Goal: Task Accomplishment & Management: Manage account settings

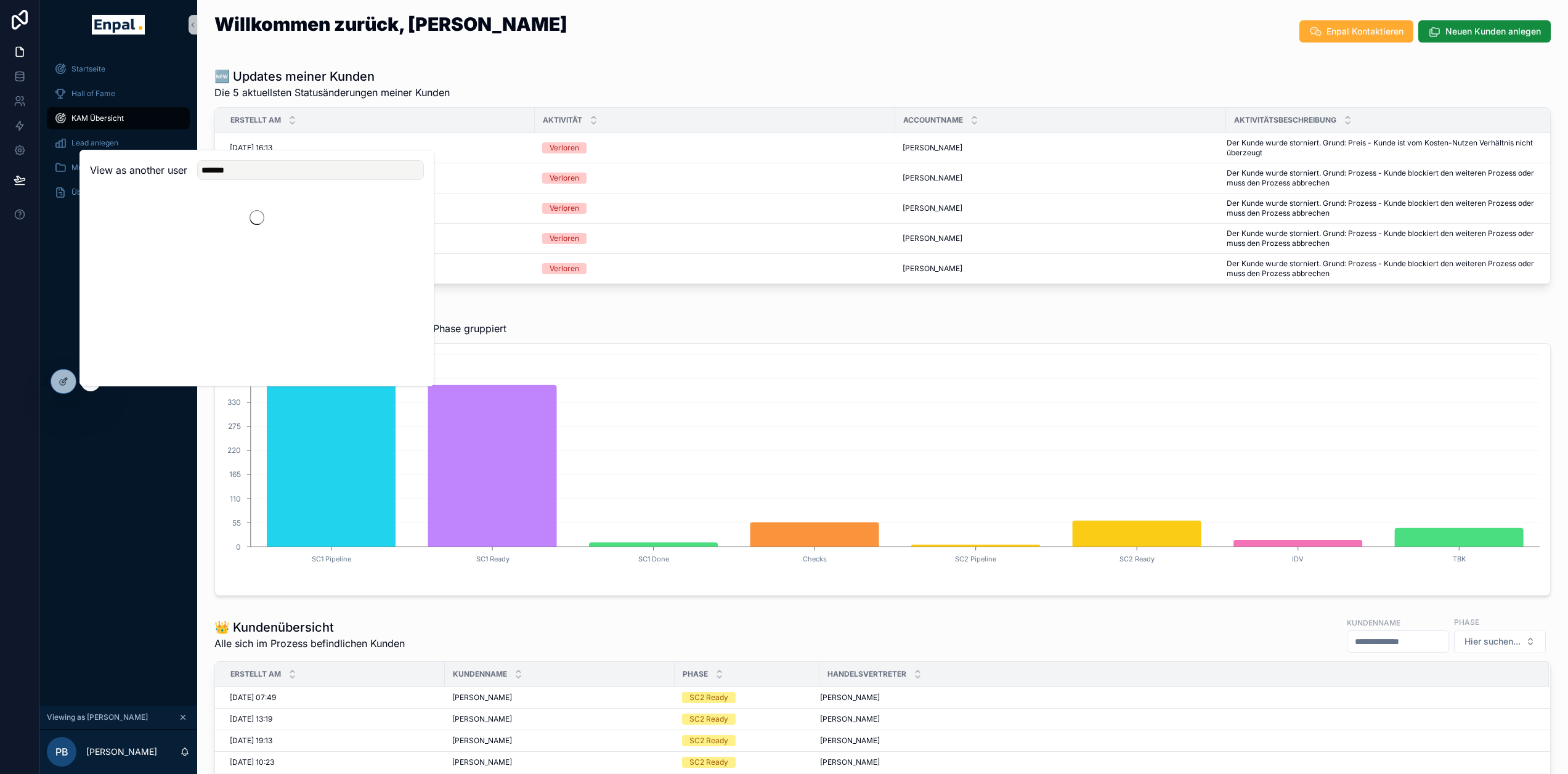
scroll to position [24, 0]
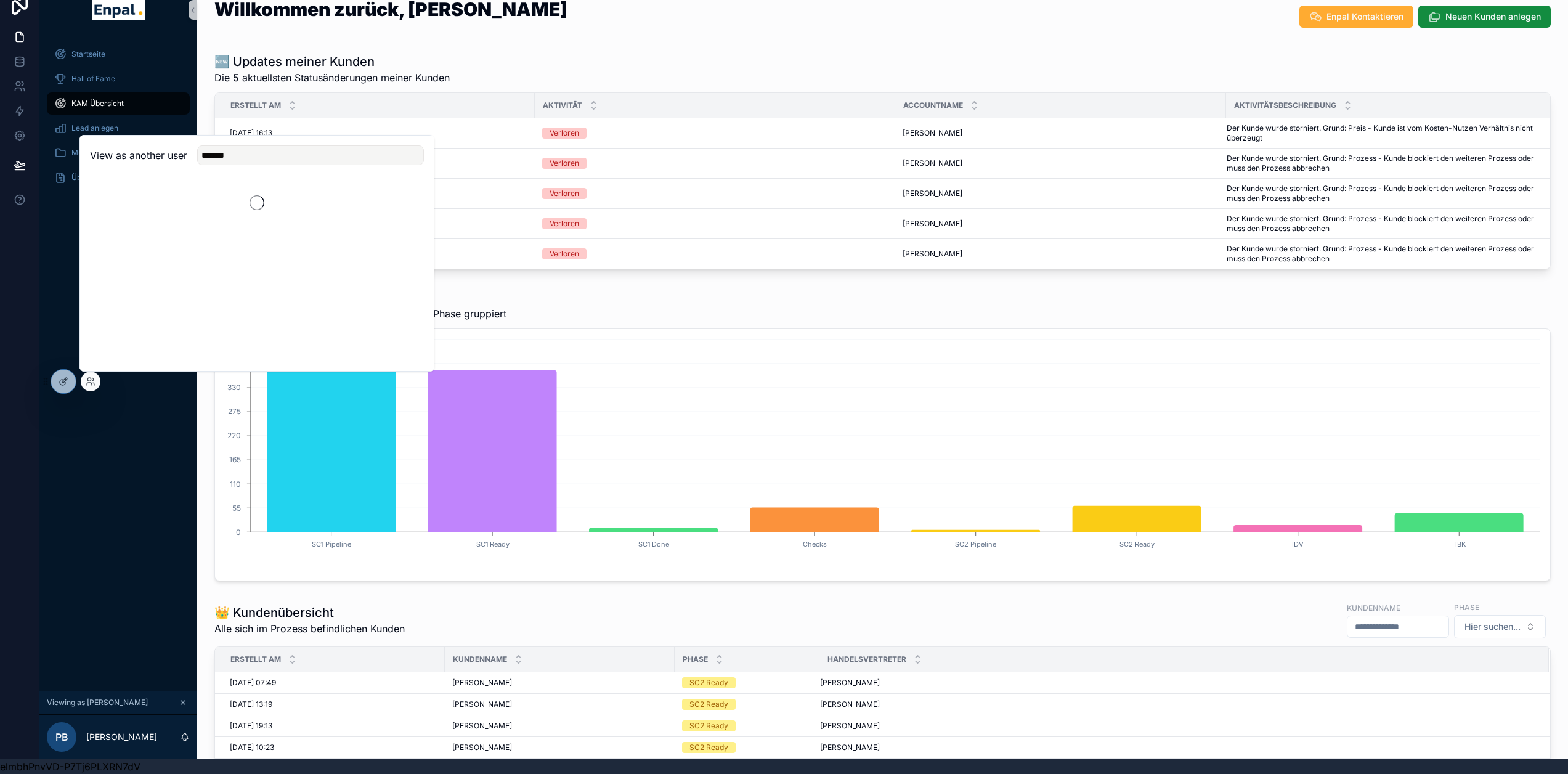
type input "********"
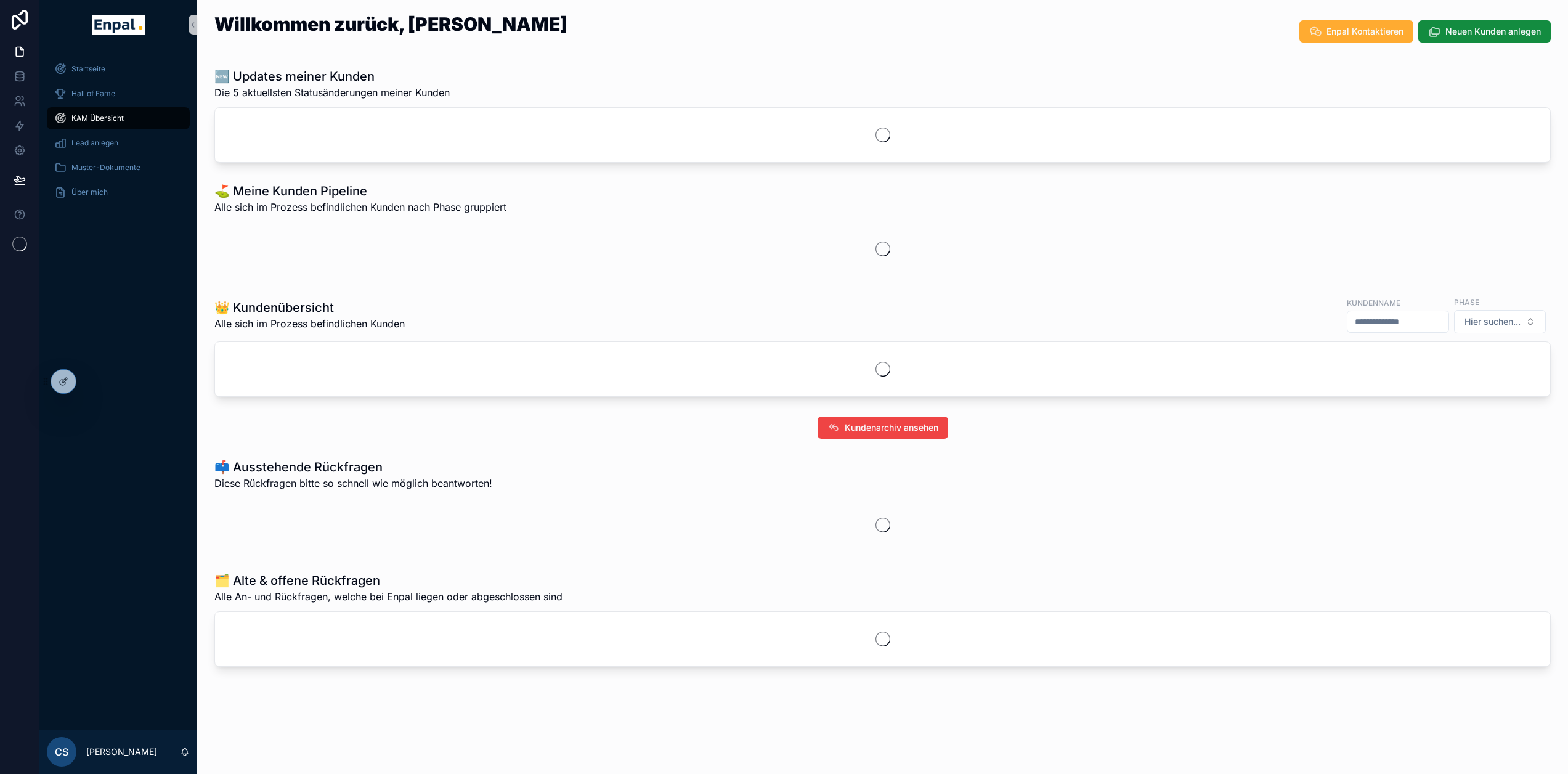
scroll to position [24, 0]
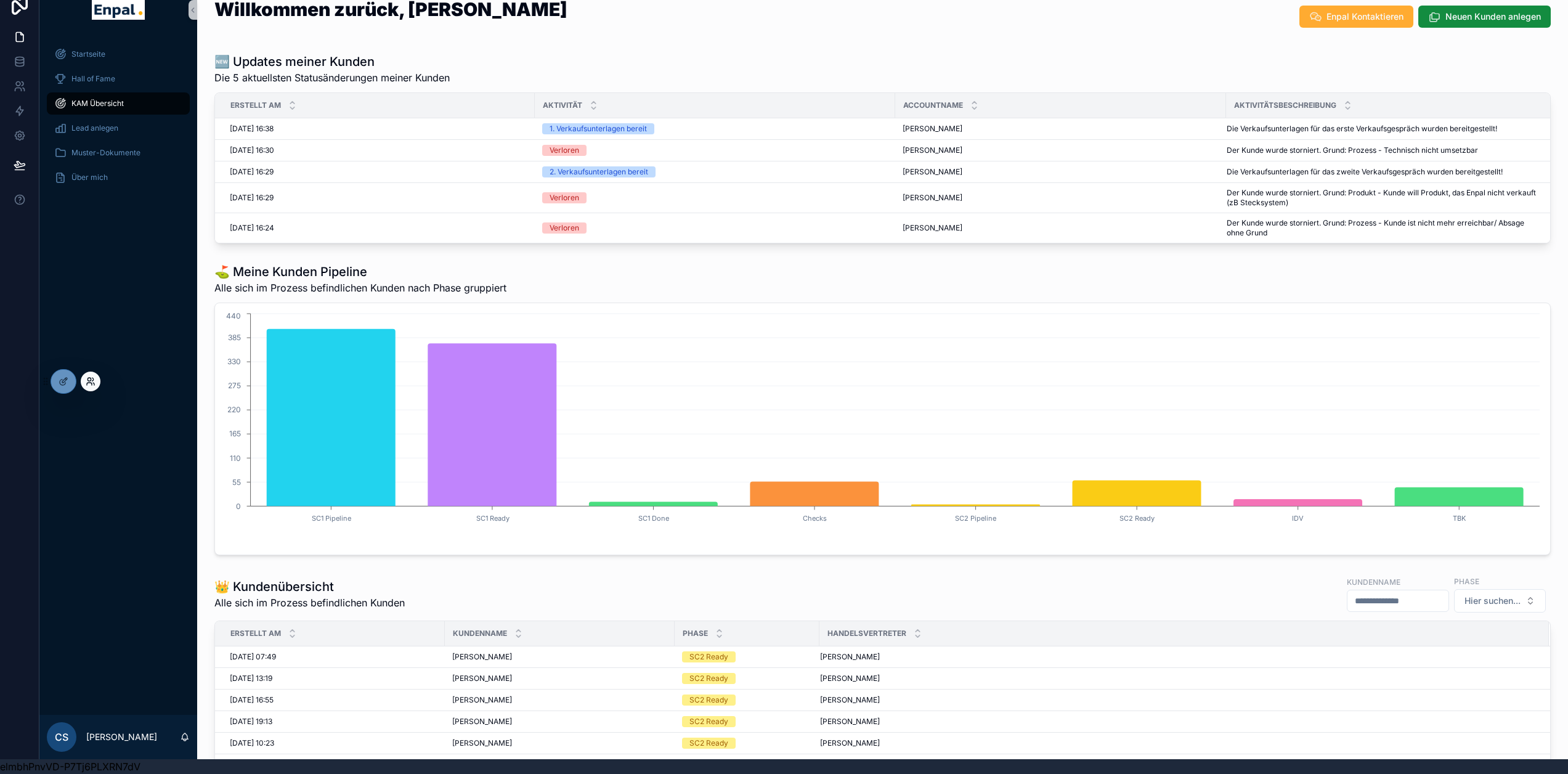
click at [93, 382] on icon at bounding box center [91, 381] width 10 height 10
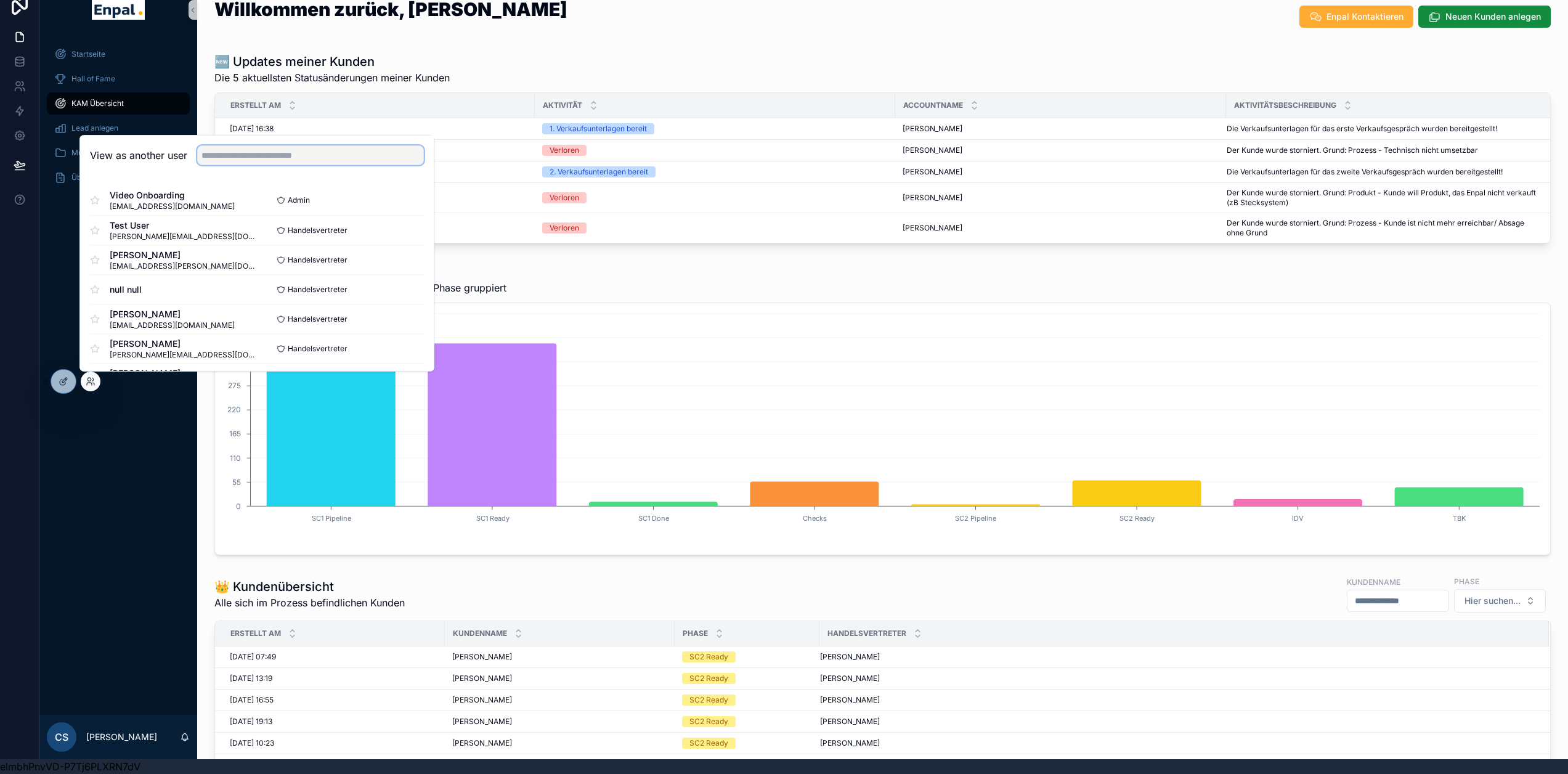
click at [243, 163] on input "text" at bounding box center [311, 155] width 227 height 20
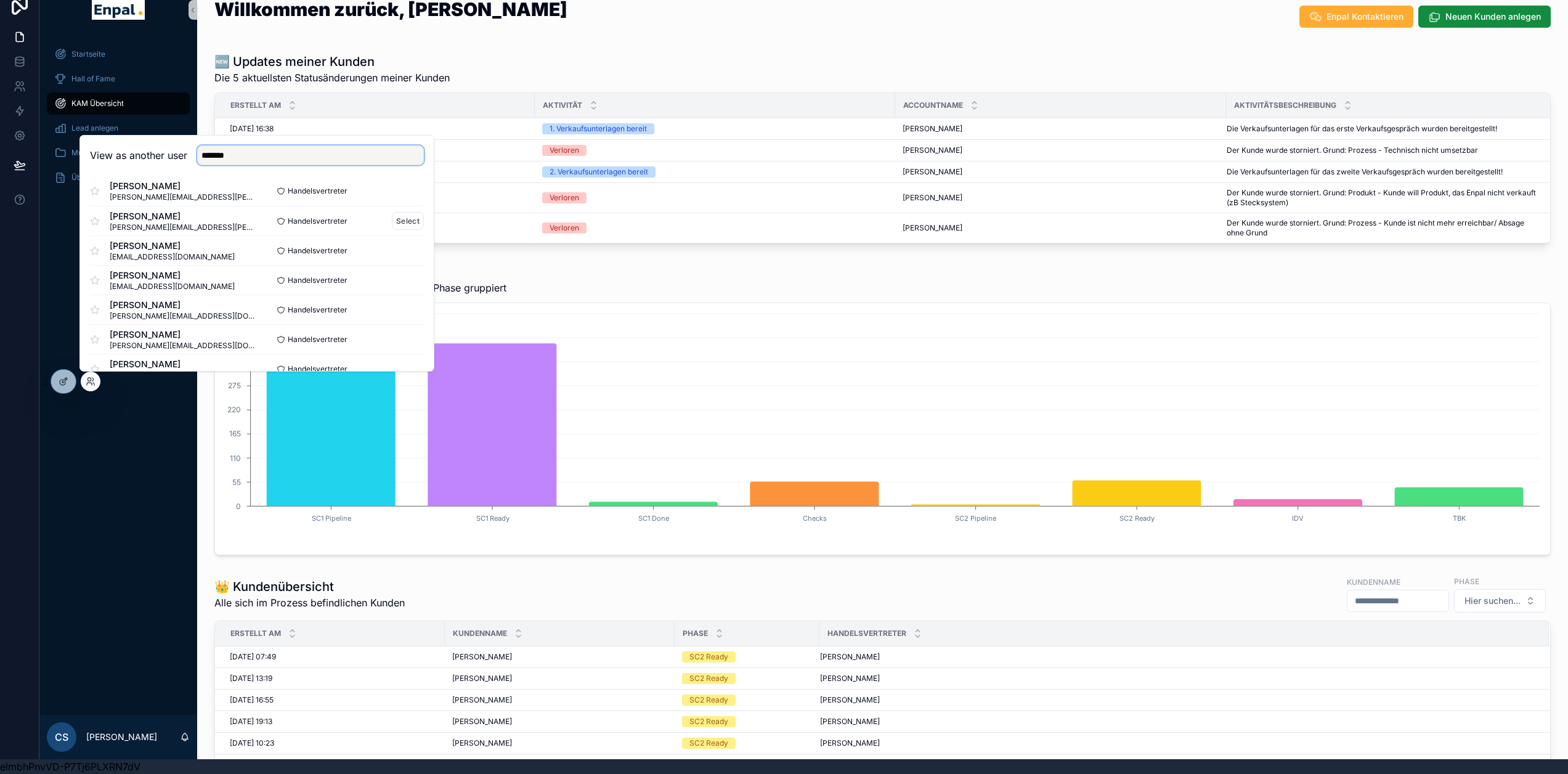
scroll to position [0, 0]
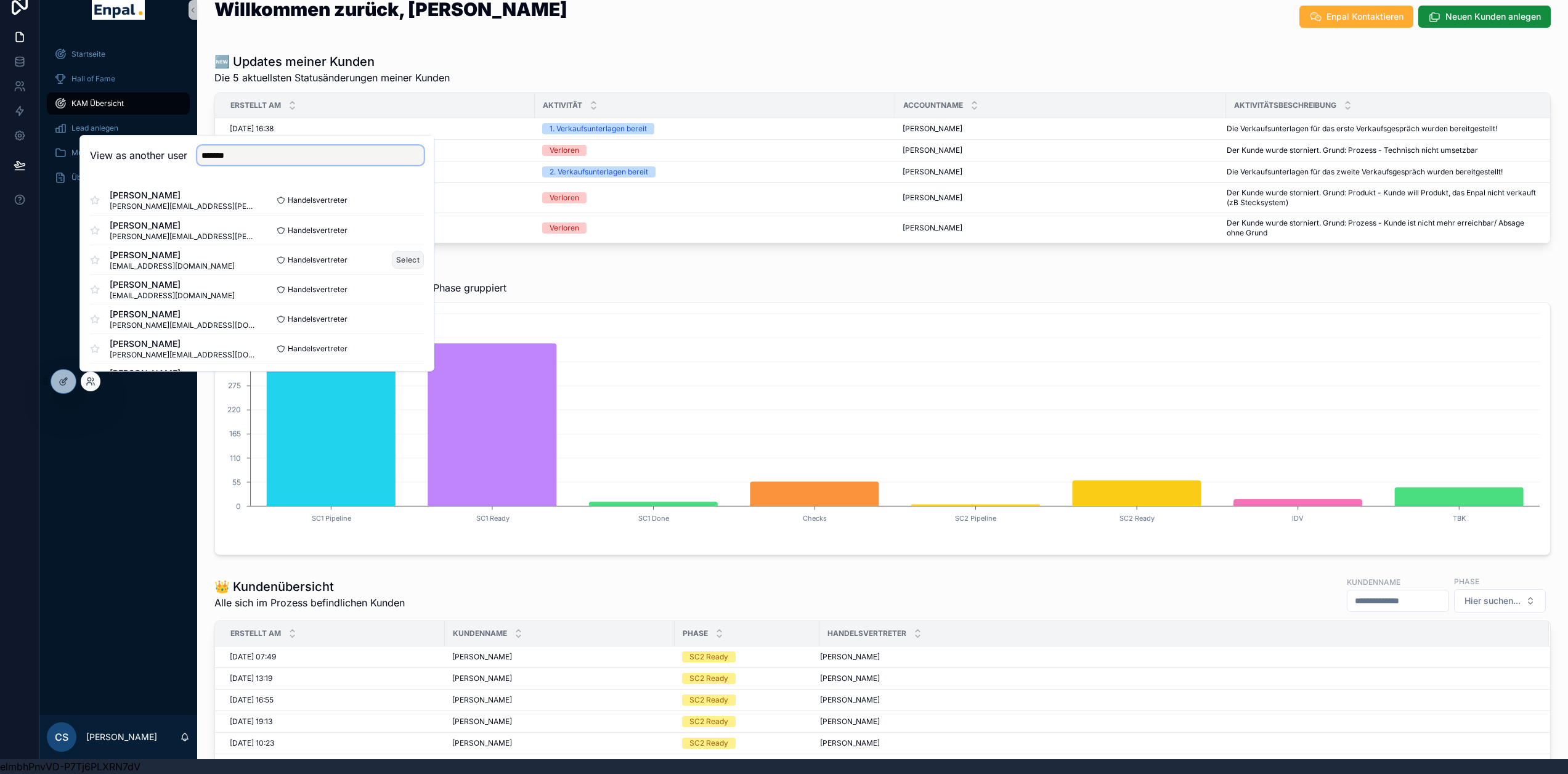
type input "*******"
click at [403, 262] on button "Select" at bounding box center [407, 259] width 32 height 18
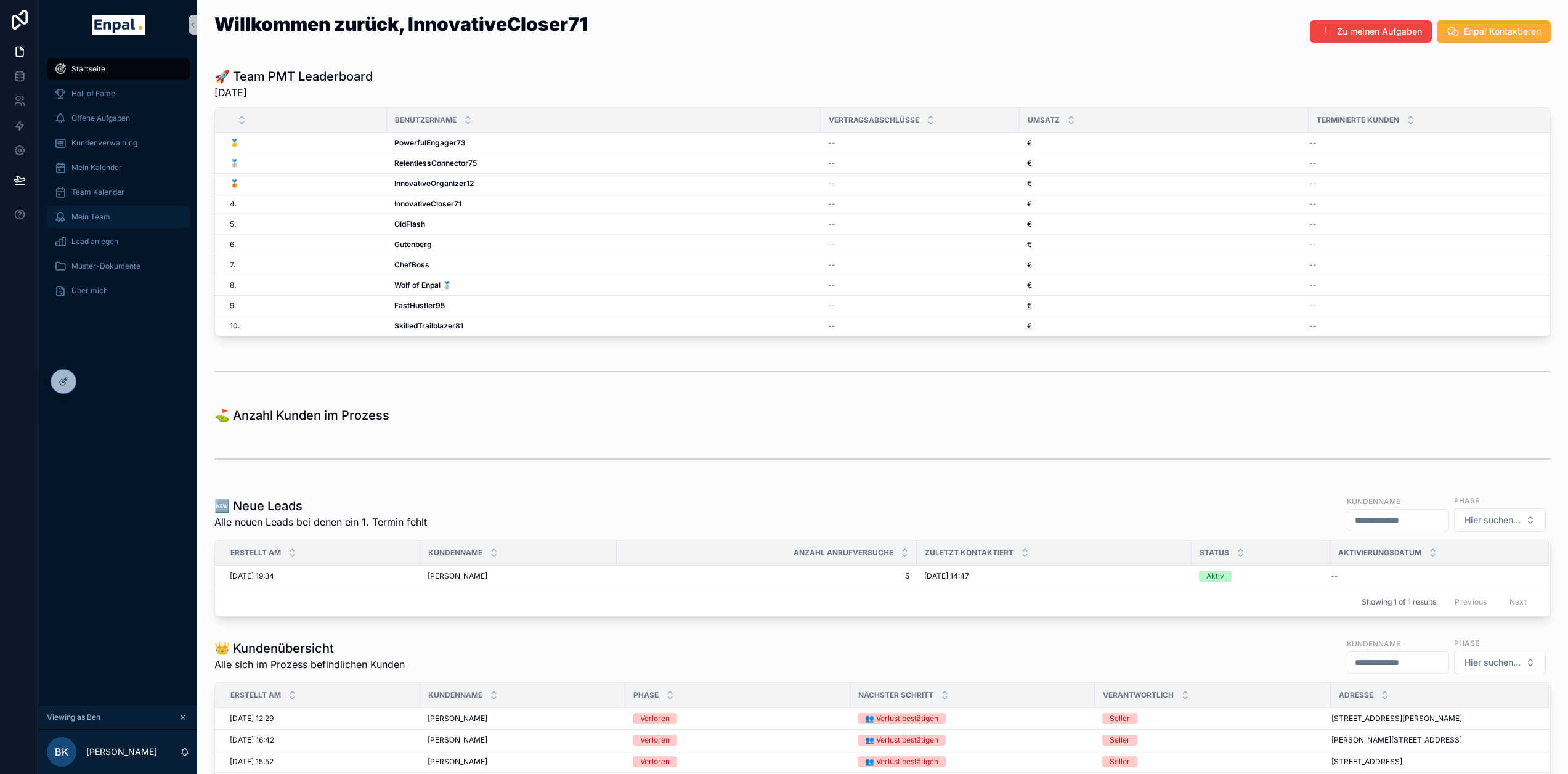
click at [97, 215] on span "Mein Team" at bounding box center [91, 217] width 39 height 10
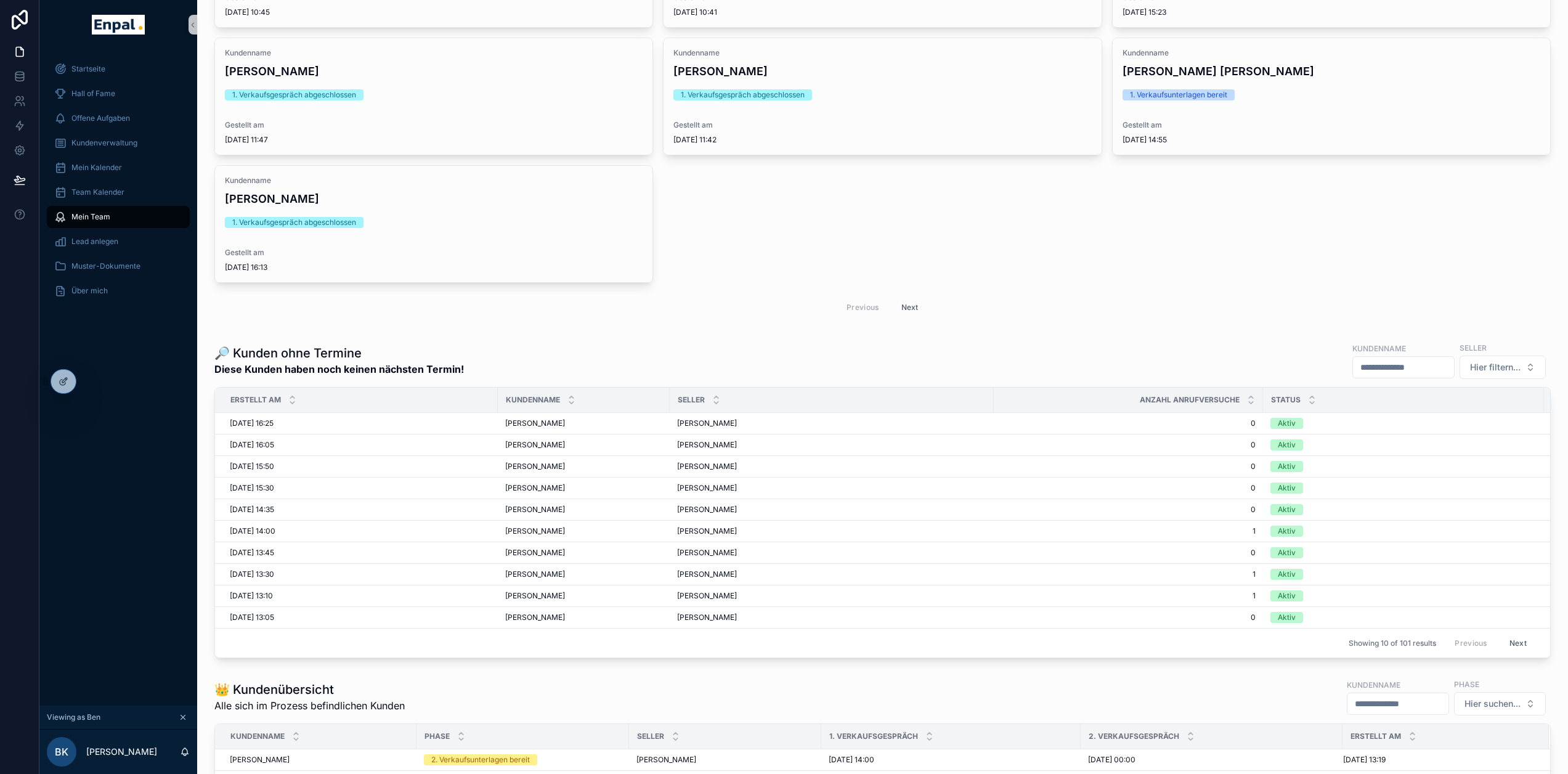
scroll to position [1294, 0]
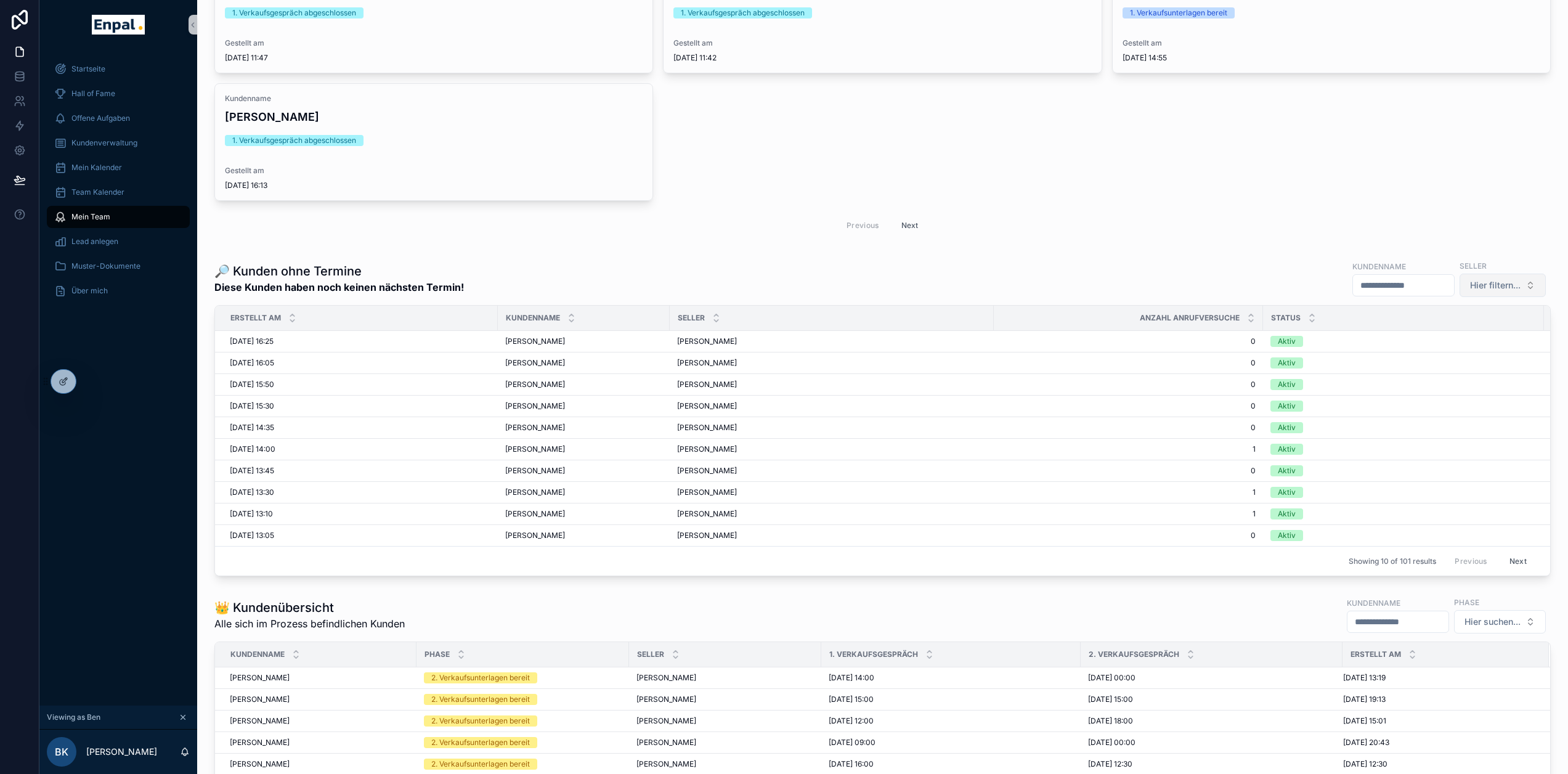
click at [1504, 297] on button "Hier filtern..." at bounding box center [1503, 285] width 86 height 24
type input "***"
click at [1507, 338] on span "Karsten Kutzke - HV111357" at bounding box center [1481, 342] width 118 height 12
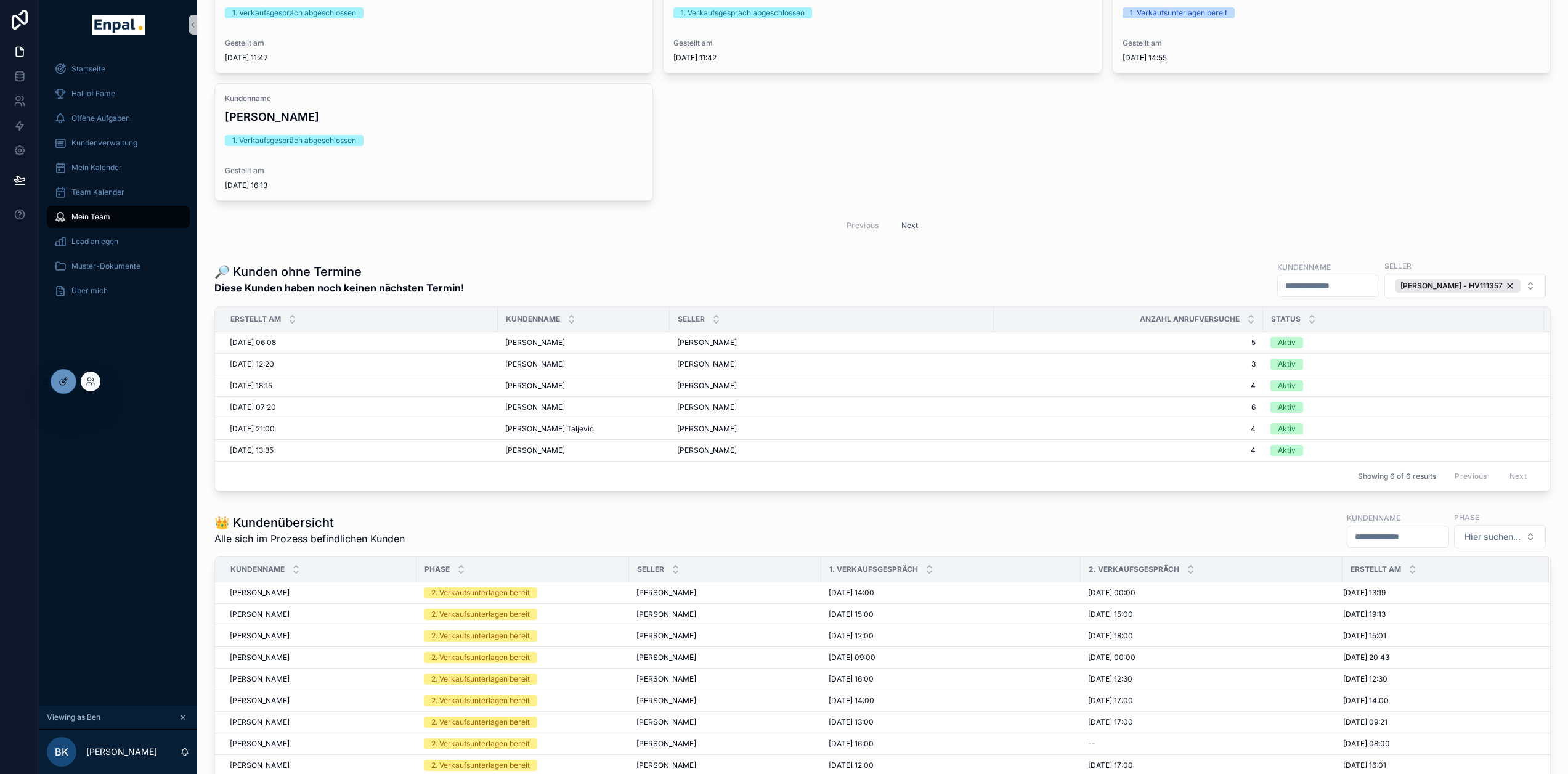
click at [67, 378] on icon at bounding box center [64, 381] width 10 height 10
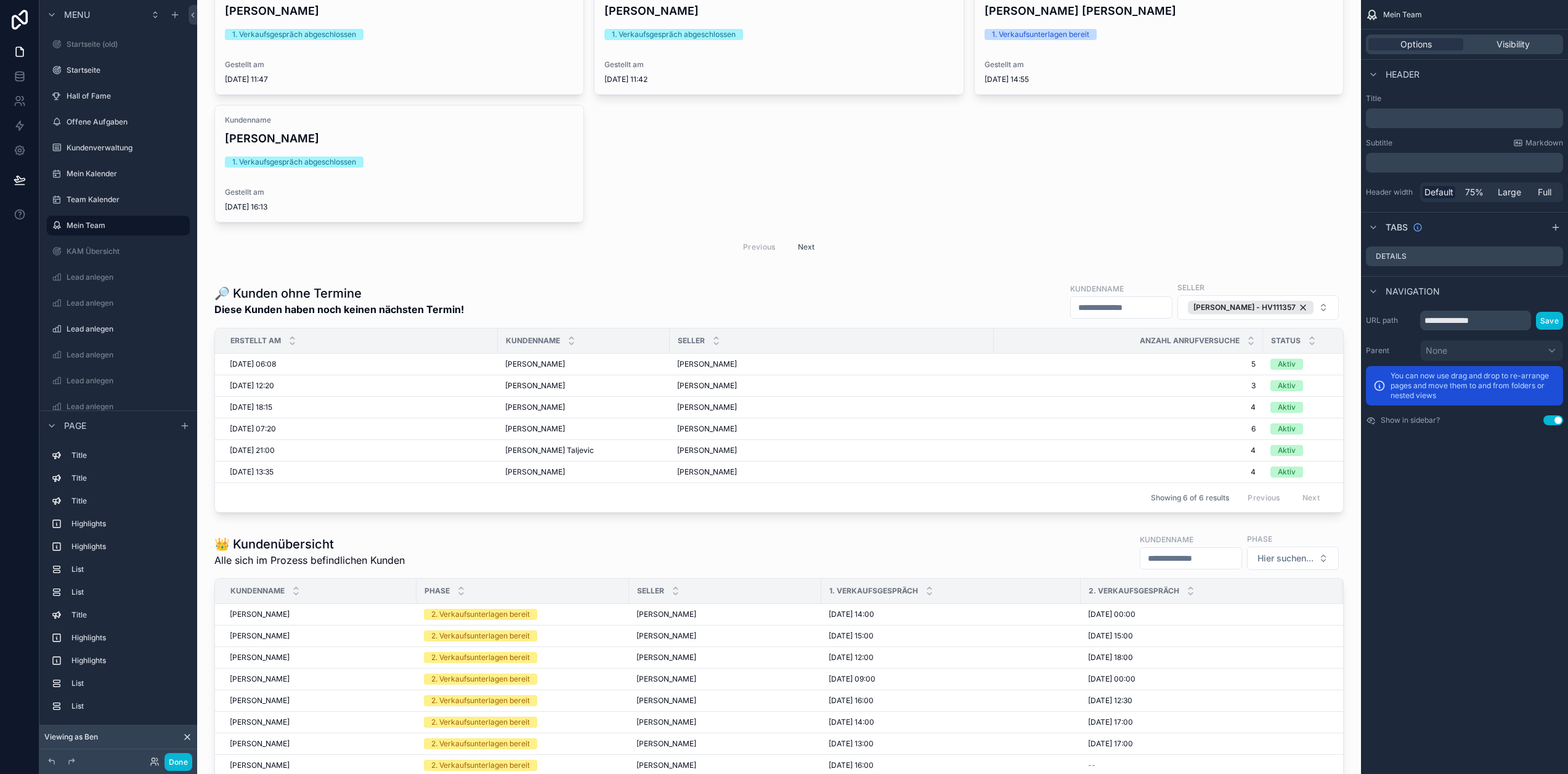
scroll to position [5315, 0]
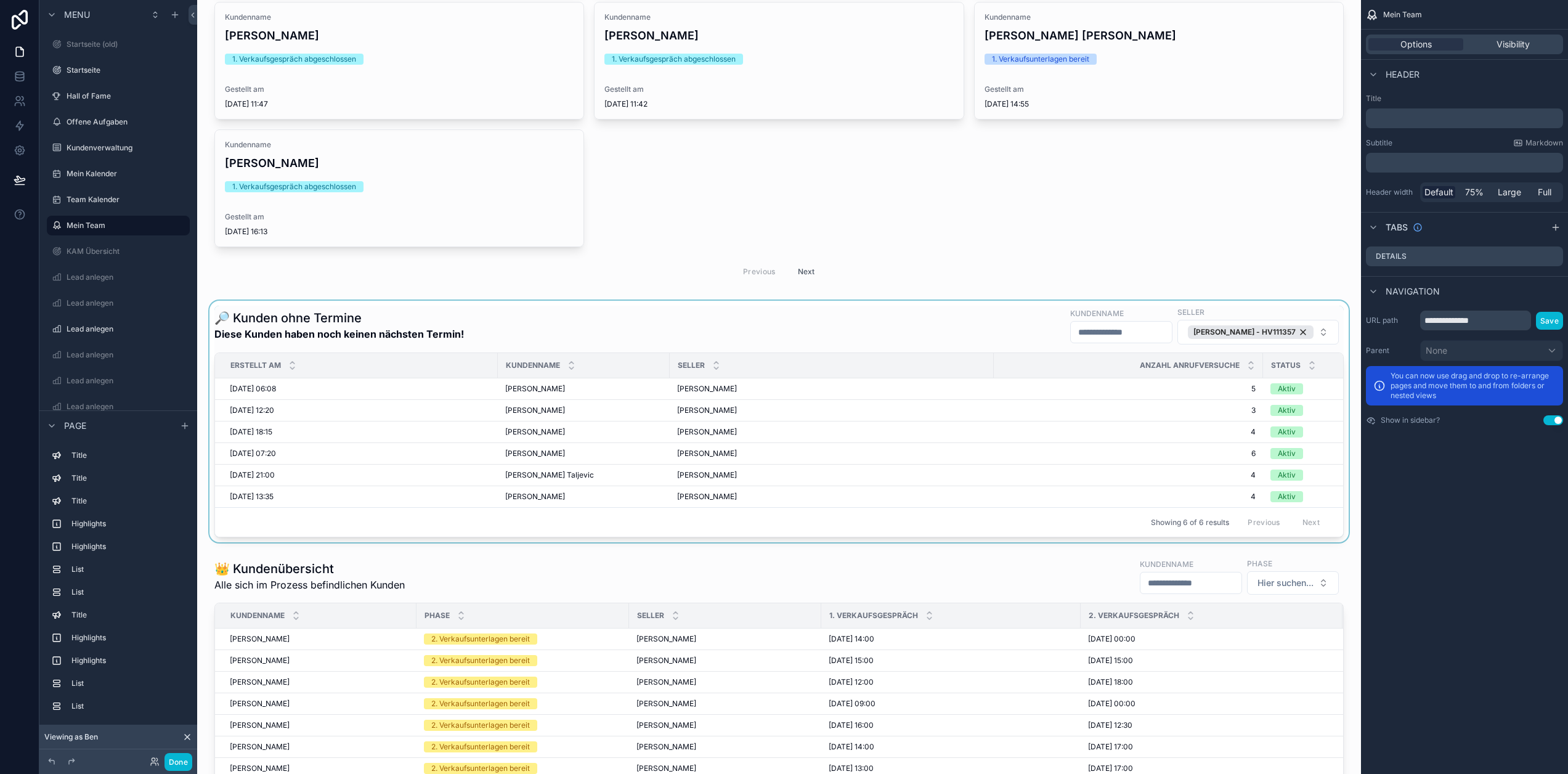
click at [990, 444] on div "scrollable content" at bounding box center [779, 421] width 1144 height 242
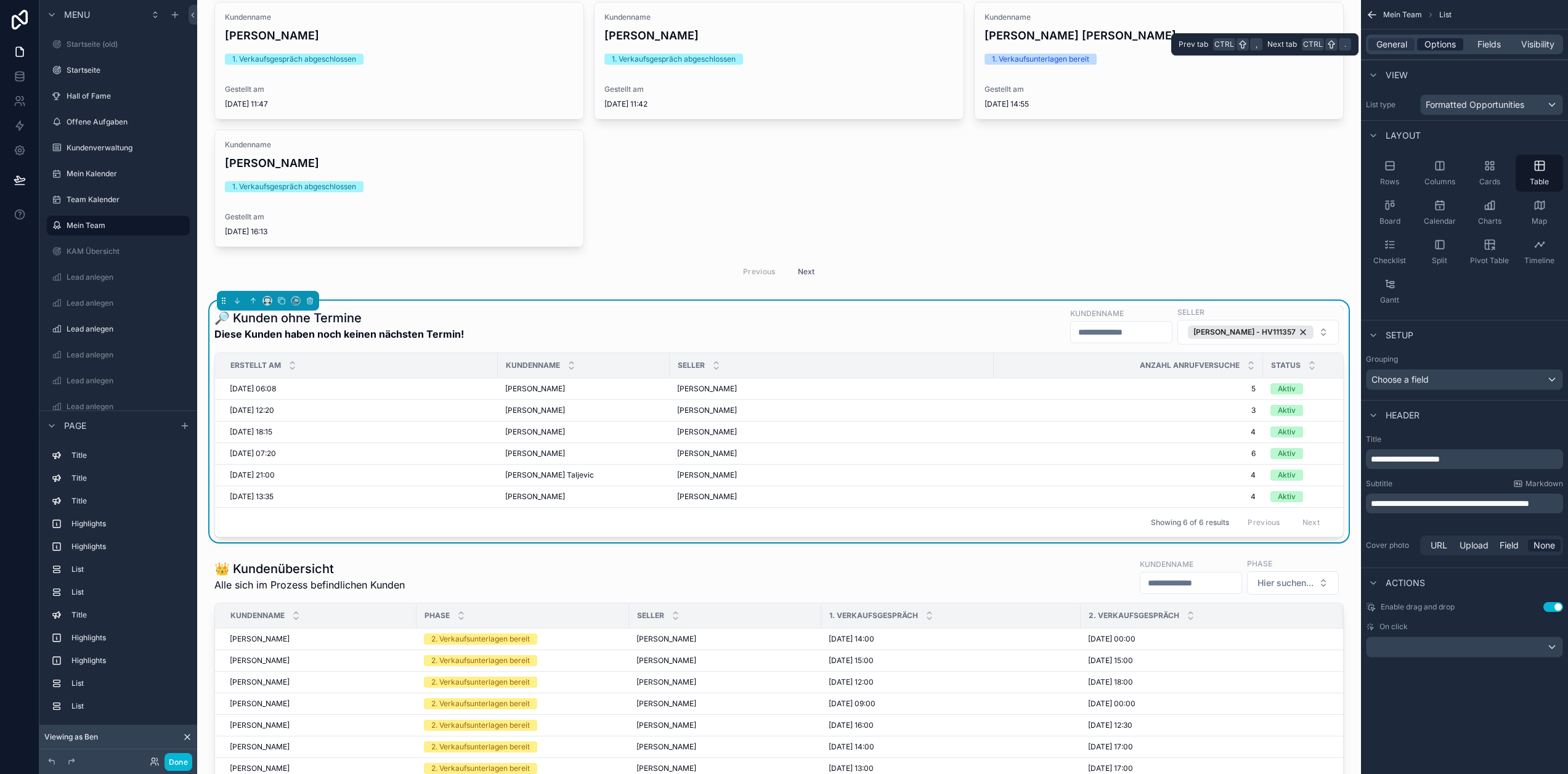
click at [1463, 45] on div "Options" at bounding box center [1440, 45] width 46 height 12
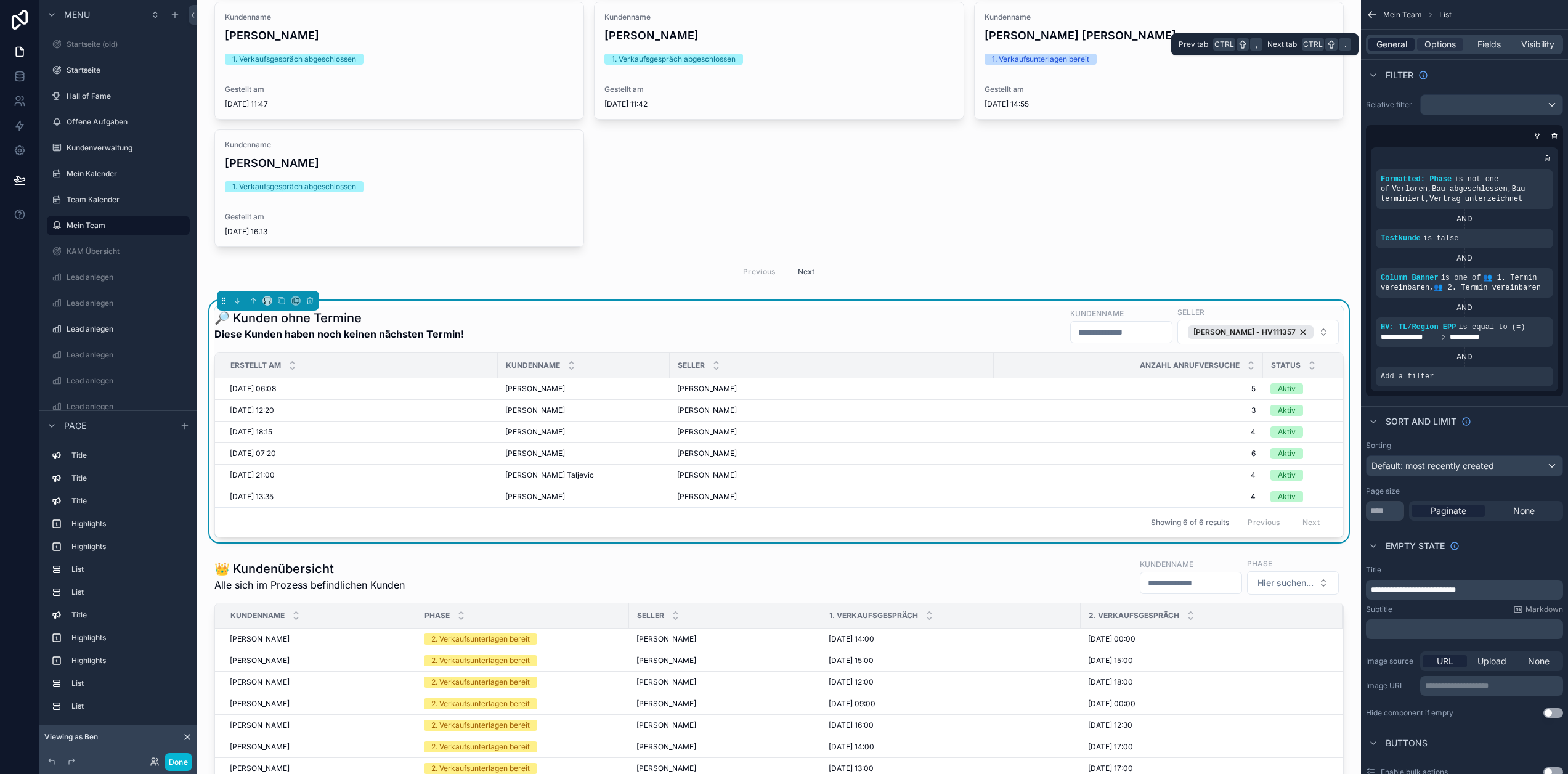
click at [1392, 47] on span "General" at bounding box center [1392, 45] width 31 height 12
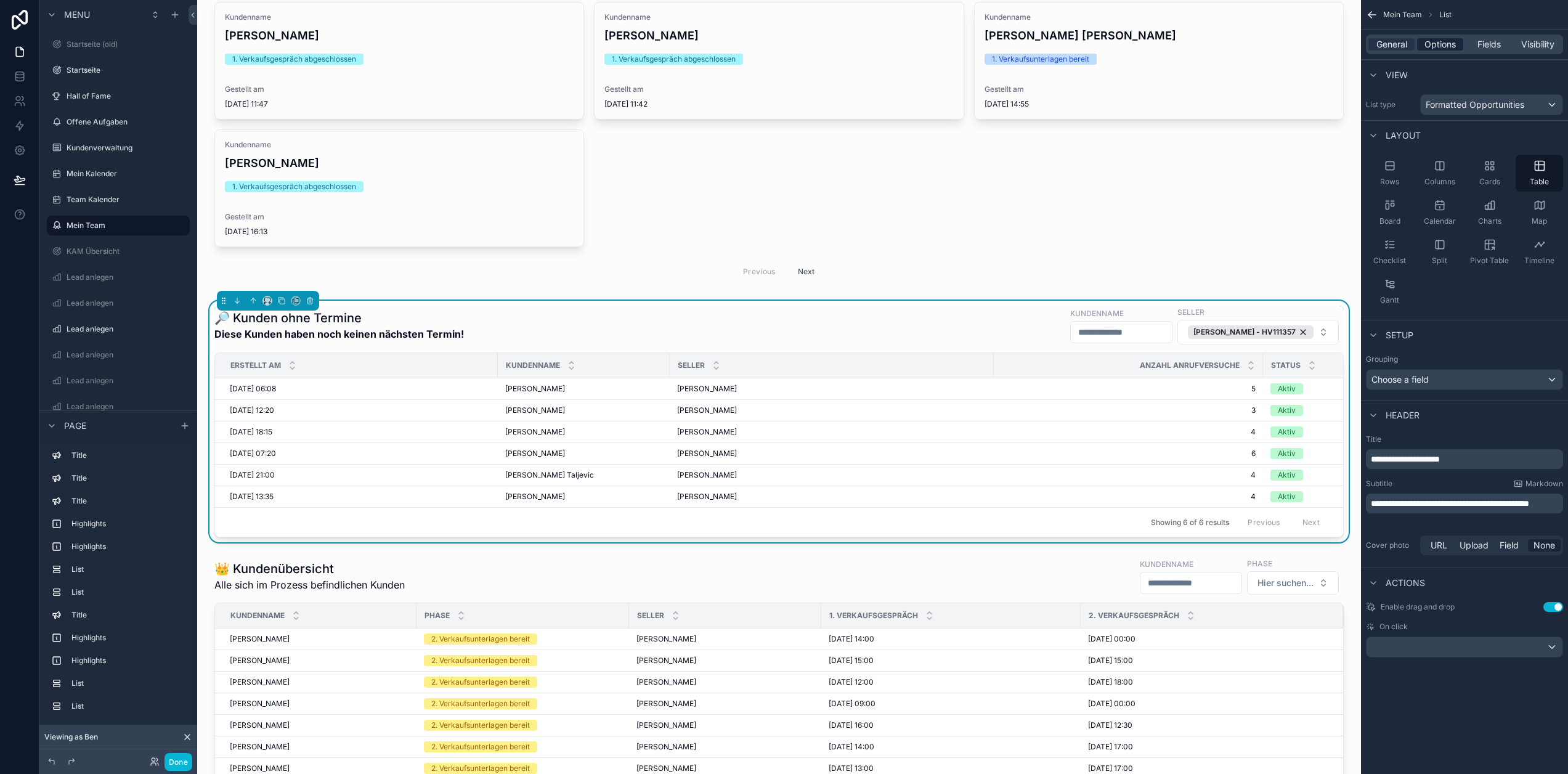
click at [1448, 40] on span "Options" at bounding box center [1440, 45] width 32 height 12
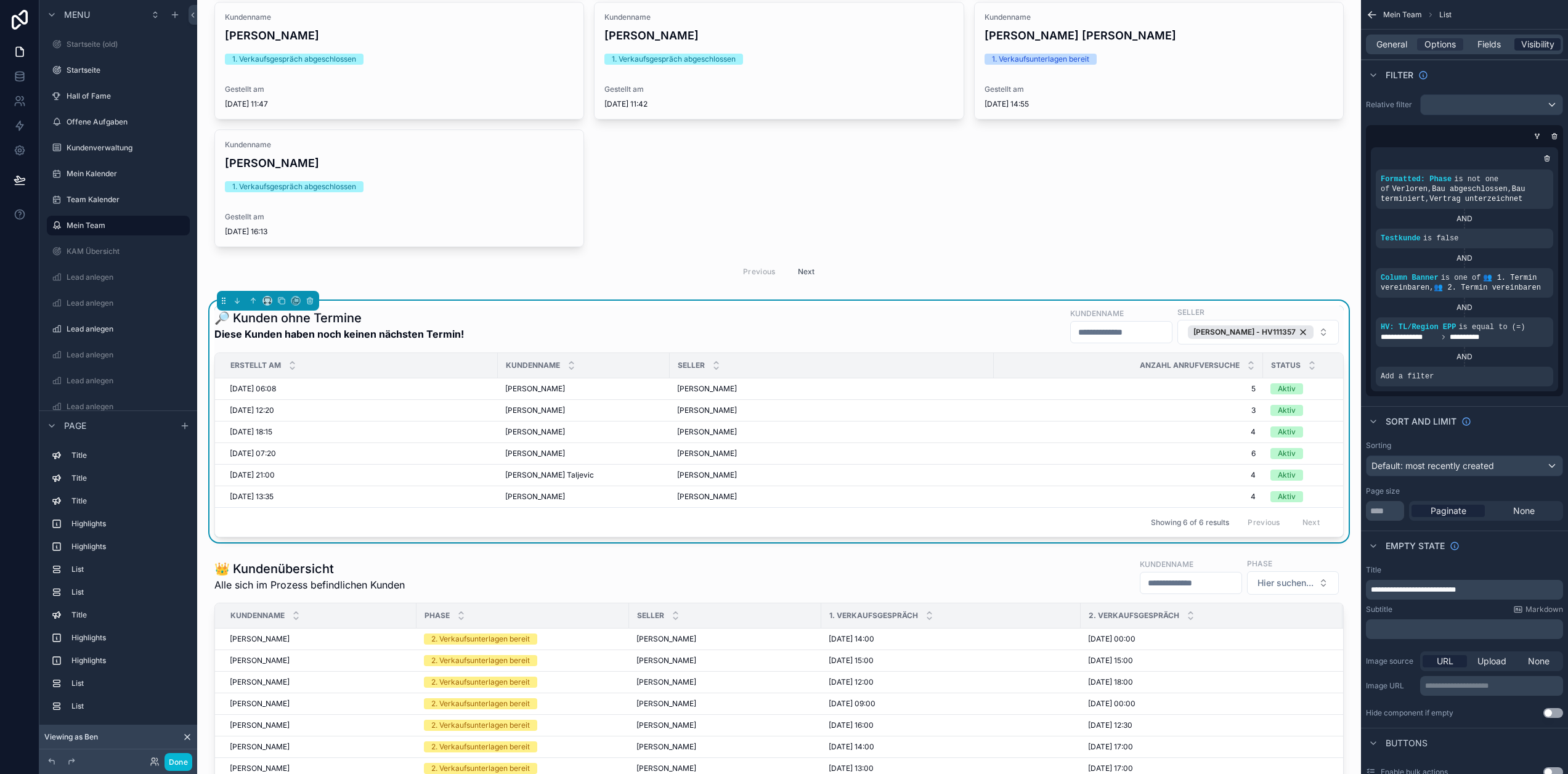
click at [1544, 47] on span "Visibility" at bounding box center [1538, 45] width 33 height 12
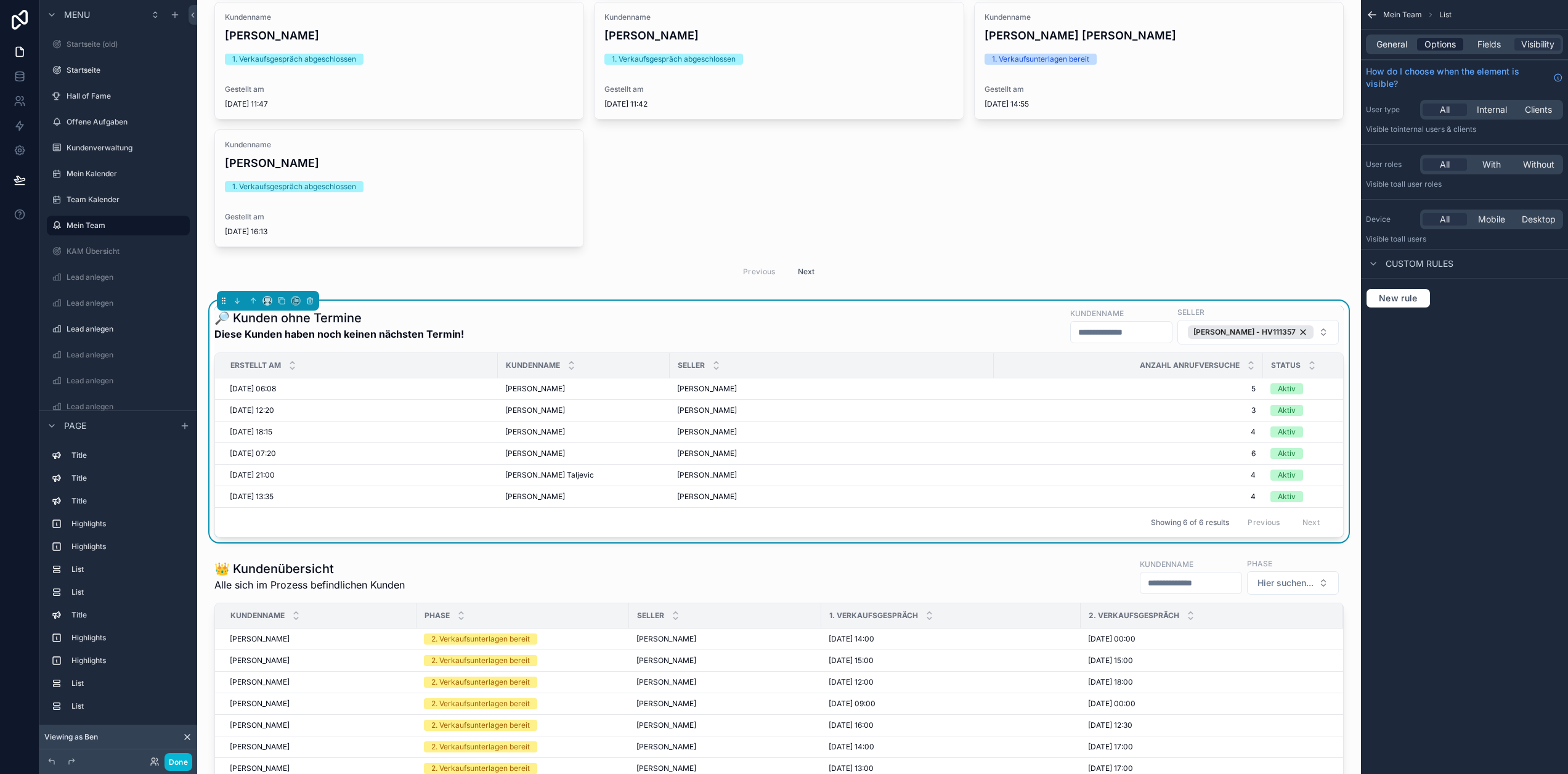
click at [1456, 40] on span "Options" at bounding box center [1440, 45] width 32 height 12
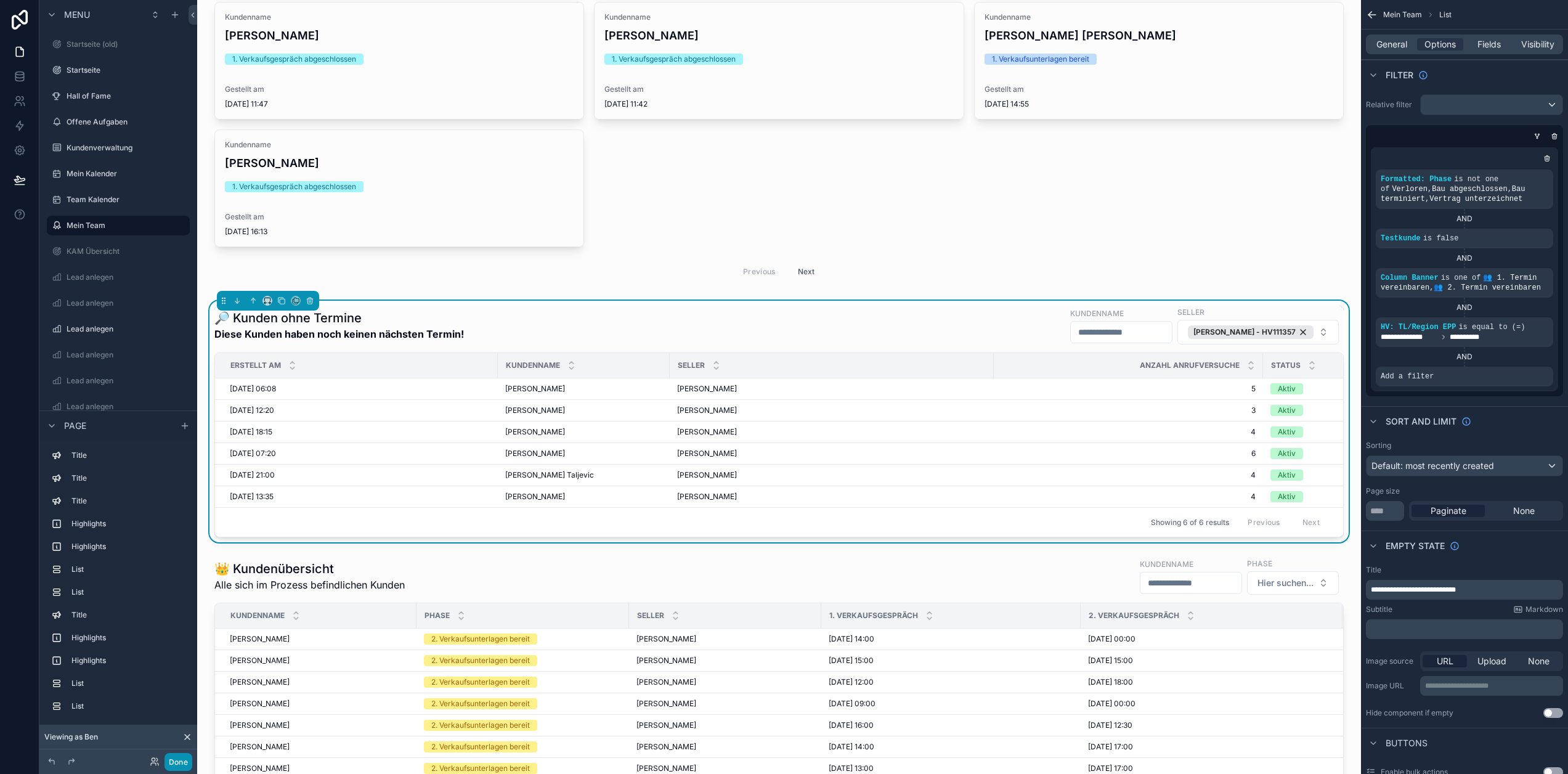
click at [178, 763] on button "Done" at bounding box center [178, 762] width 28 height 18
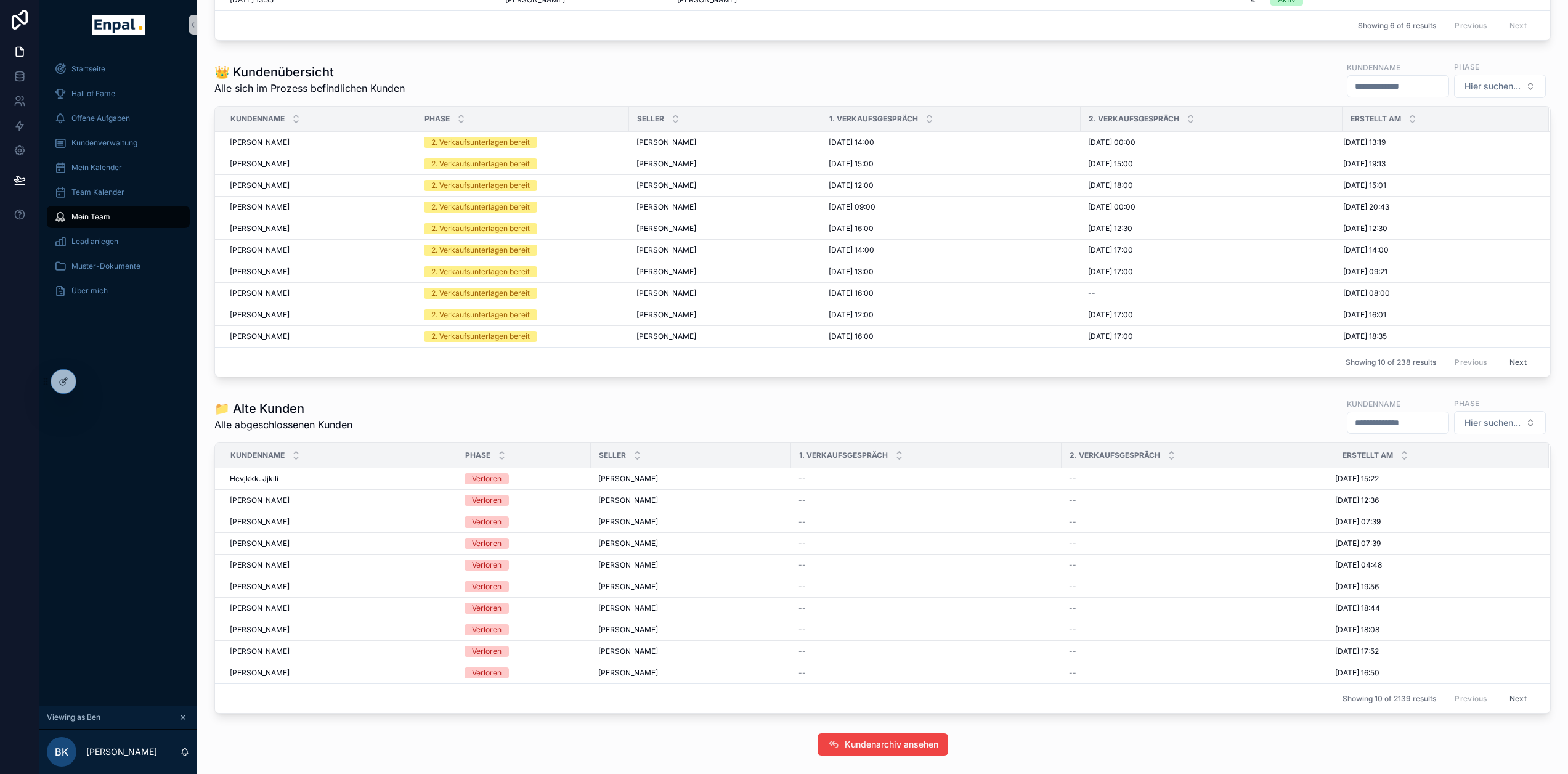
scroll to position [1405, 0]
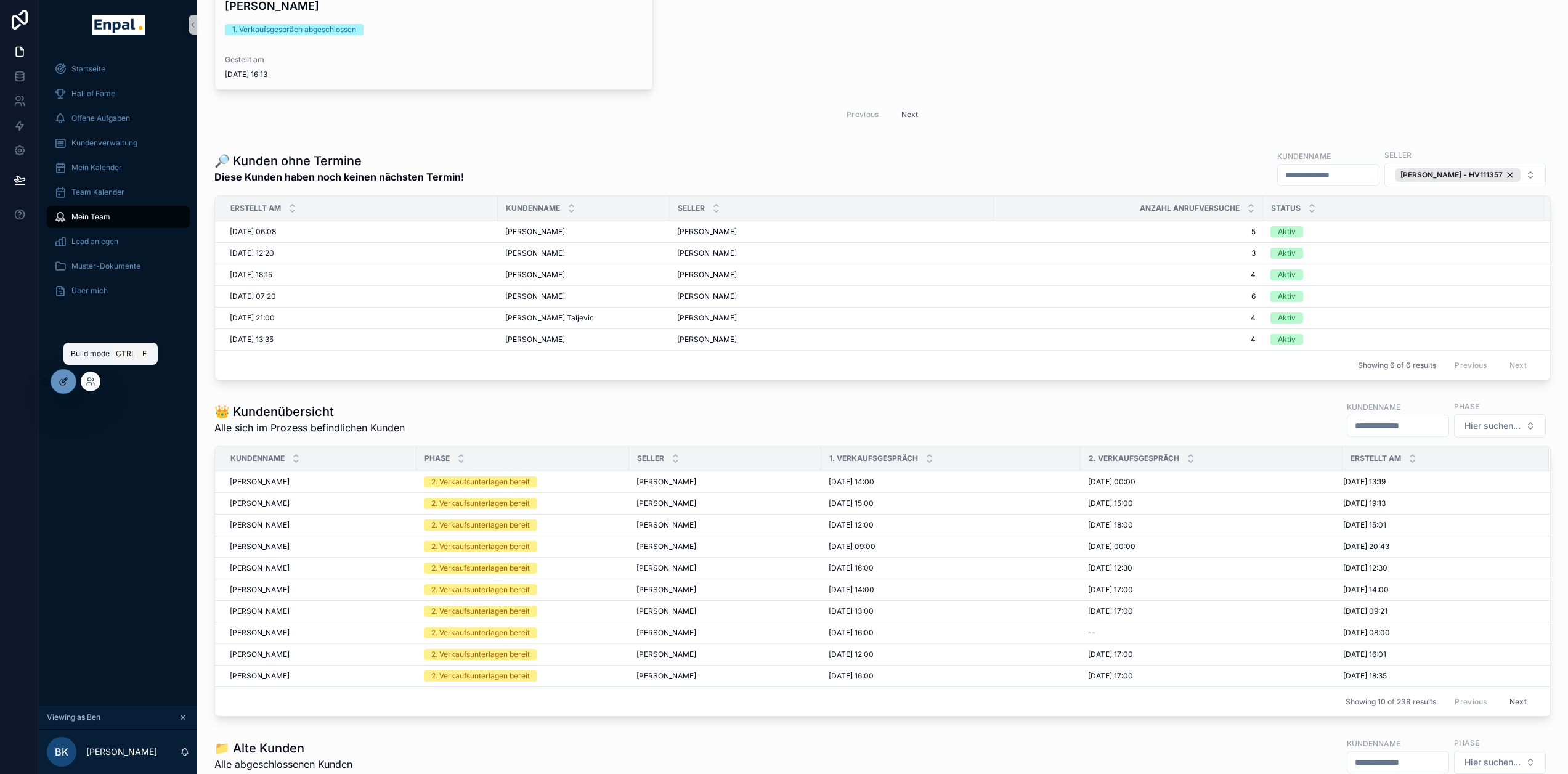
click at [60, 385] on icon at bounding box center [64, 381] width 10 height 10
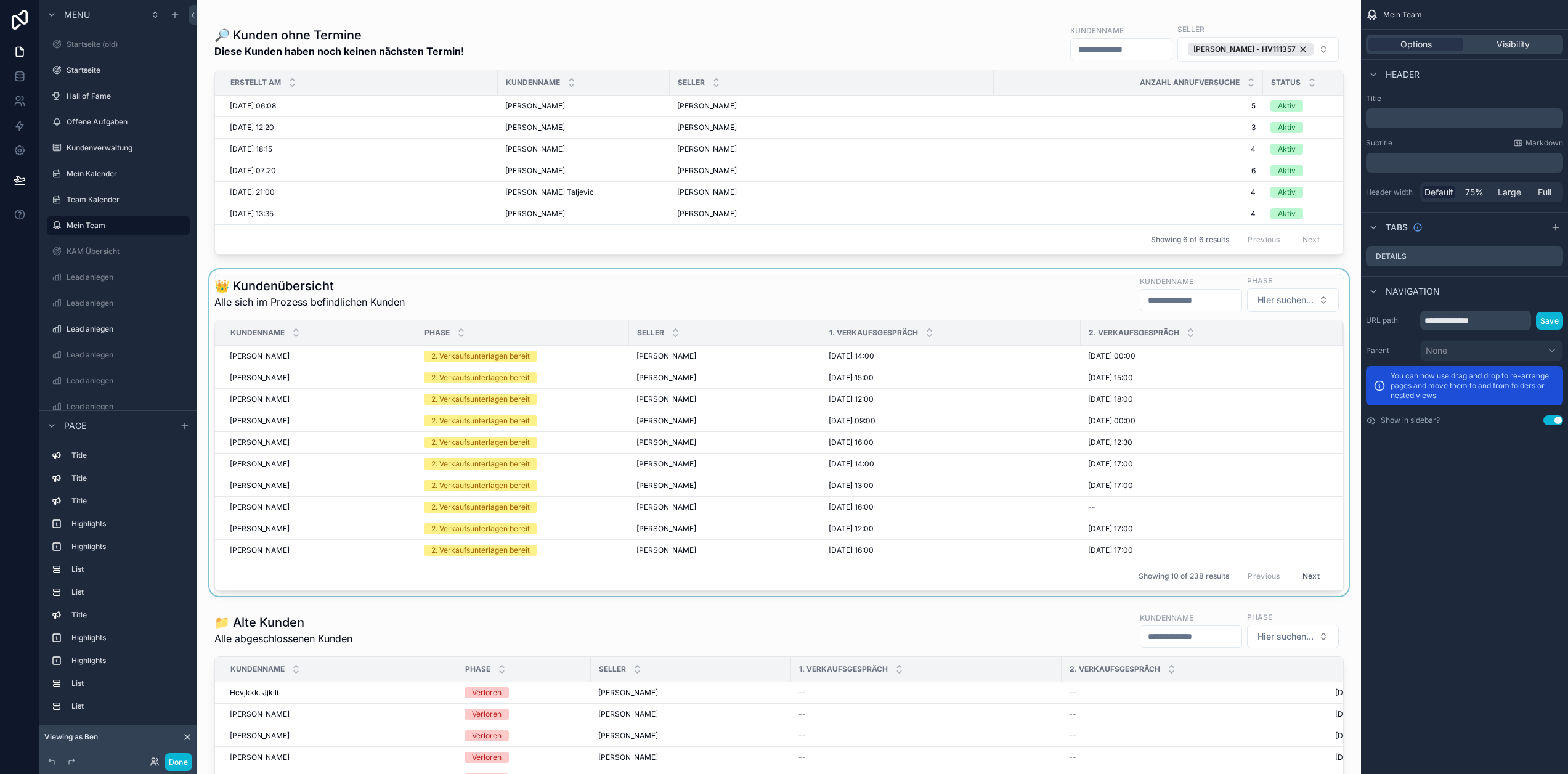
scroll to position [5606, 0]
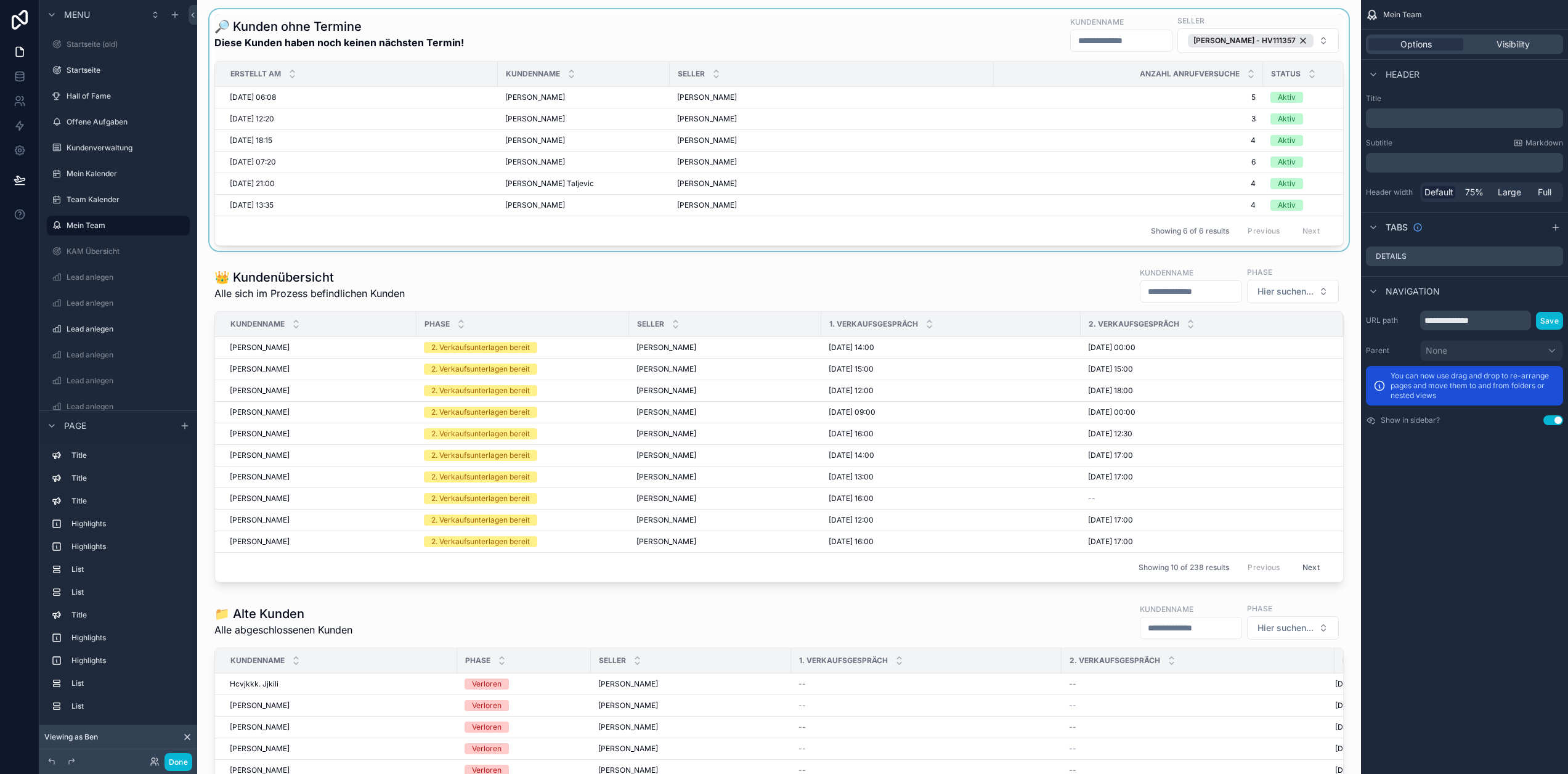
click at [692, 165] on div "scrollable content" at bounding box center [779, 130] width 1144 height 242
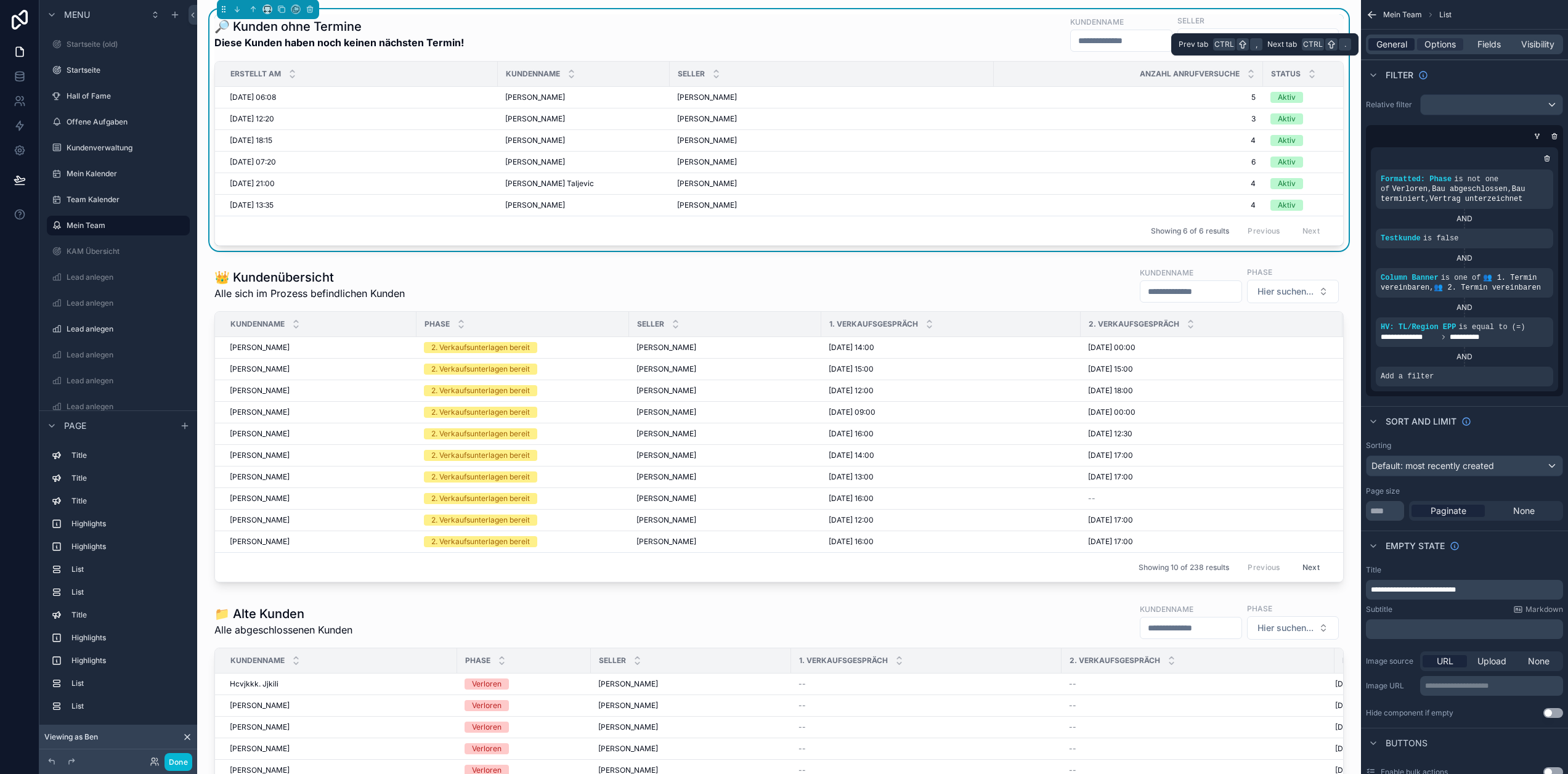
click at [1398, 40] on span "General" at bounding box center [1392, 45] width 31 height 12
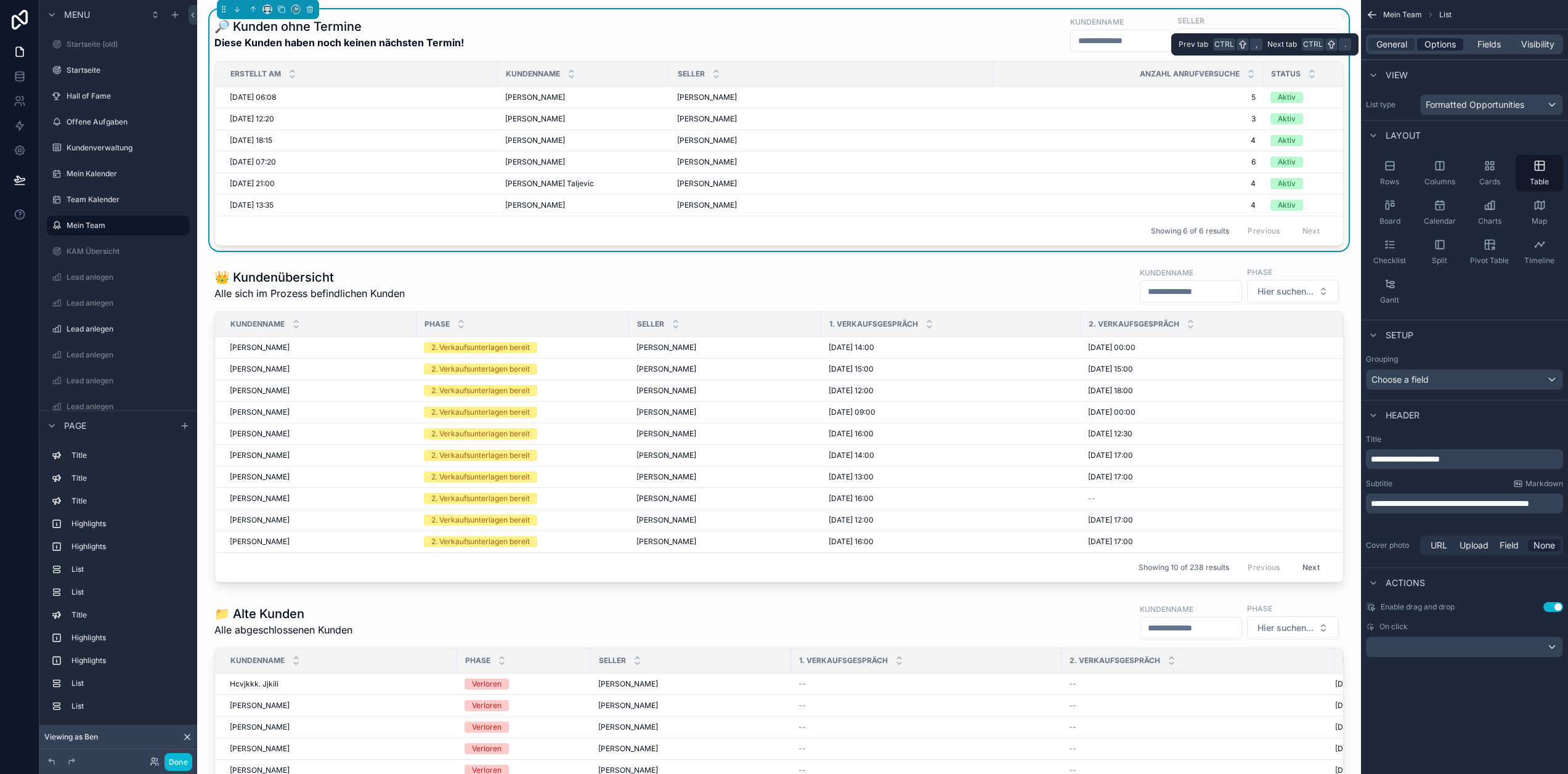
click at [1445, 45] on span "Options" at bounding box center [1440, 45] width 32 height 12
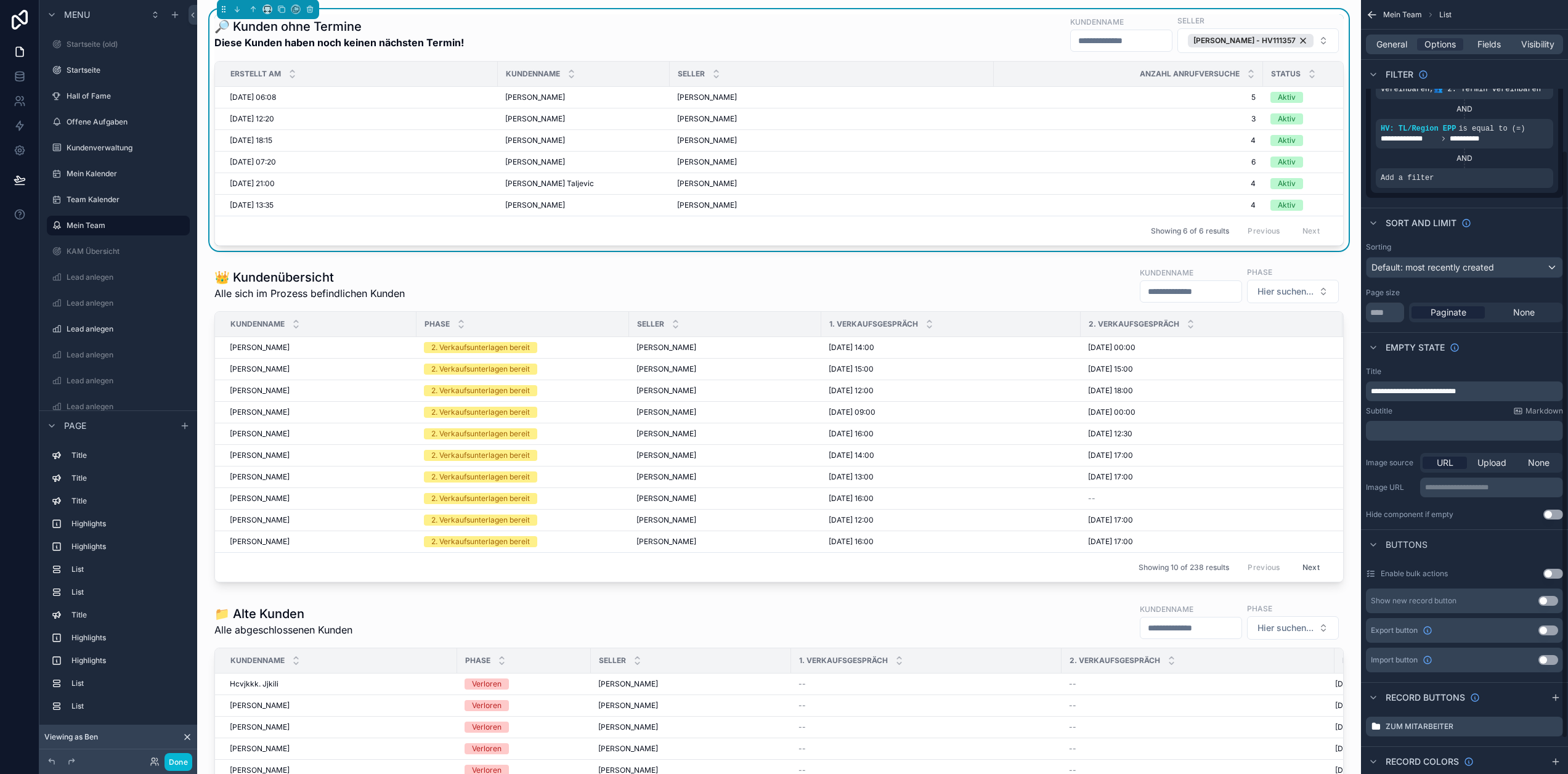
scroll to position [260, 0]
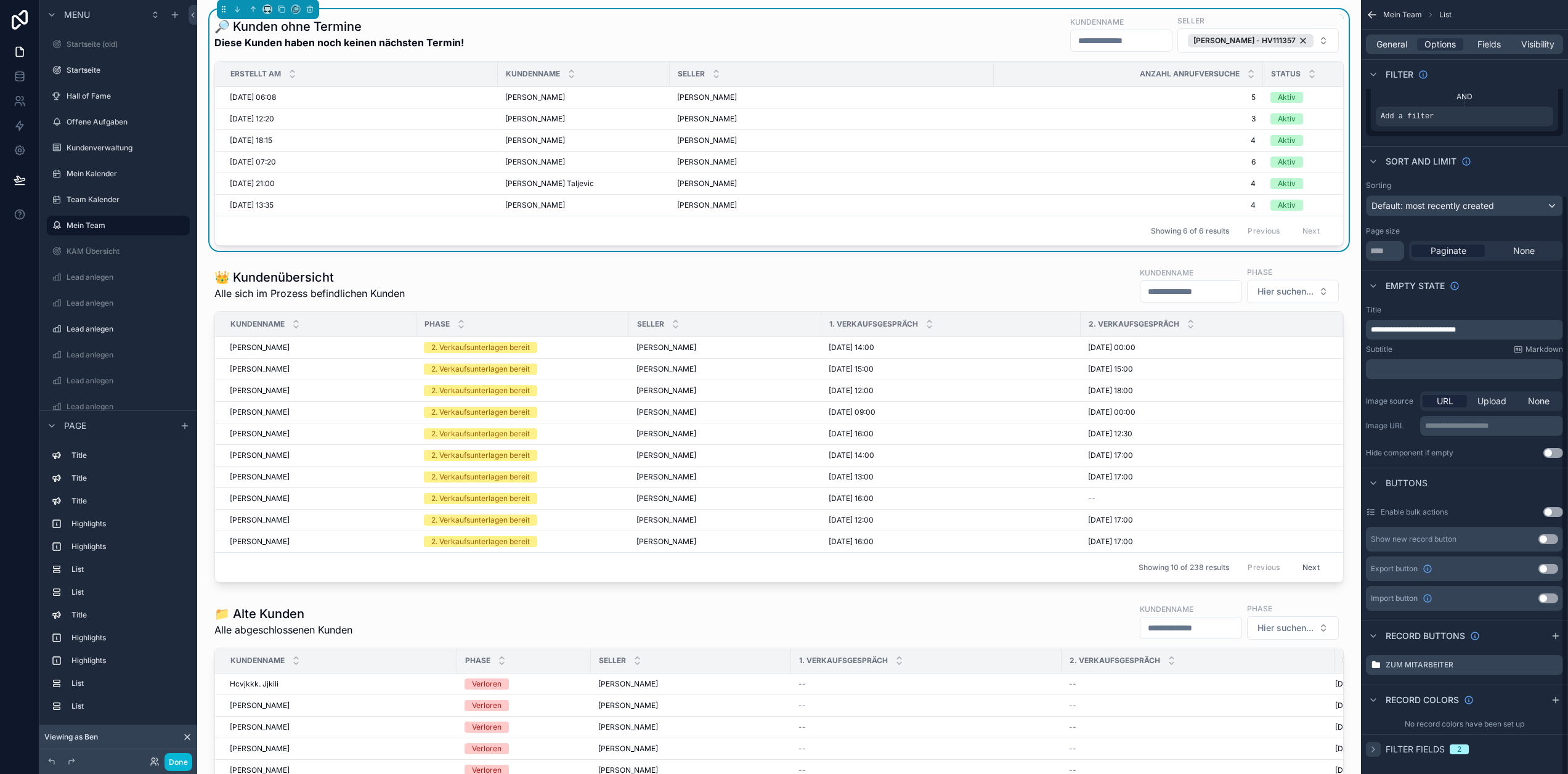
click at [1378, 744] on icon "scrollable content" at bounding box center [1373, 749] width 10 height 10
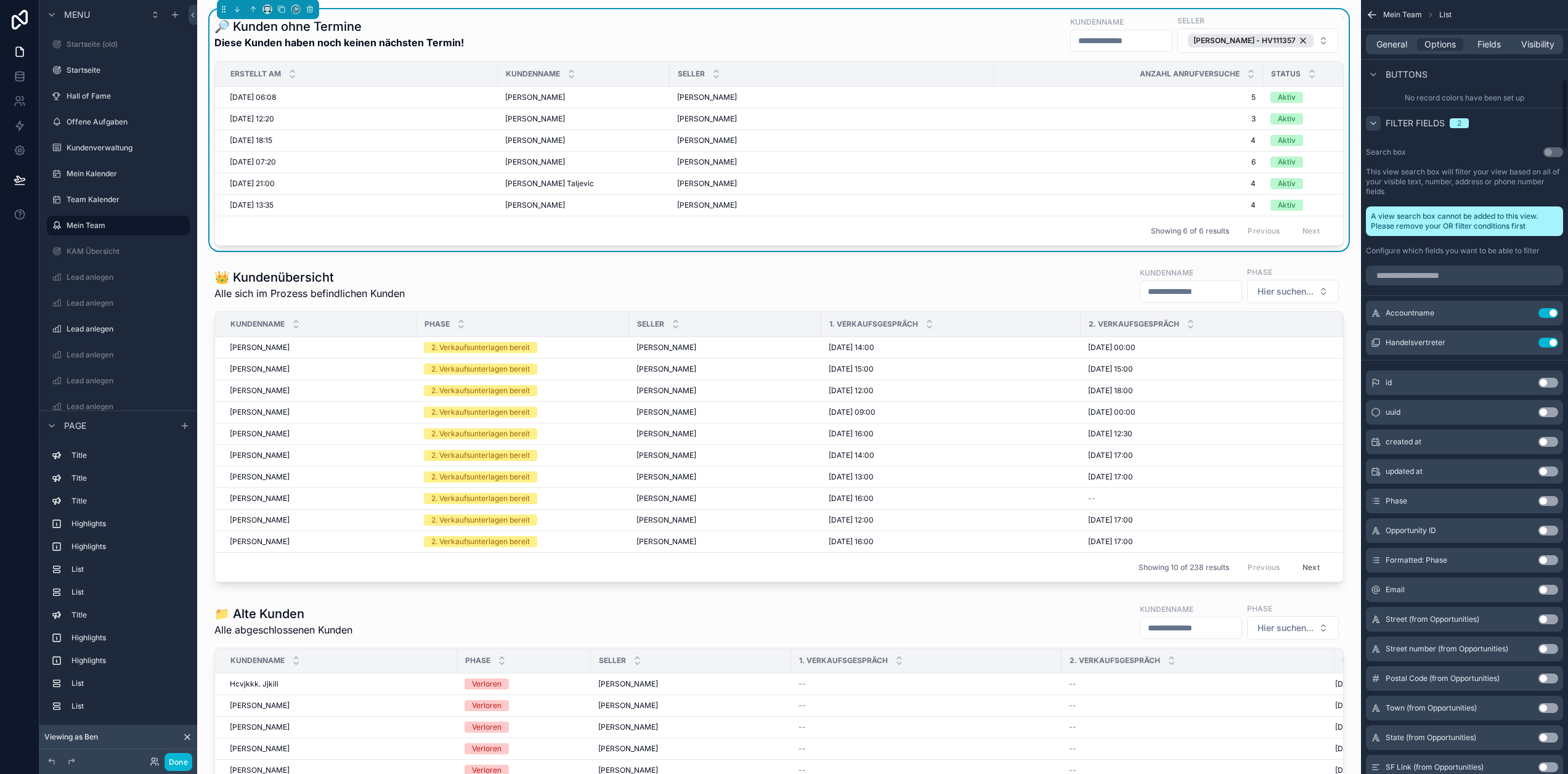
scroll to position [882, 0]
click at [1458, 285] on input "scrollable content" at bounding box center [1465, 279] width 197 height 20
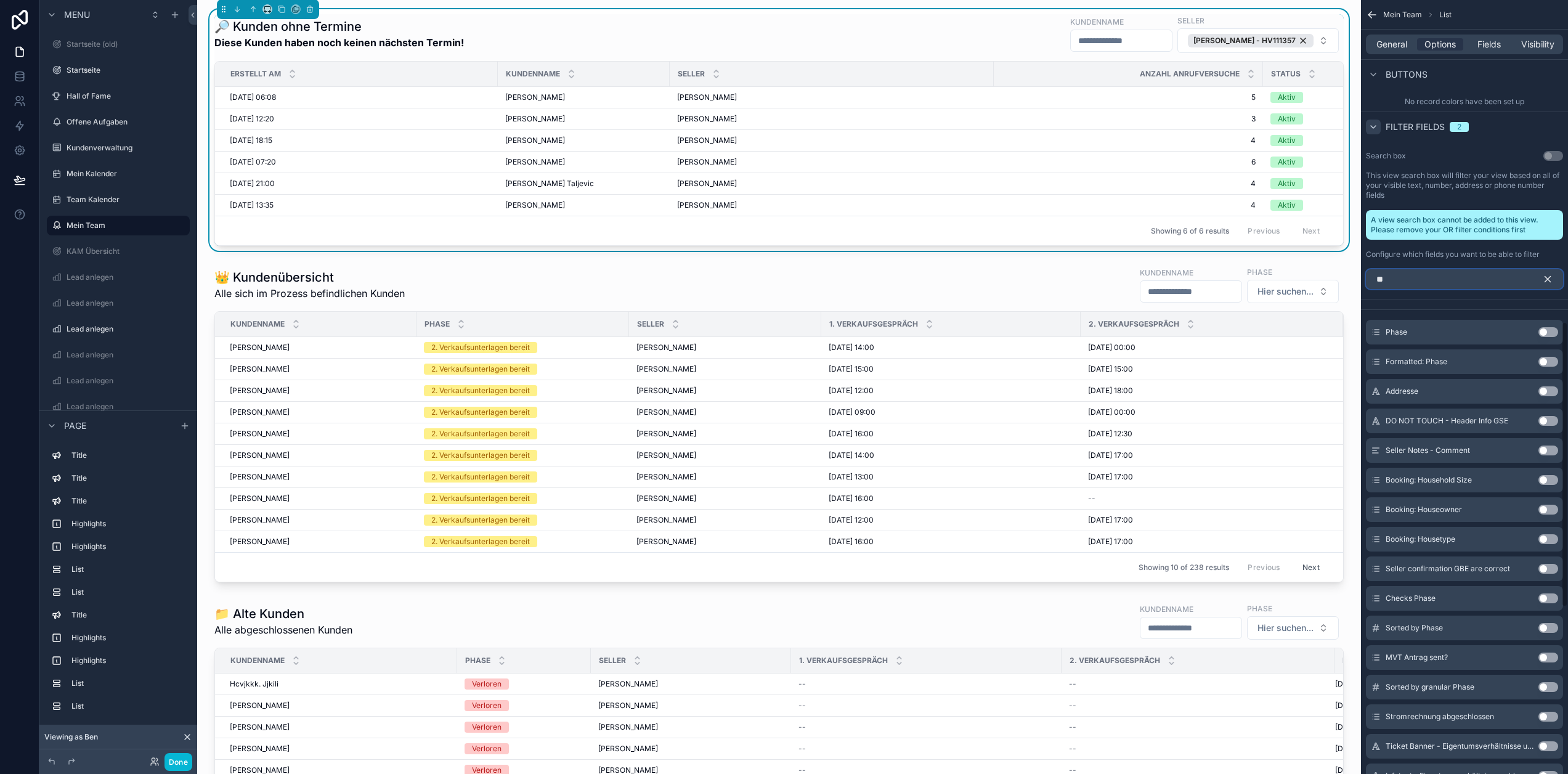
type input "*"
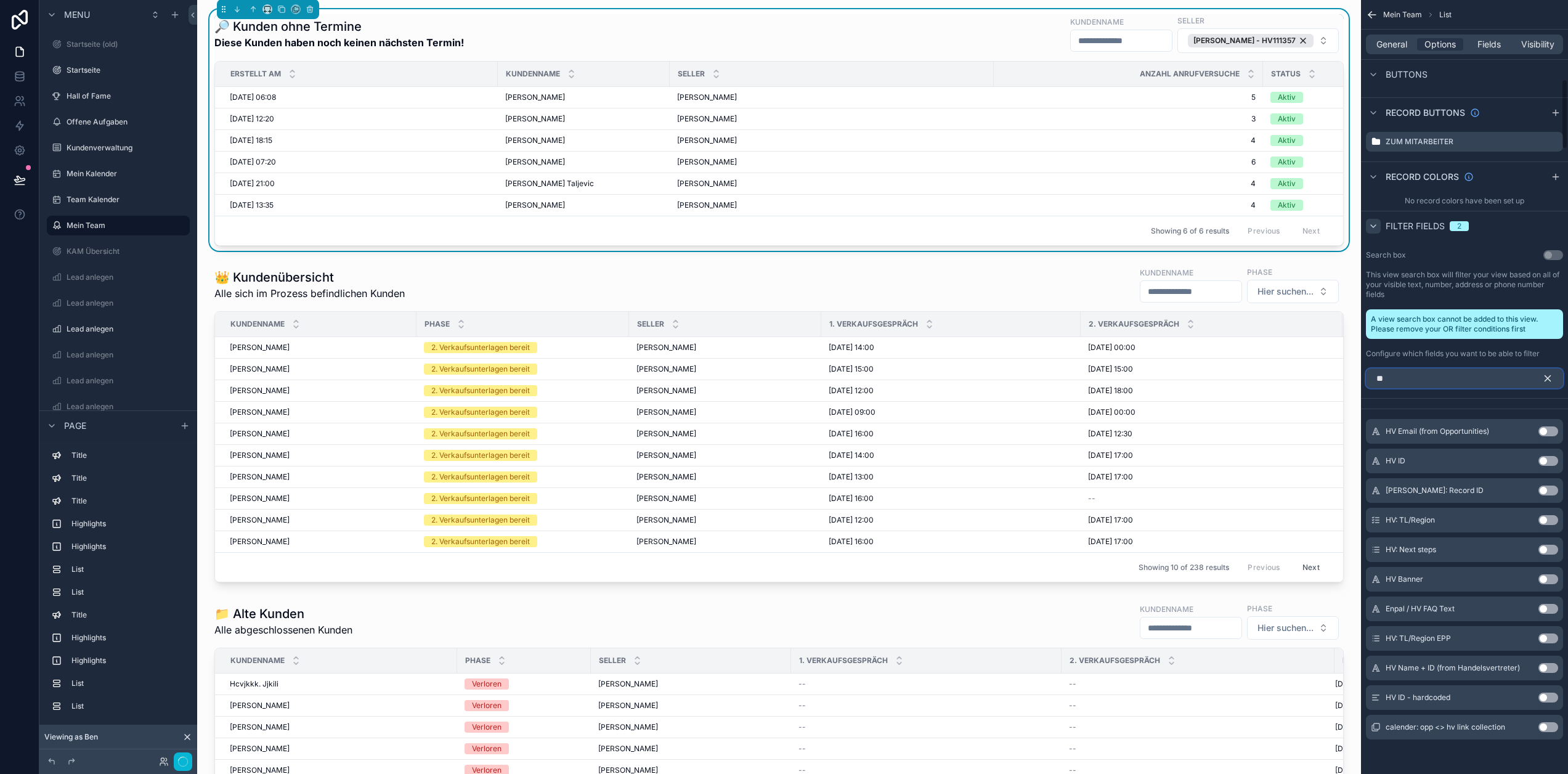
type input "*"
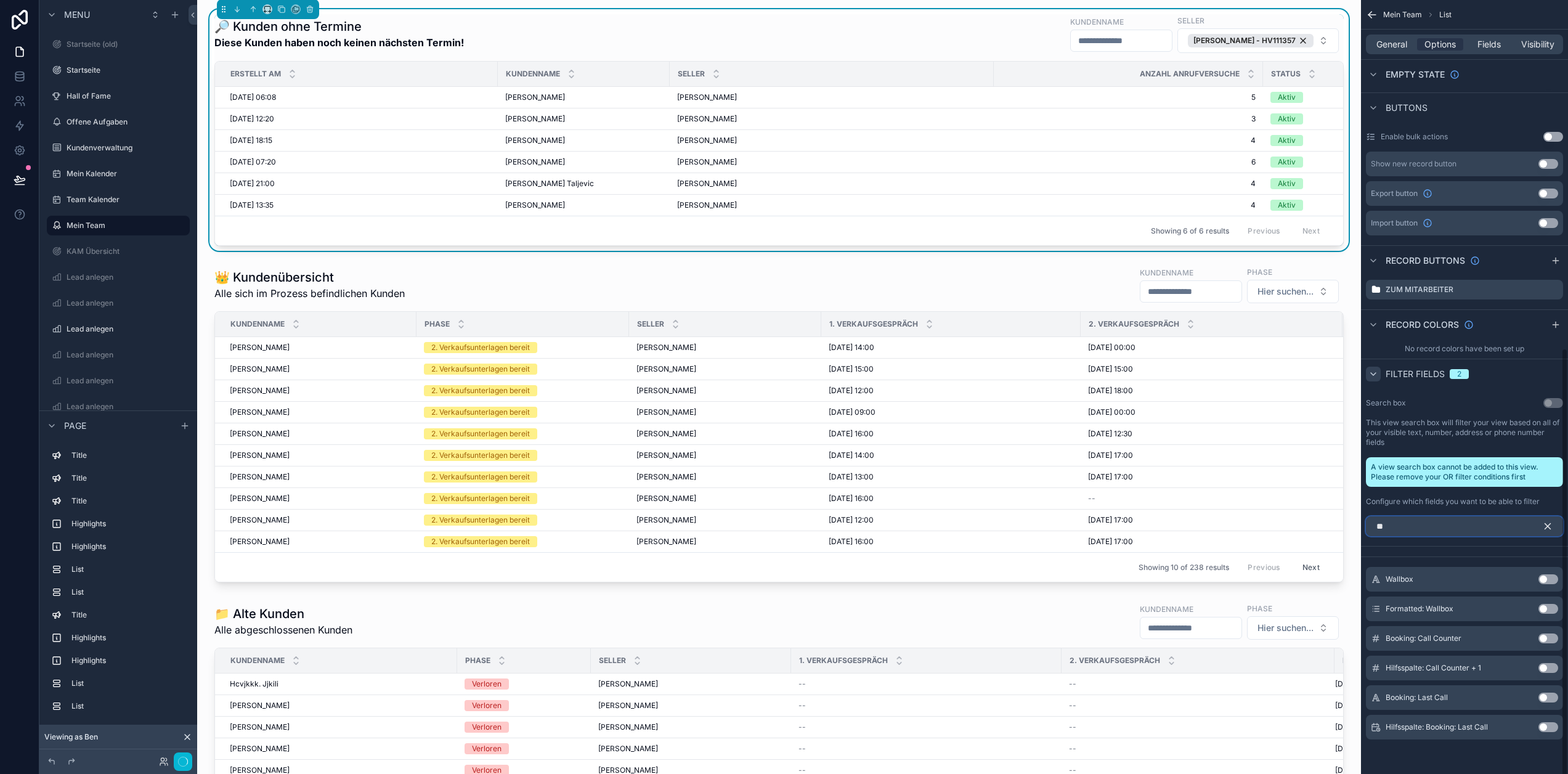
type input "*"
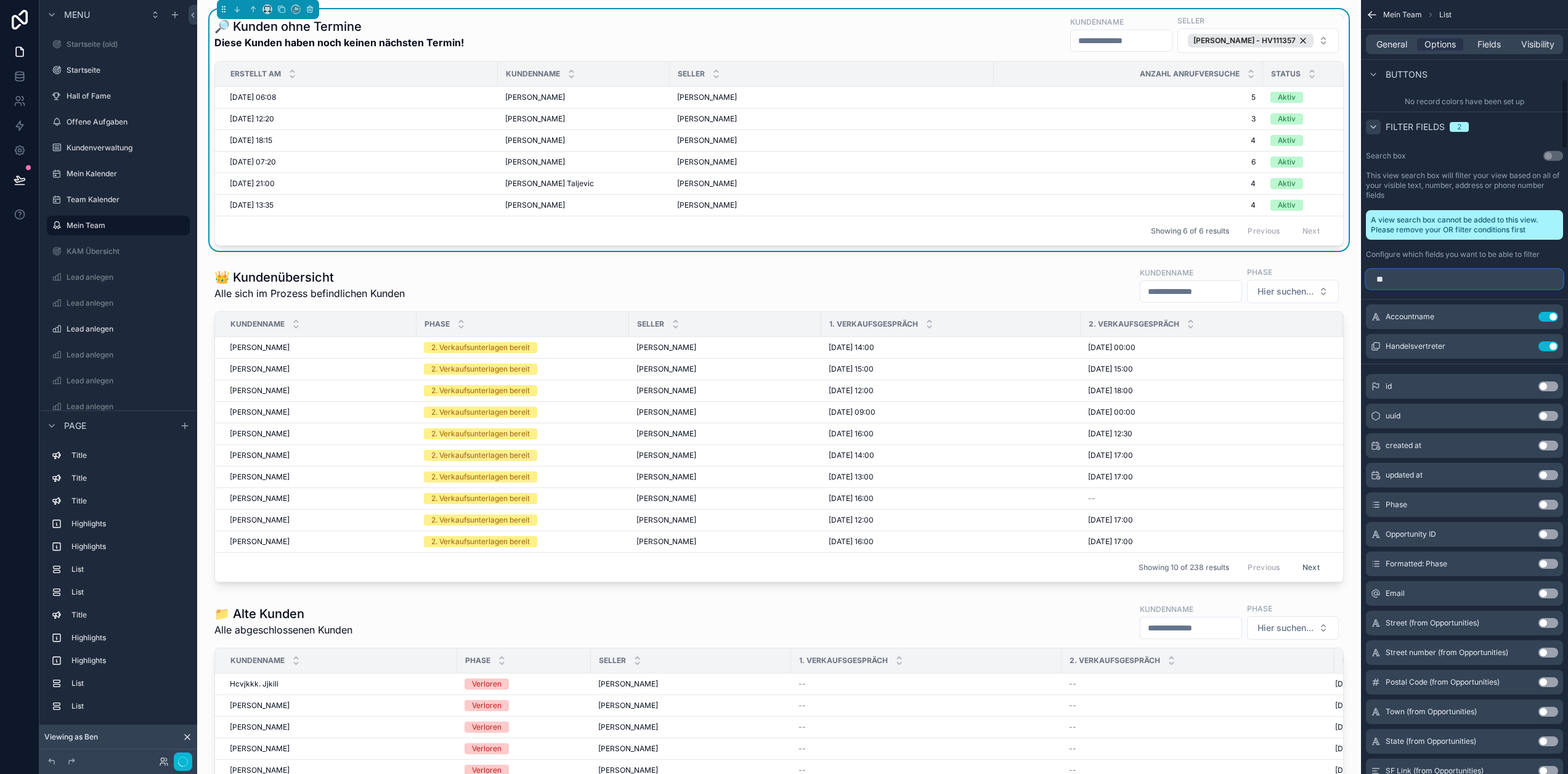
type input "**"
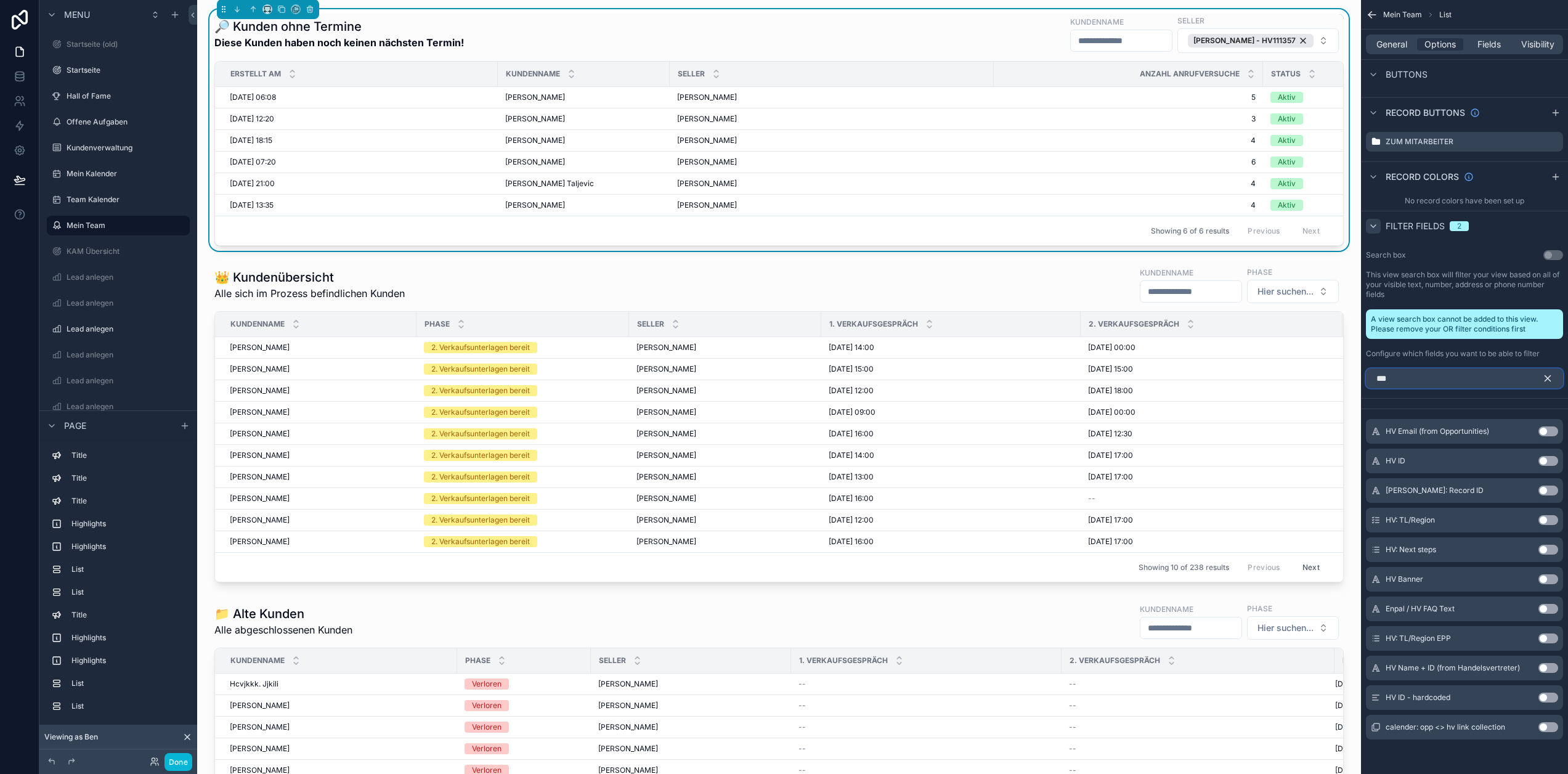
scroll to position [774, 0]
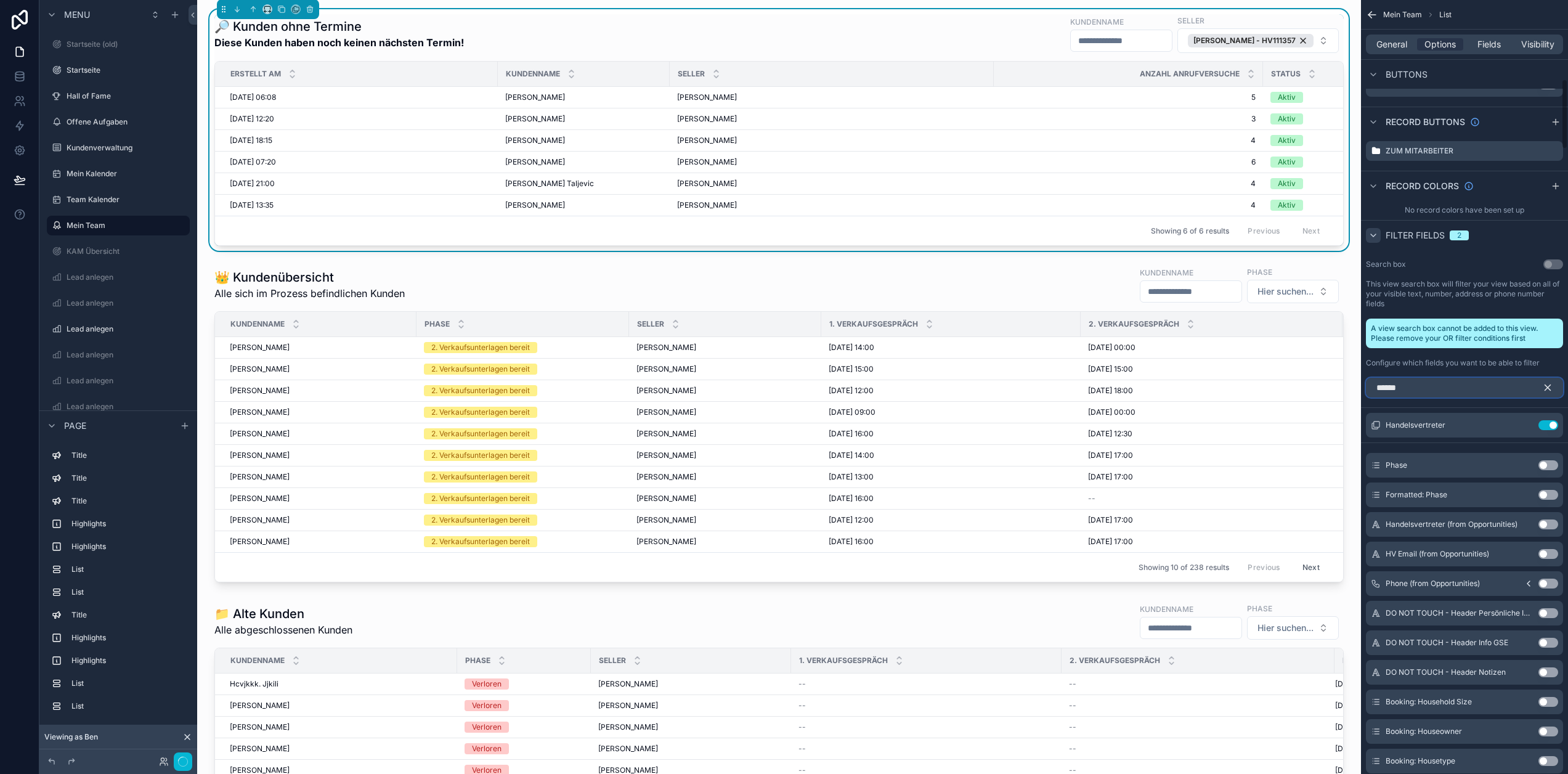
type input "*******"
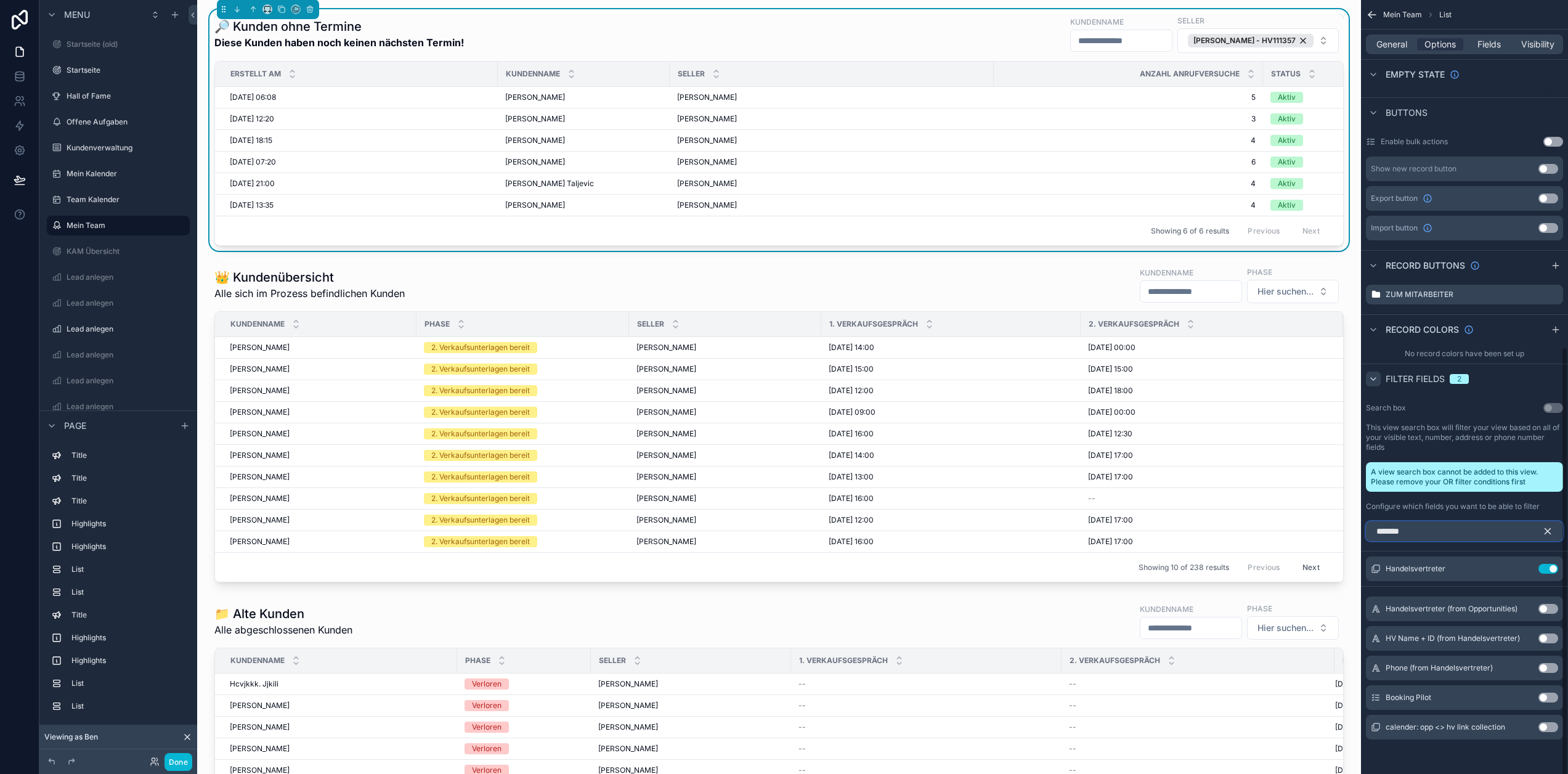
scroll to position [621, 0]
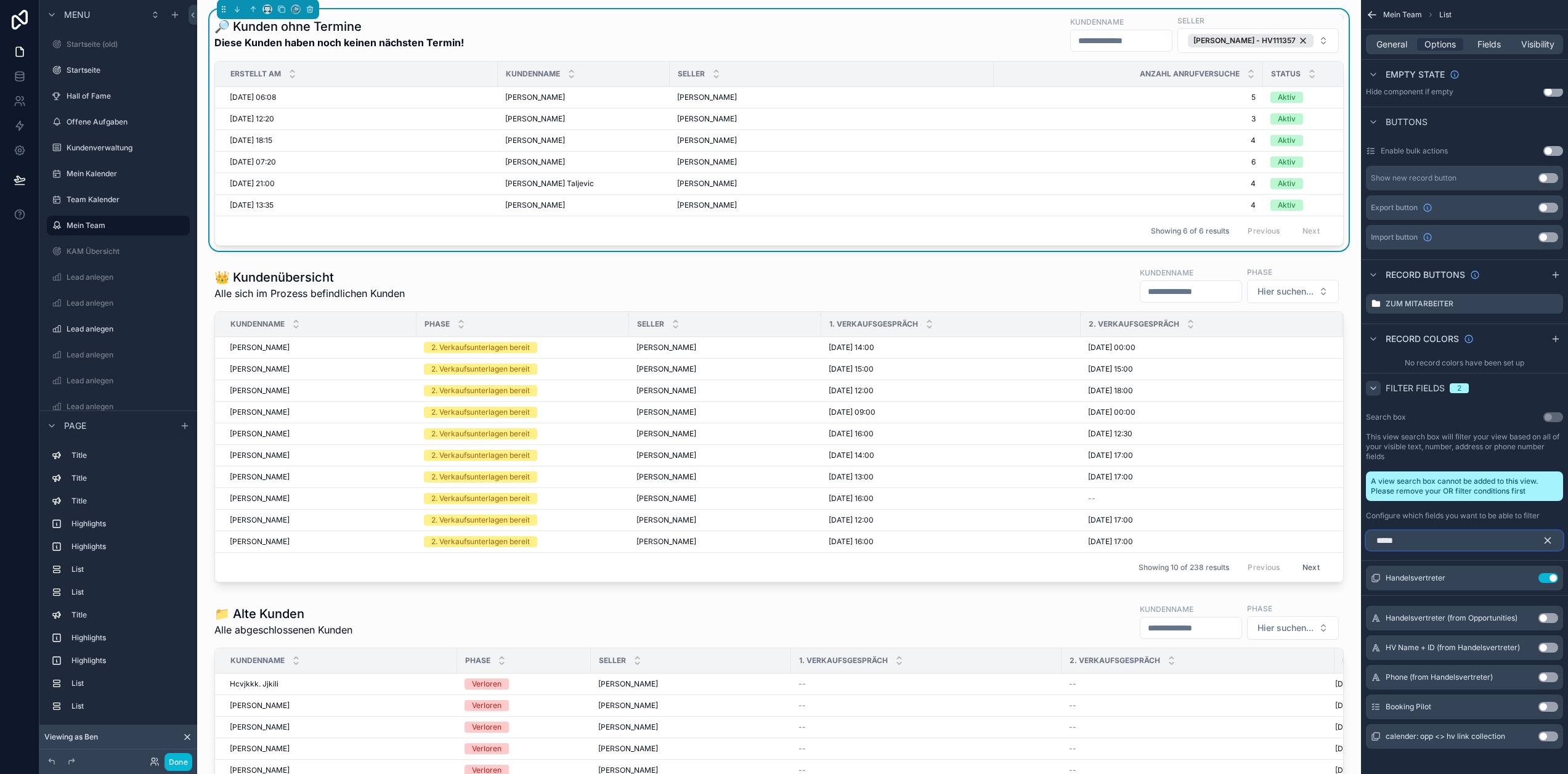
type input "******"
click at [1459, 538] on input "******" at bounding box center [1465, 540] width 197 height 20
click at [1521, 576] on icon "scrollable content" at bounding box center [1523, 579] width 5 height 5
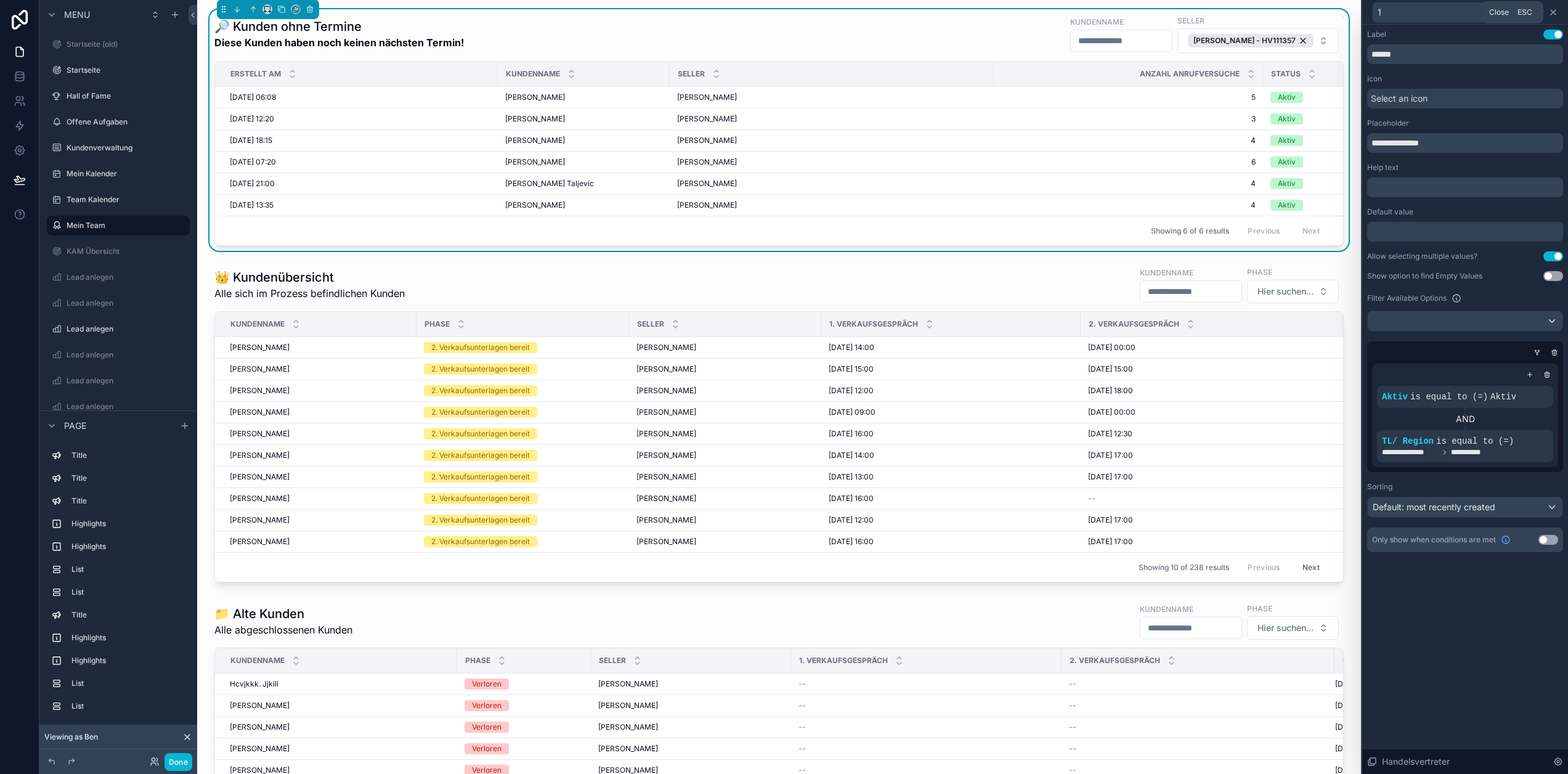
click at [1556, 11] on icon at bounding box center [1553, 12] width 10 height 10
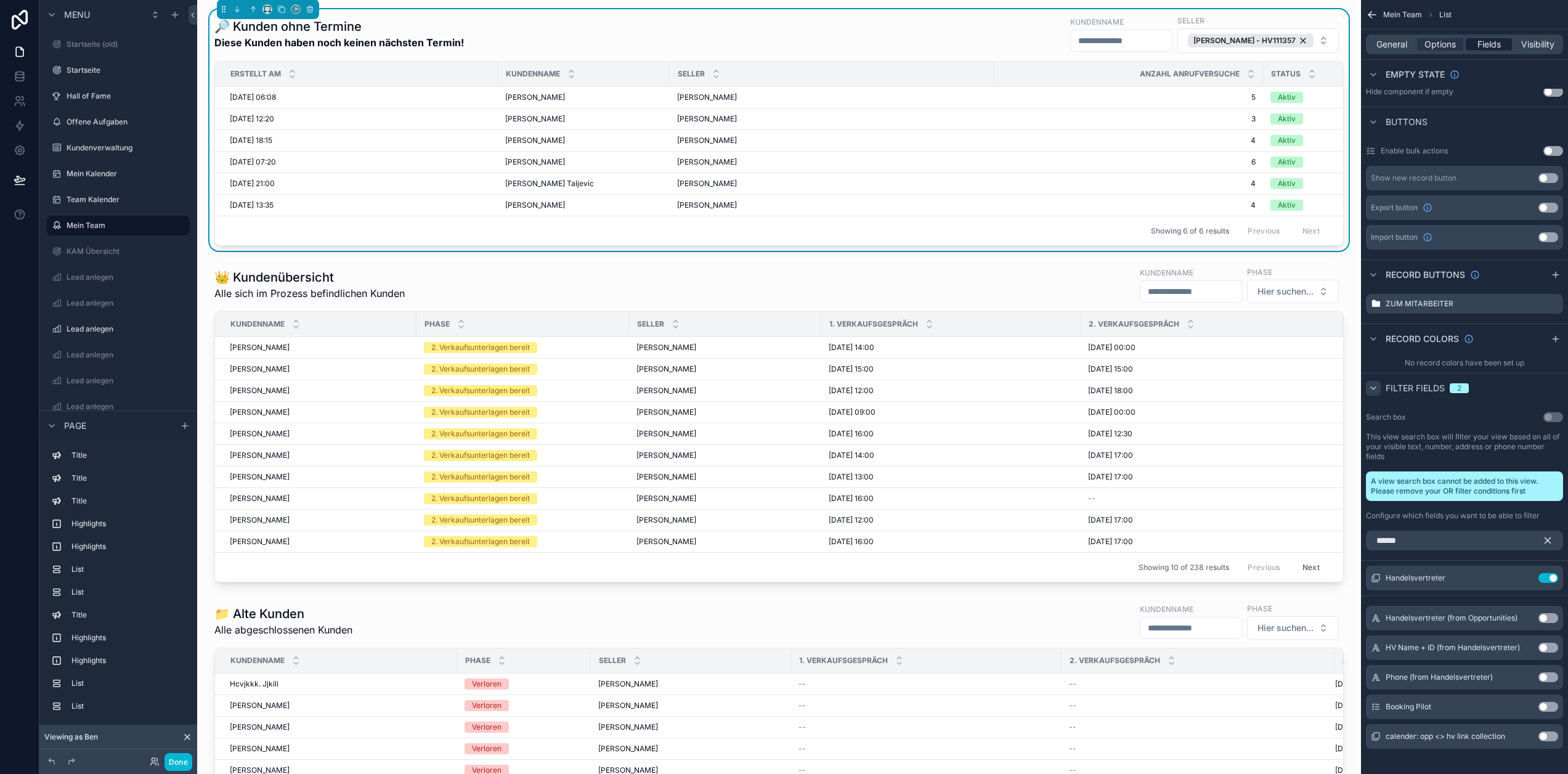
drag, startPoint x: 1482, startPoint y: 41, endPoint x: 1486, endPoint y: 47, distance: 7.2
click at [1482, 41] on span "Fields" at bounding box center [1489, 45] width 24 height 12
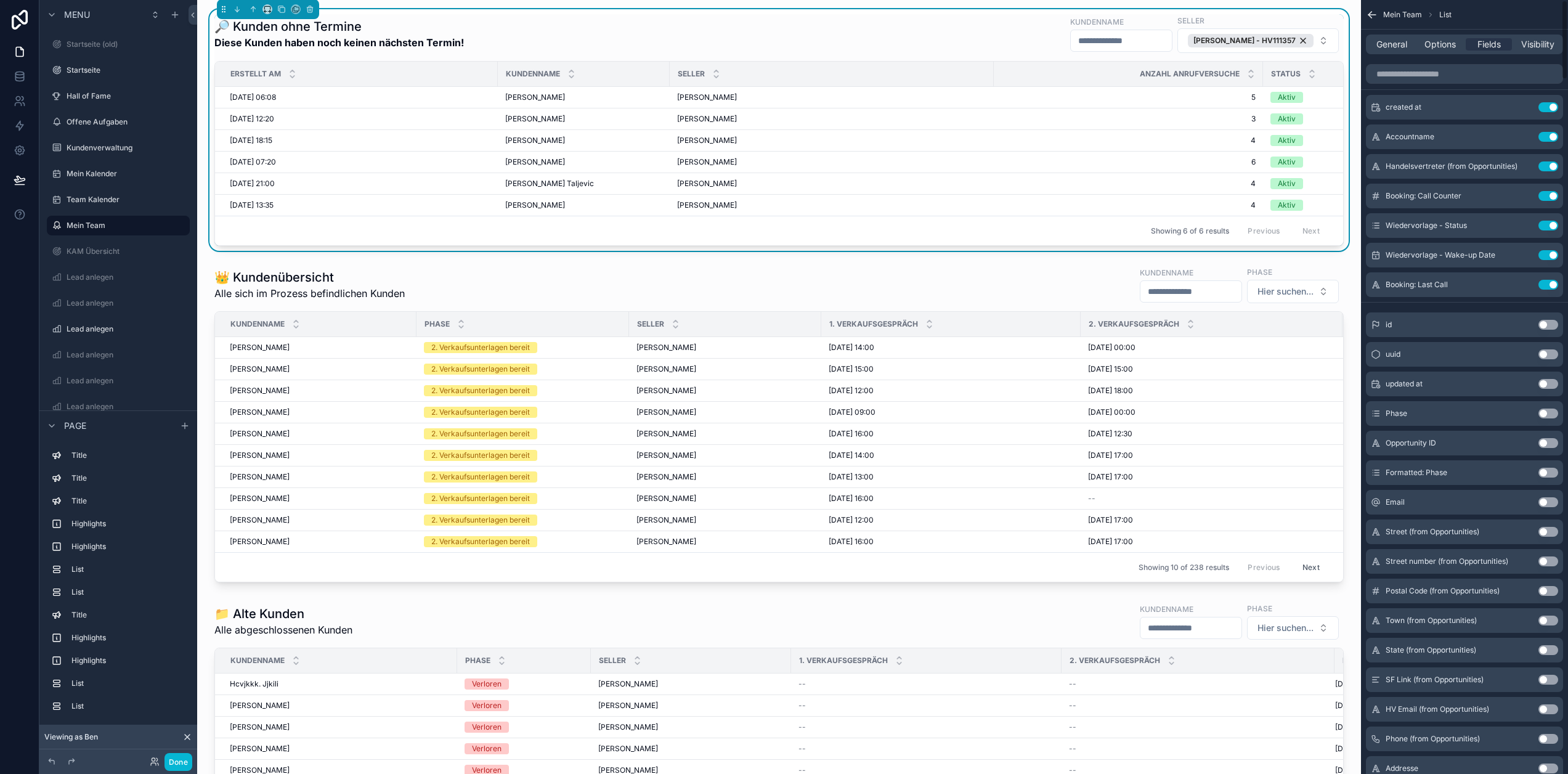
scroll to position [0, 0]
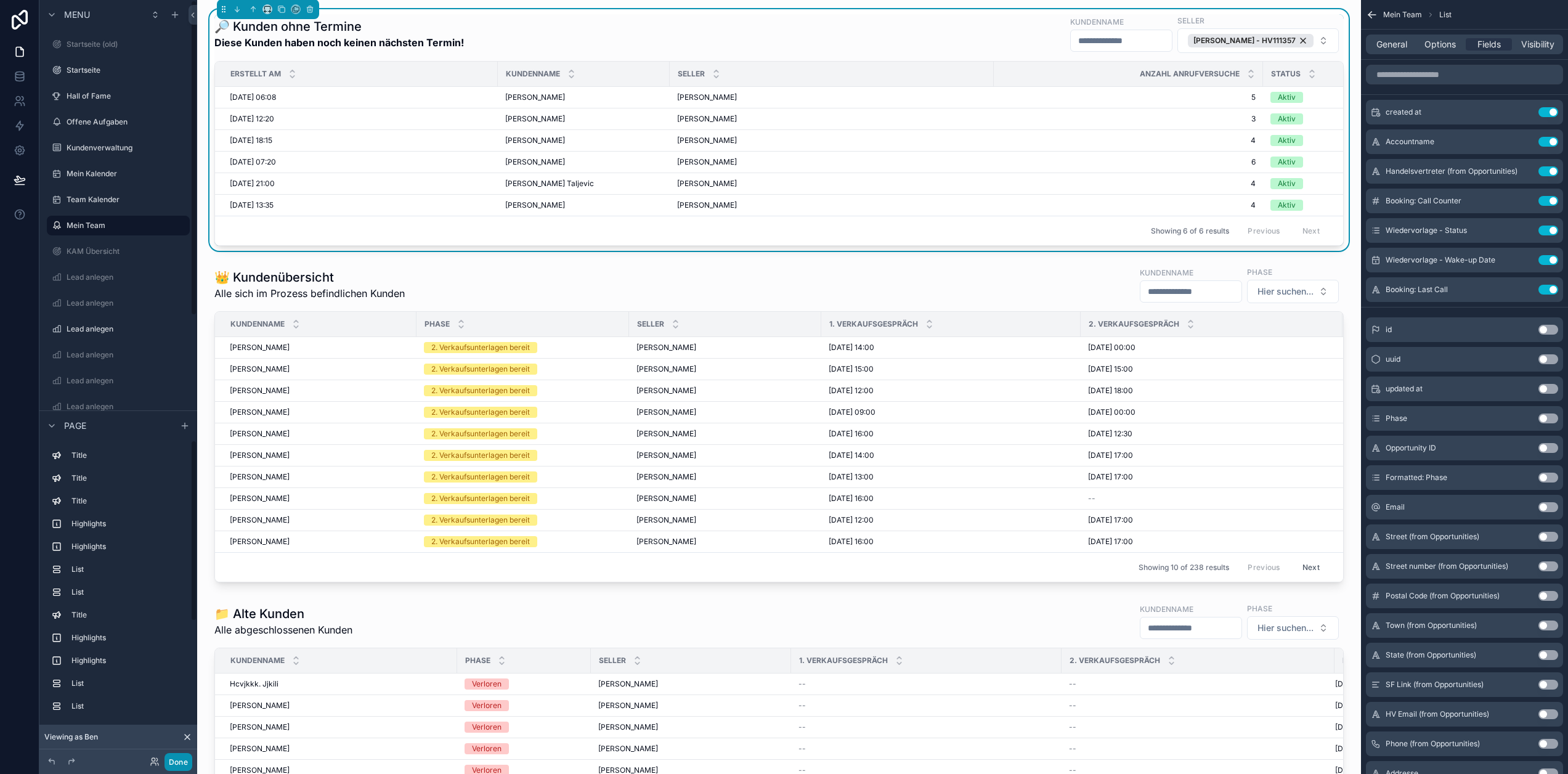
click at [173, 761] on button "Done" at bounding box center [178, 762] width 28 height 18
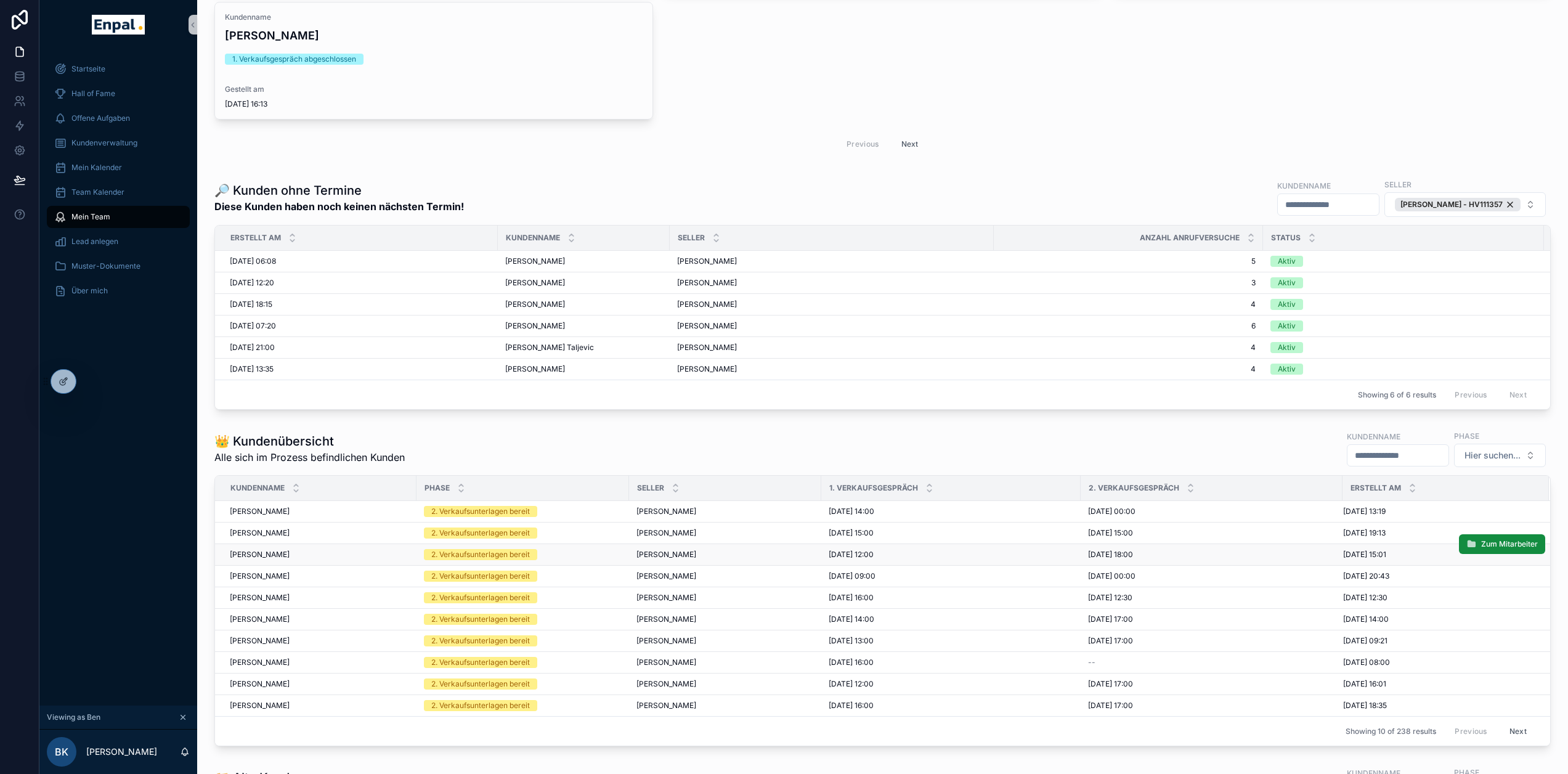
scroll to position [1343, 0]
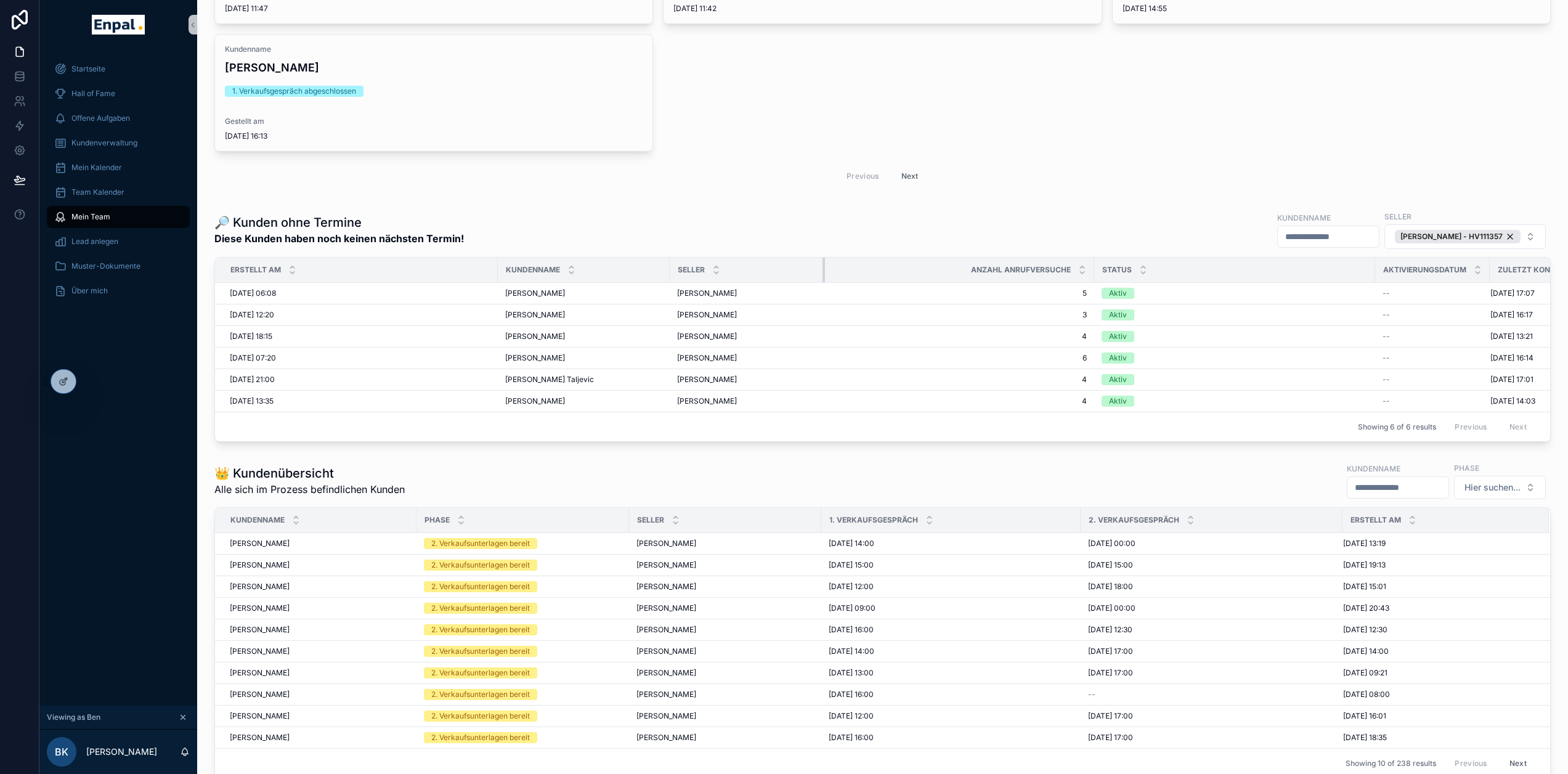
drag, startPoint x: 982, startPoint y: 277, endPoint x: 813, endPoint y: 284, distance: 169.1
click at [823, 282] on div "scrollable content" at bounding box center [825, 269] width 5 height 24
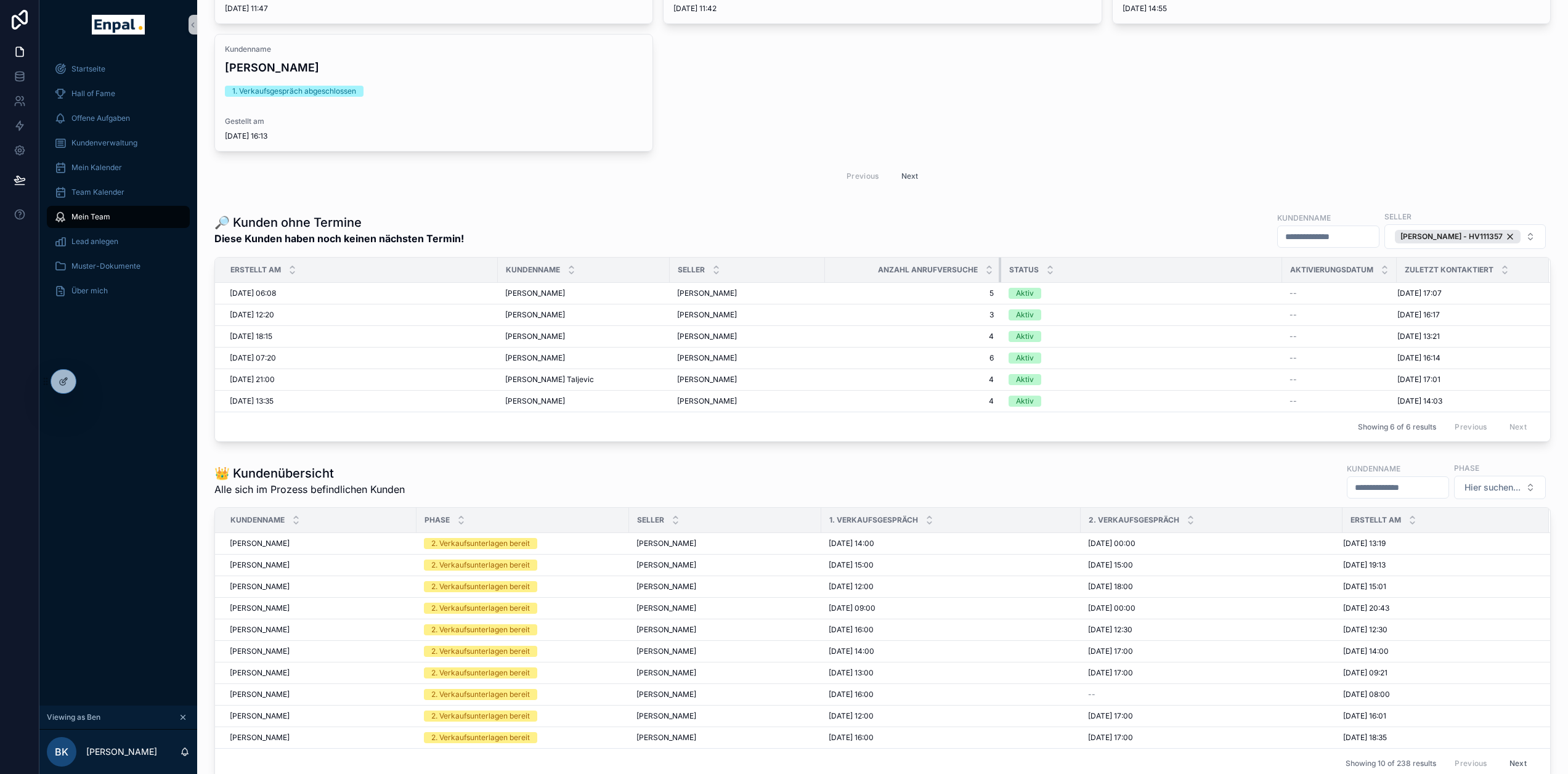
drag, startPoint x: 1084, startPoint y: 280, endPoint x: 990, endPoint y: 284, distance: 94.1
click at [999, 282] on div "scrollable content" at bounding box center [1001, 269] width 5 height 24
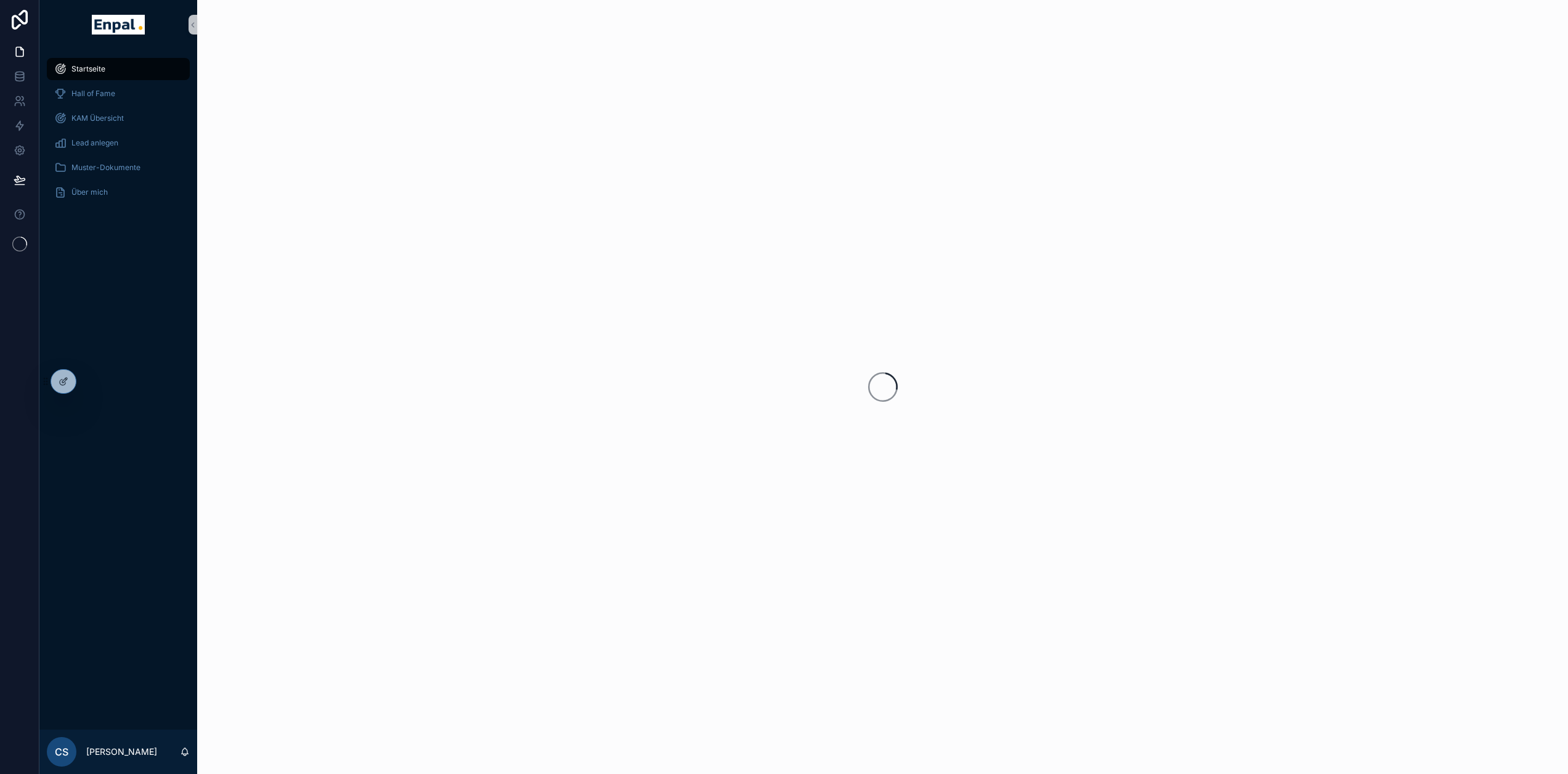
scroll to position [0, 9]
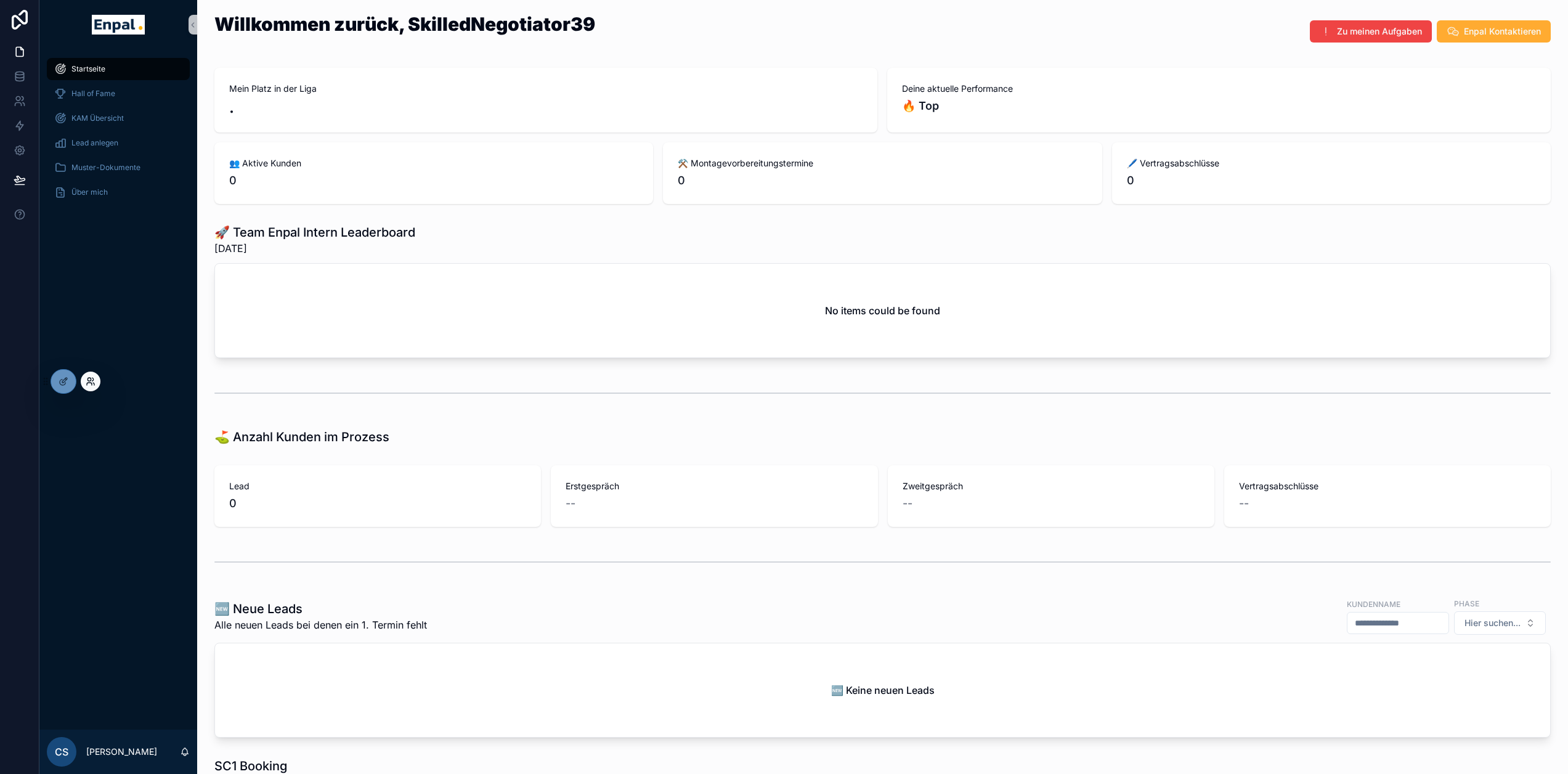
click at [86, 380] on icon at bounding box center [91, 381] width 10 height 10
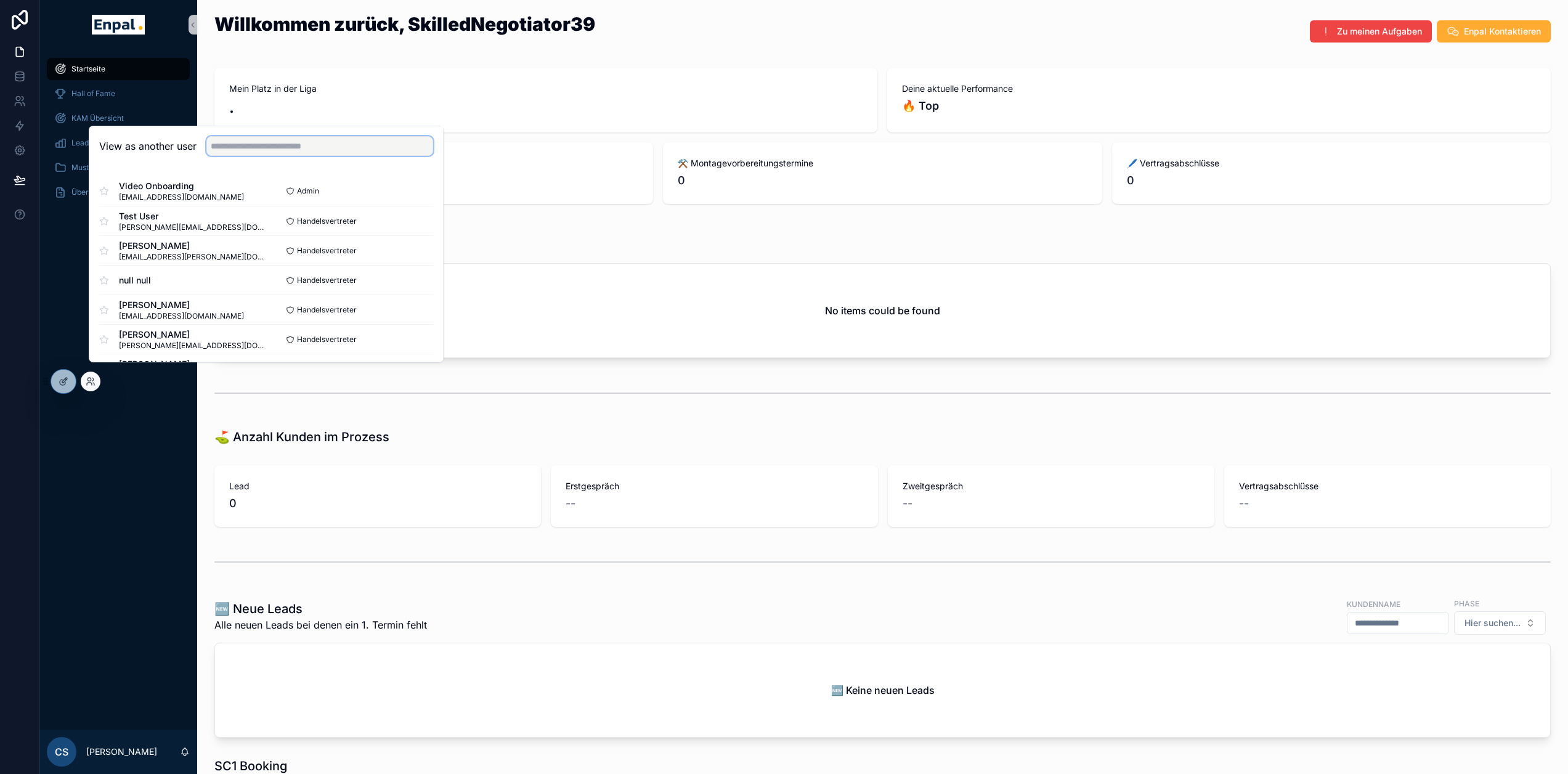
click at [257, 156] on input "text" at bounding box center [320, 146] width 227 height 20
type input "*******"
click at [406, 255] on button "Select" at bounding box center [417, 251] width 32 height 18
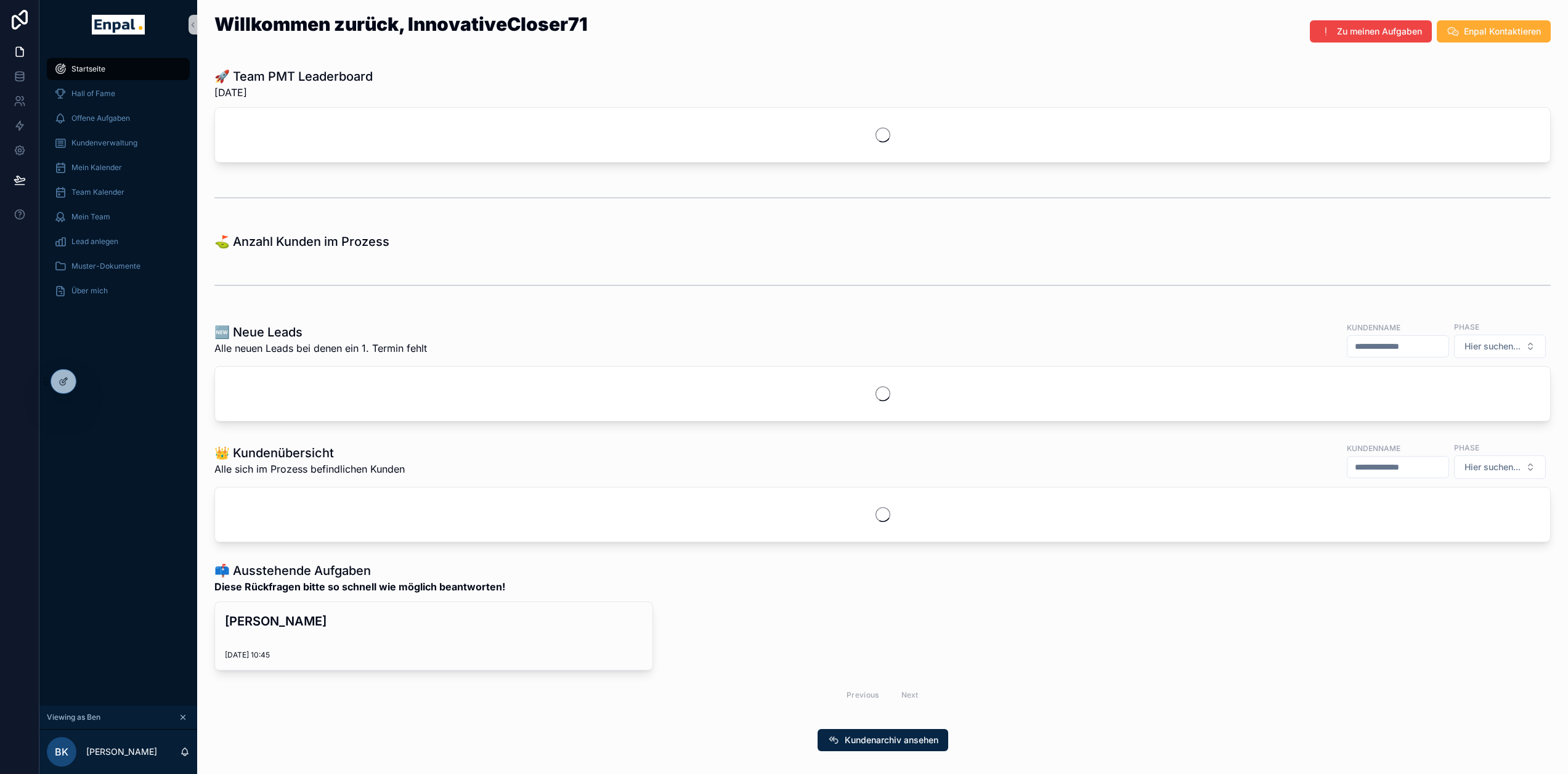
scroll to position [0, 9]
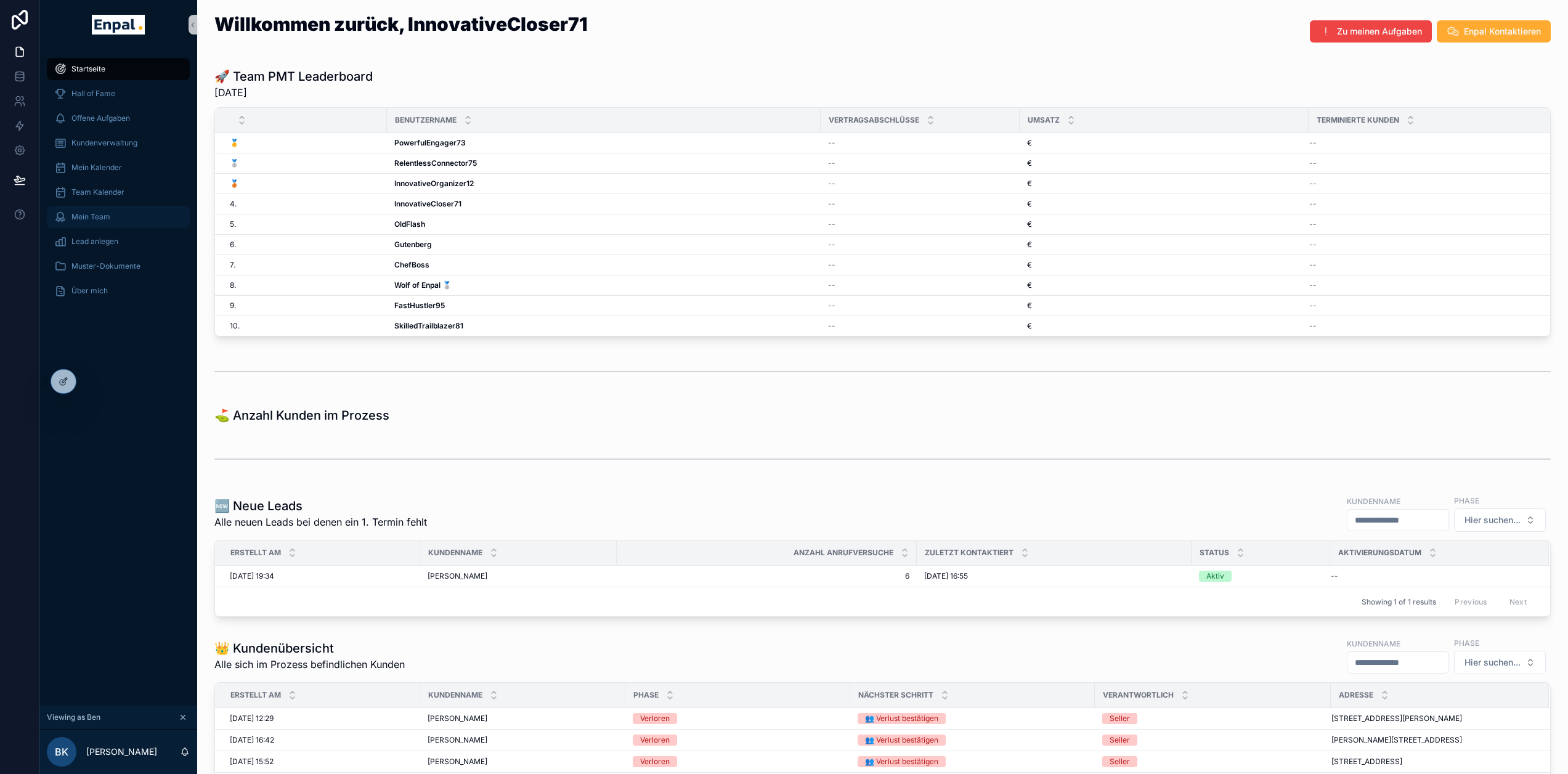
click at [102, 219] on div "Mein Team" at bounding box center [118, 216] width 128 height 20
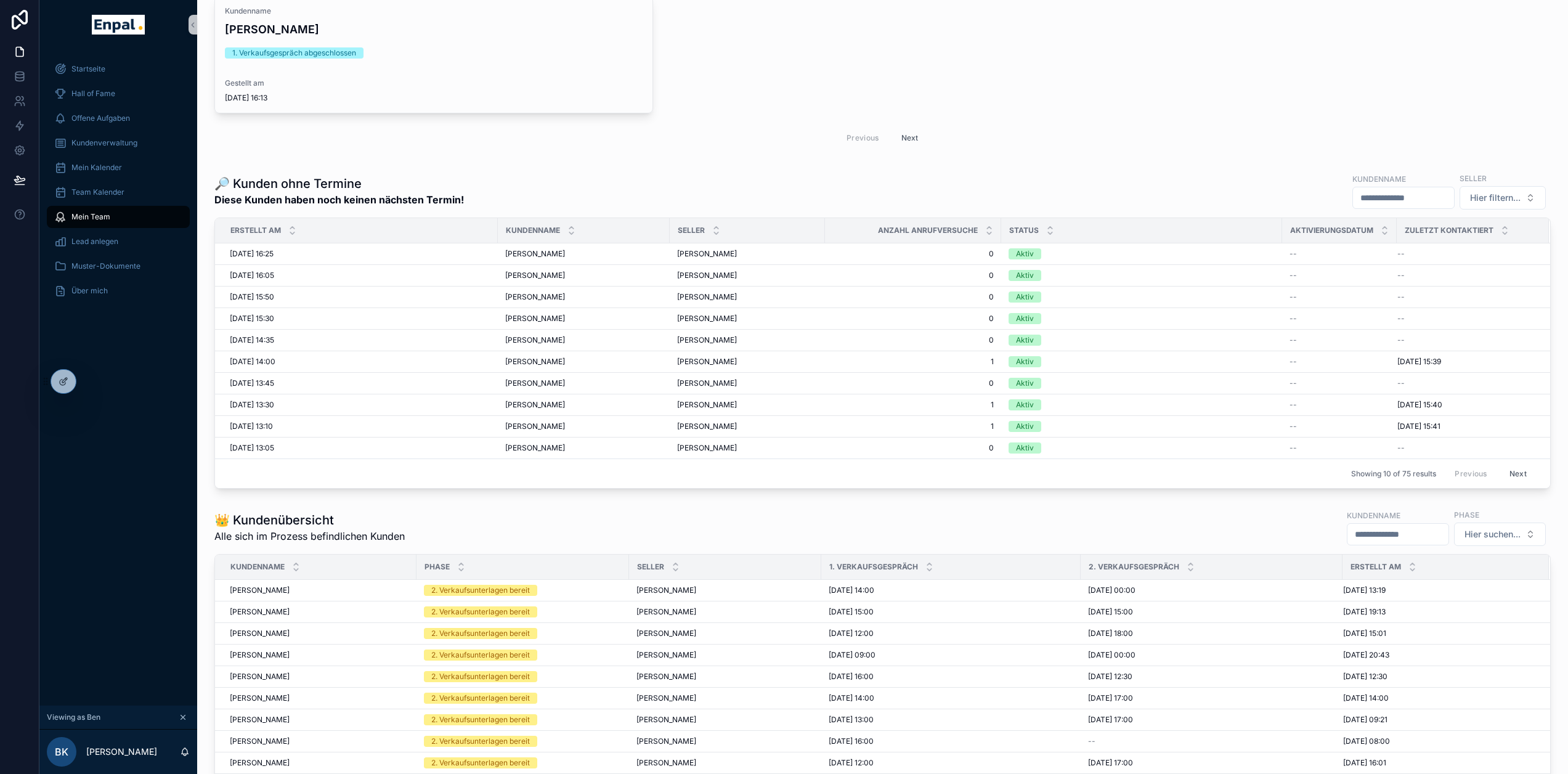
scroll to position [1353, 0]
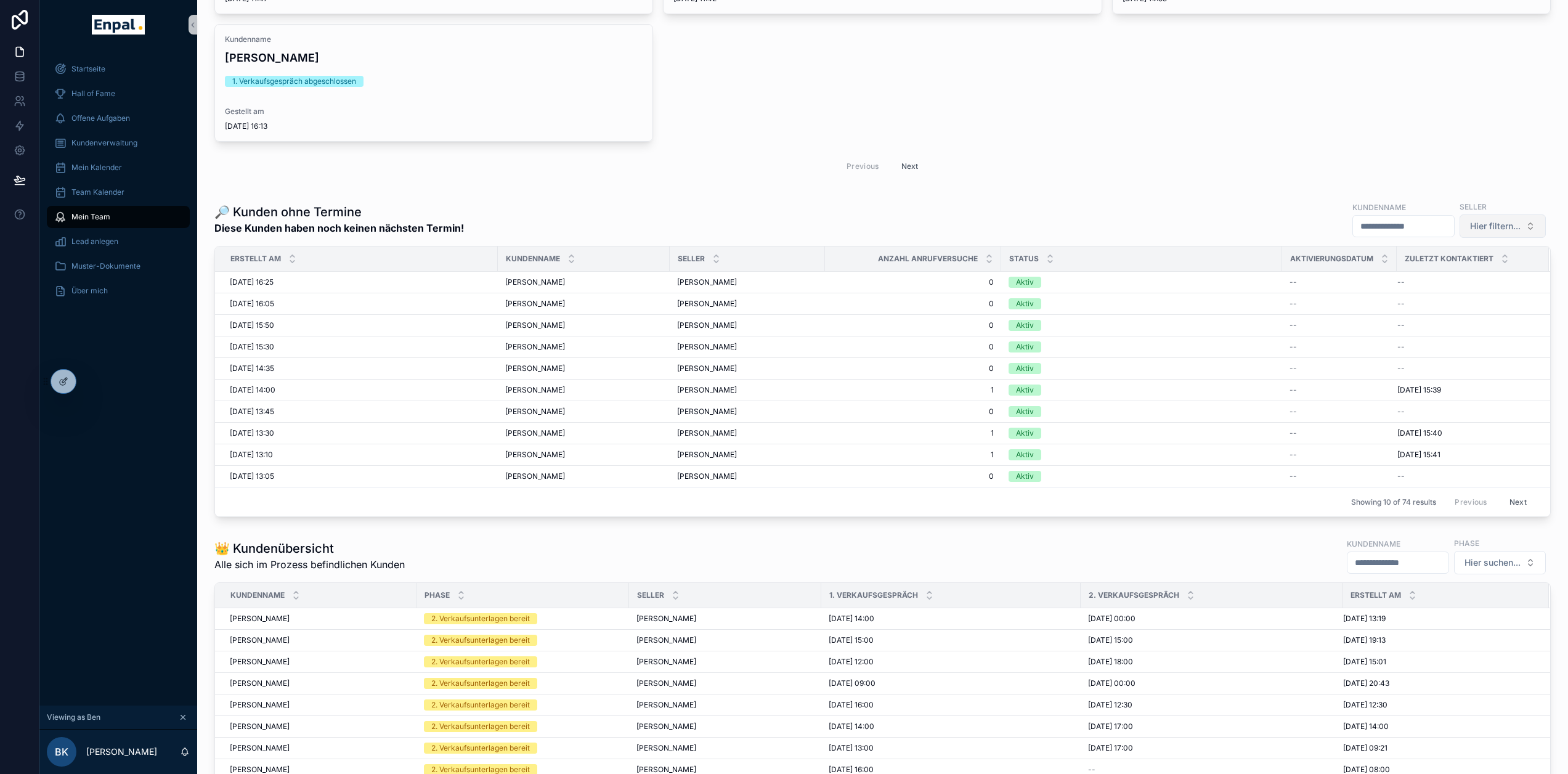
click at [1485, 229] on span "Hier filtern..." at bounding box center [1495, 226] width 51 height 12
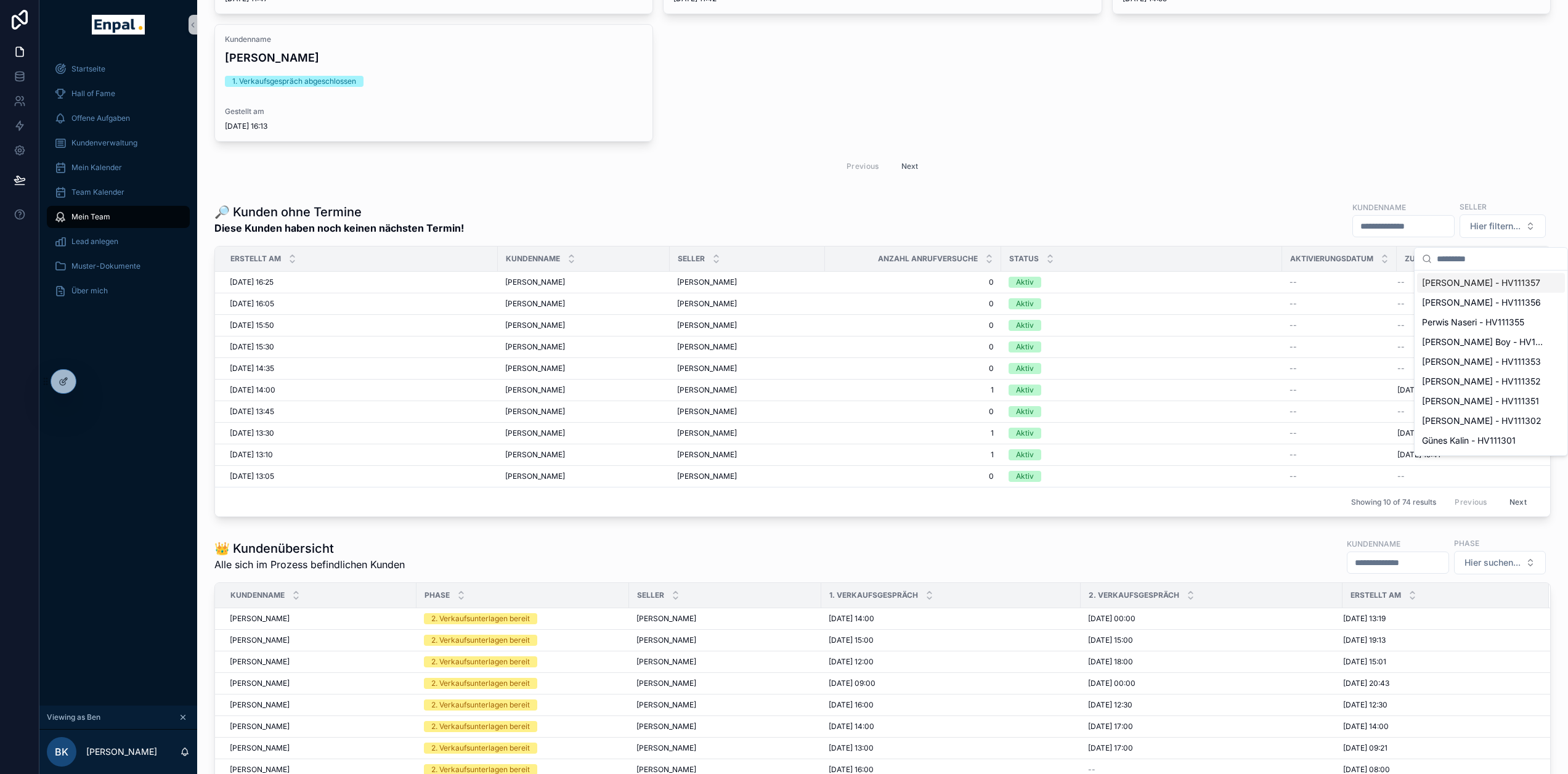
click at [1488, 287] on span "Karsten Kutzke - HV111357" at bounding box center [1481, 283] width 118 height 12
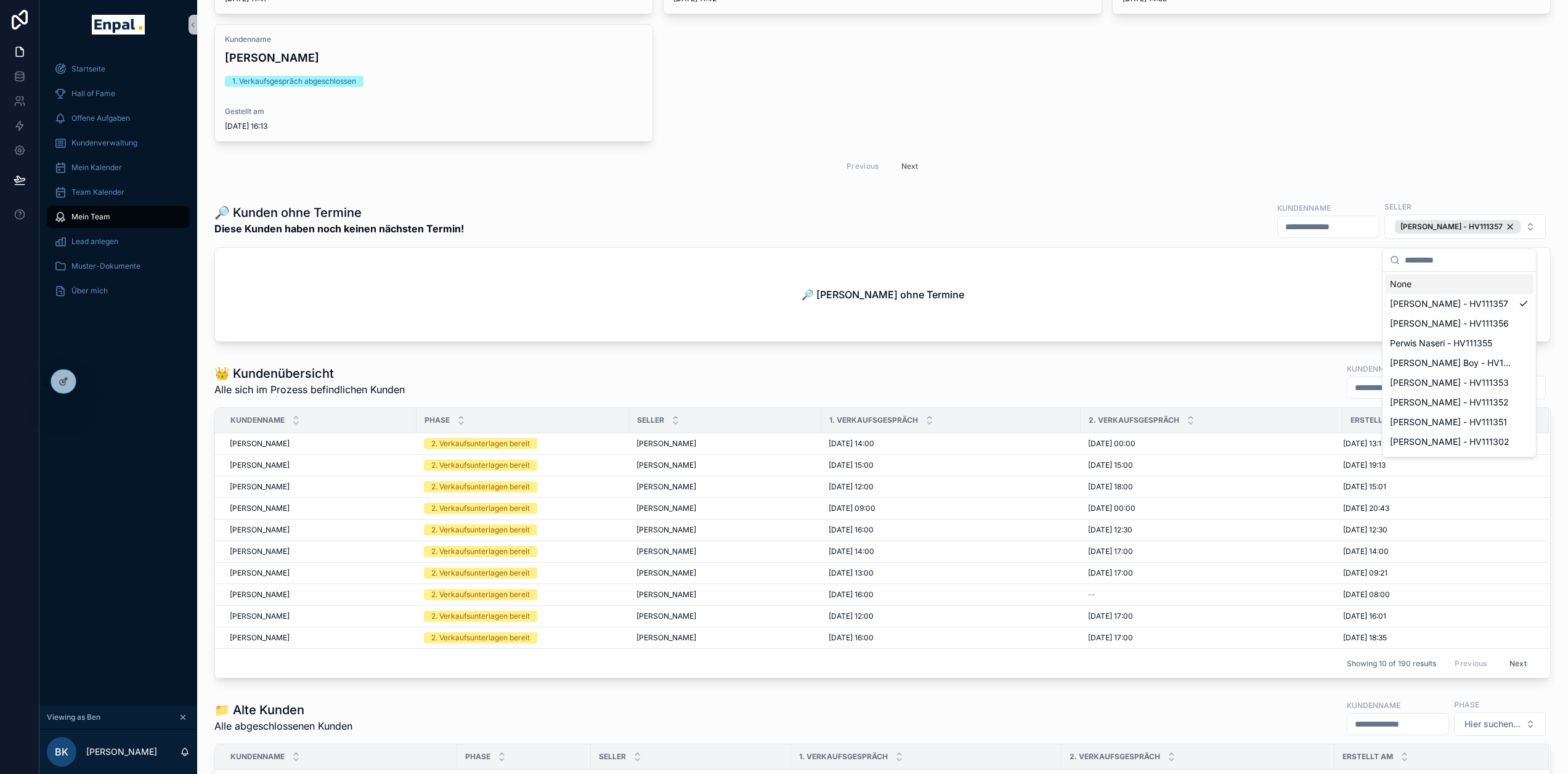
click at [1113, 224] on div "🔎 Kunden ohne Termine Diese Kunden haben noch keinen nächsten Termin! Kundennam…" at bounding box center [882, 220] width 1336 height 39
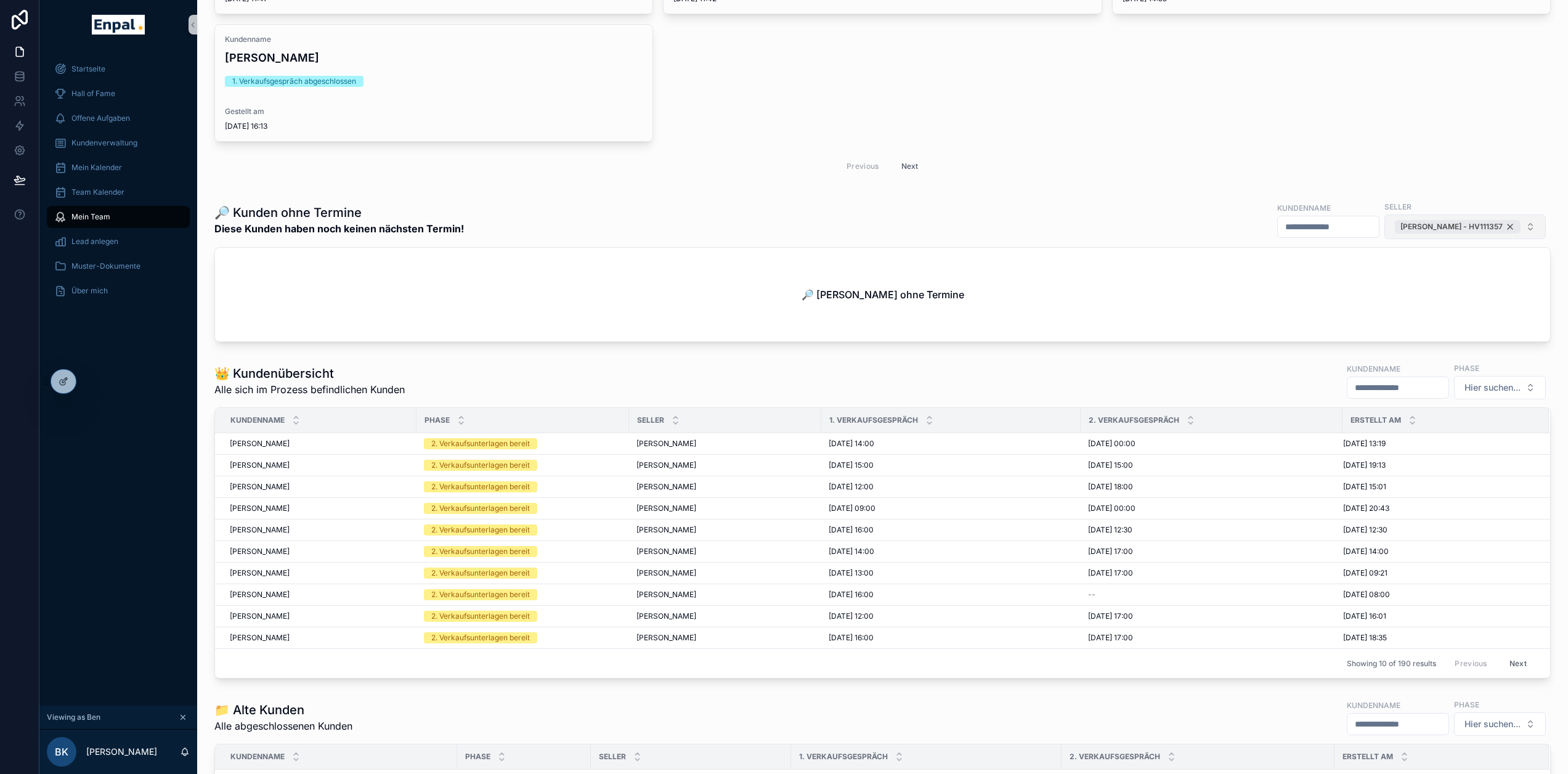
click at [1504, 231] on div "Karsten Kutzke - HV111357" at bounding box center [1458, 227] width 126 height 14
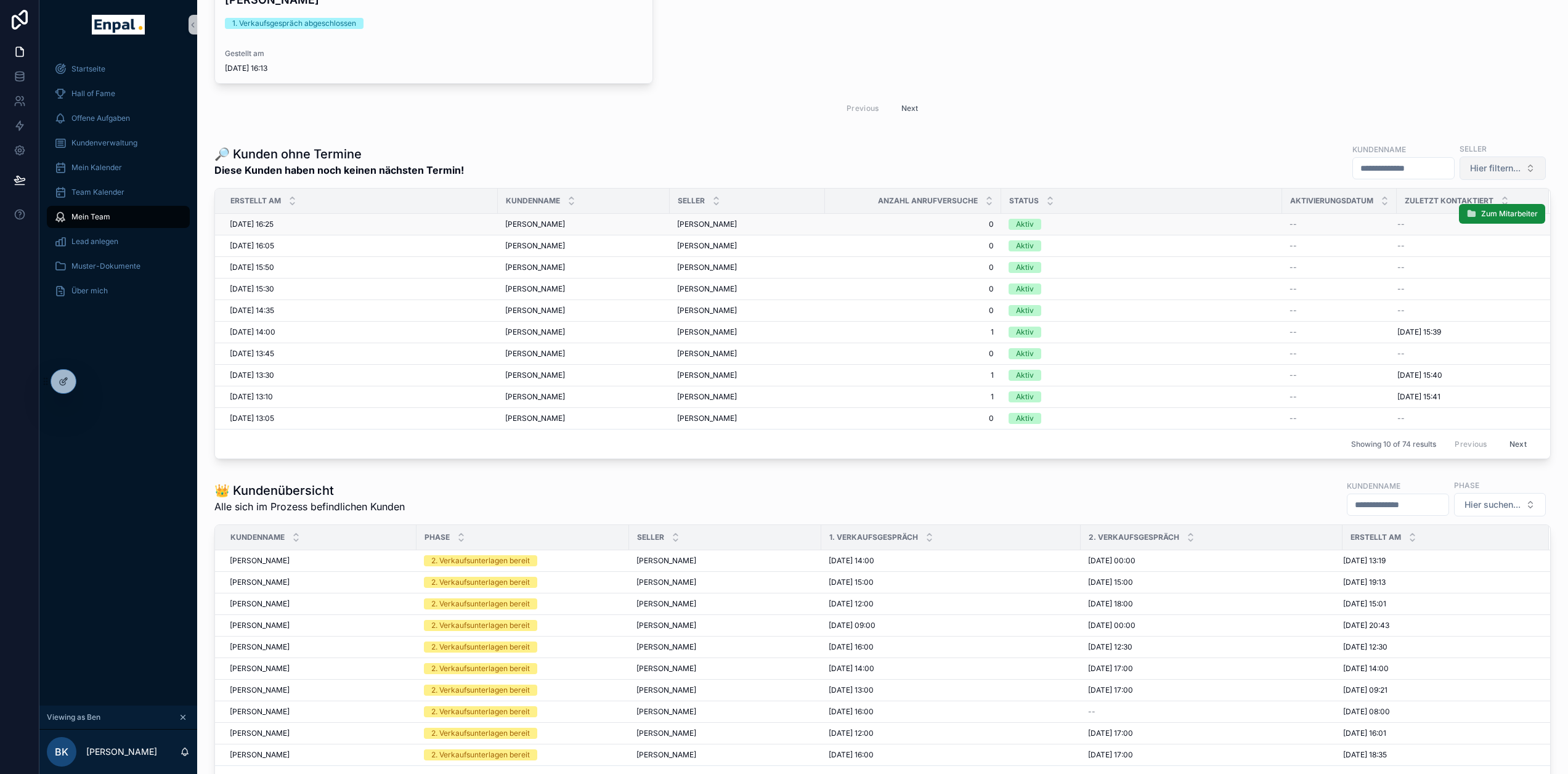
scroll to position [1414, 0]
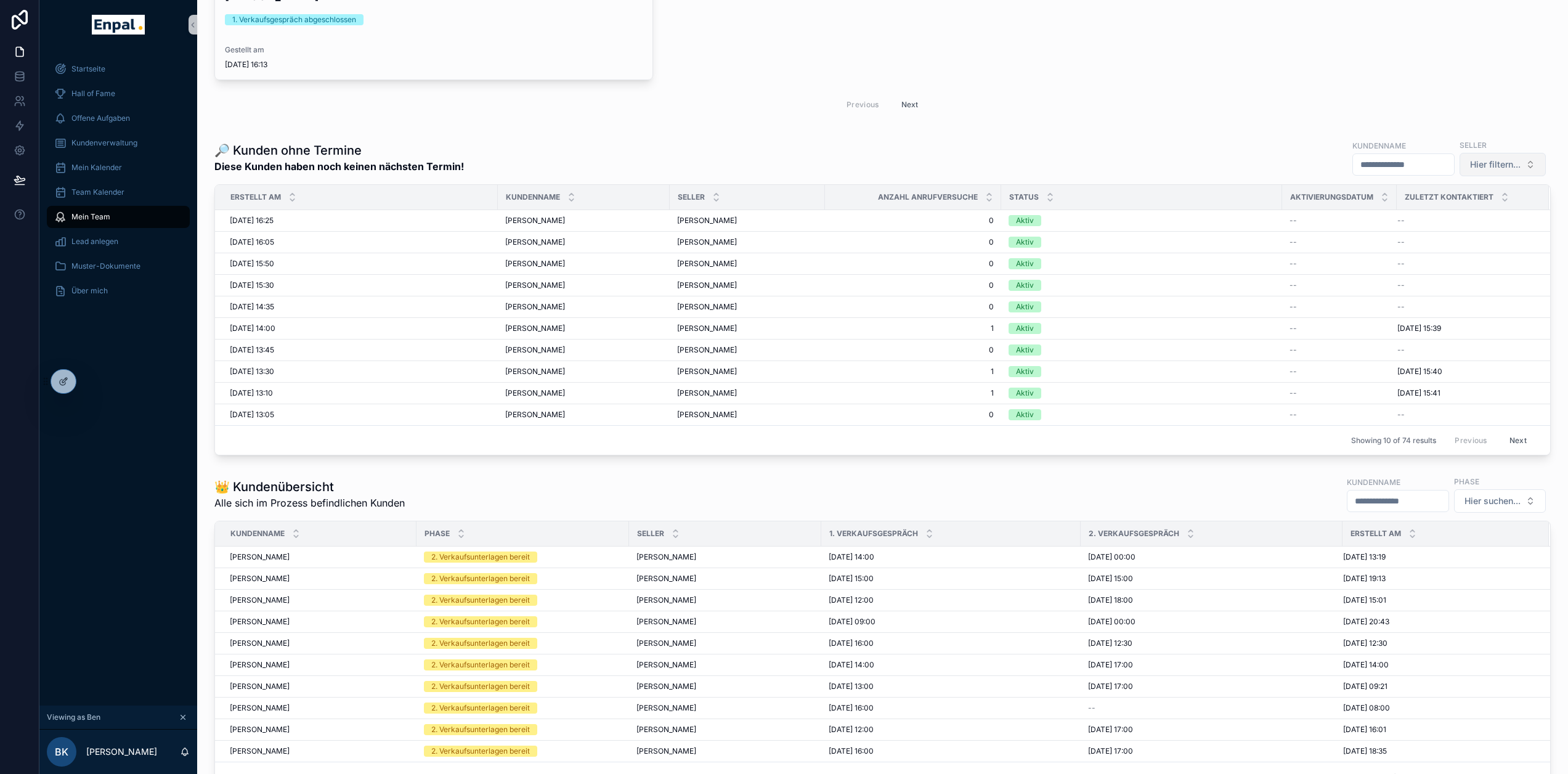
click at [1477, 171] on span "Hier filtern..." at bounding box center [1495, 164] width 51 height 12
click at [1502, 201] on input "****" at bounding box center [1498, 197] width 123 height 22
type input "******"
click at [1525, 168] on button "Hier filtern..." at bounding box center [1503, 164] width 86 height 24
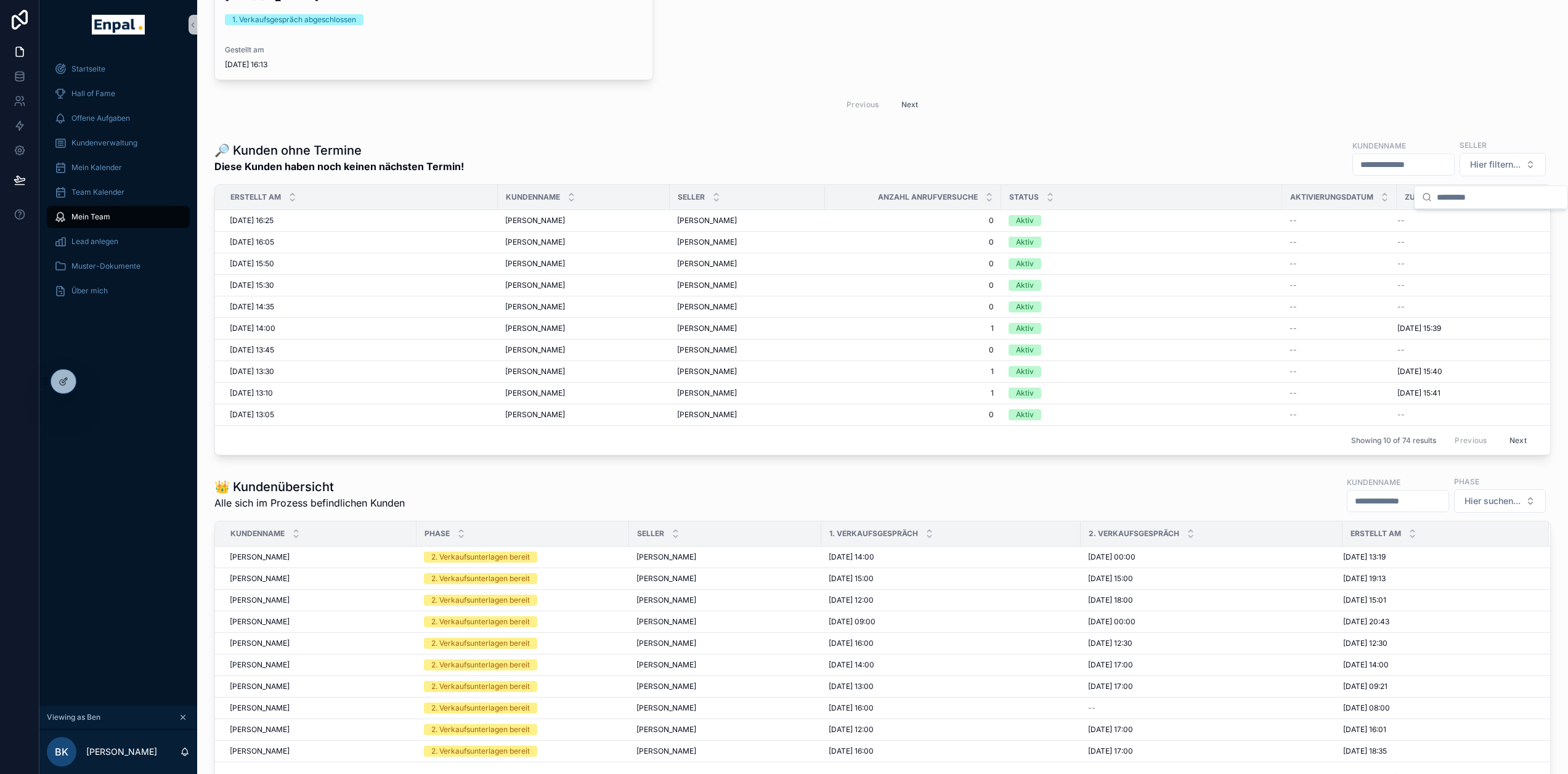
click at [1044, 148] on div "🔎 Kunden ohne Termine Diese Kunden haben noch keinen nächsten Termin! Kundennam…" at bounding box center [882, 157] width 1336 height 38
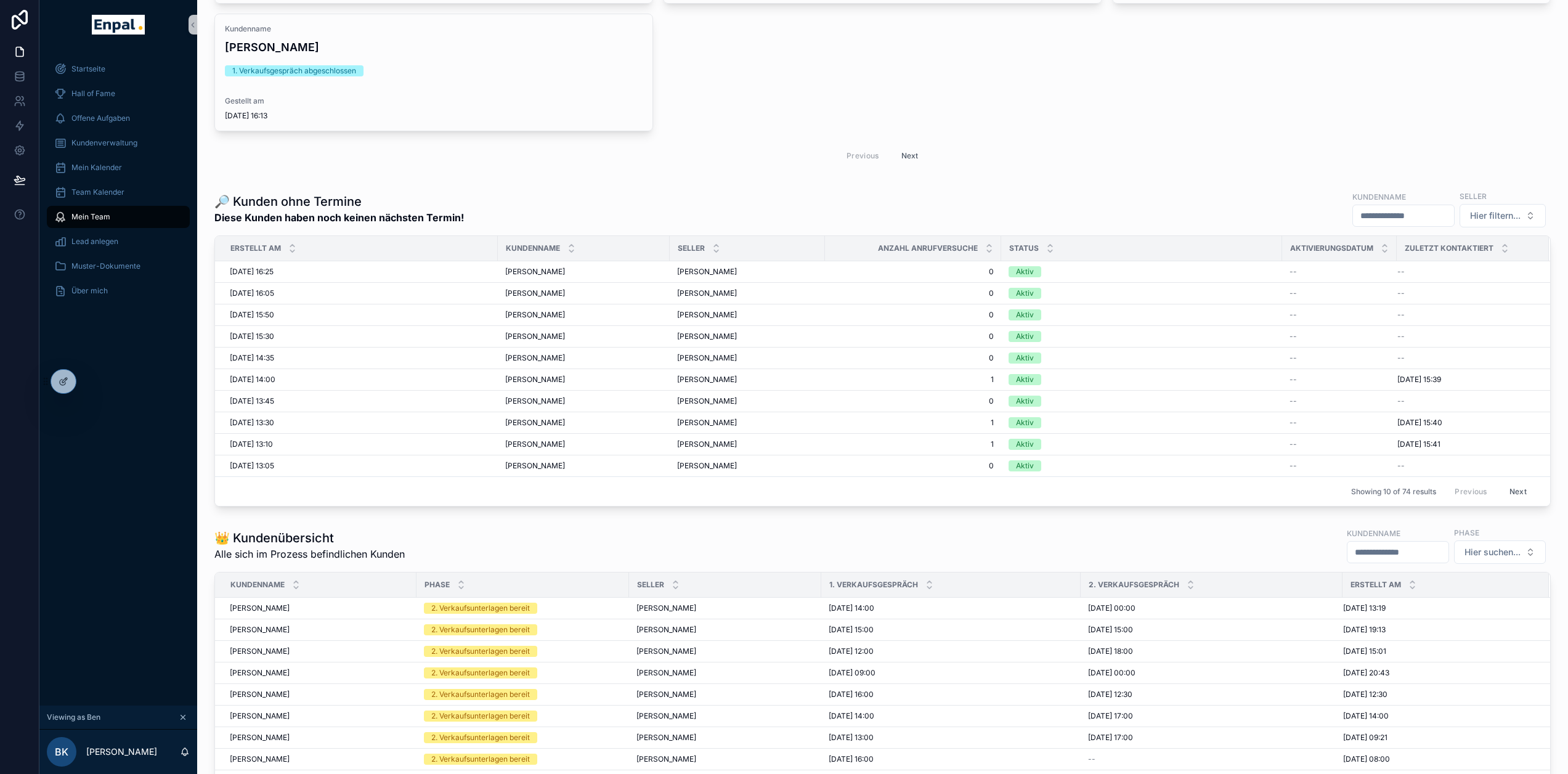
scroll to position [1353, 0]
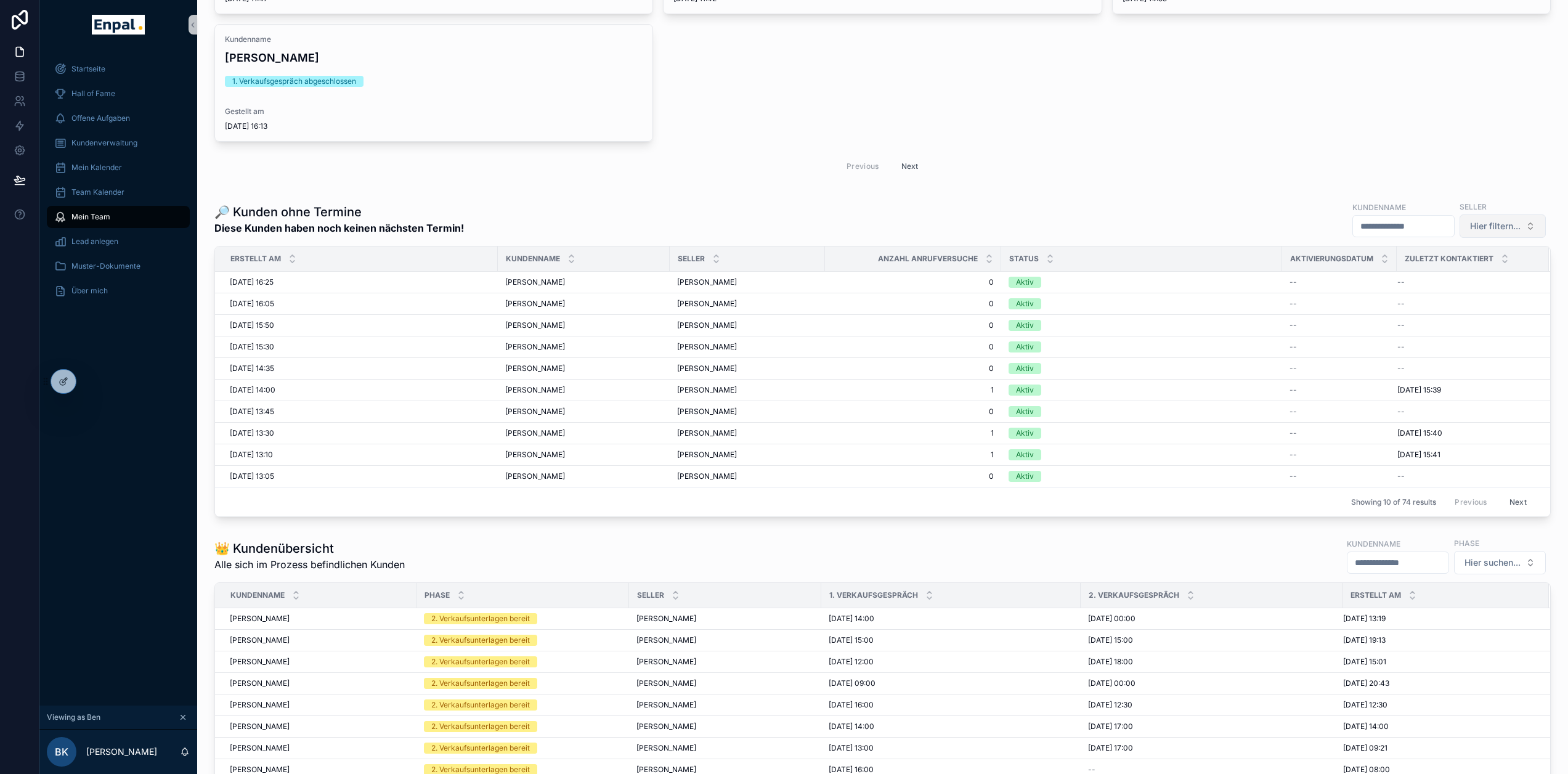
click at [1509, 232] on span "Hier filtern..." at bounding box center [1495, 226] width 51 height 12
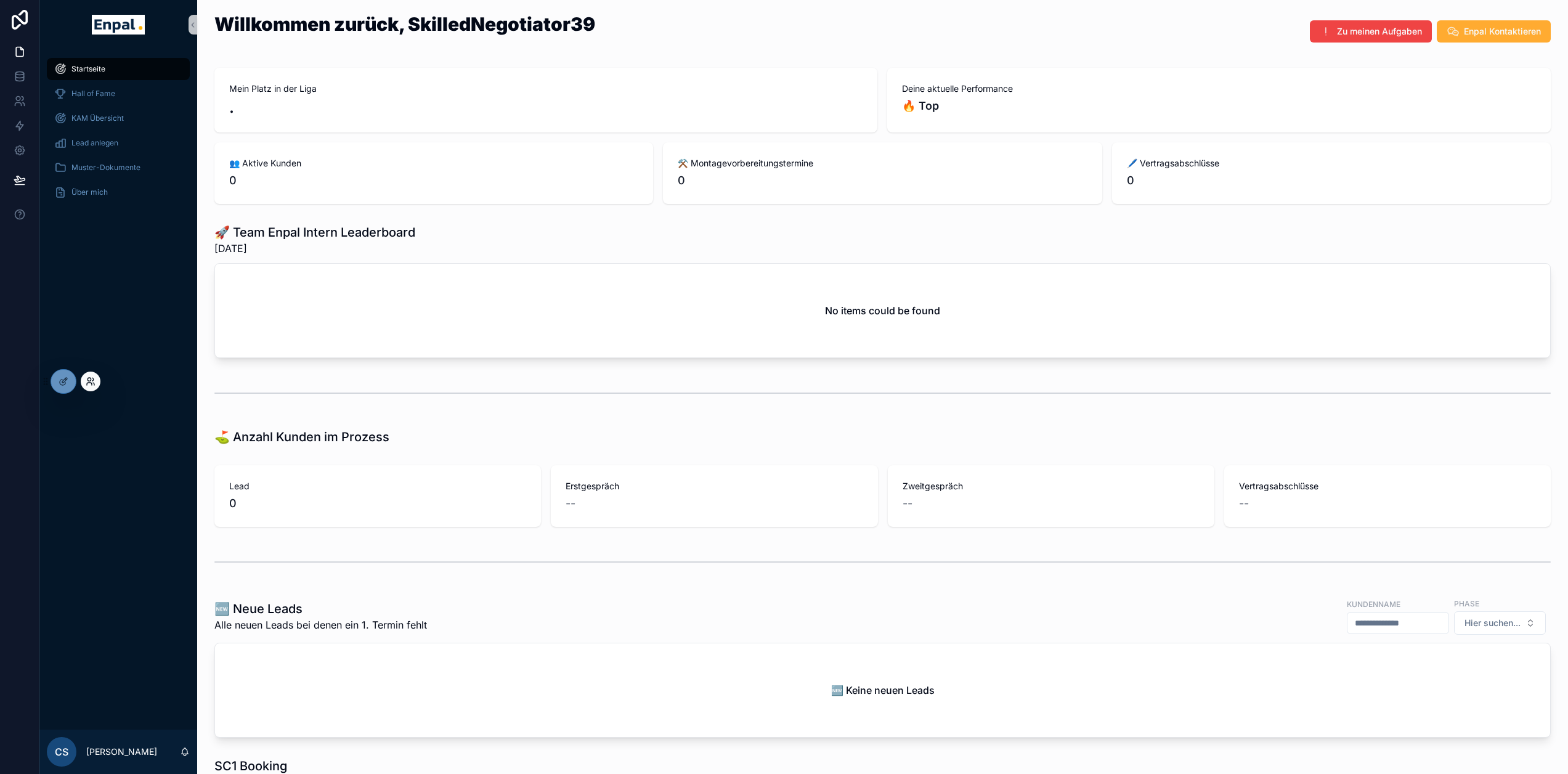
click at [88, 382] on icon at bounding box center [91, 381] width 10 height 10
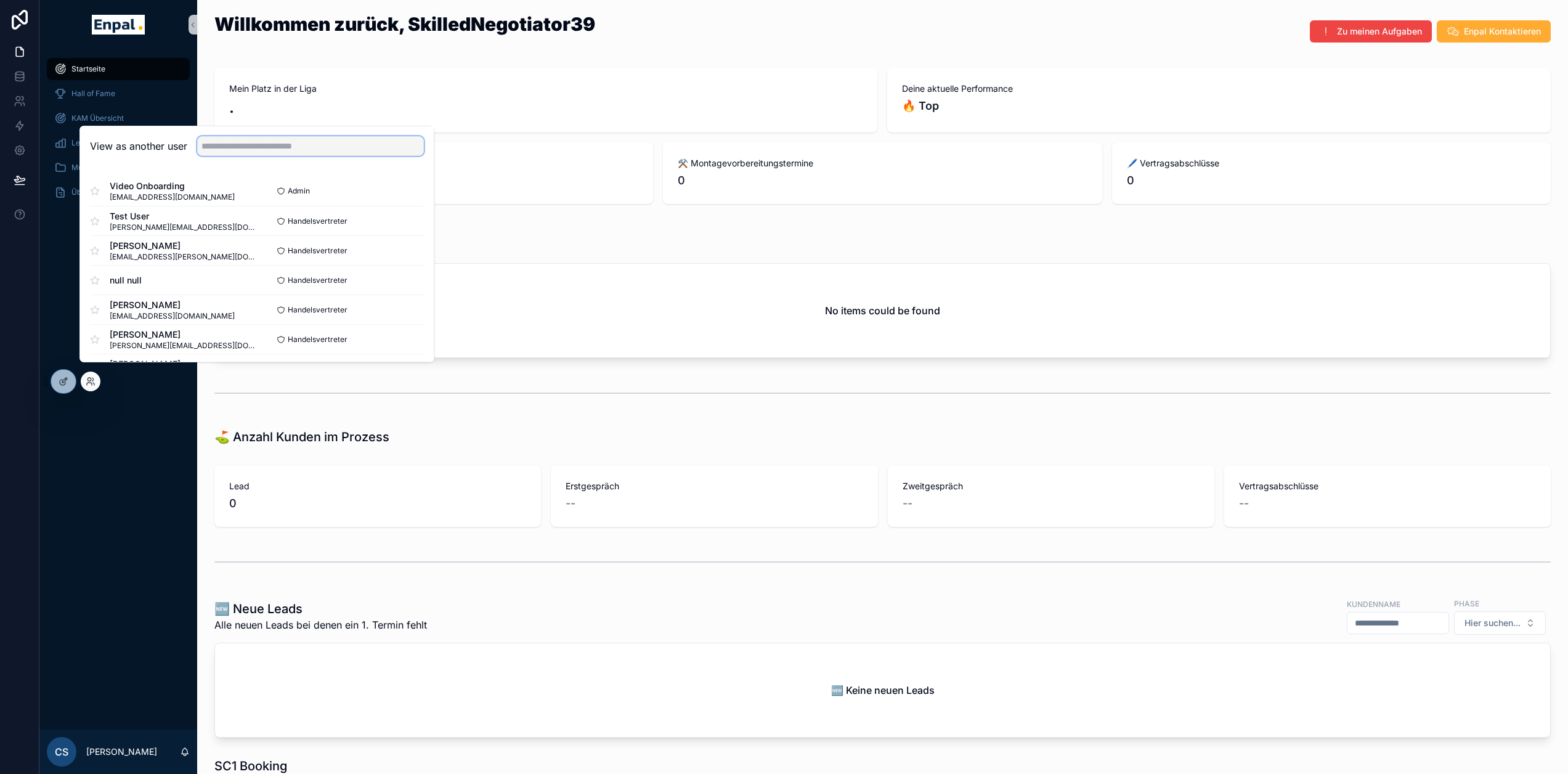
click at [269, 156] on input "text" at bounding box center [311, 146] width 227 height 20
type input "*******"
click at [403, 256] on button "Select" at bounding box center [407, 251] width 32 height 18
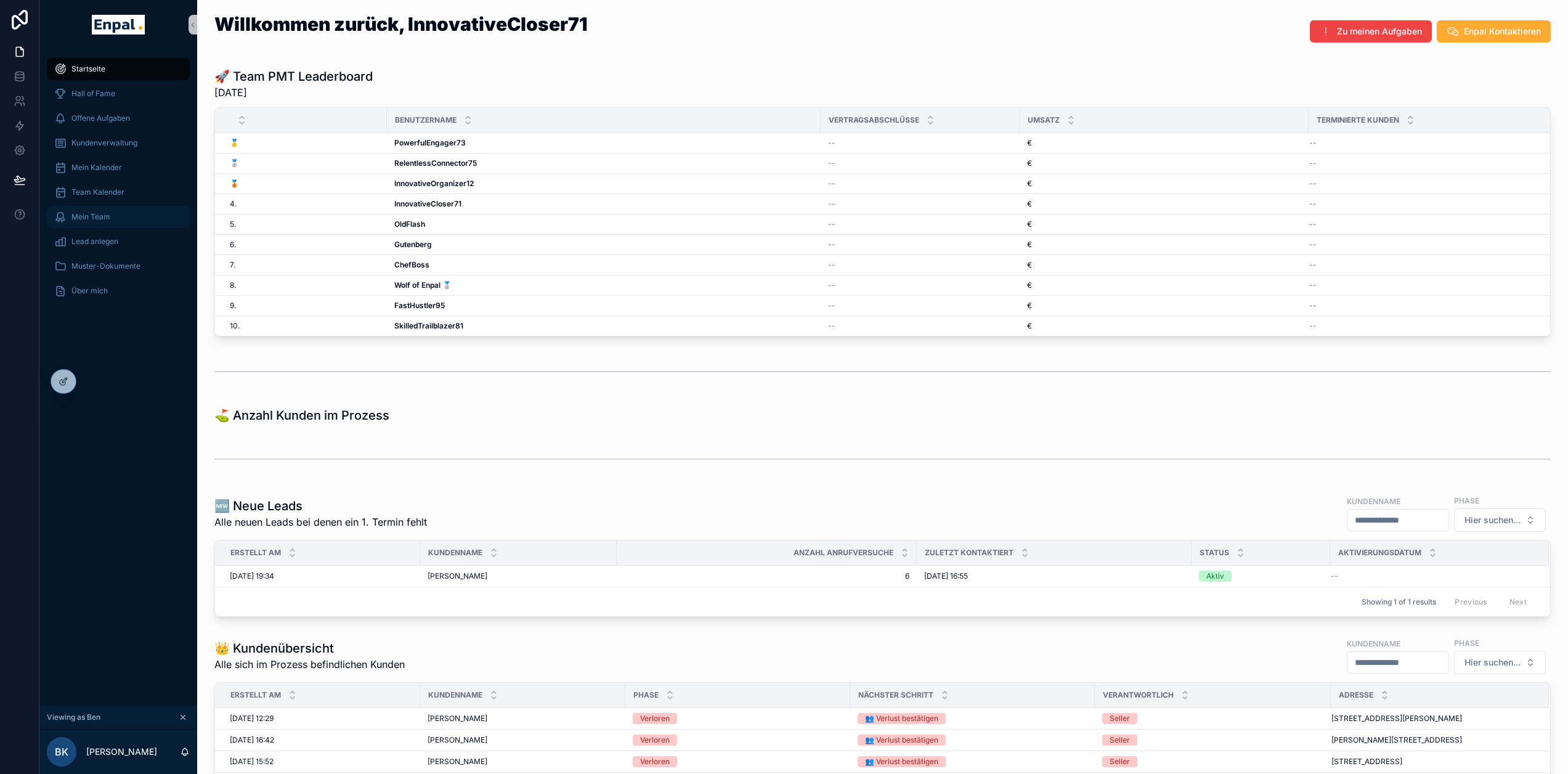
click at [113, 221] on div "Mein Team" at bounding box center [118, 216] width 128 height 20
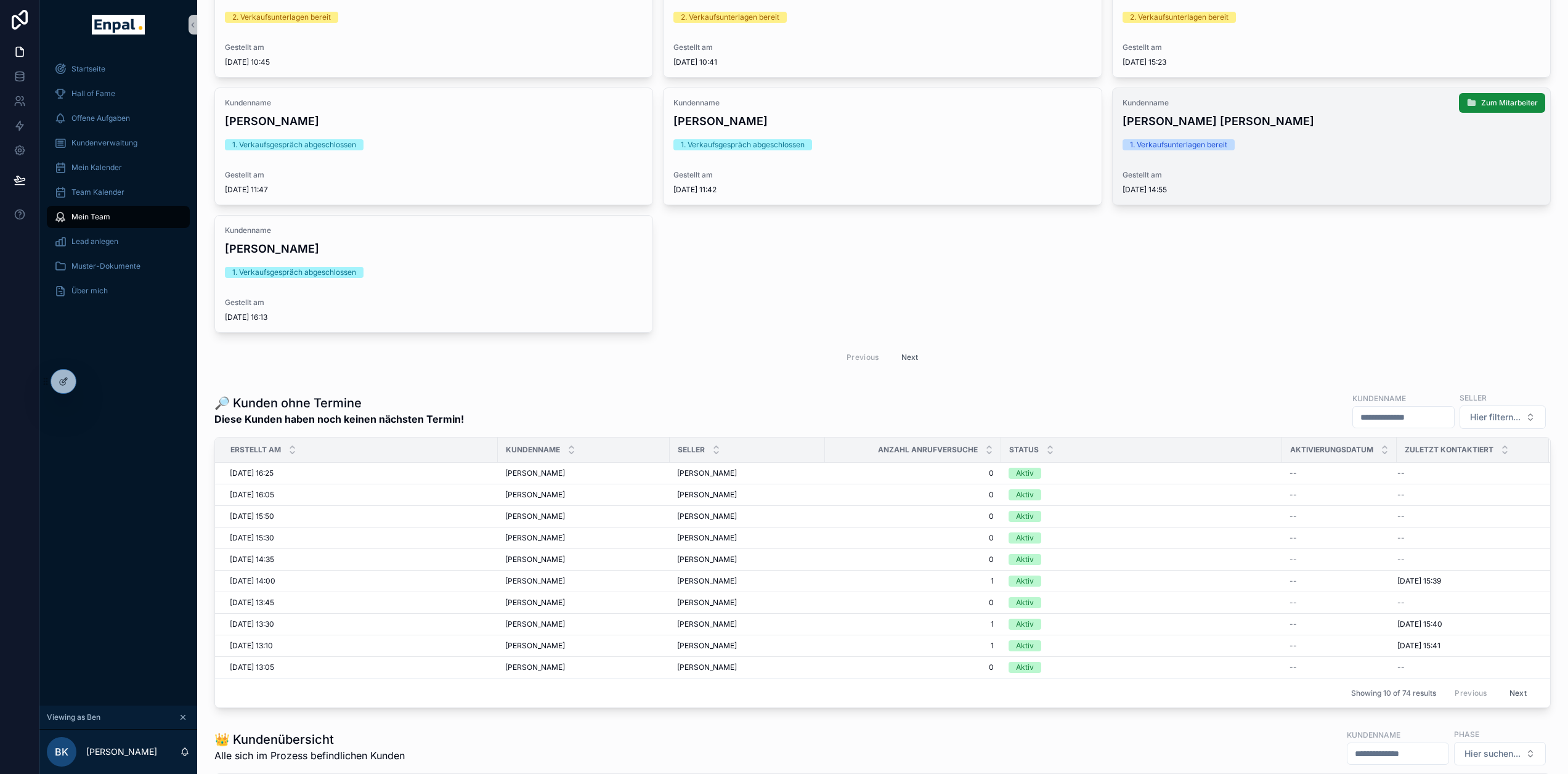
scroll to position [1170, 0]
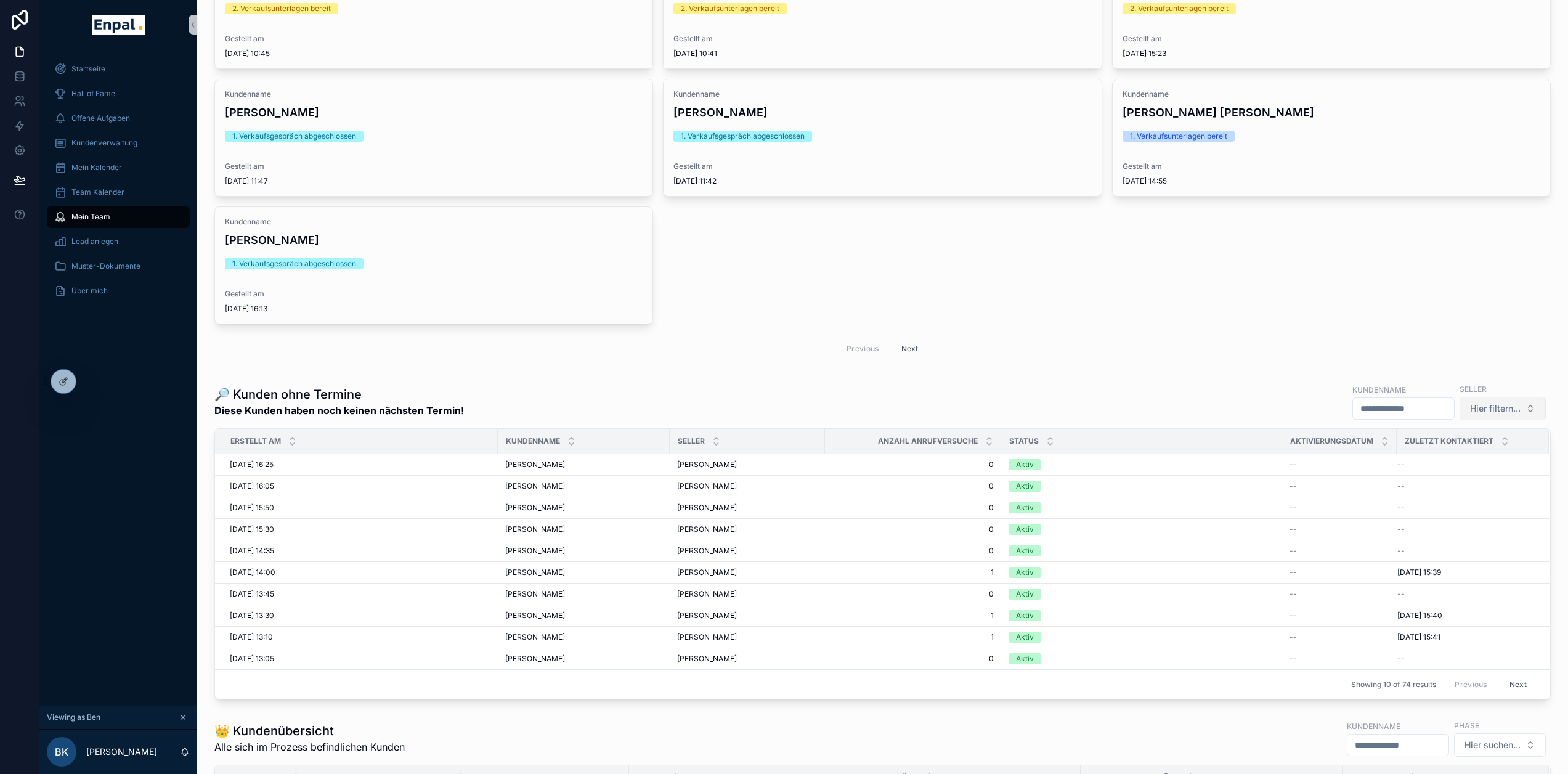
click at [1511, 420] on button "Hier filtern..." at bounding box center [1503, 408] width 86 height 24
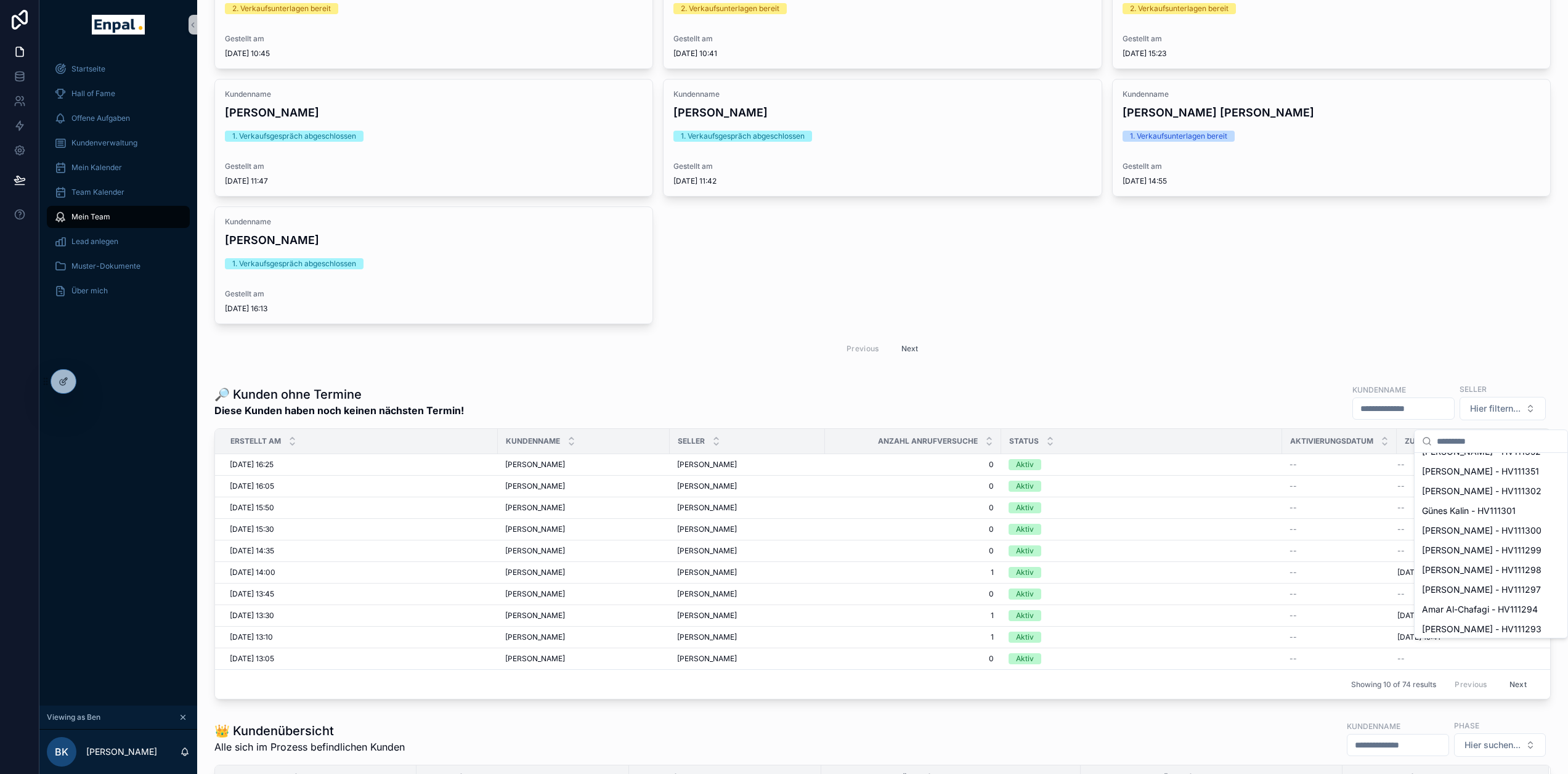
scroll to position [22, 0]
click at [1492, 479] on span "Perwis Naseri - HV111355" at bounding box center [1473, 482] width 102 height 12
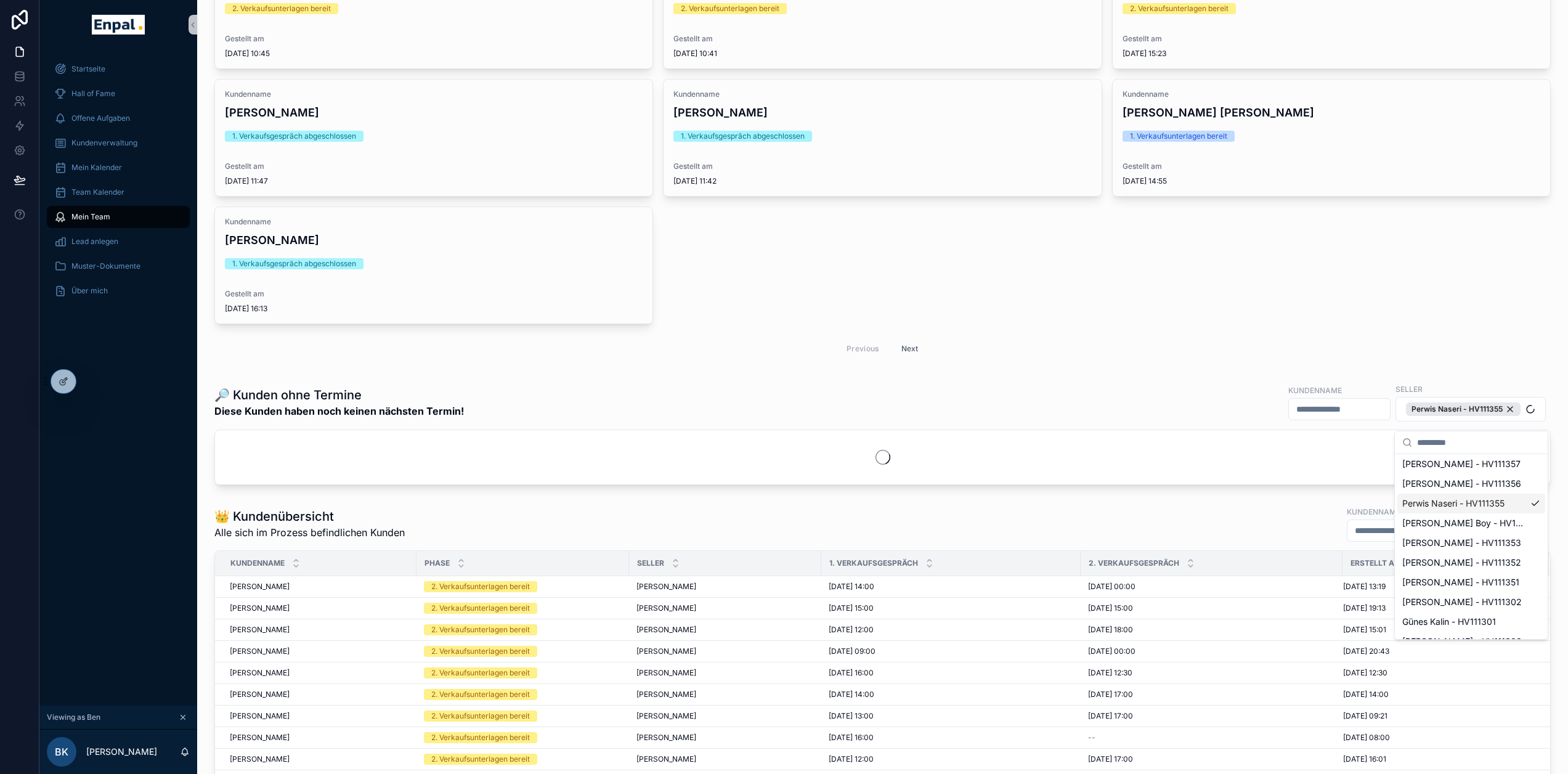
scroll to position [42, 0]
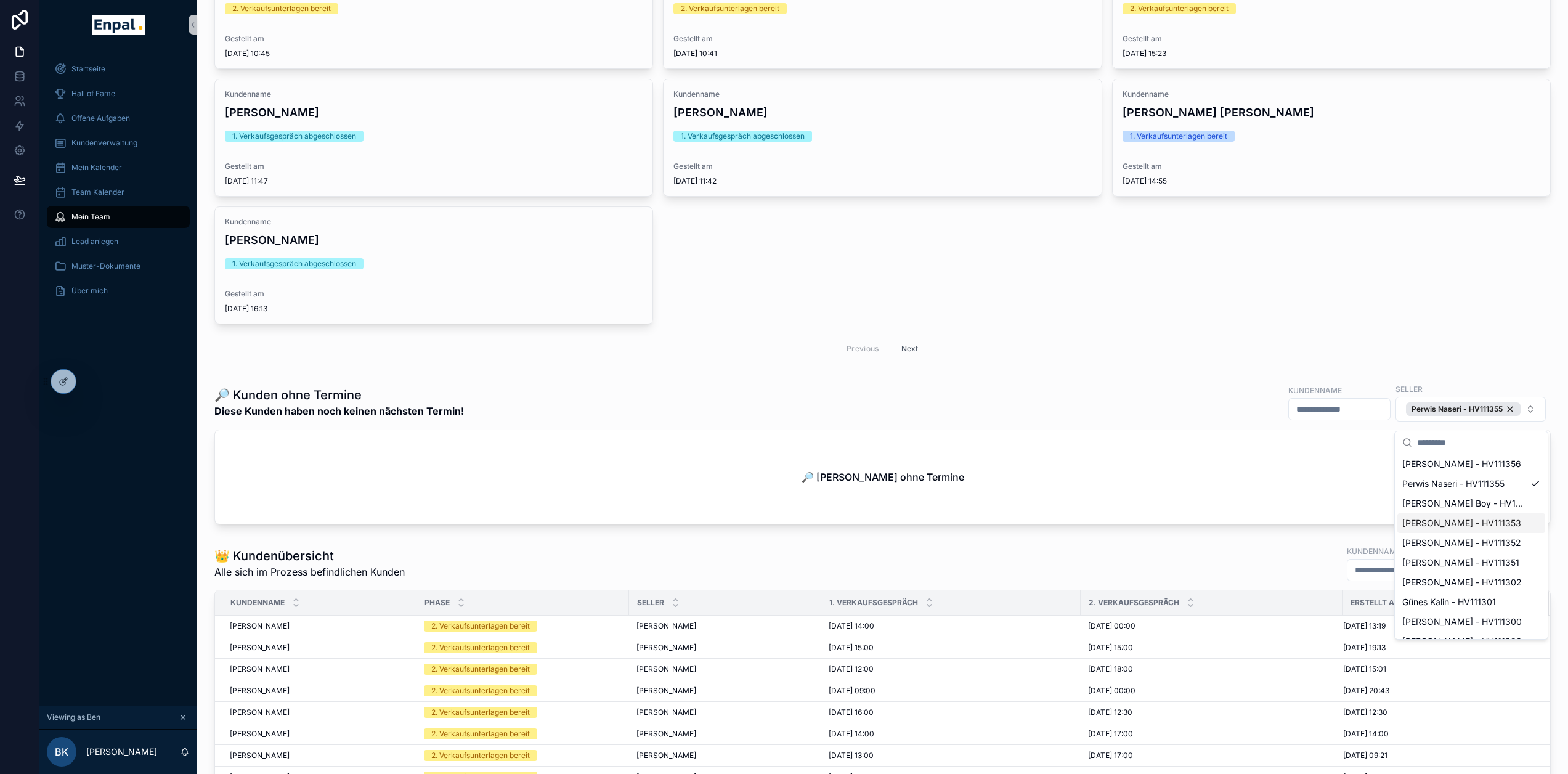
click at [1460, 534] on div "Caner Güner - HV111352" at bounding box center [1471, 542] width 148 height 20
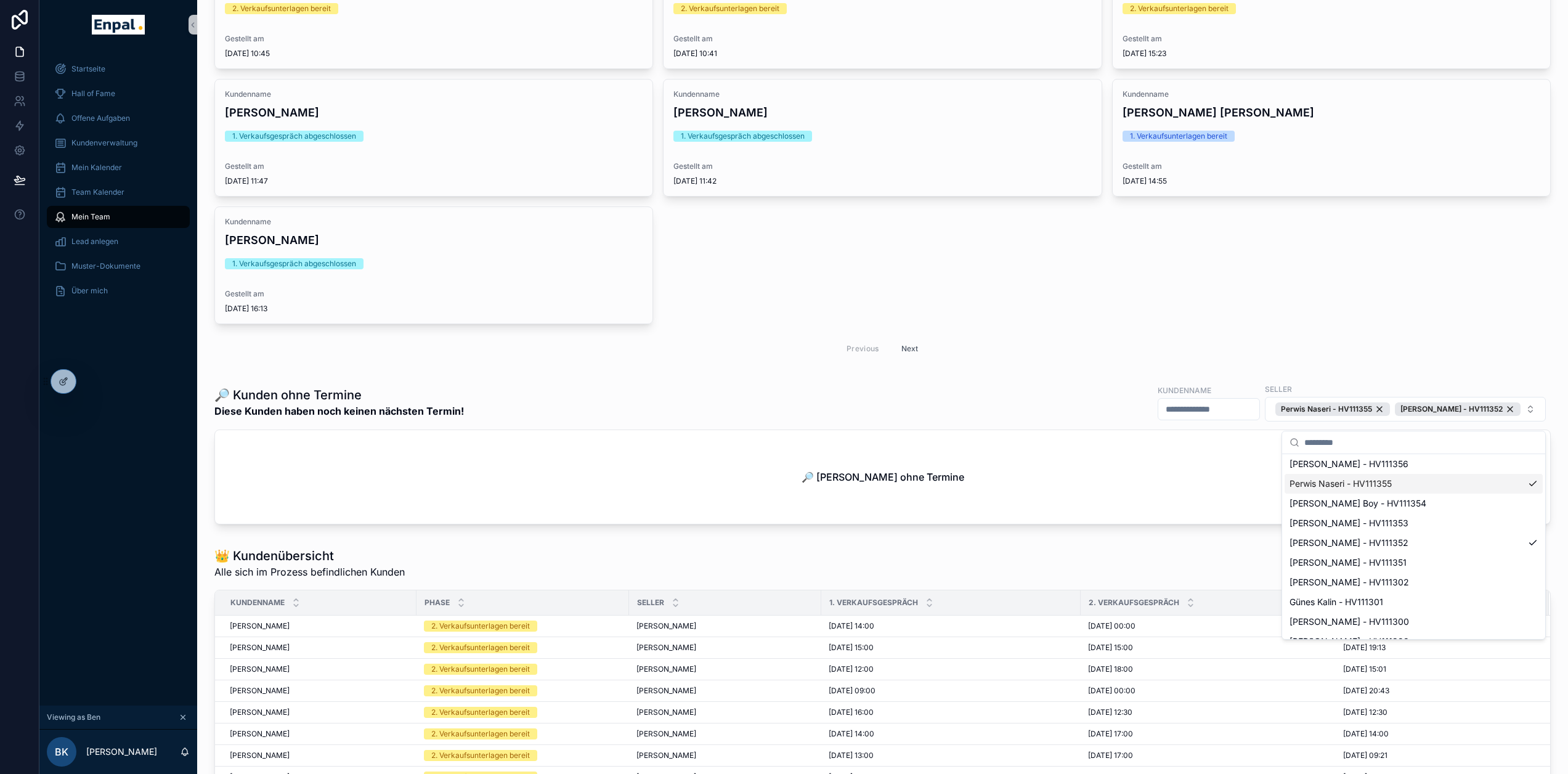
click at [1500, 483] on div "Perwis Naseri - HV111355" at bounding box center [1414, 483] width 258 height 20
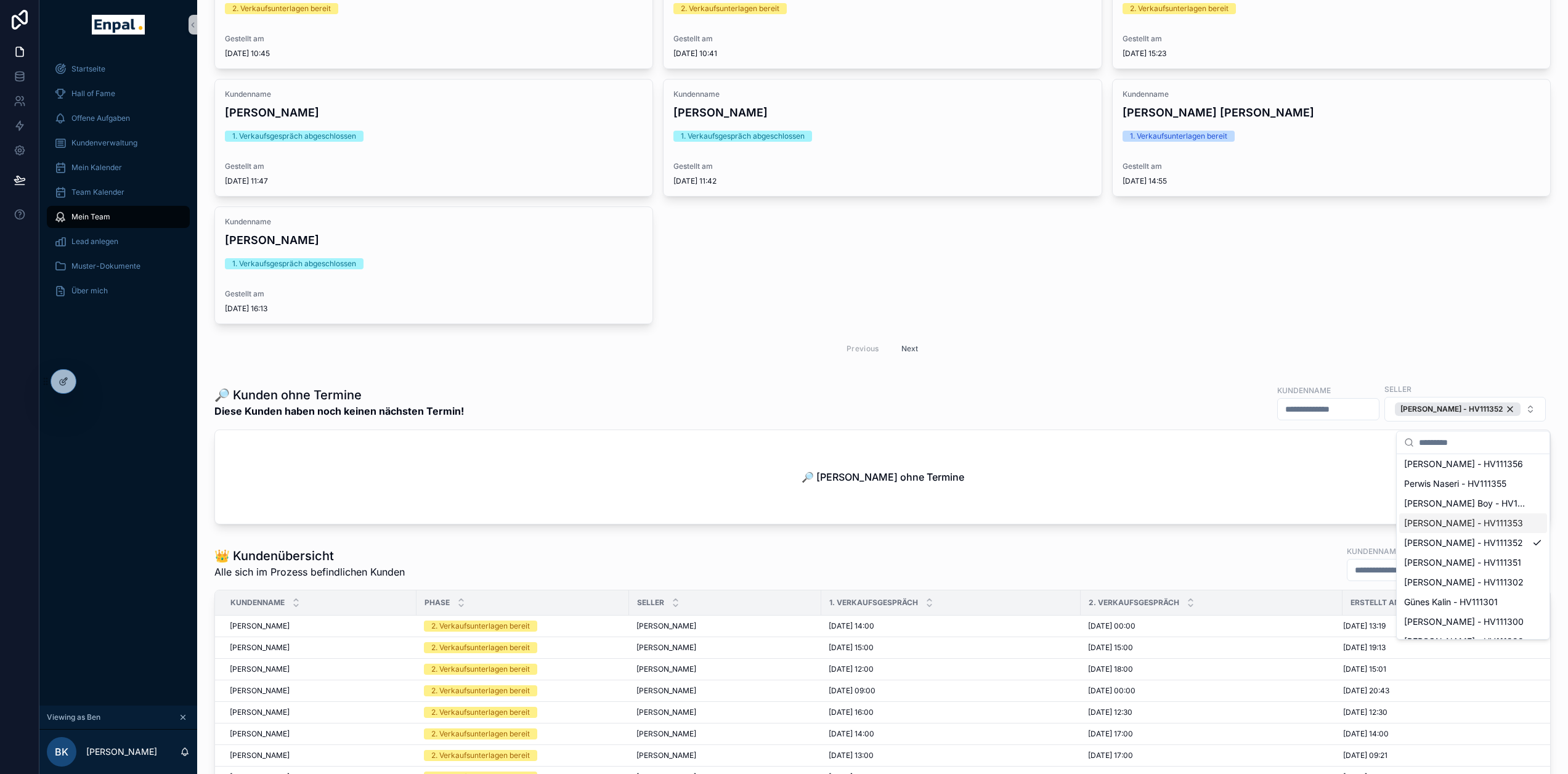
click at [1227, 547] on div "👑 Kundenübersicht Alle sich im Prozess befindlichen Kunden Kundenname Phase Hie…" at bounding box center [882, 702] width 1351 height 326
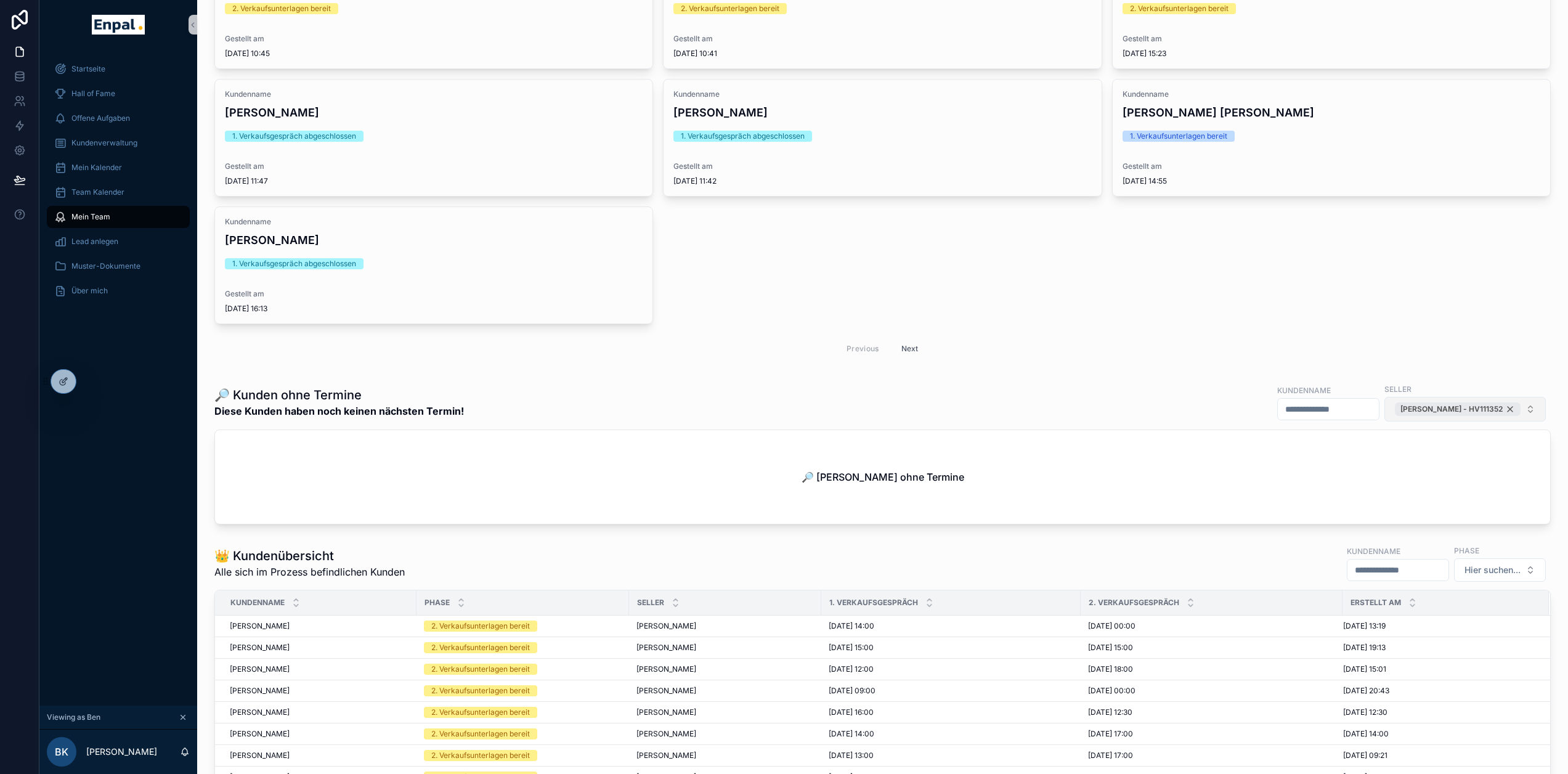
click at [1509, 416] on div "Caner Güner - HV111352" at bounding box center [1458, 409] width 126 height 14
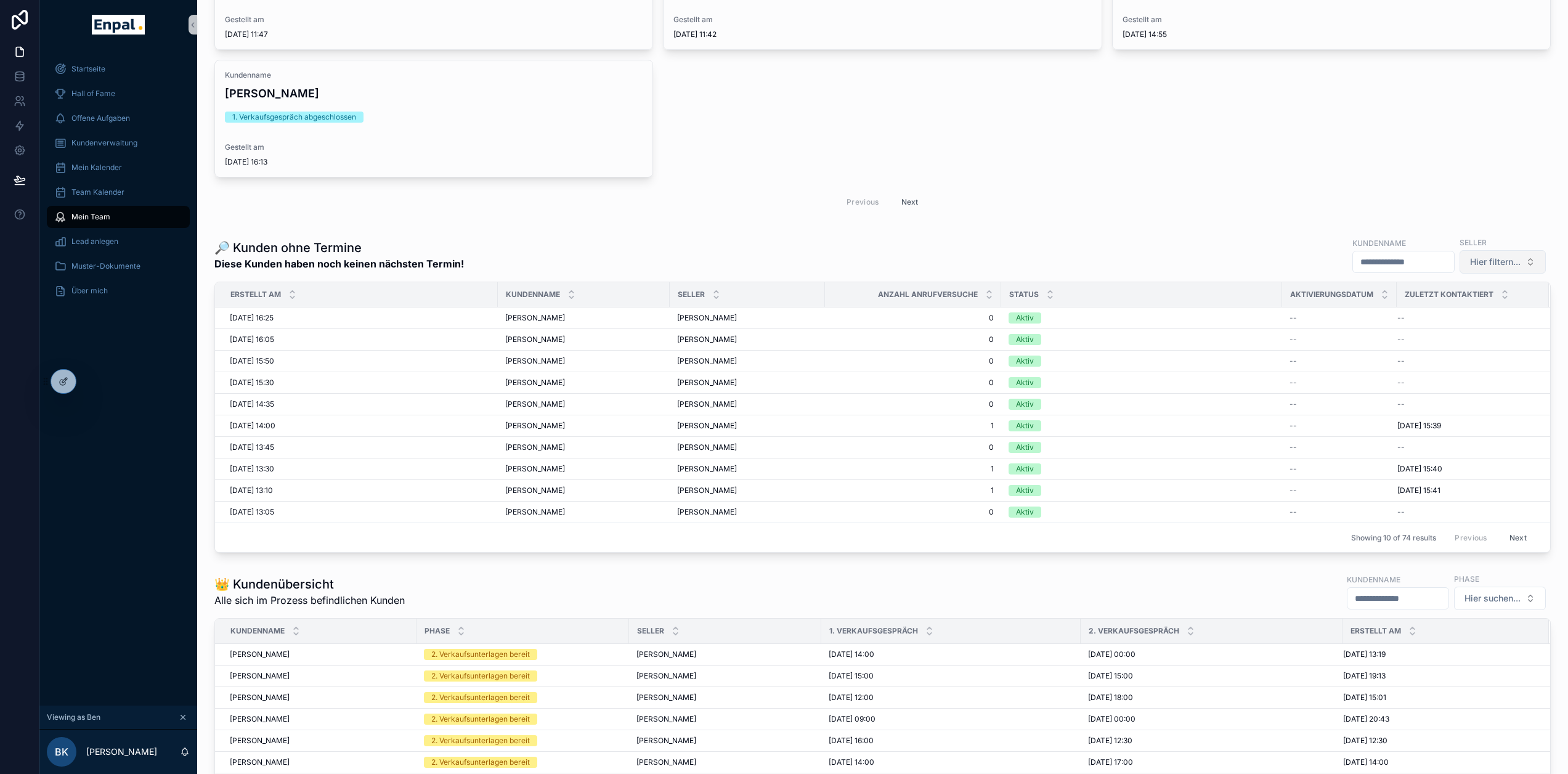
scroll to position [1232, 0]
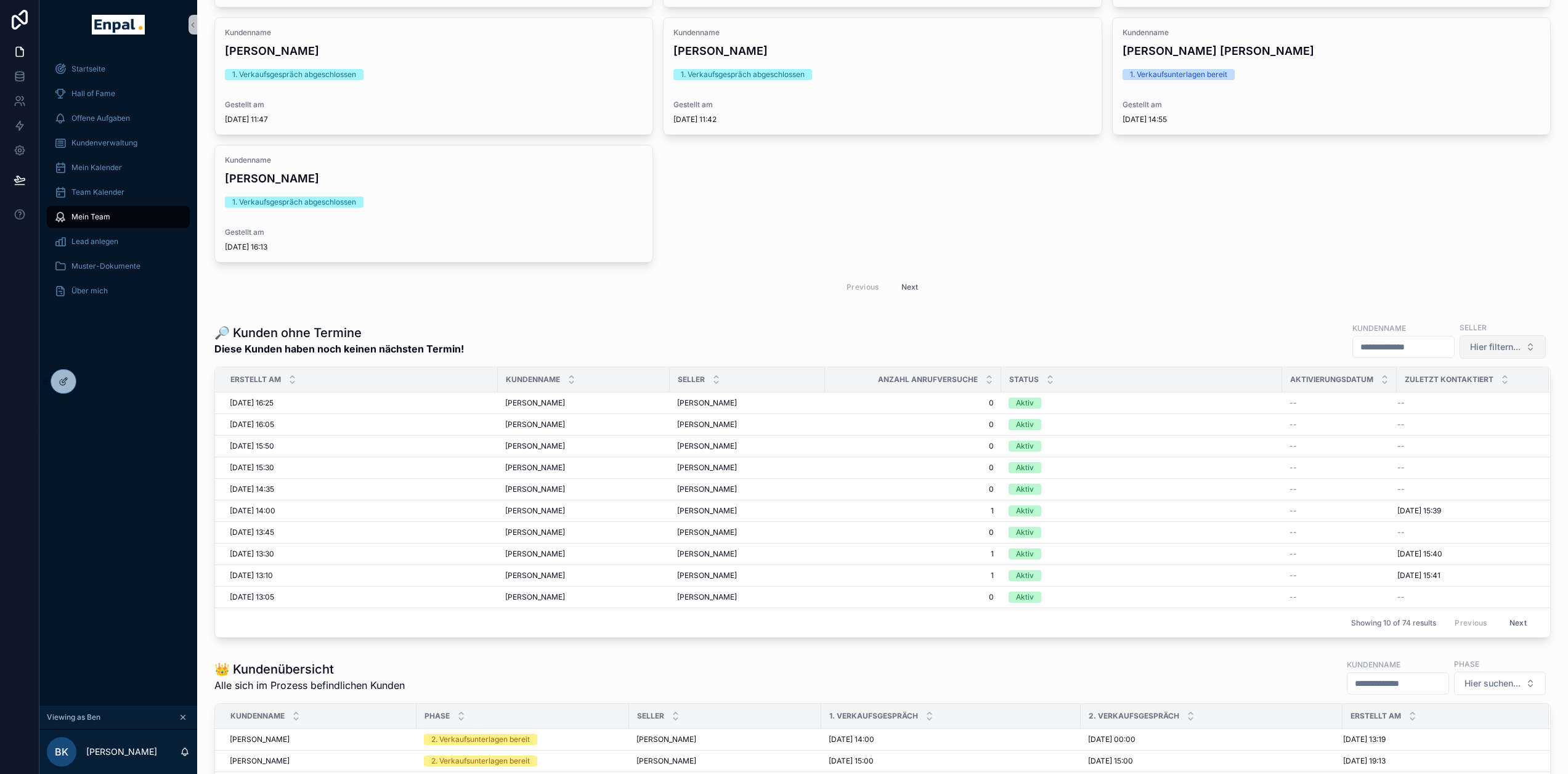
click at [1504, 353] on span "Hier filtern..." at bounding box center [1495, 346] width 51 height 12
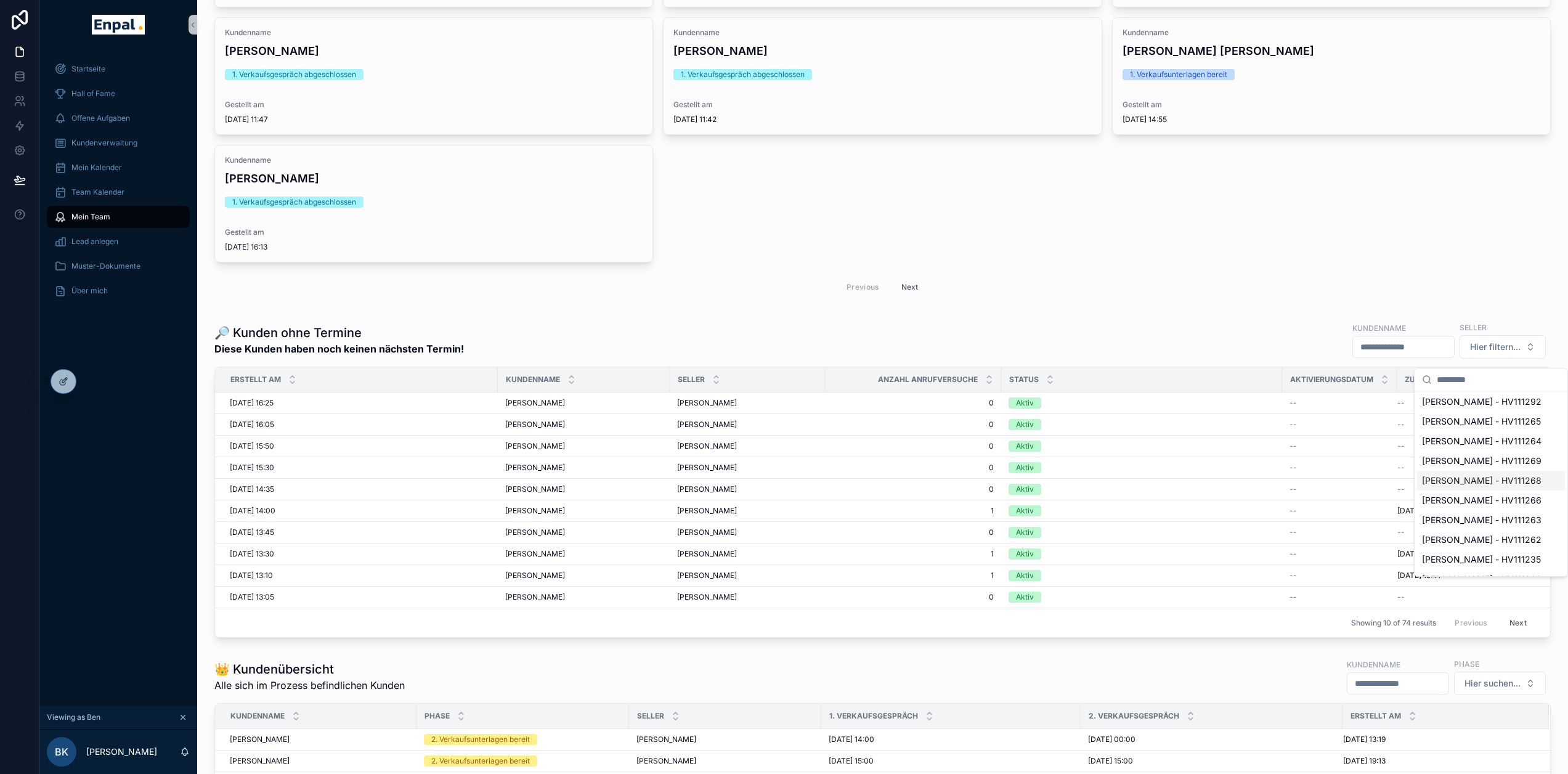
scroll to position [392, 0]
click at [1487, 563] on span "Intisar Malik - HV111197" at bounding box center [1480, 563] width 117 height 12
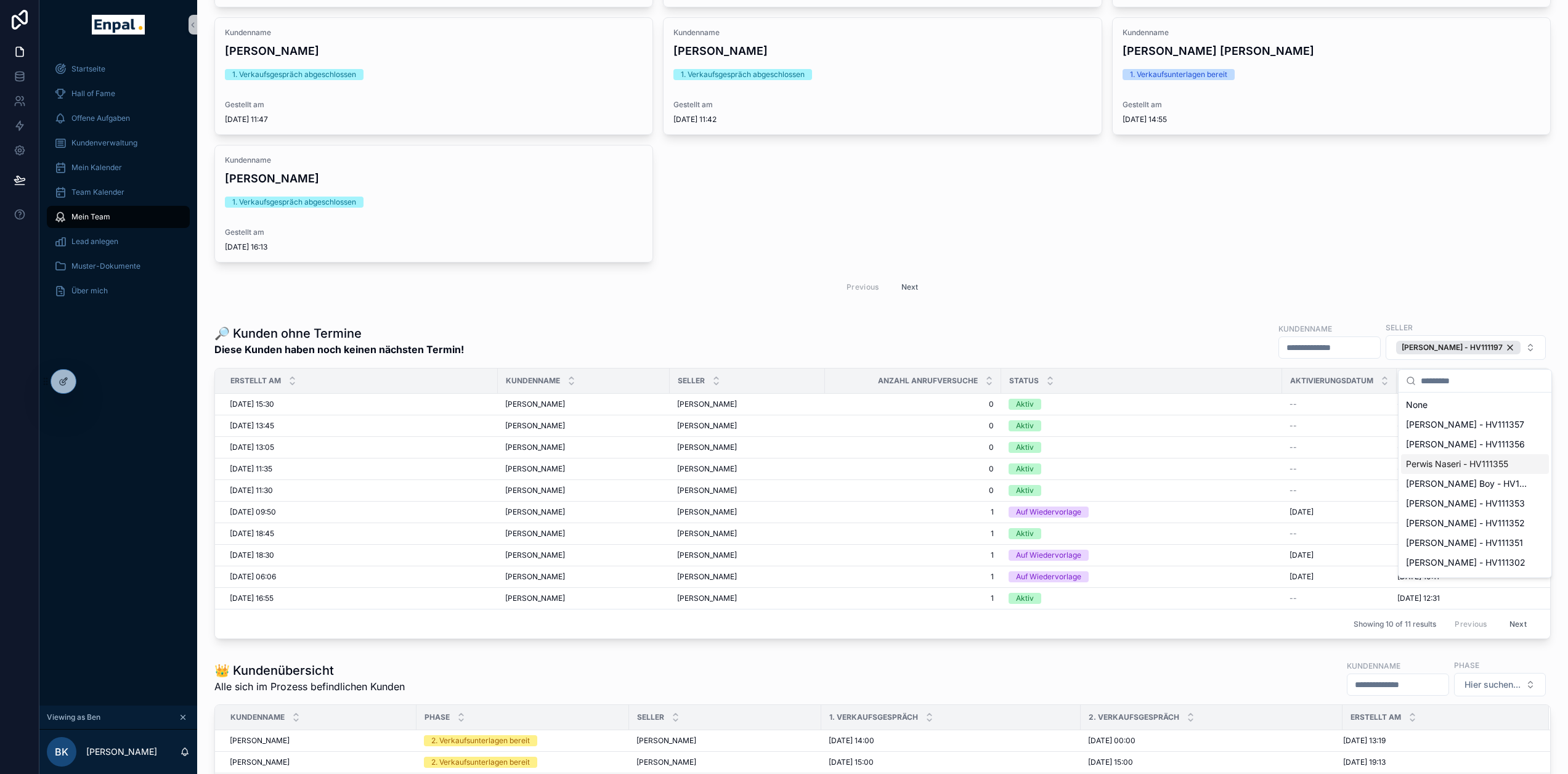
click at [1458, 465] on span "Perwis Naseri - HV111355" at bounding box center [1457, 464] width 102 height 12
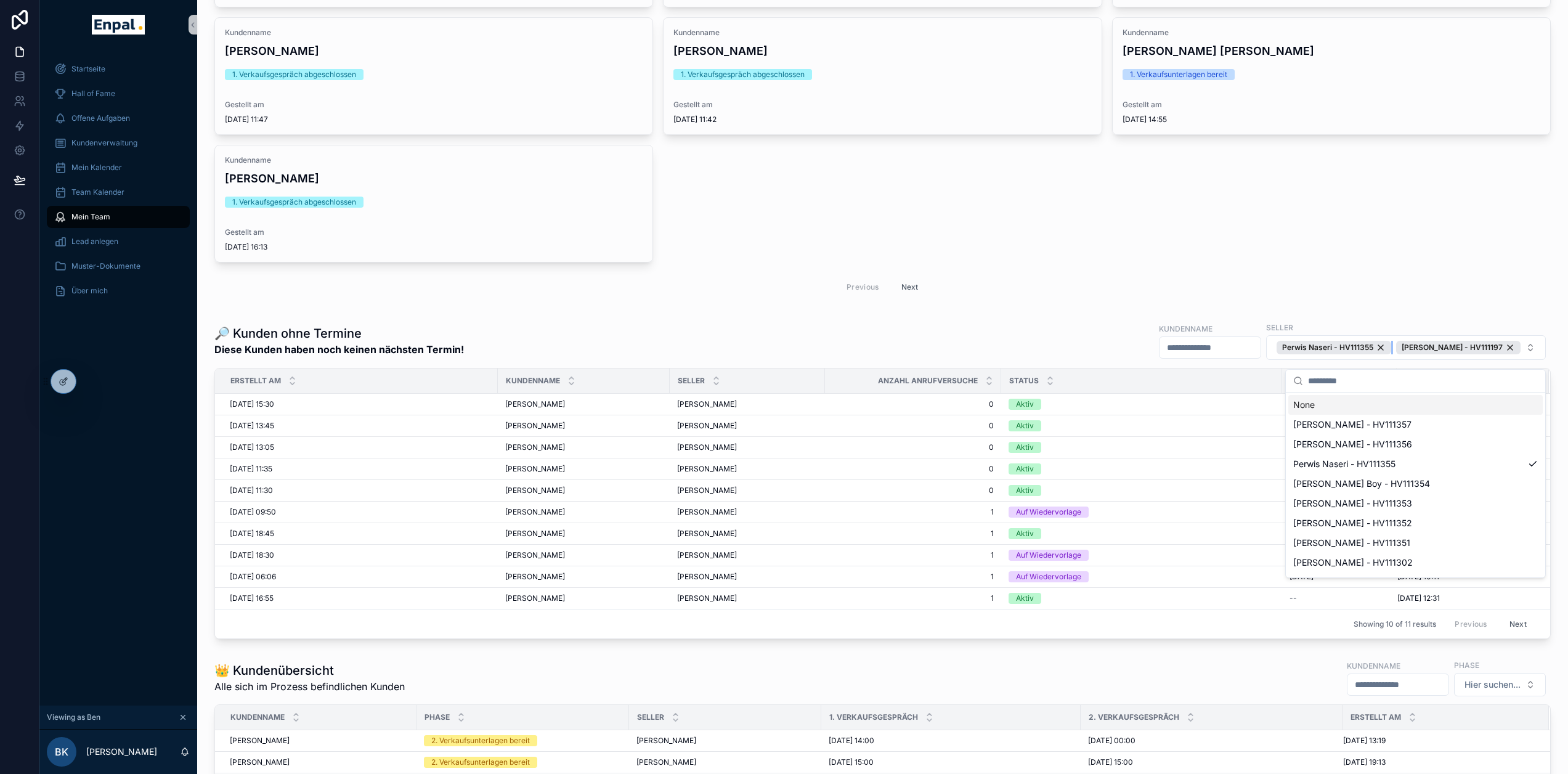
click at [1392, 354] on div "Perwis Naseri - HV111355" at bounding box center [1334, 347] width 115 height 14
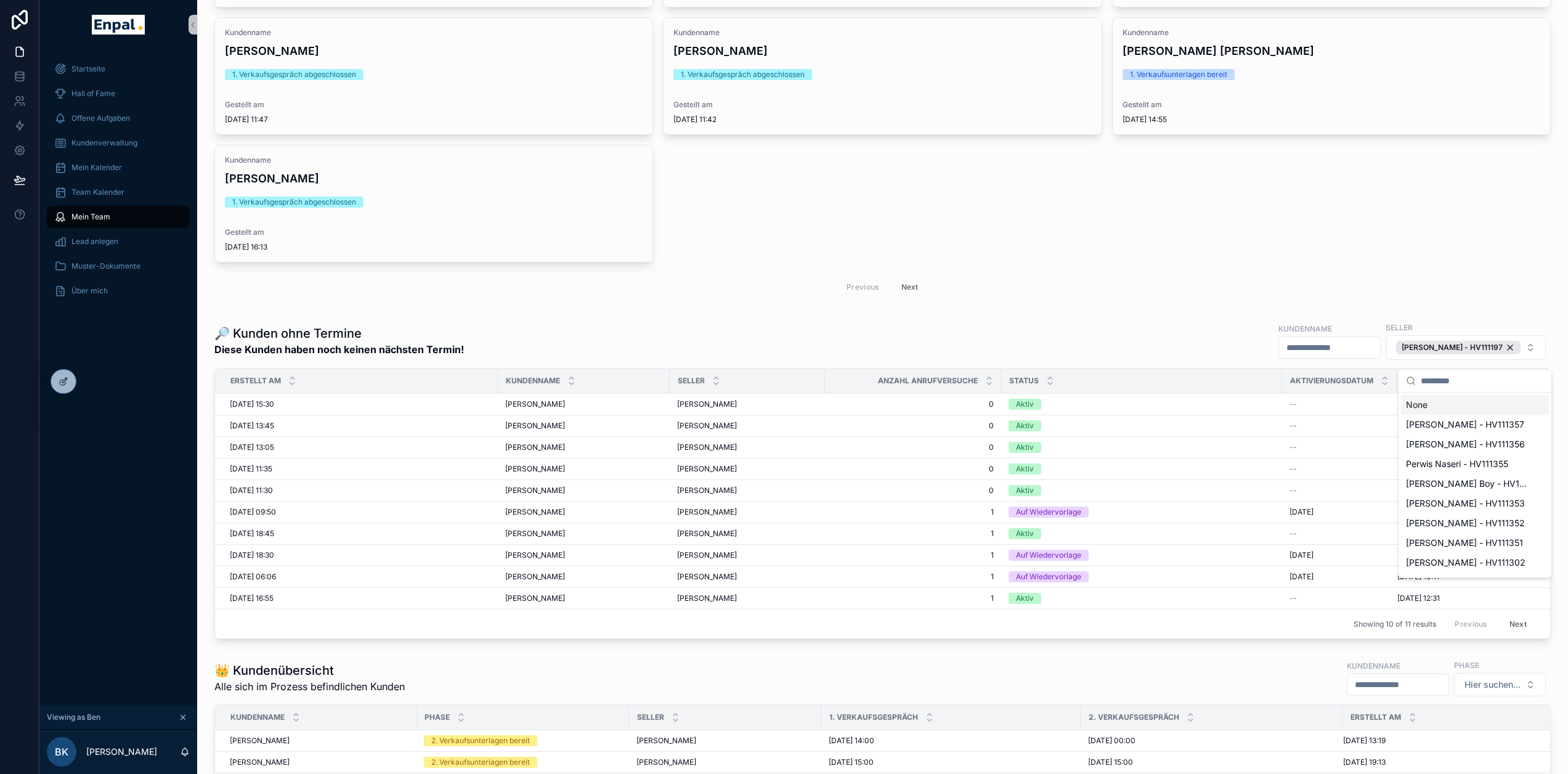
click at [1053, 333] on div "🔎 Kunden ohne Termine Diese Kunden haben noch keinen nächsten Termin! Kundennam…" at bounding box center [882, 340] width 1336 height 39
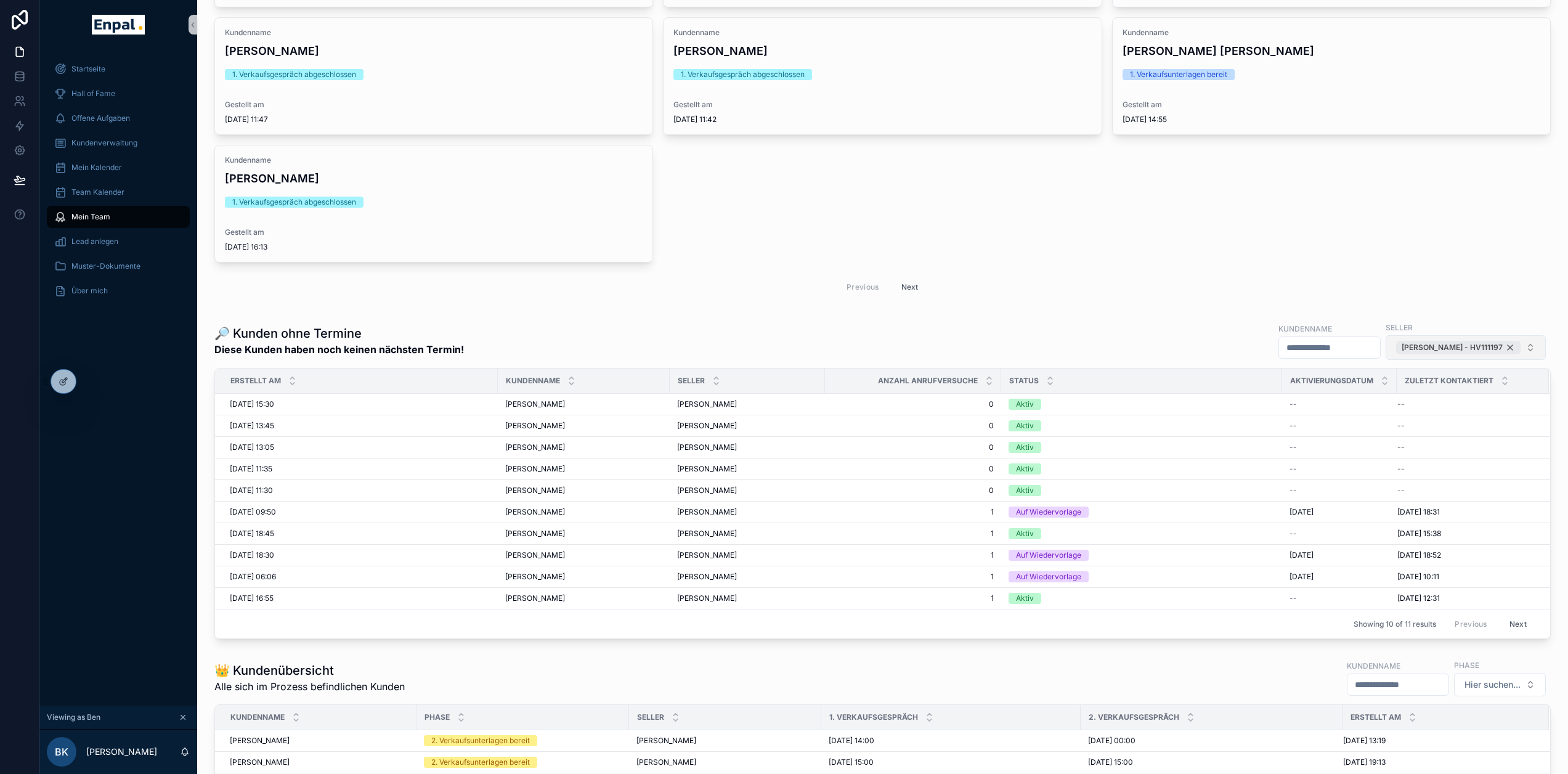
click at [1512, 353] on div "Intisar Malik - HV111197" at bounding box center [1459, 347] width 124 height 14
click at [1492, 353] on span "Hier filtern..." at bounding box center [1495, 346] width 51 height 12
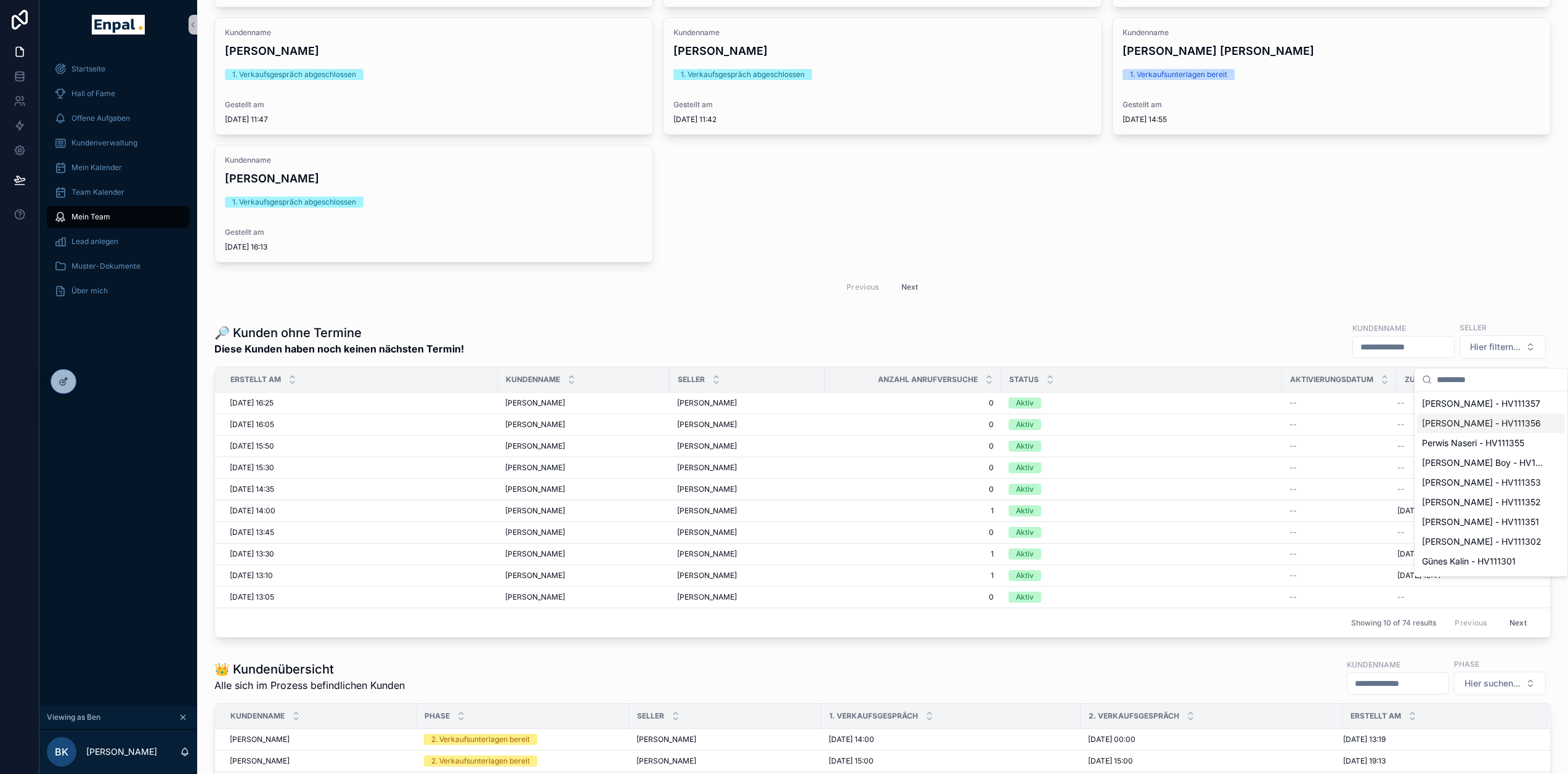
click at [1490, 409] on span "Karsten Kutzke - HV111357" at bounding box center [1481, 403] width 118 height 12
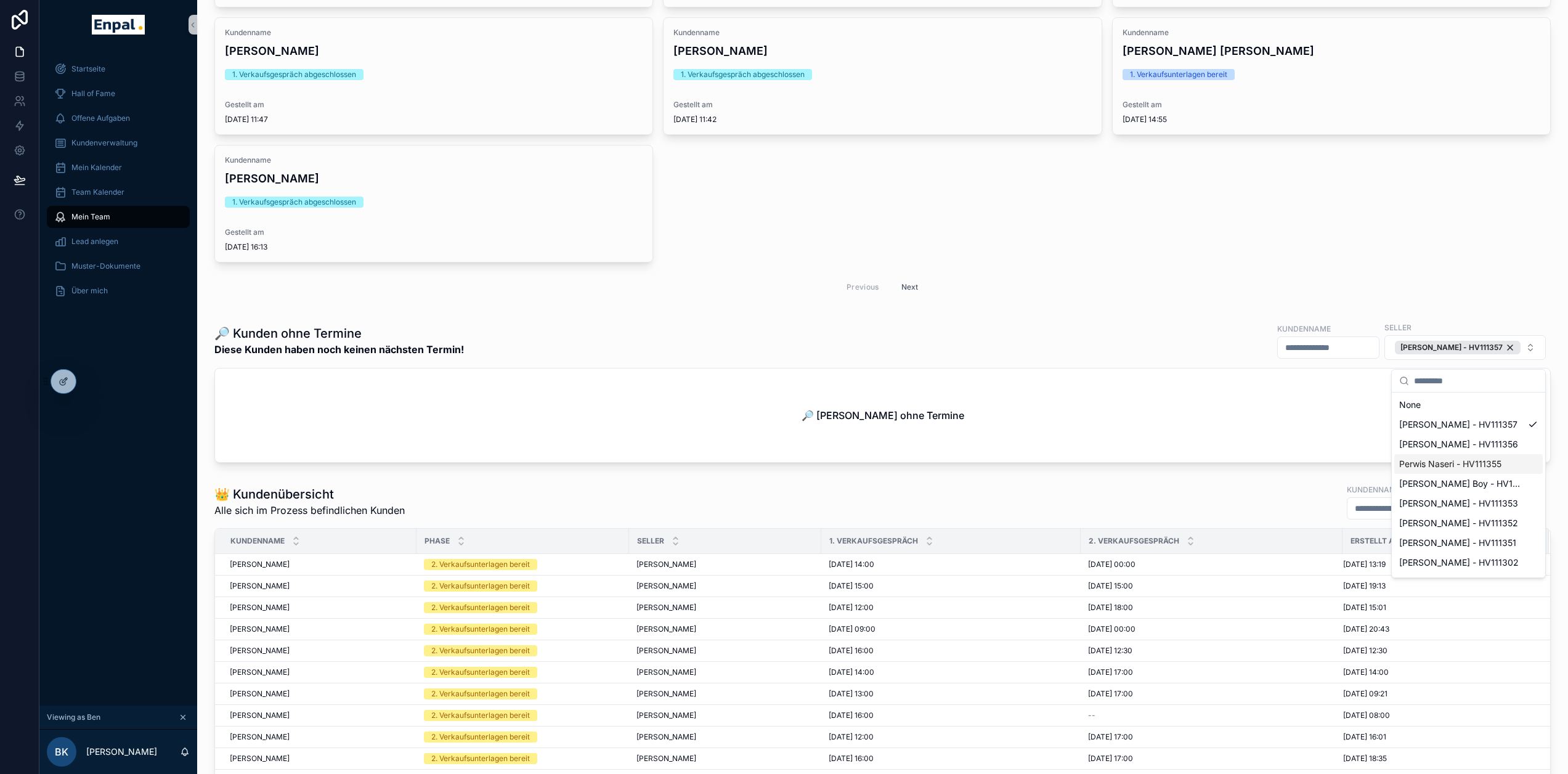
click at [1001, 341] on div "🔎 Kunden ohne Termine Diese Kunden haben noch keinen nächsten Termin! Kundennam…" at bounding box center [882, 340] width 1336 height 39
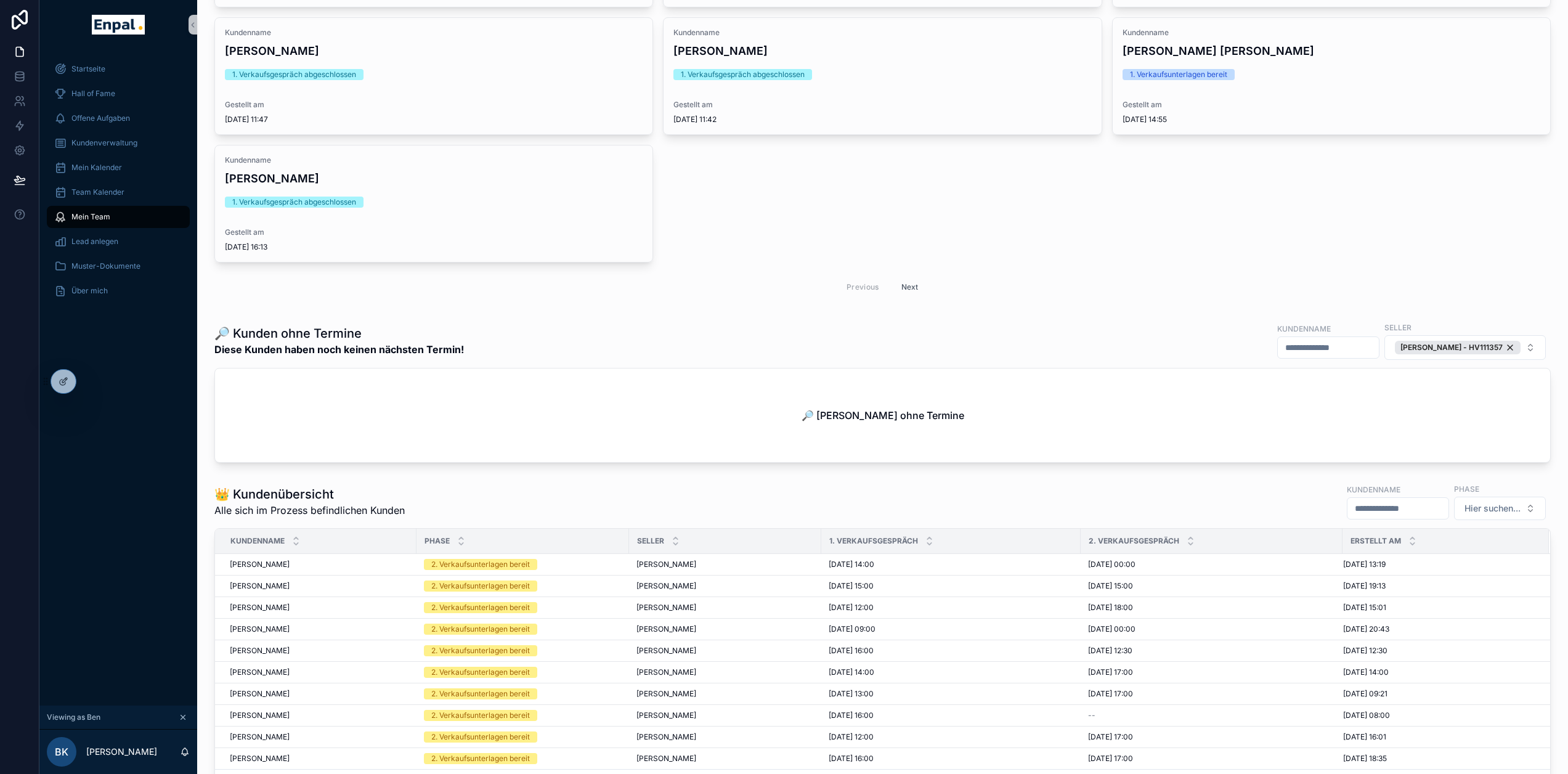
drag, startPoint x: 64, startPoint y: 377, endPoint x: 145, endPoint y: 400, distance: 84.2
click at [64, 377] on icon at bounding box center [64, 381] width 10 height 10
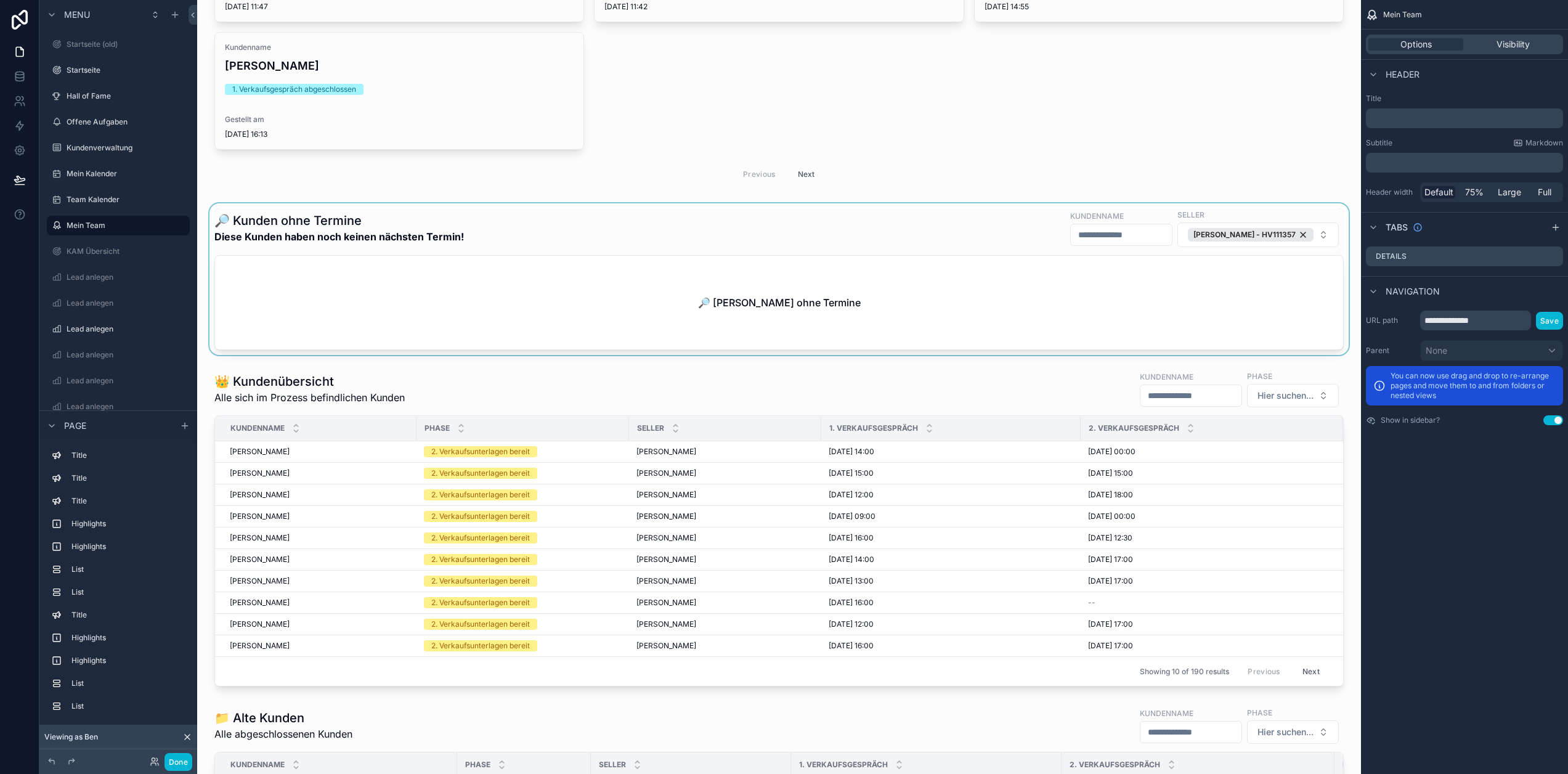
scroll to position [5400, 0]
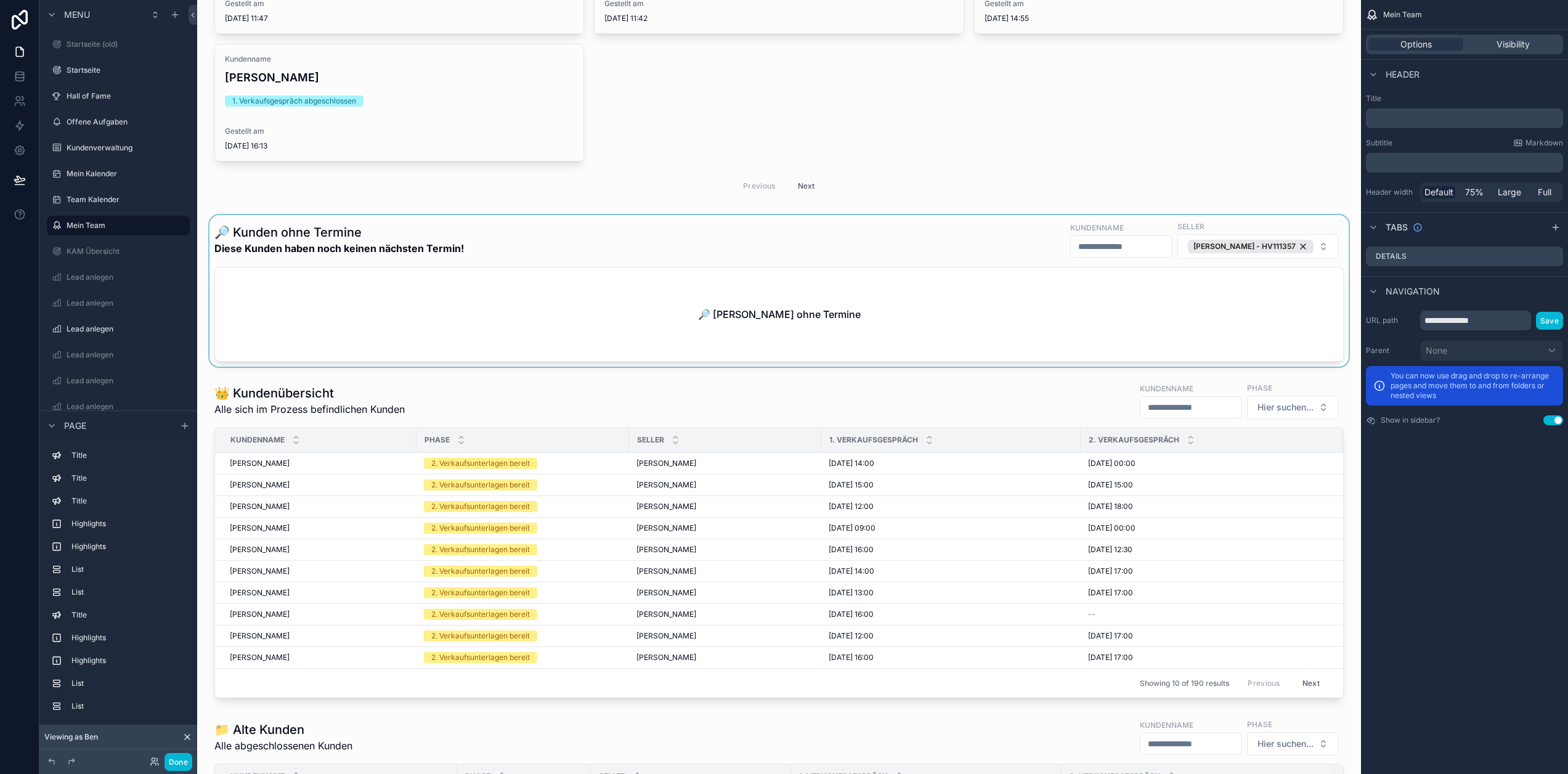
click at [871, 316] on div "scrollable content" at bounding box center [779, 290] width 1144 height 151
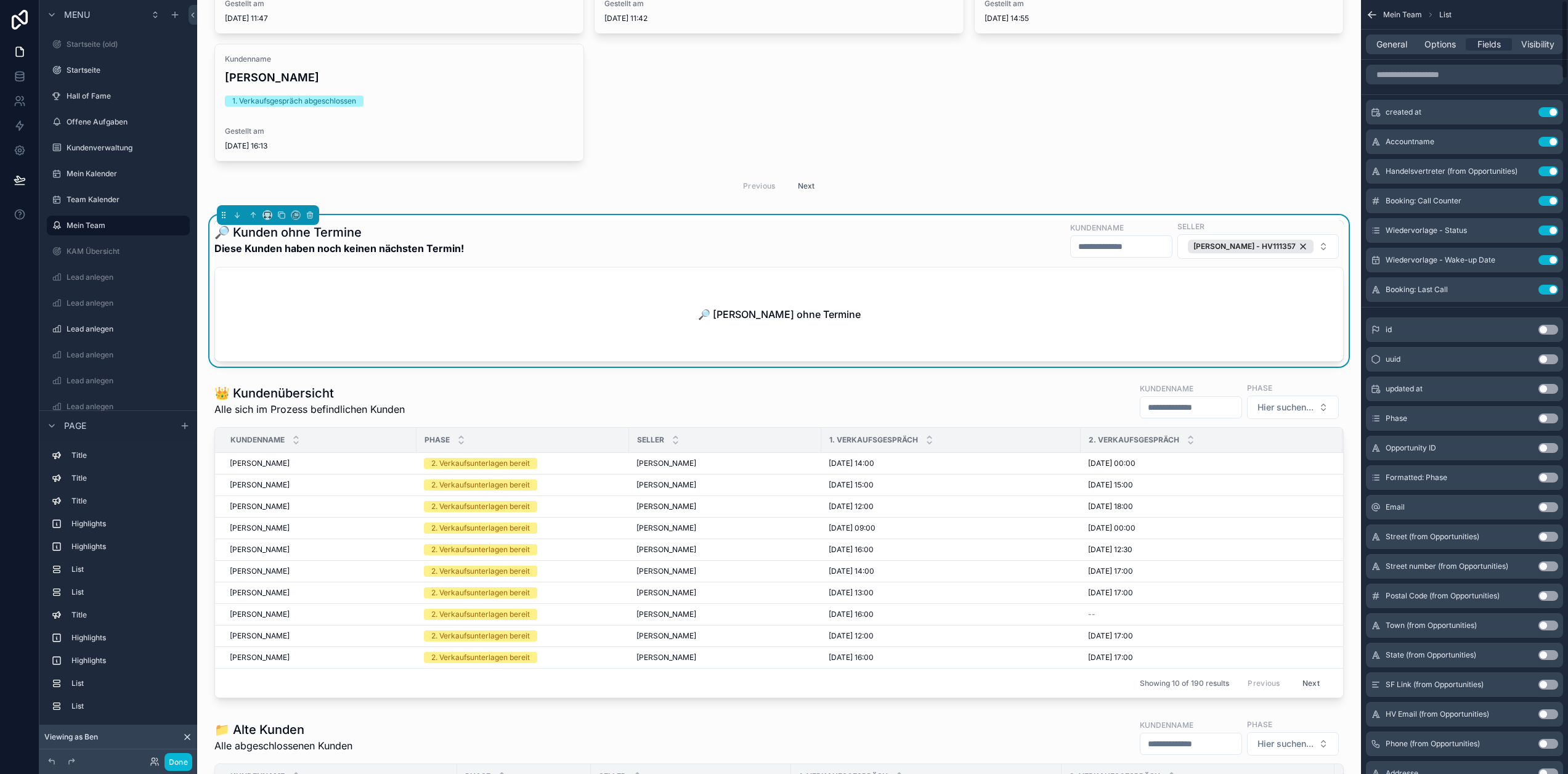
click at [1448, 47] on span "Options" at bounding box center [1440, 45] width 32 height 12
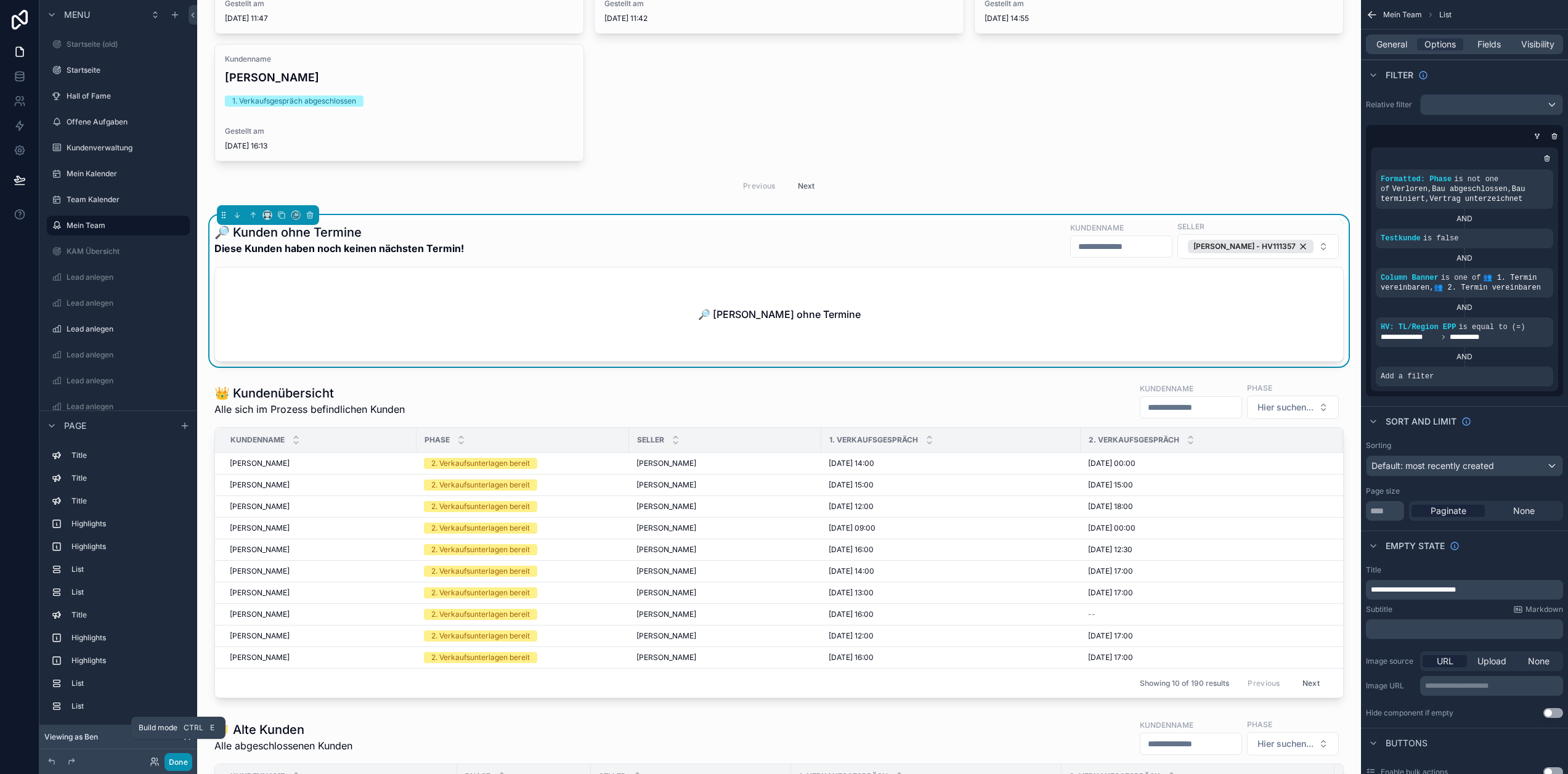
click at [180, 763] on button "Done" at bounding box center [178, 762] width 28 height 18
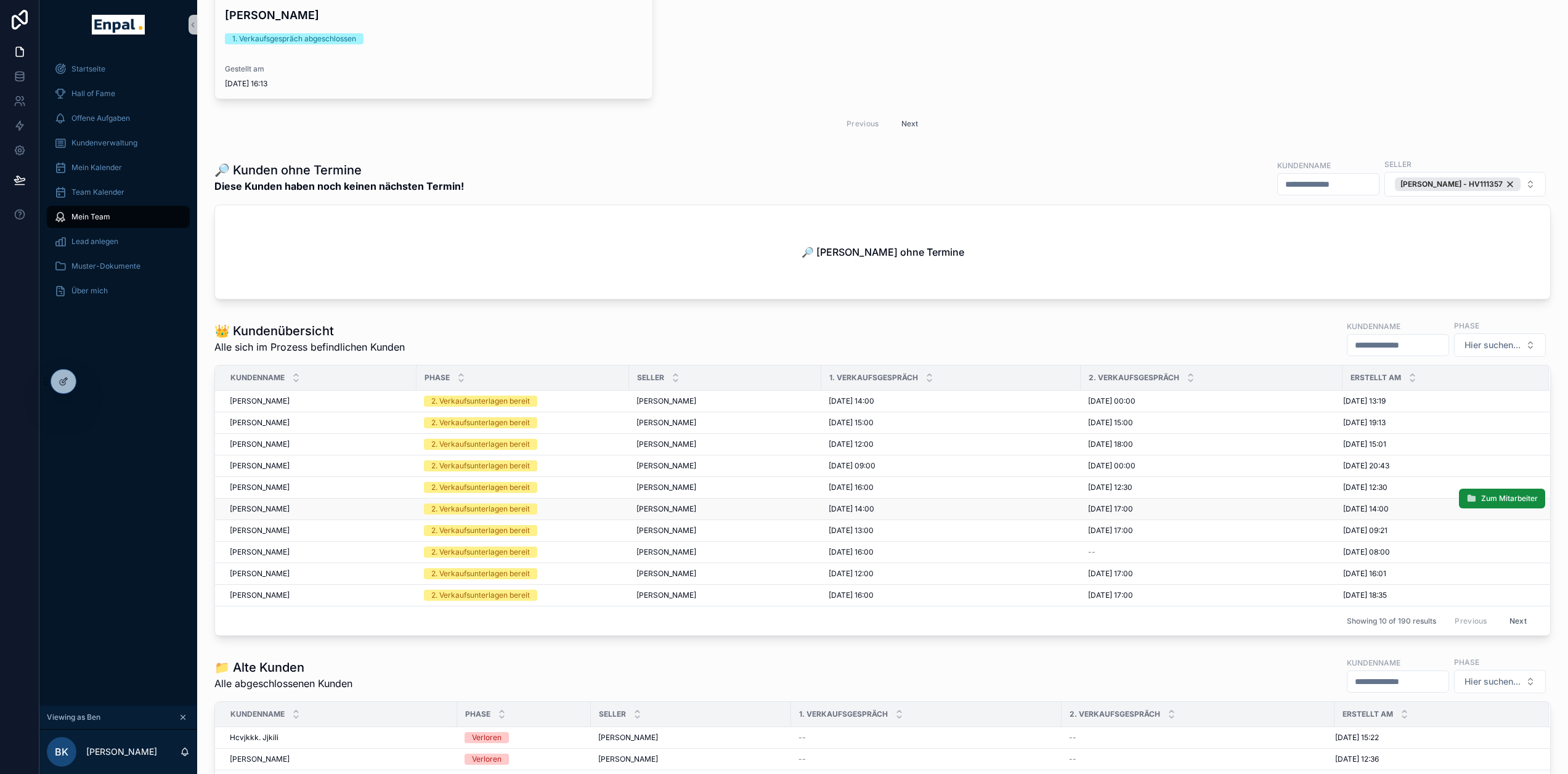
scroll to position [1367, 0]
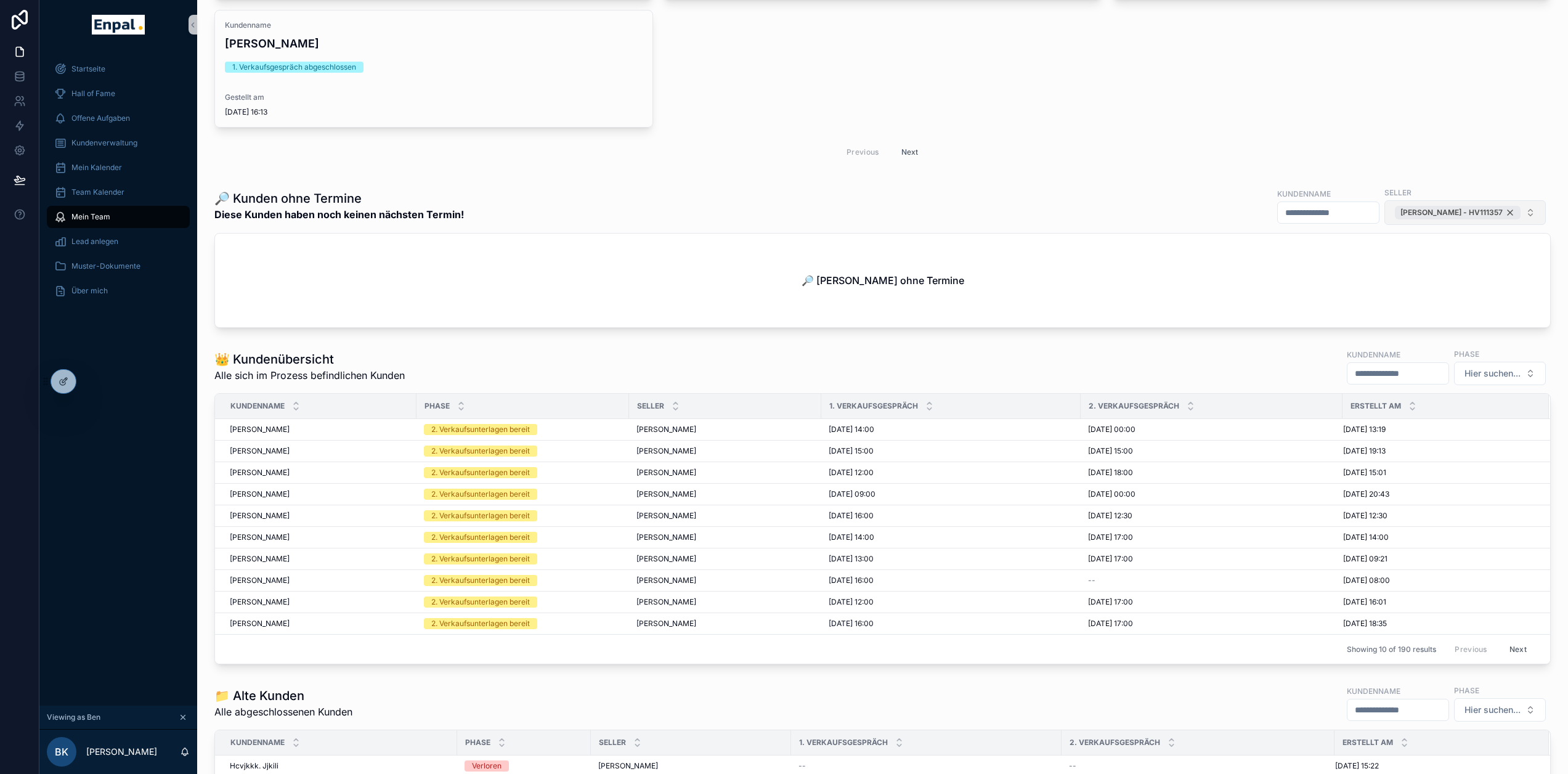
click at [1510, 220] on div "[PERSON_NAME] - HV111357" at bounding box center [1458, 213] width 126 height 14
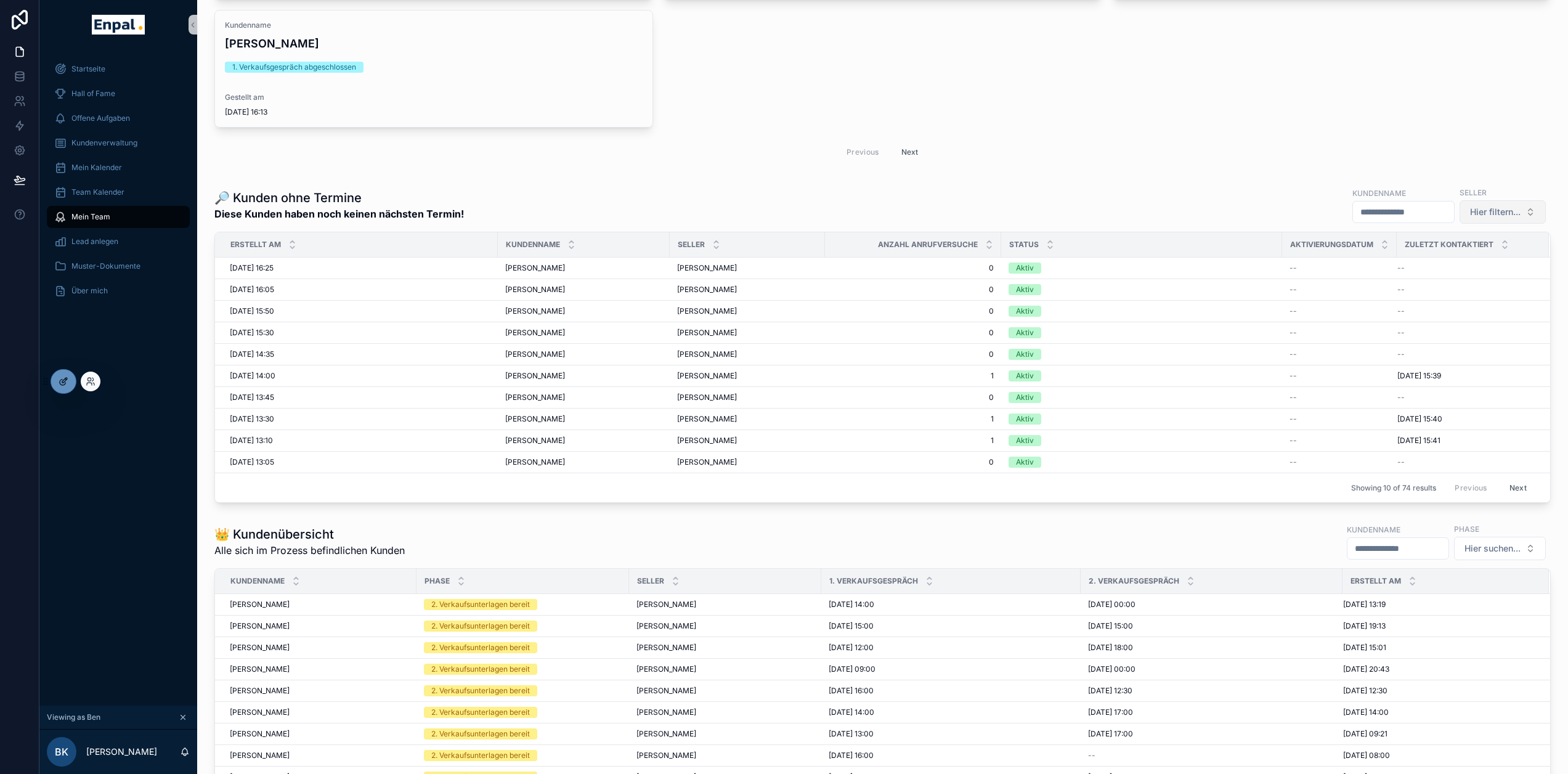
click at [59, 382] on icon at bounding box center [64, 381] width 10 height 10
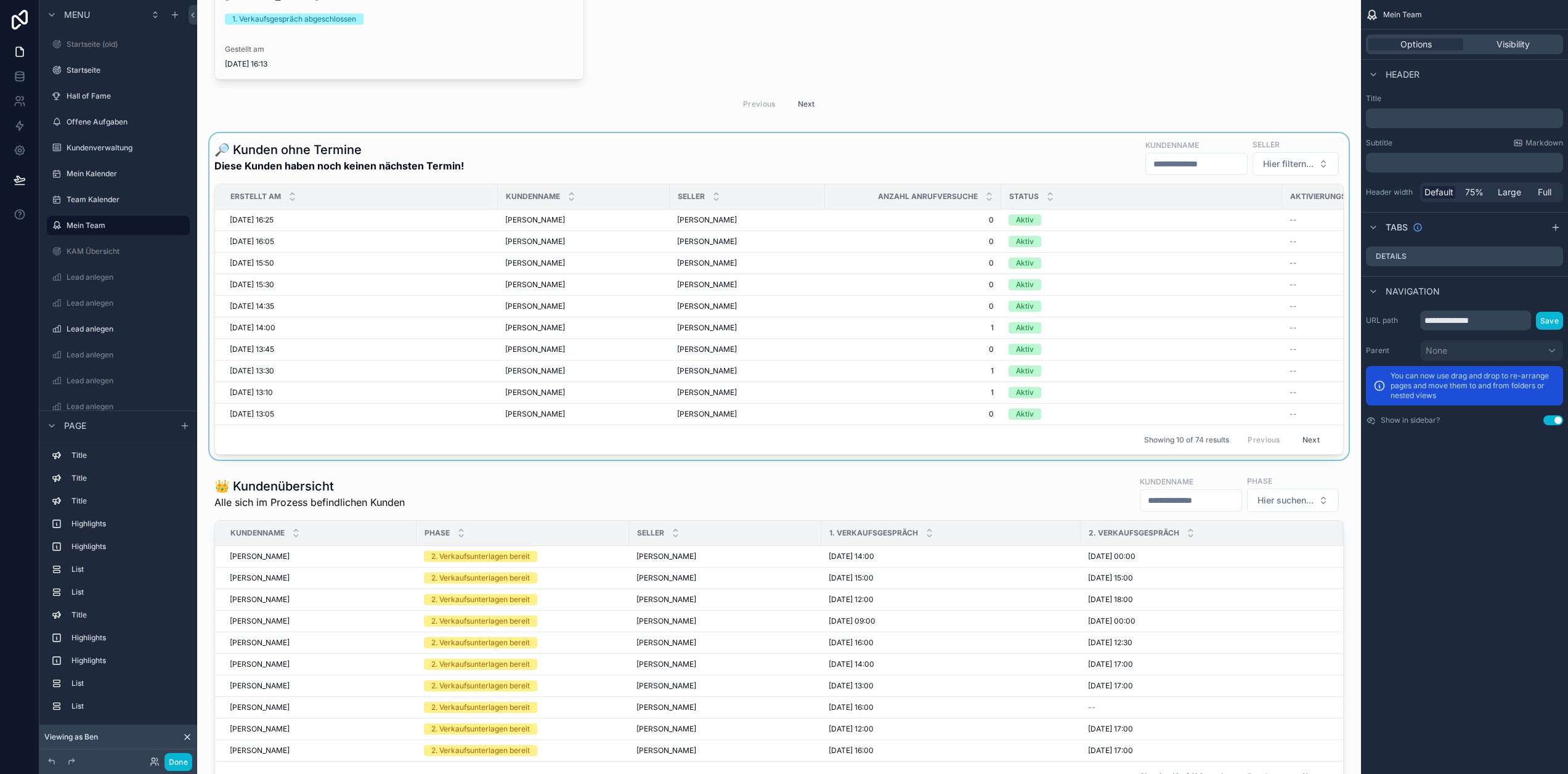
scroll to position [5452, 0]
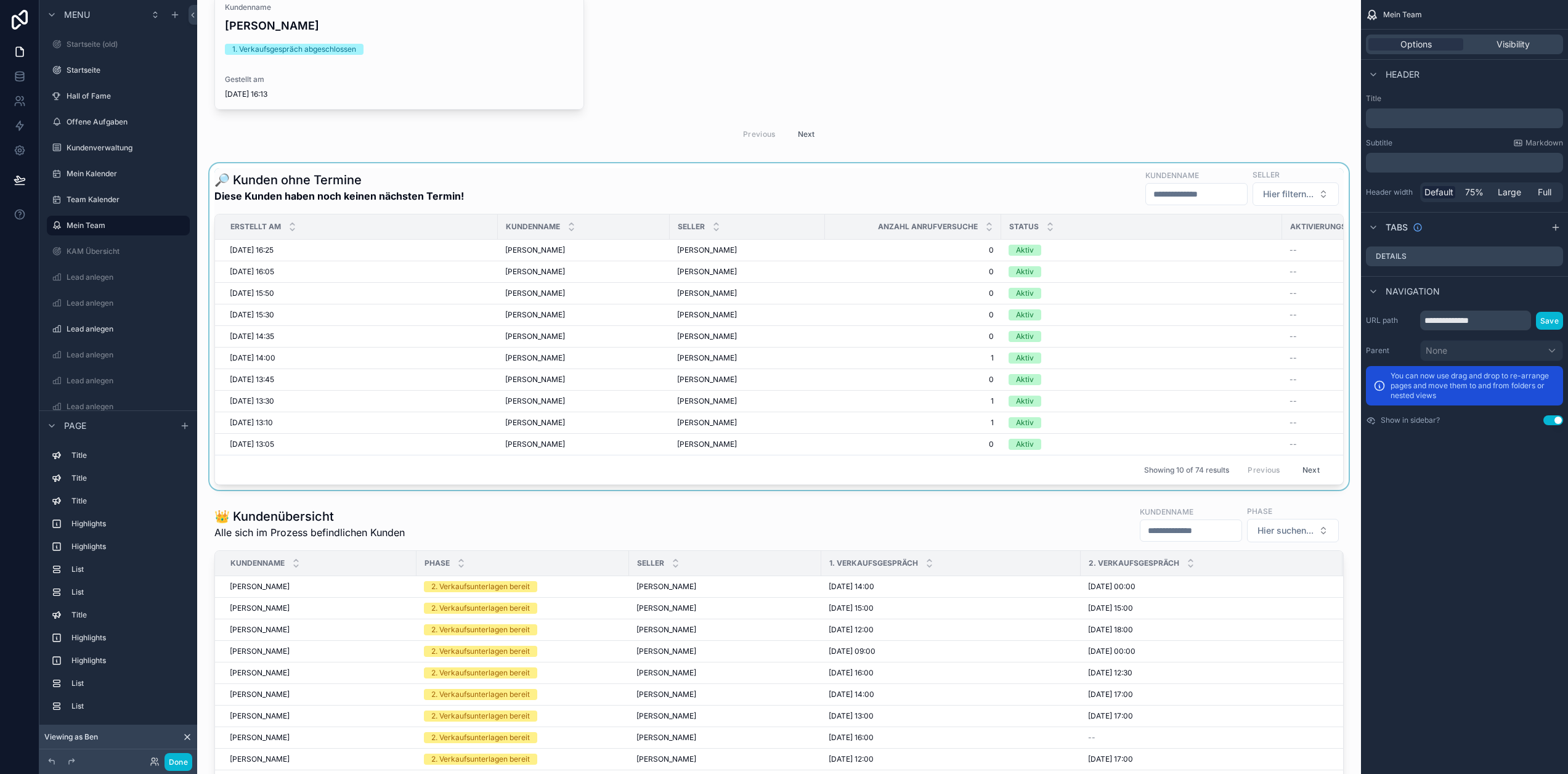
click at [1198, 325] on div "scrollable content" at bounding box center [779, 326] width 1144 height 326
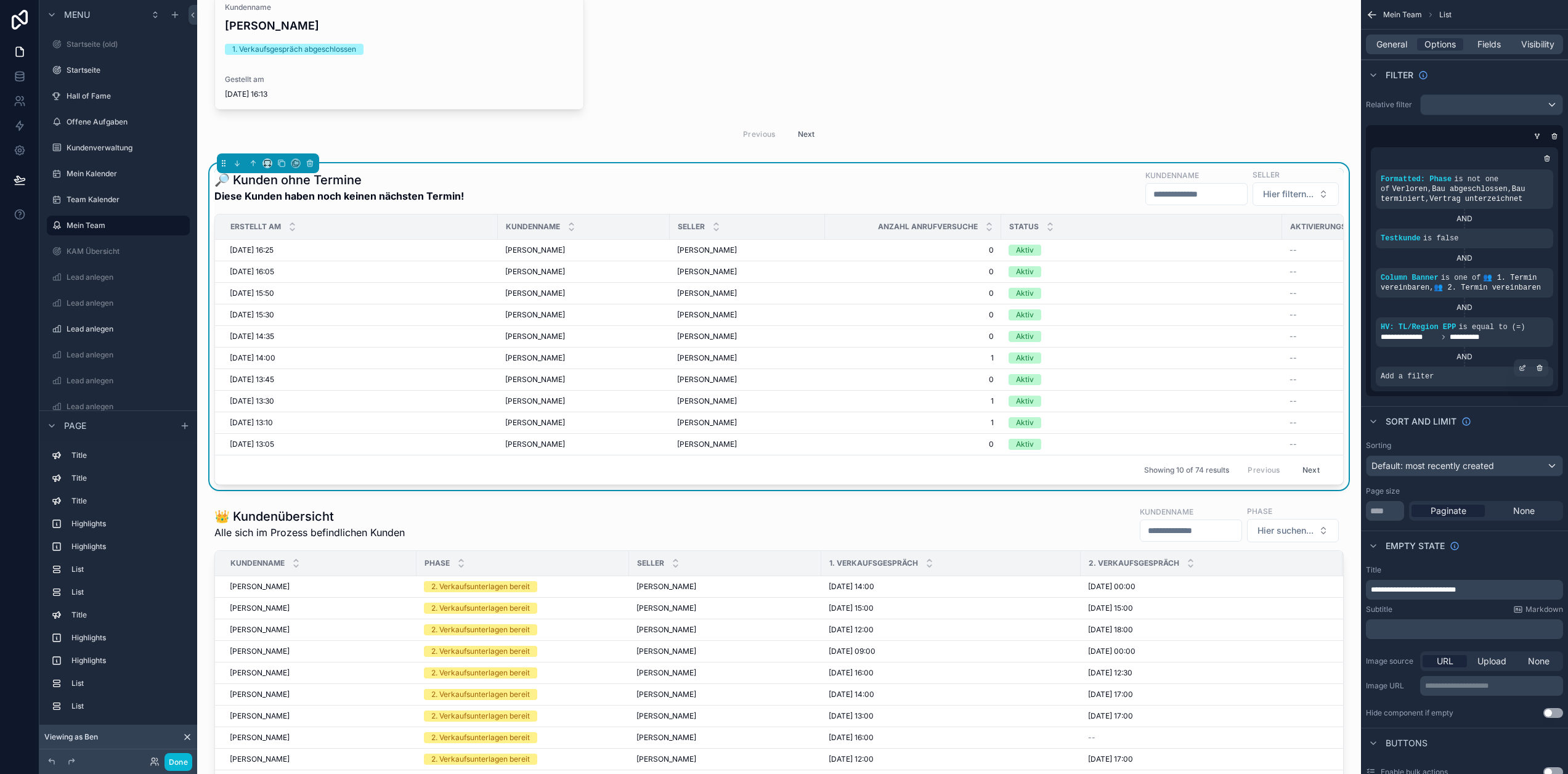
click at [1477, 374] on div "Add a filter" at bounding box center [1465, 376] width 178 height 20
click at [1525, 368] on div "scrollable content" at bounding box center [1523, 368] width 18 height 18
click at [1253, 353] on span "Select a field" at bounding box center [1251, 358] width 53 height 11
click at [1292, 360] on div "Select a field" at bounding box center [1257, 357] width 74 height 20
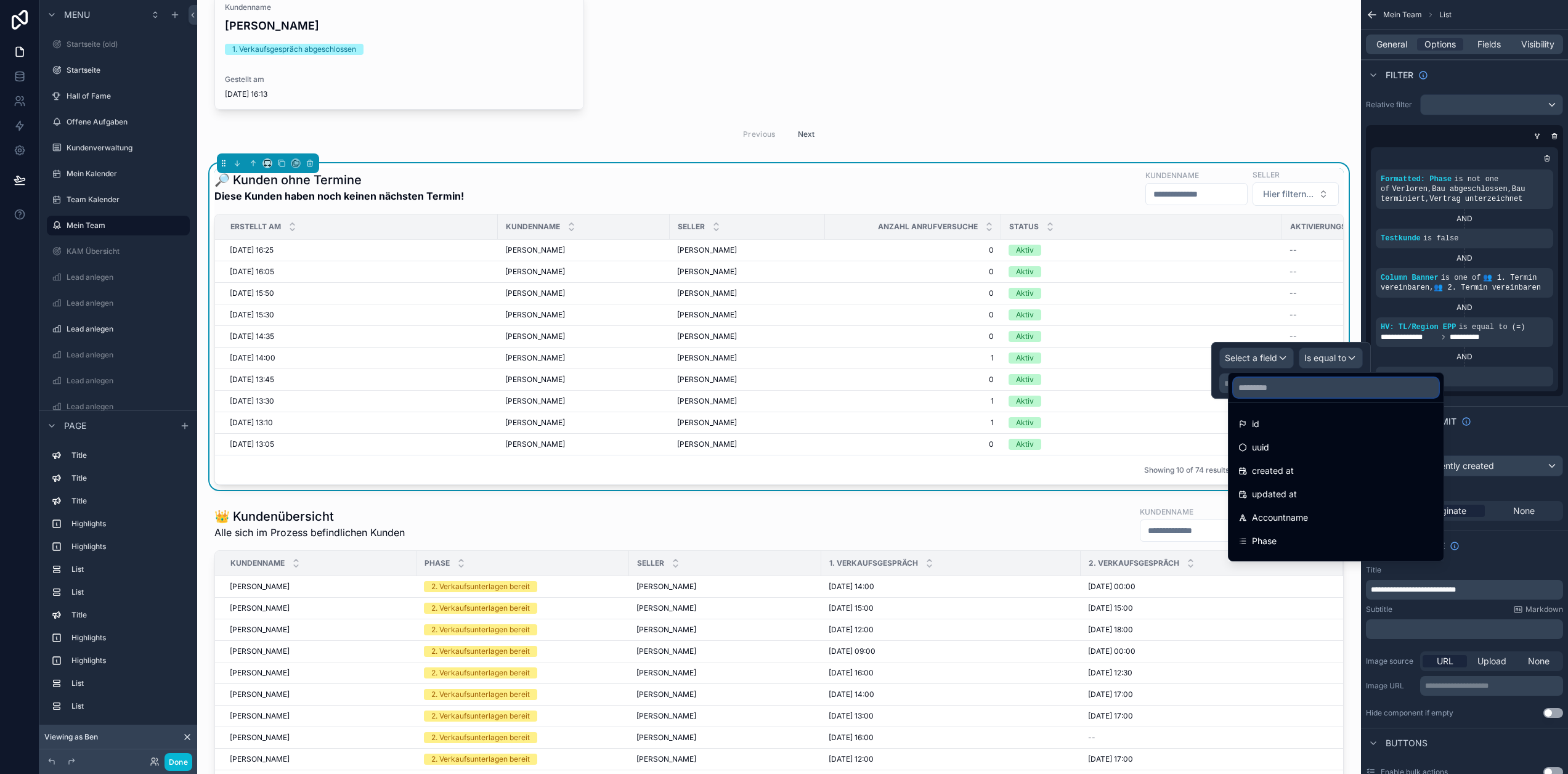
click at [1294, 380] on input "text" at bounding box center [1336, 387] width 205 height 20
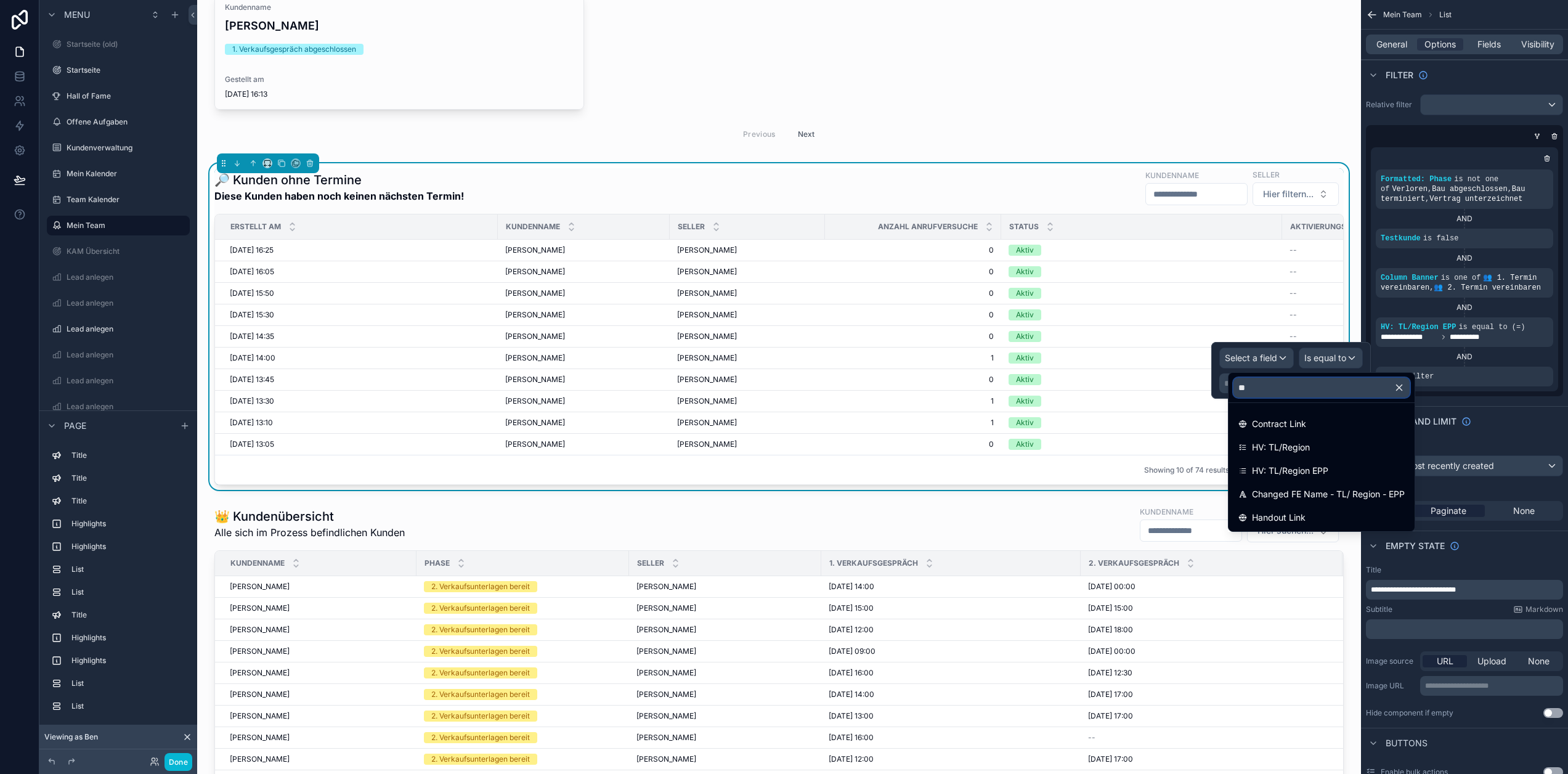
type input "**"
click at [1401, 381] on button "button" at bounding box center [1404, 388] width 21 height 30
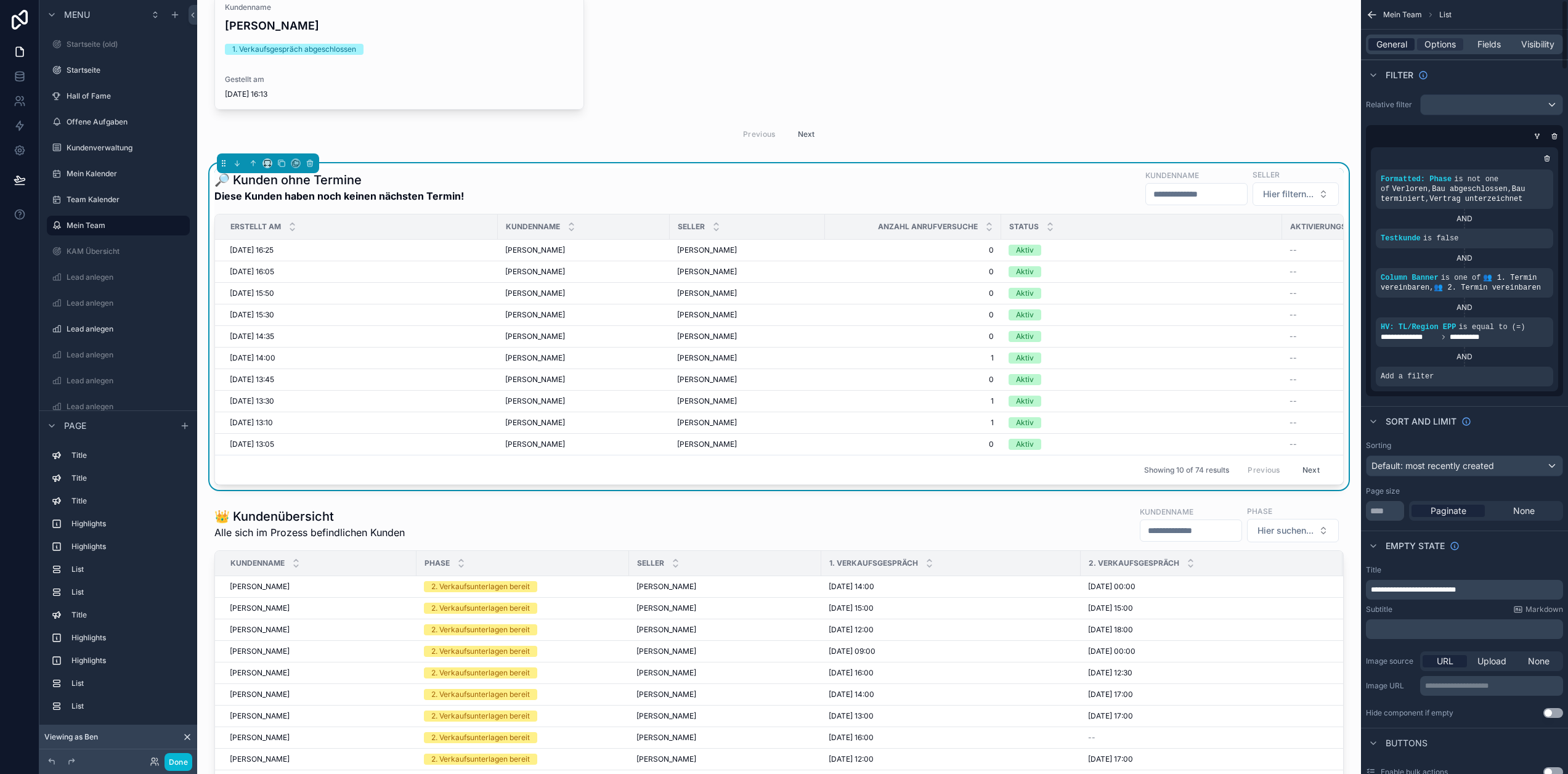
click at [1407, 41] on span "General" at bounding box center [1392, 45] width 31 height 12
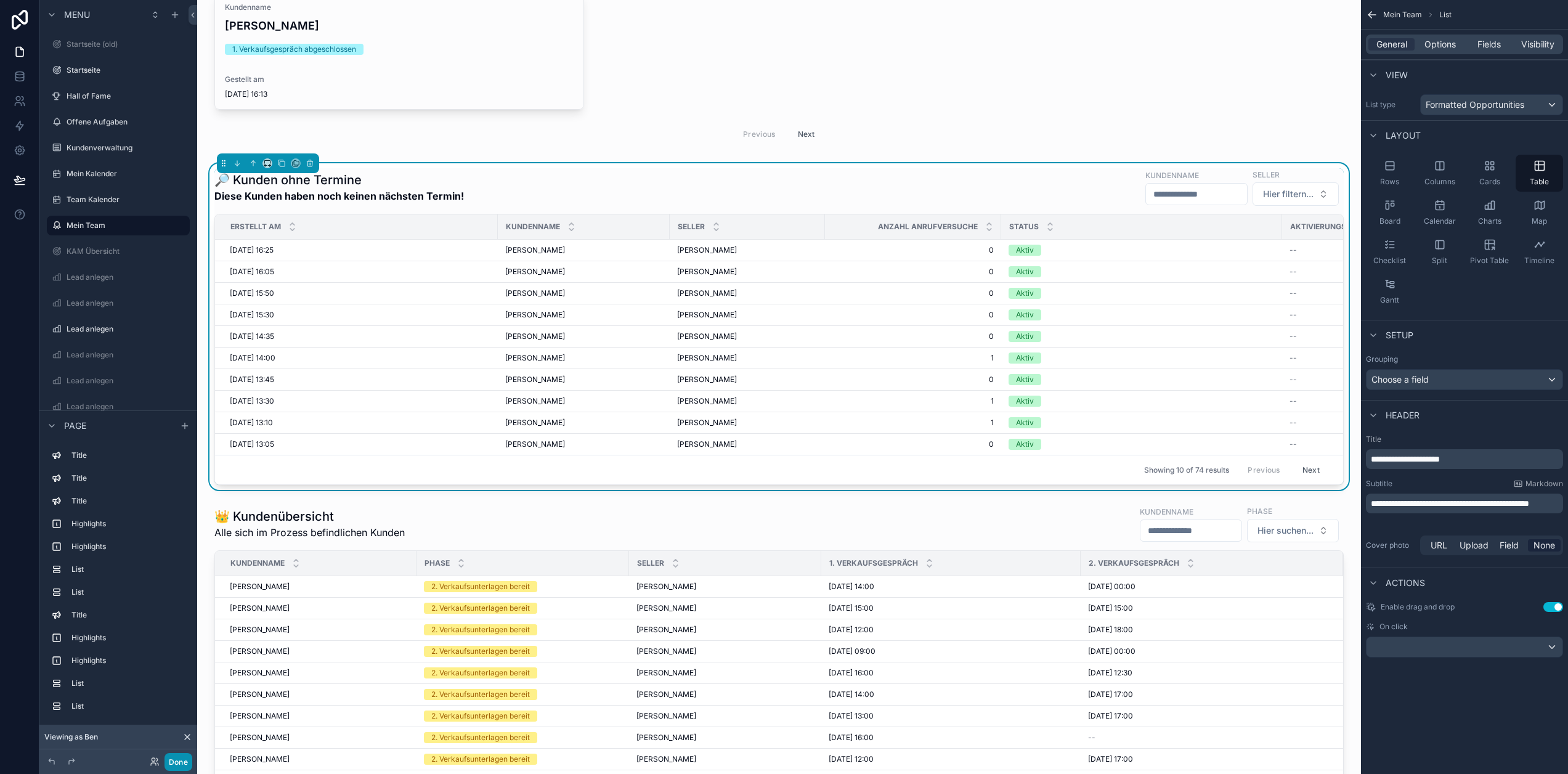
click at [174, 758] on button "Done" at bounding box center [178, 762] width 28 height 18
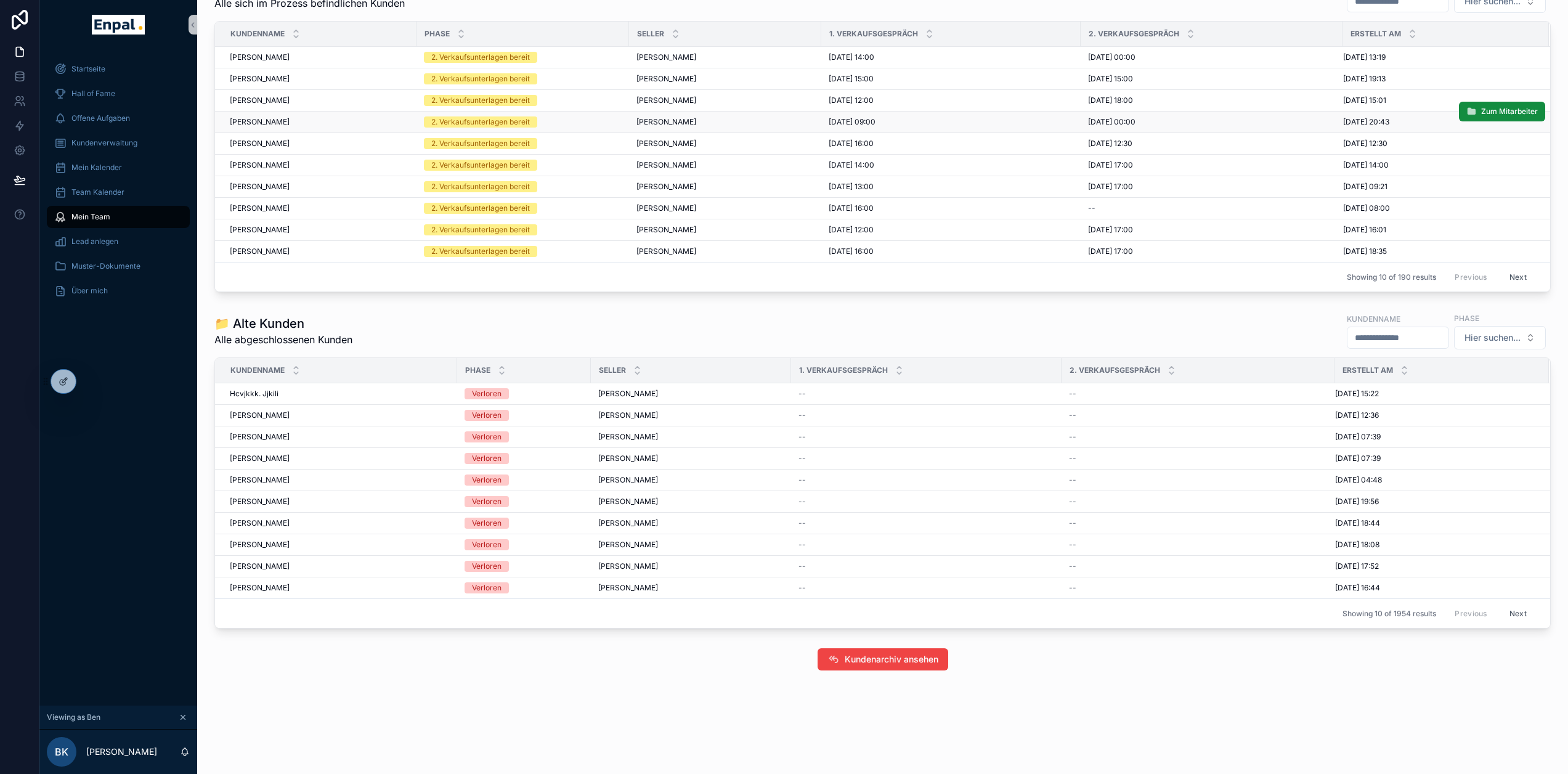
scroll to position [1911, 0]
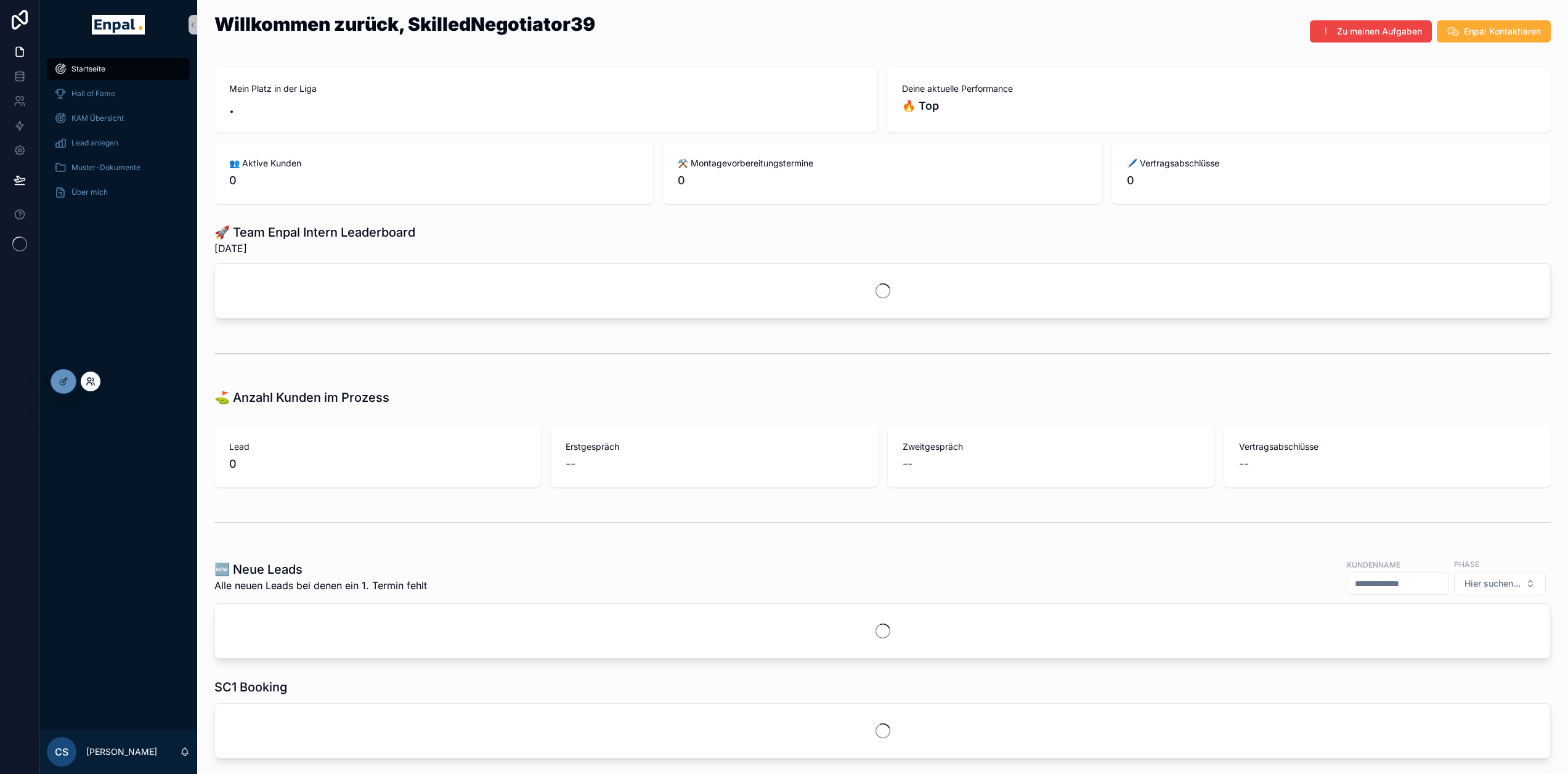
click at [90, 382] on icon at bounding box center [91, 381] width 10 height 10
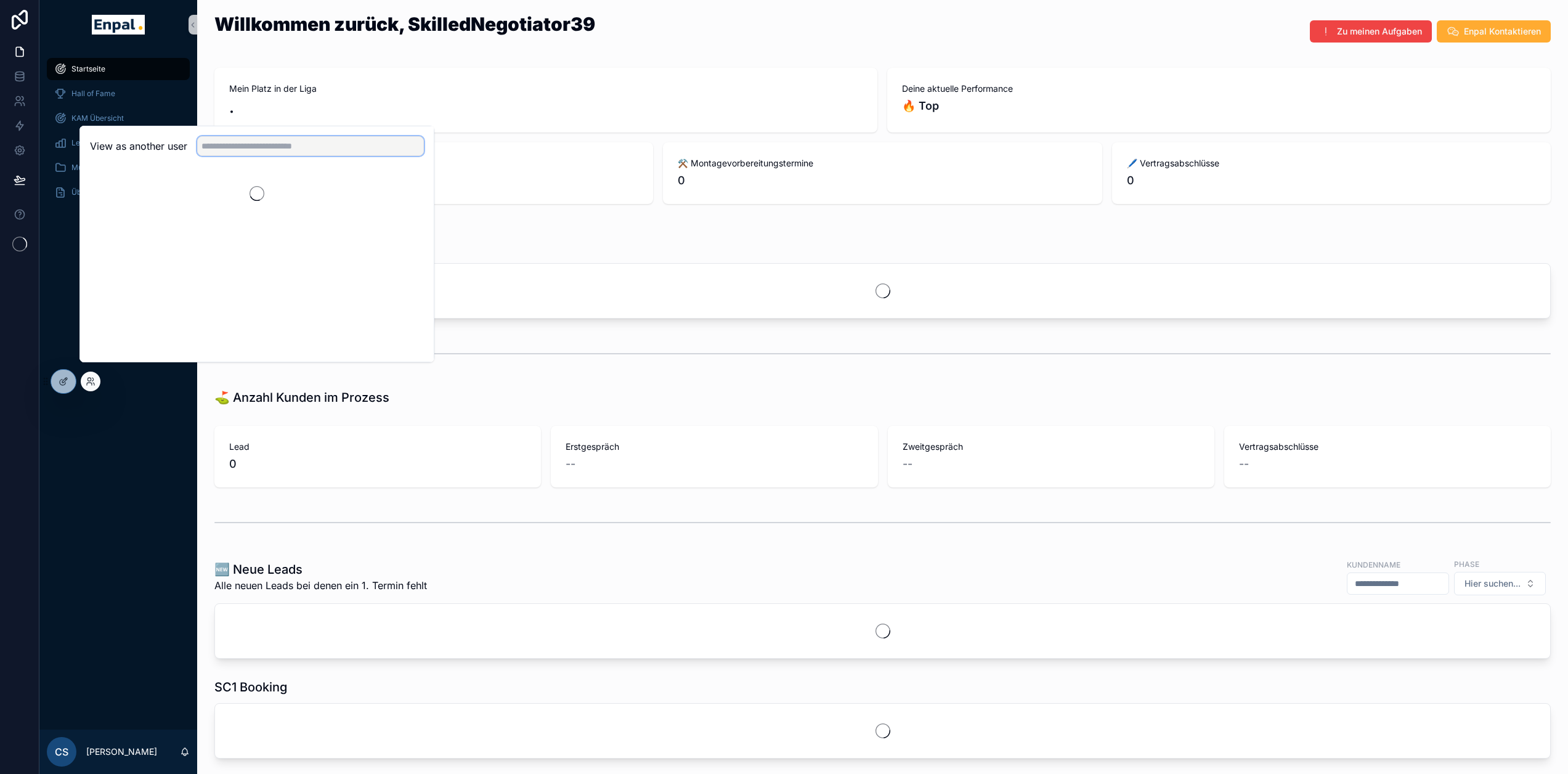
click at [241, 146] on input "text" at bounding box center [311, 146] width 227 height 20
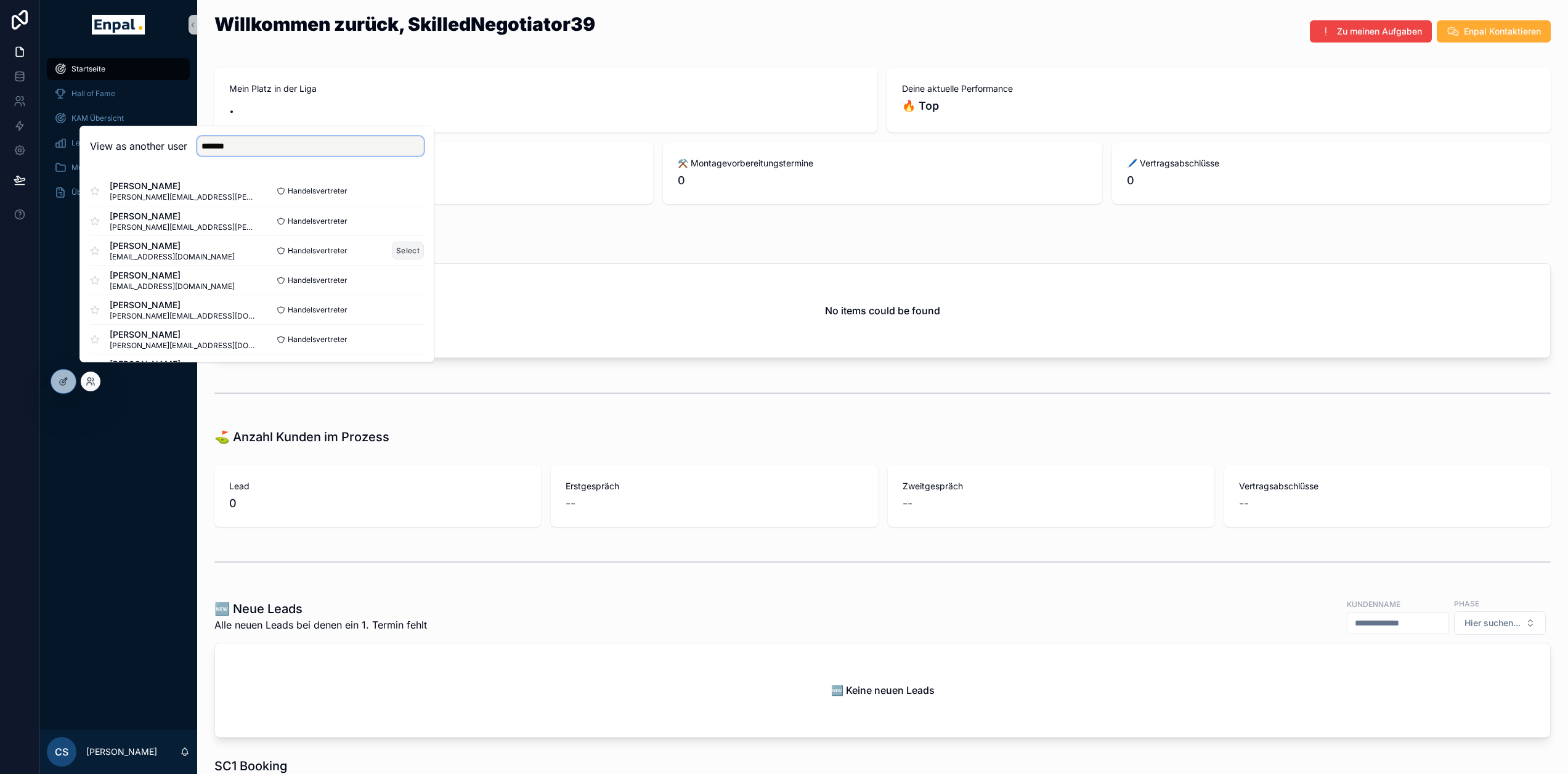
type input "*******"
click at [402, 257] on button "Select" at bounding box center [407, 251] width 32 height 18
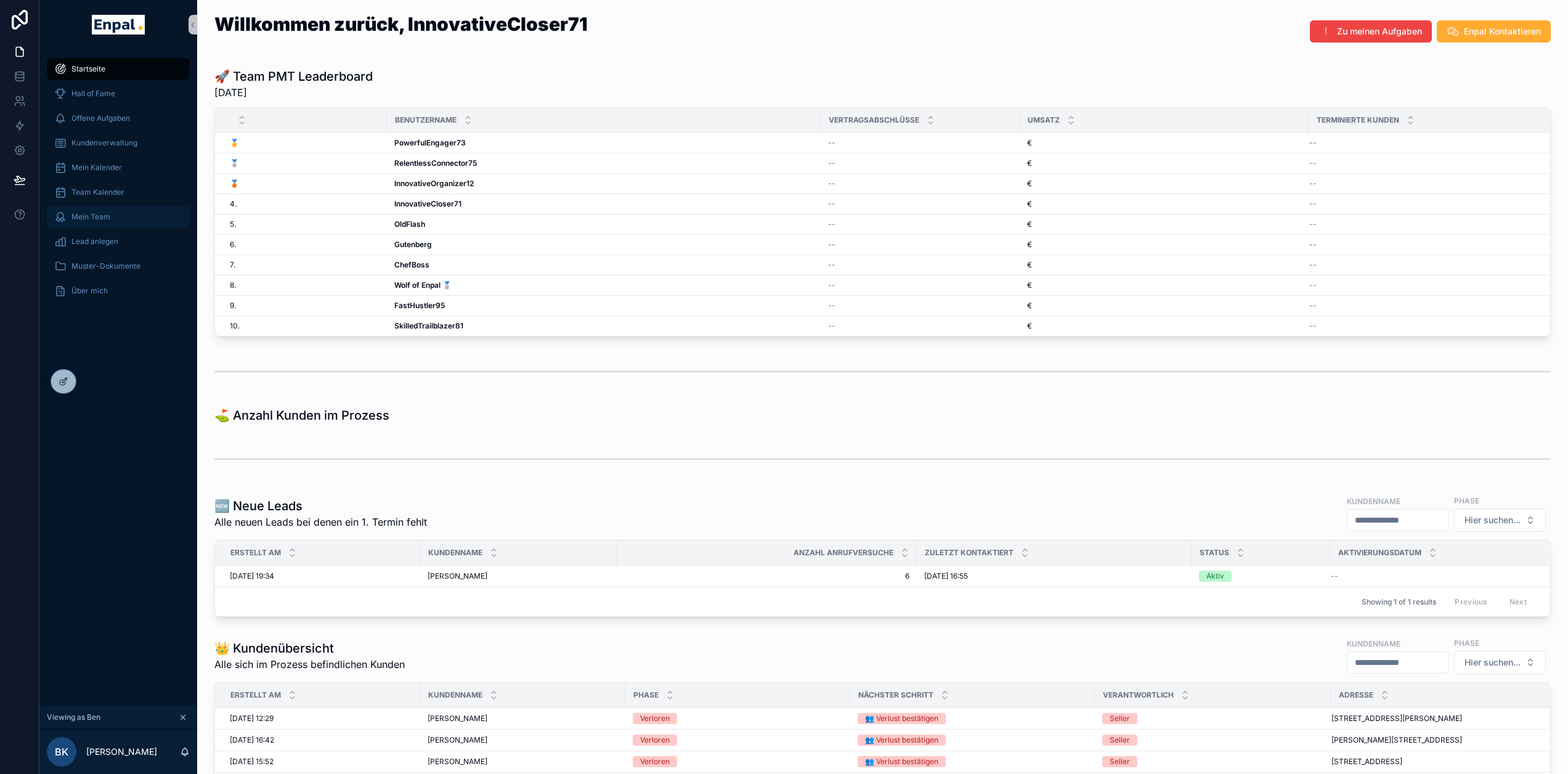
click at [109, 216] on span "Mein Team" at bounding box center [91, 217] width 39 height 10
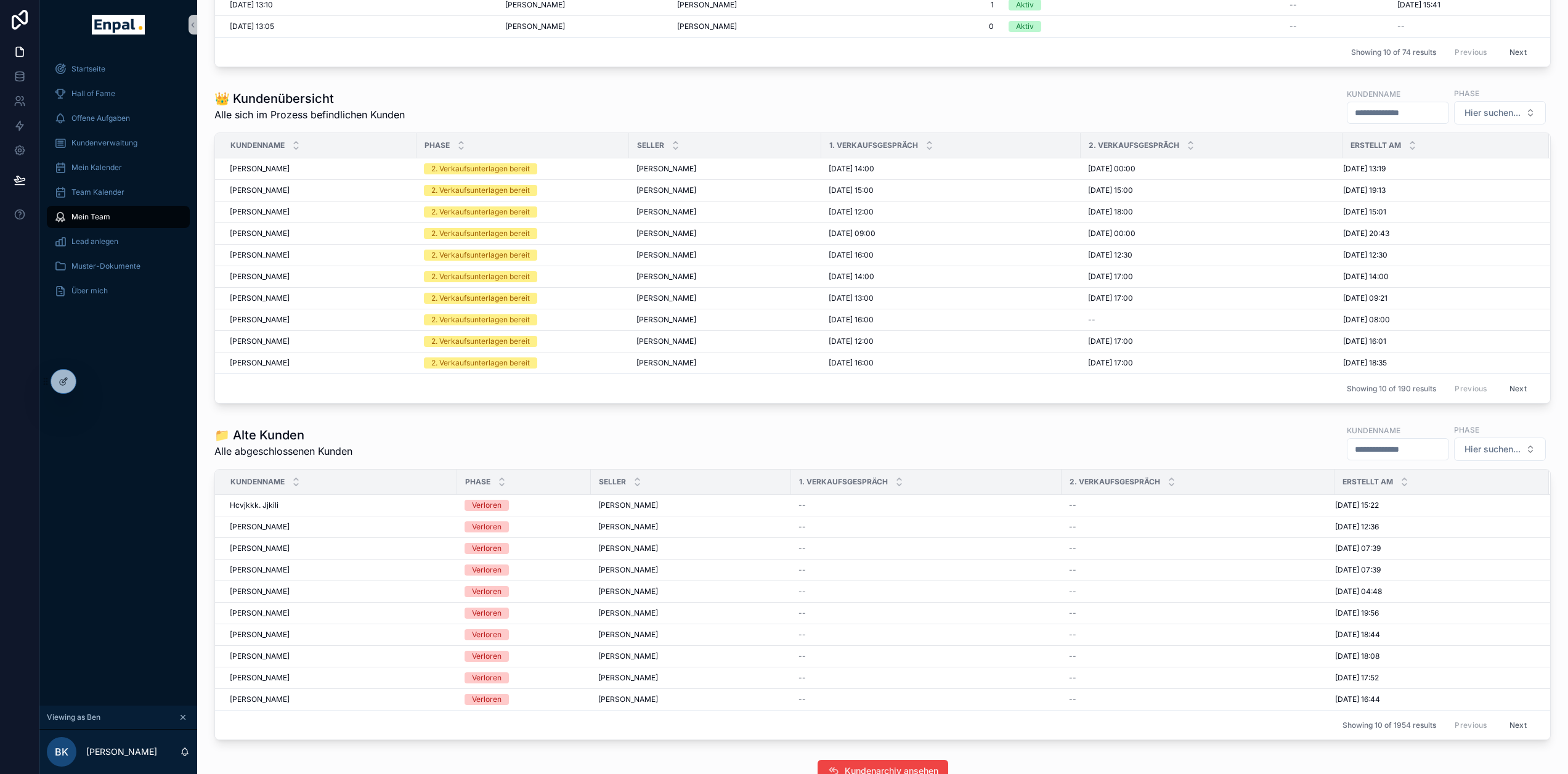
scroll to position [1911, 0]
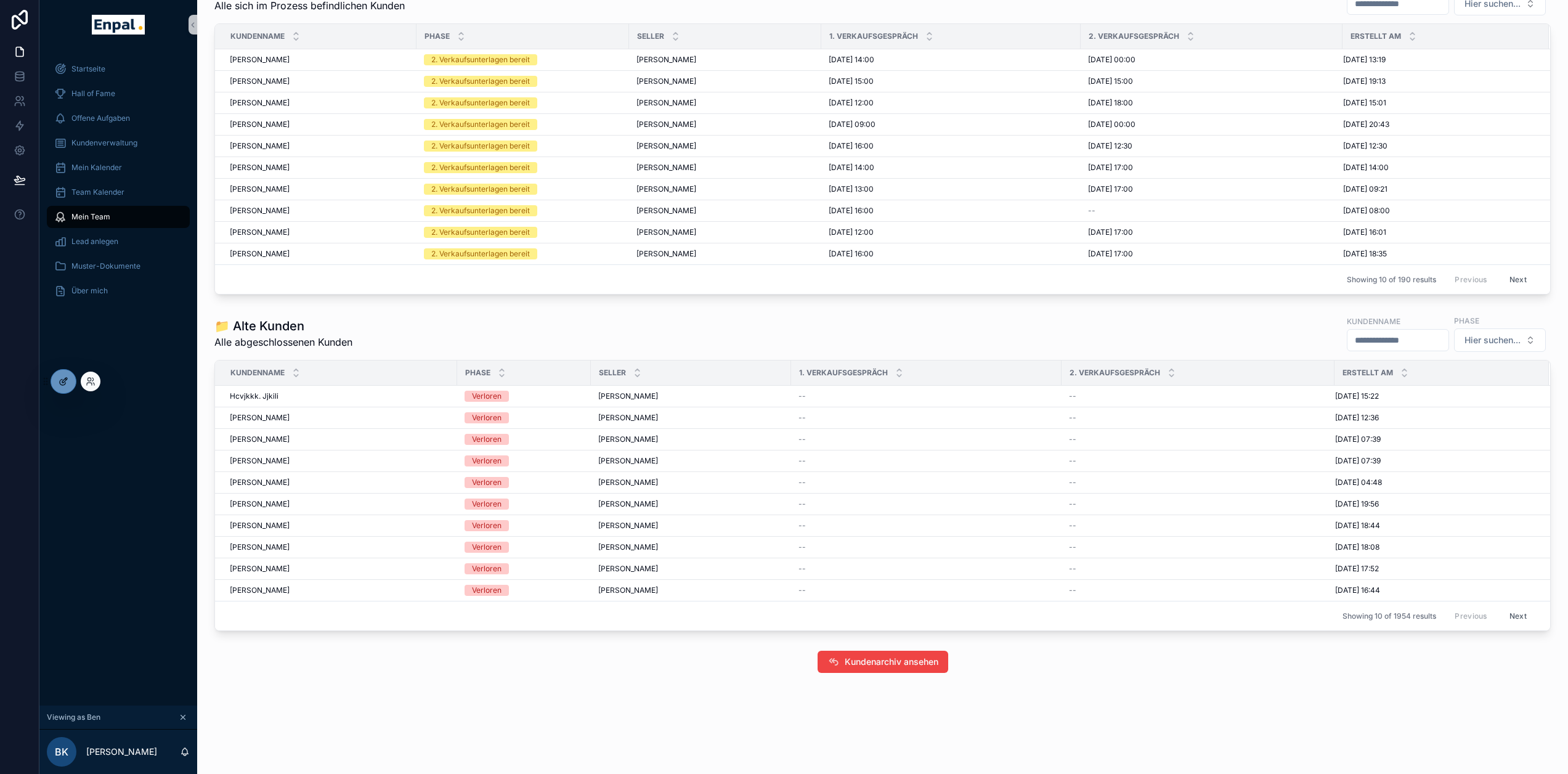
click at [61, 380] on icon at bounding box center [62, 382] width 5 height 5
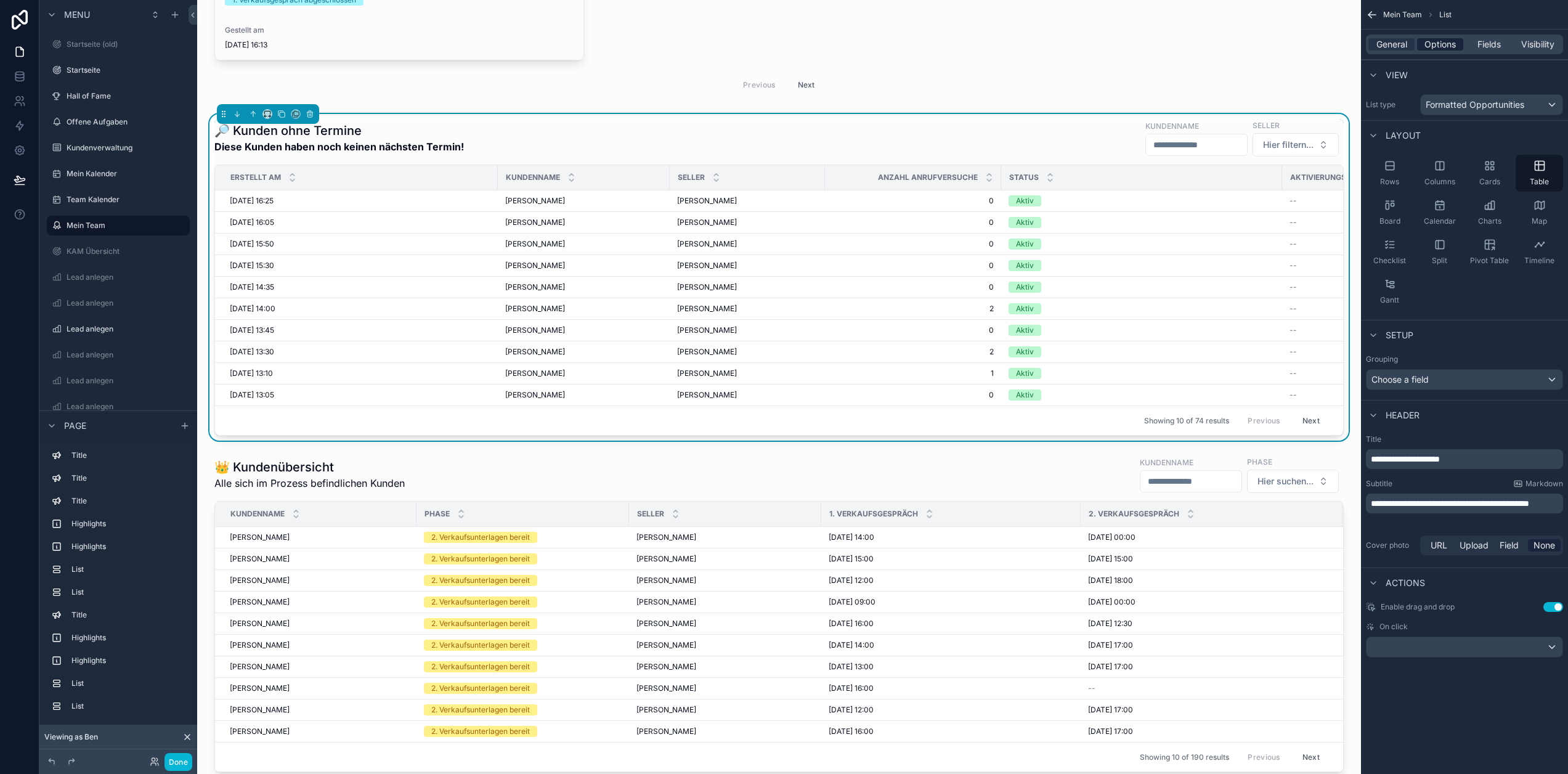
click at [1448, 47] on span "Options" at bounding box center [1440, 45] width 32 height 12
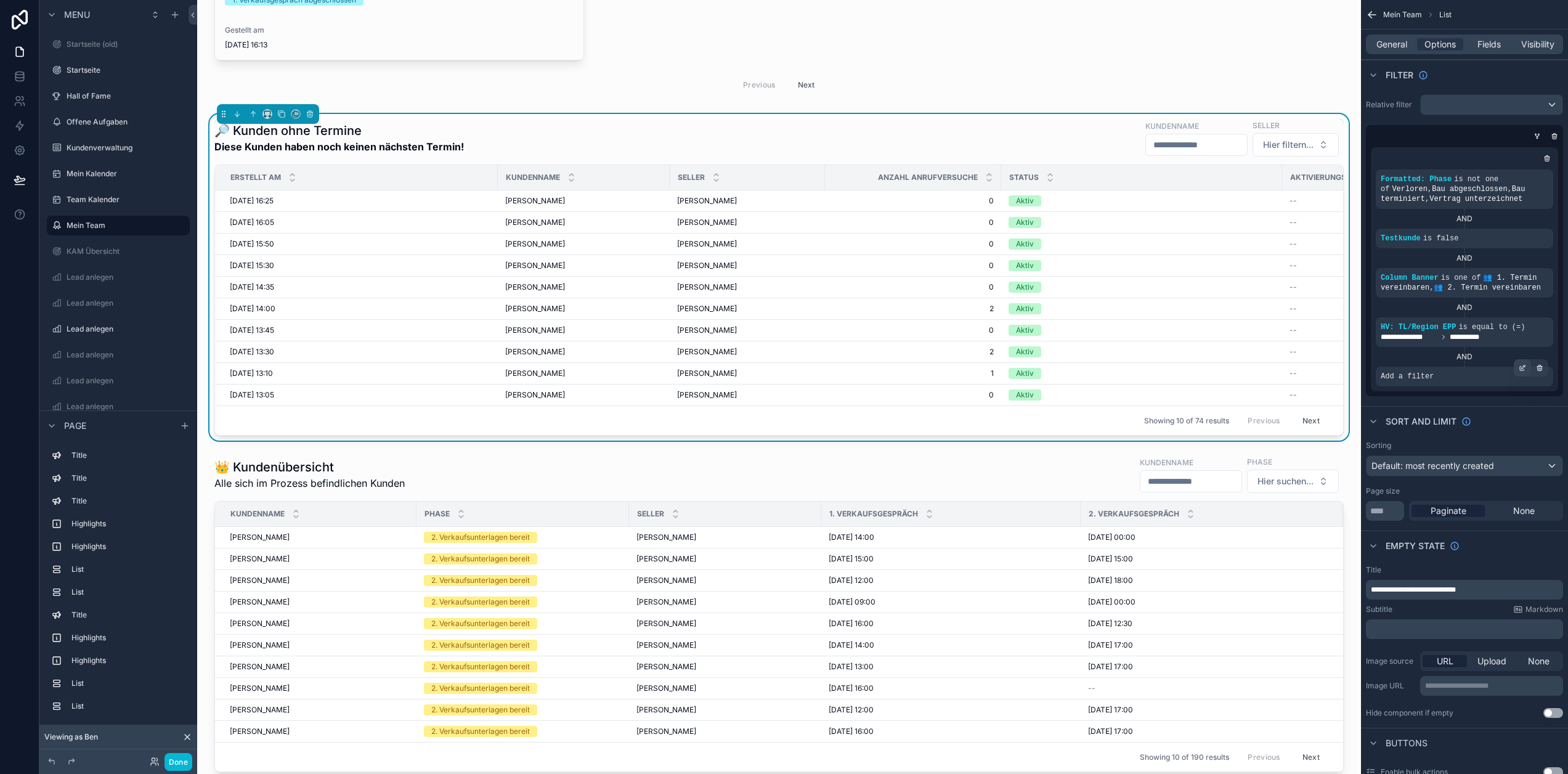
click at [1526, 366] on icon "scrollable content" at bounding box center [1522, 367] width 7 height 7
click at [1268, 359] on span "Select a field" at bounding box center [1251, 358] width 53 height 11
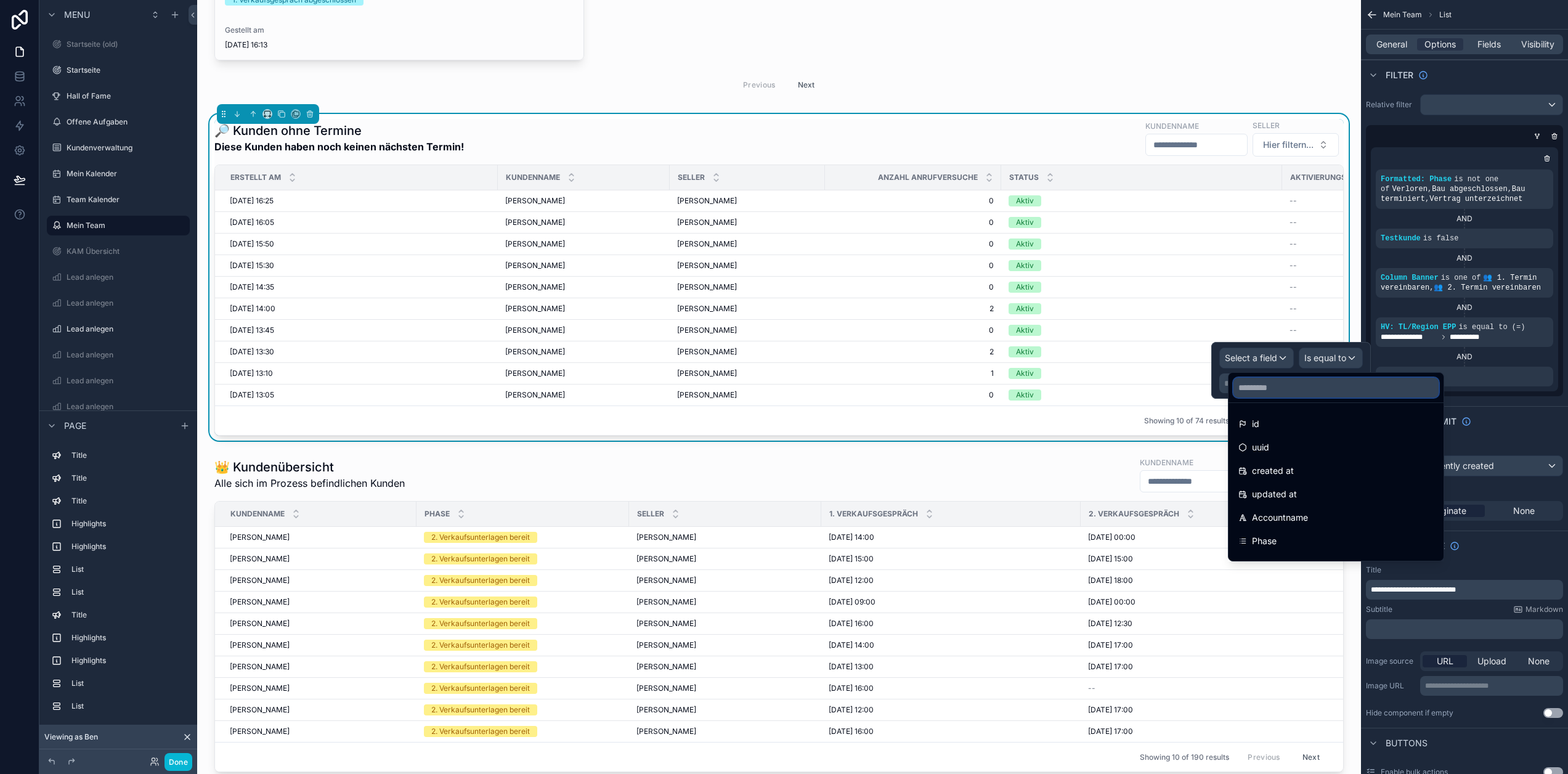
click at [1277, 392] on input "text" at bounding box center [1336, 387] width 205 height 20
type input "**"
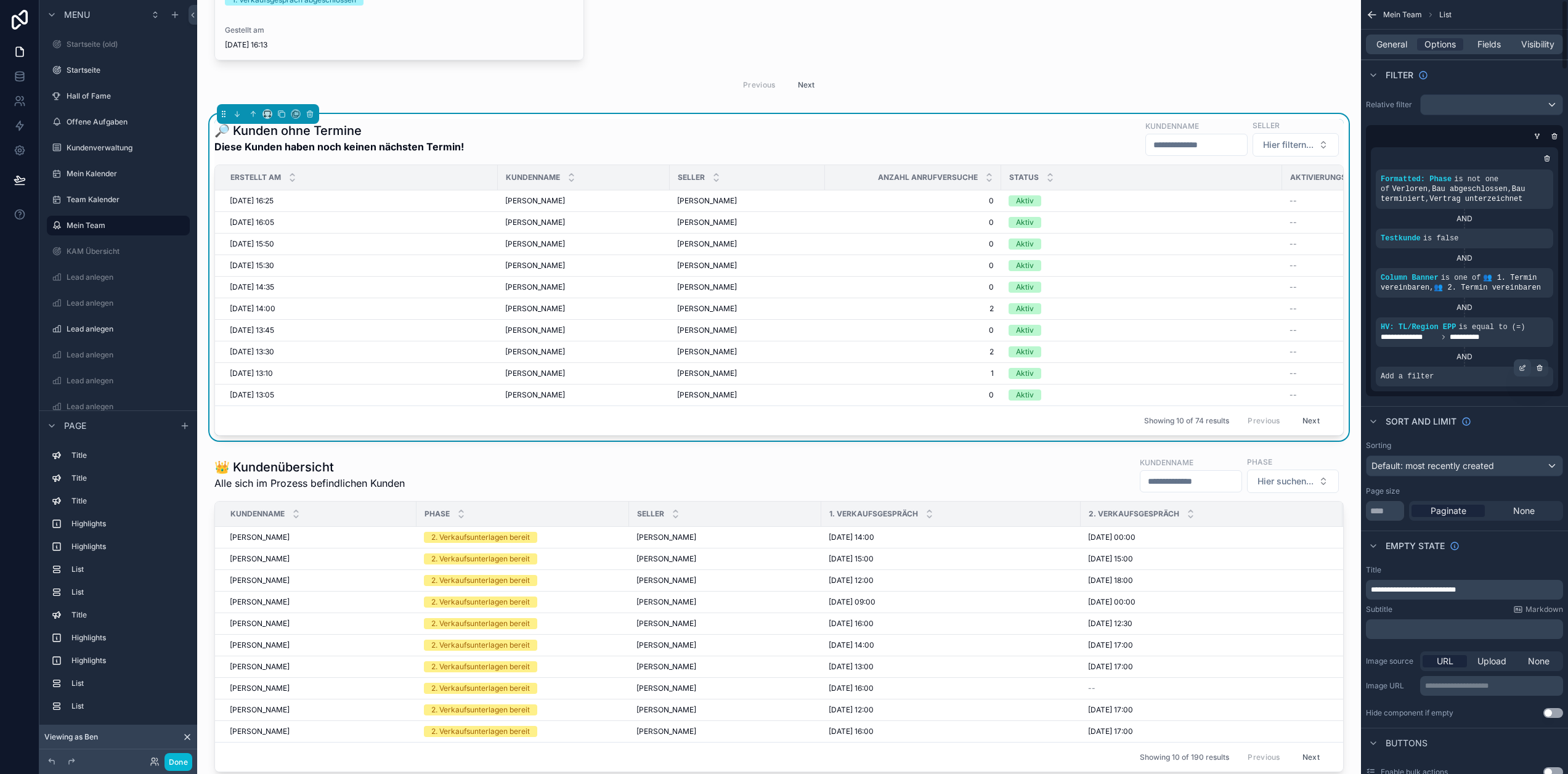
click at [1532, 365] on div "scrollable content" at bounding box center [1523, 368] width 18 height 18
click at [1278, 352] on span "Select a field" at bounding box center [1251, 358] width 53 height 12
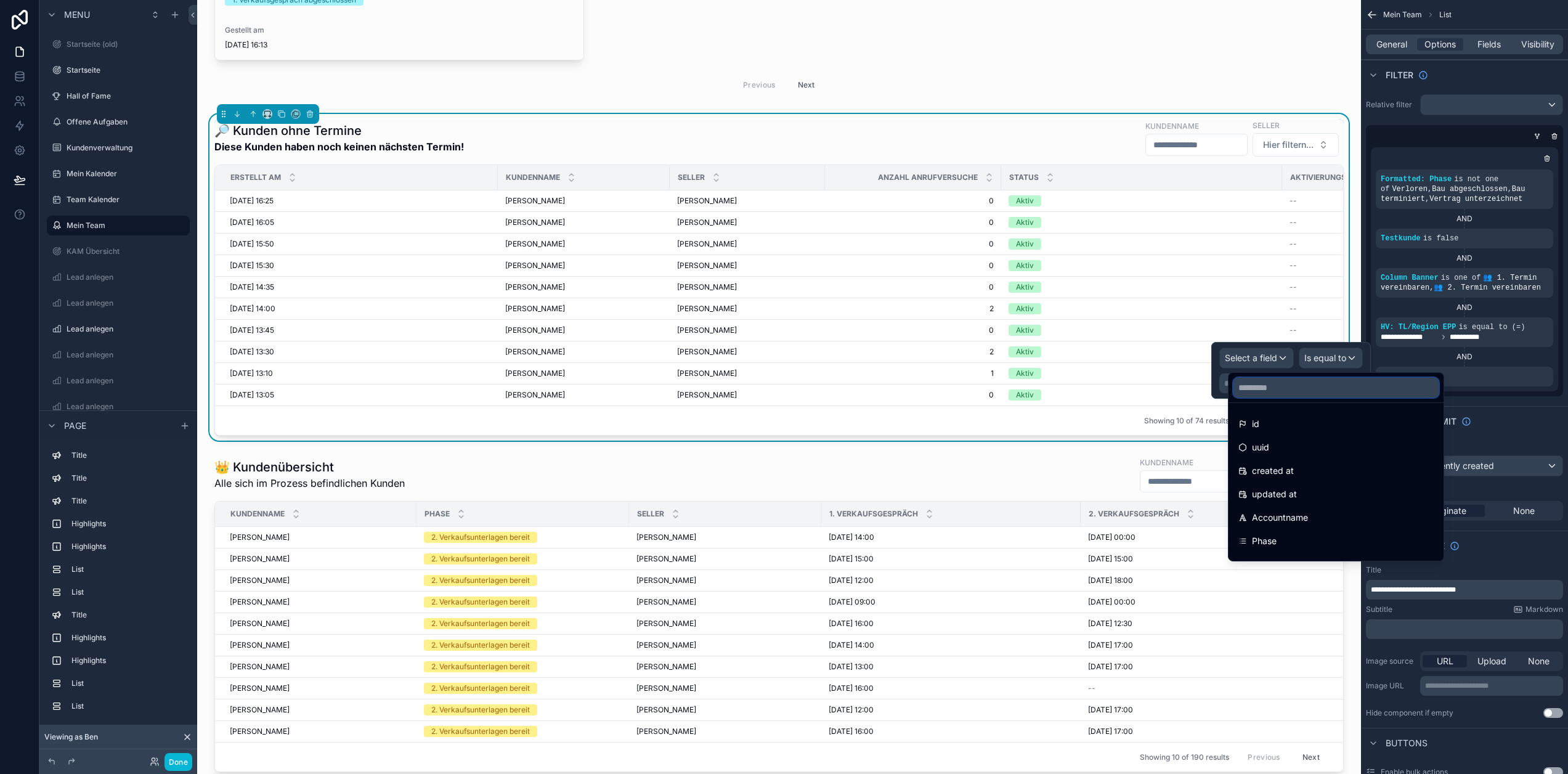
click at [1288, 381] on input "text" at bounding box center [1336, 387] width 205 height 20
type input "**"
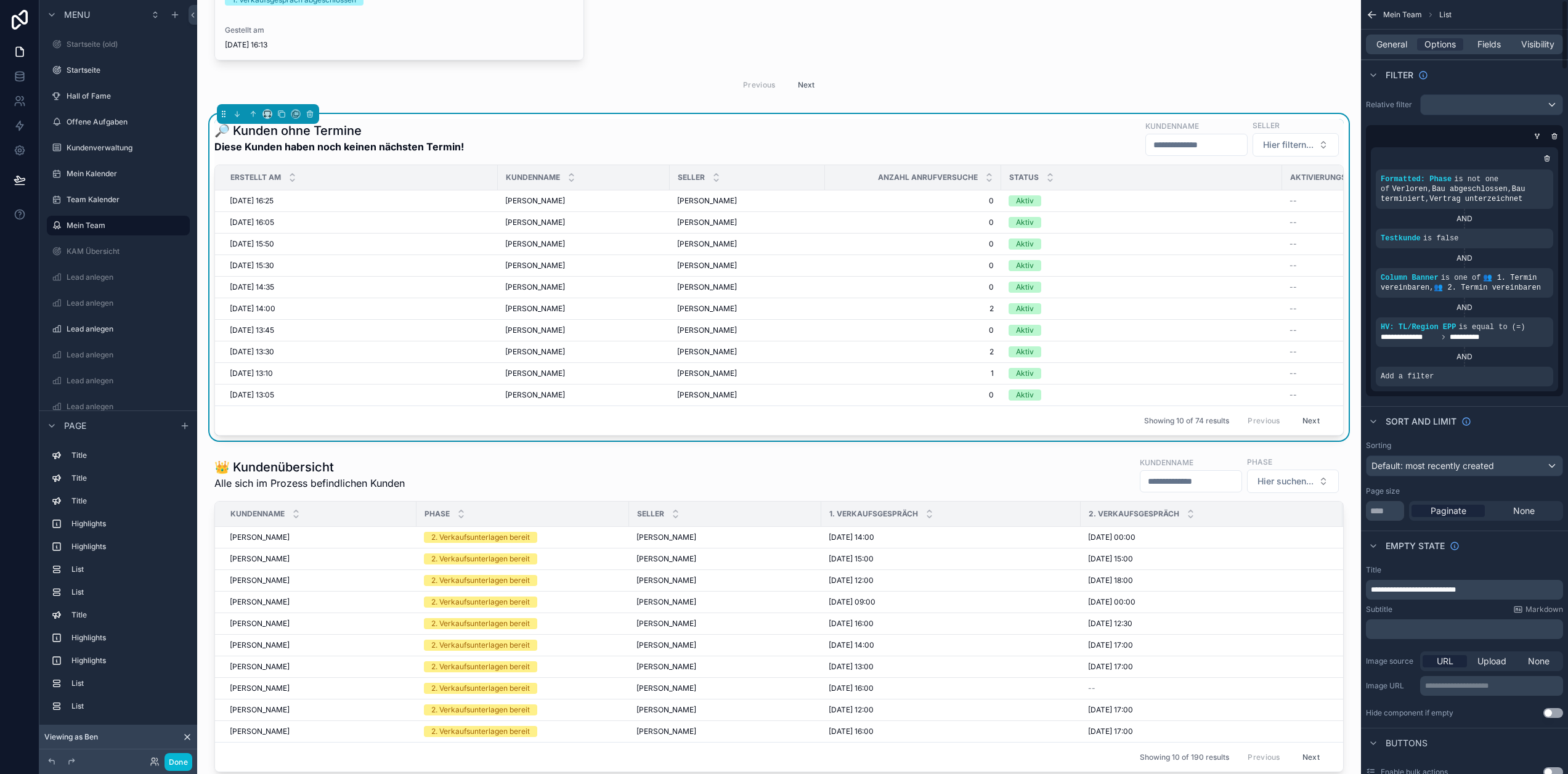
click at [1467, 399] on div "**********" at bounding box center [1465, 245] width 207 height 312
click at [178, 760] on button "Done" at bounding box center [178, 762] width 28 height 18
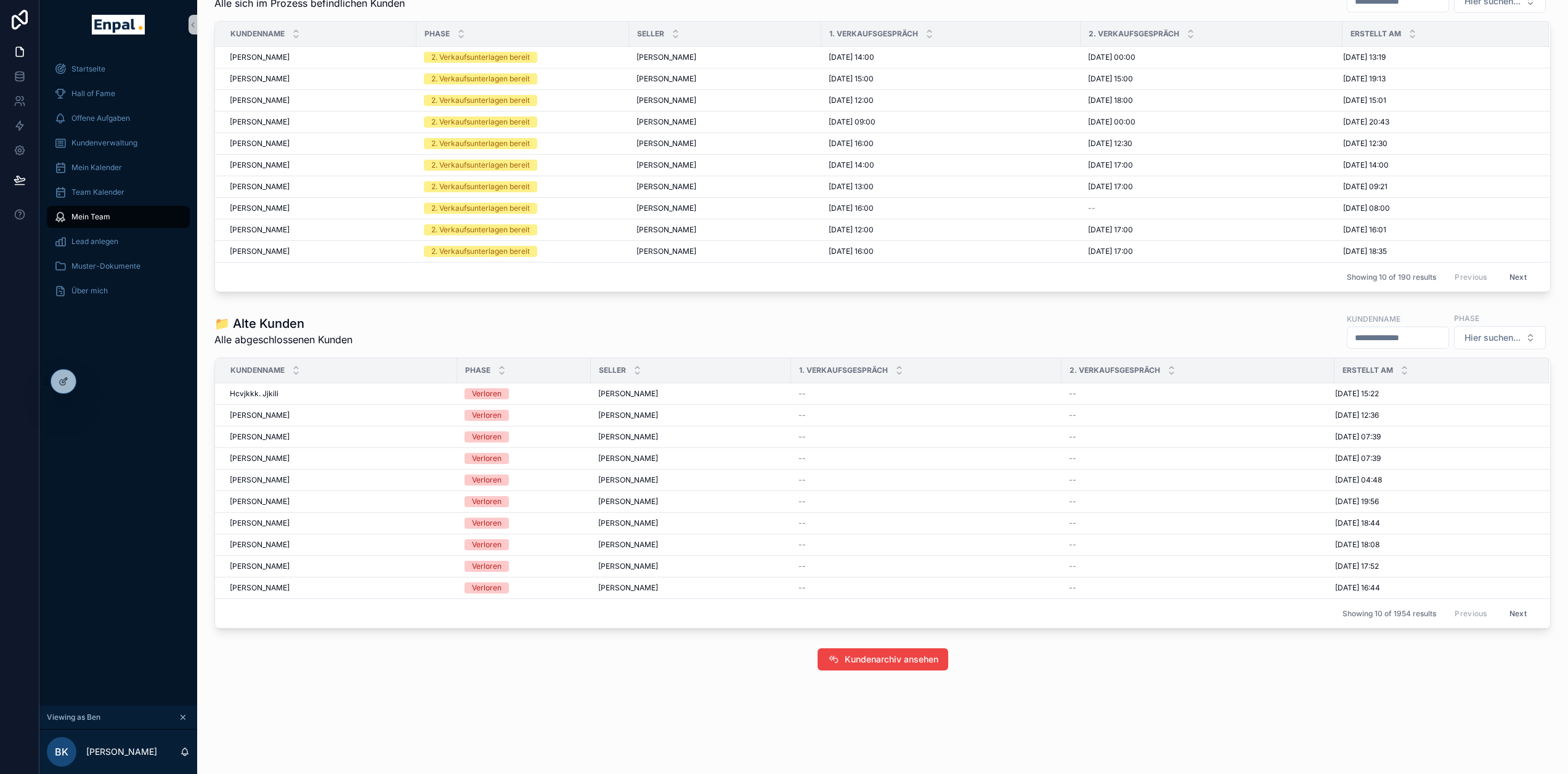
scroll to position [1911, 0]
click at [182, 756] on icon "scrollable content" at bounding box center [184, 752] width 10 height 10
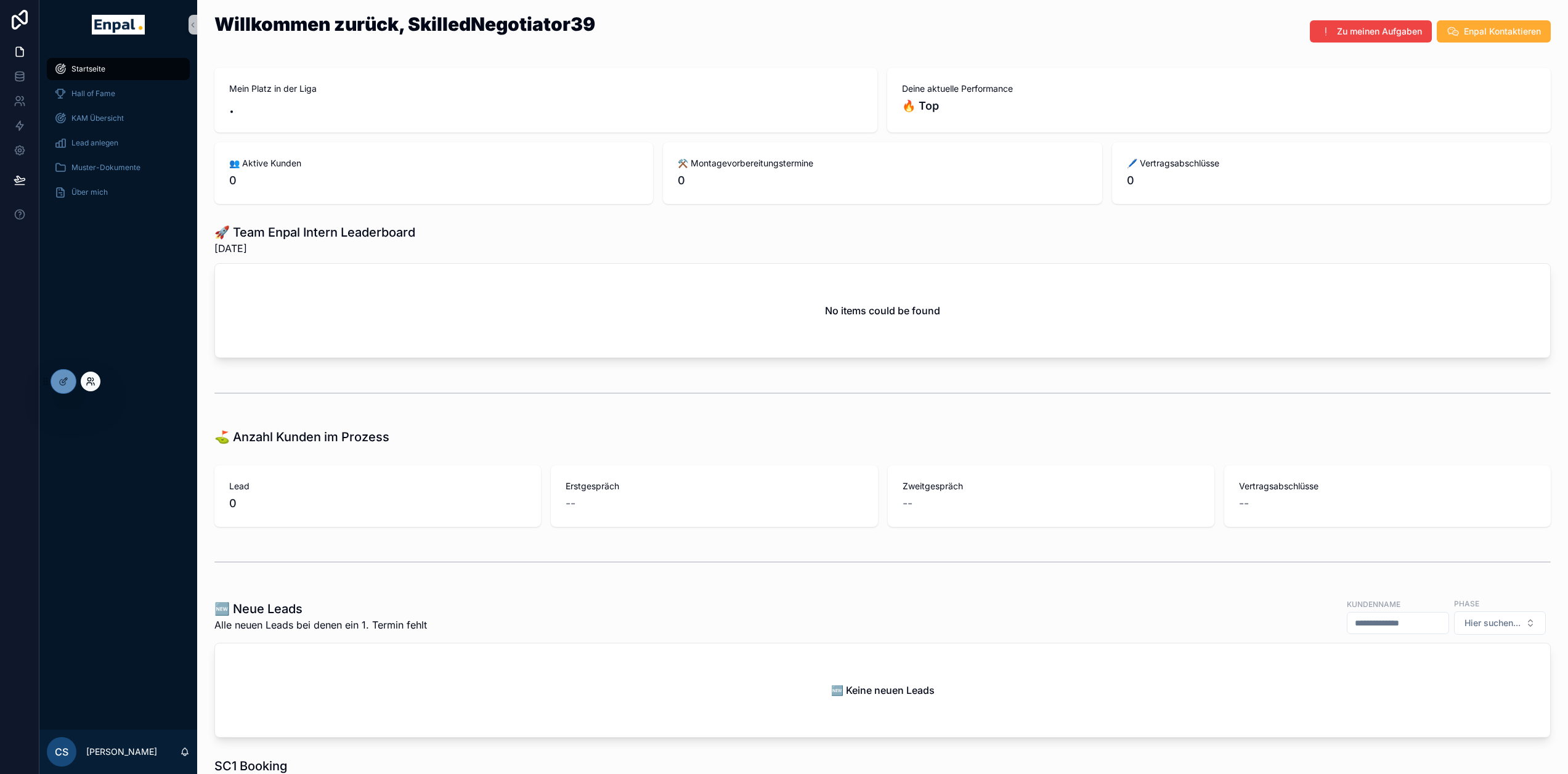
click at [89, 380] on icon at bounding box center [91, 381] width 10 height 10
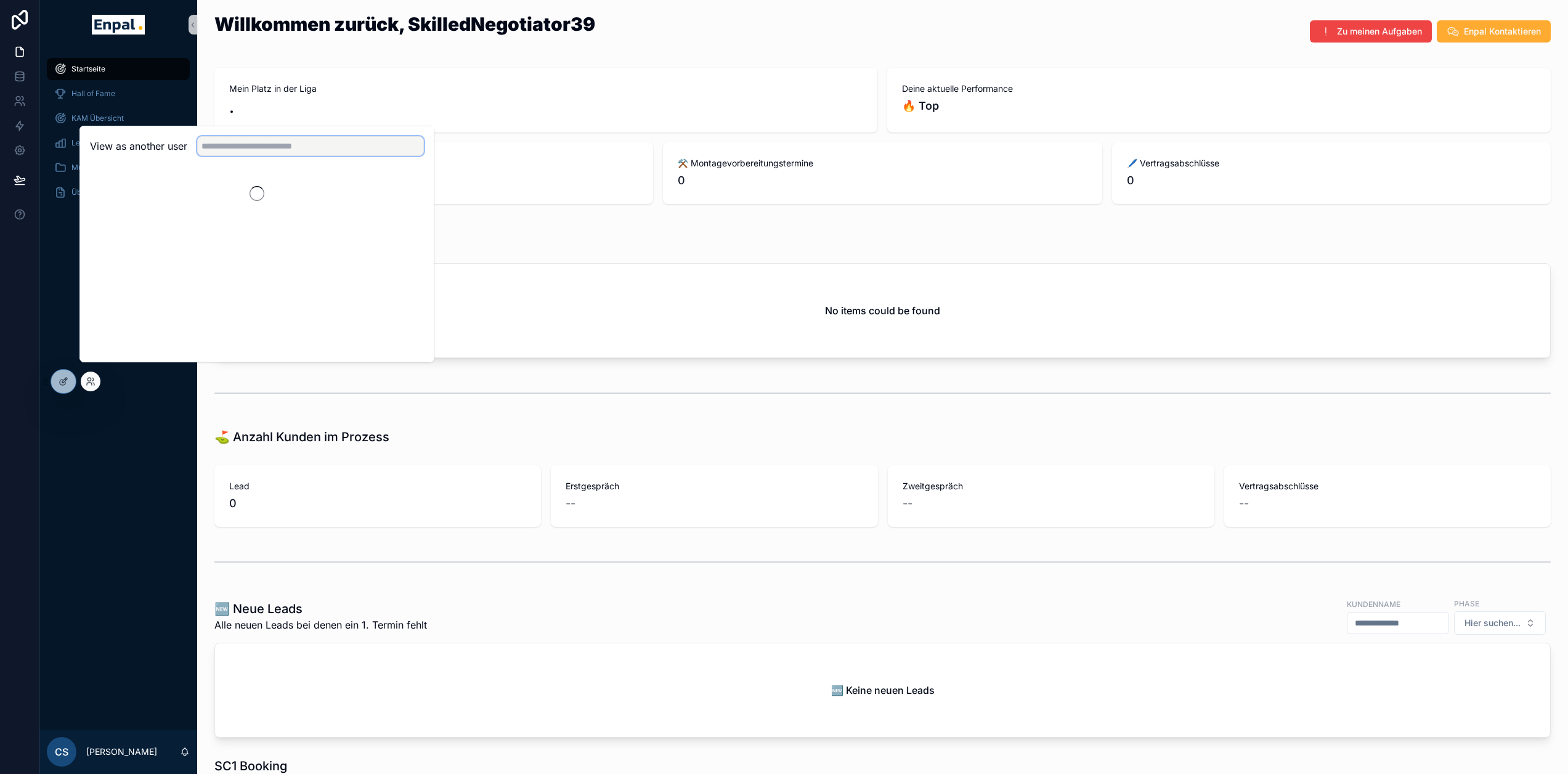
drag, startPoint x: 238, startPoint y: 145, endPoint x: 242, endPoint y: 156, distance: 11.7
click at [240, 148] on input "text" at bounding box center [311, 146] width 227 height 20
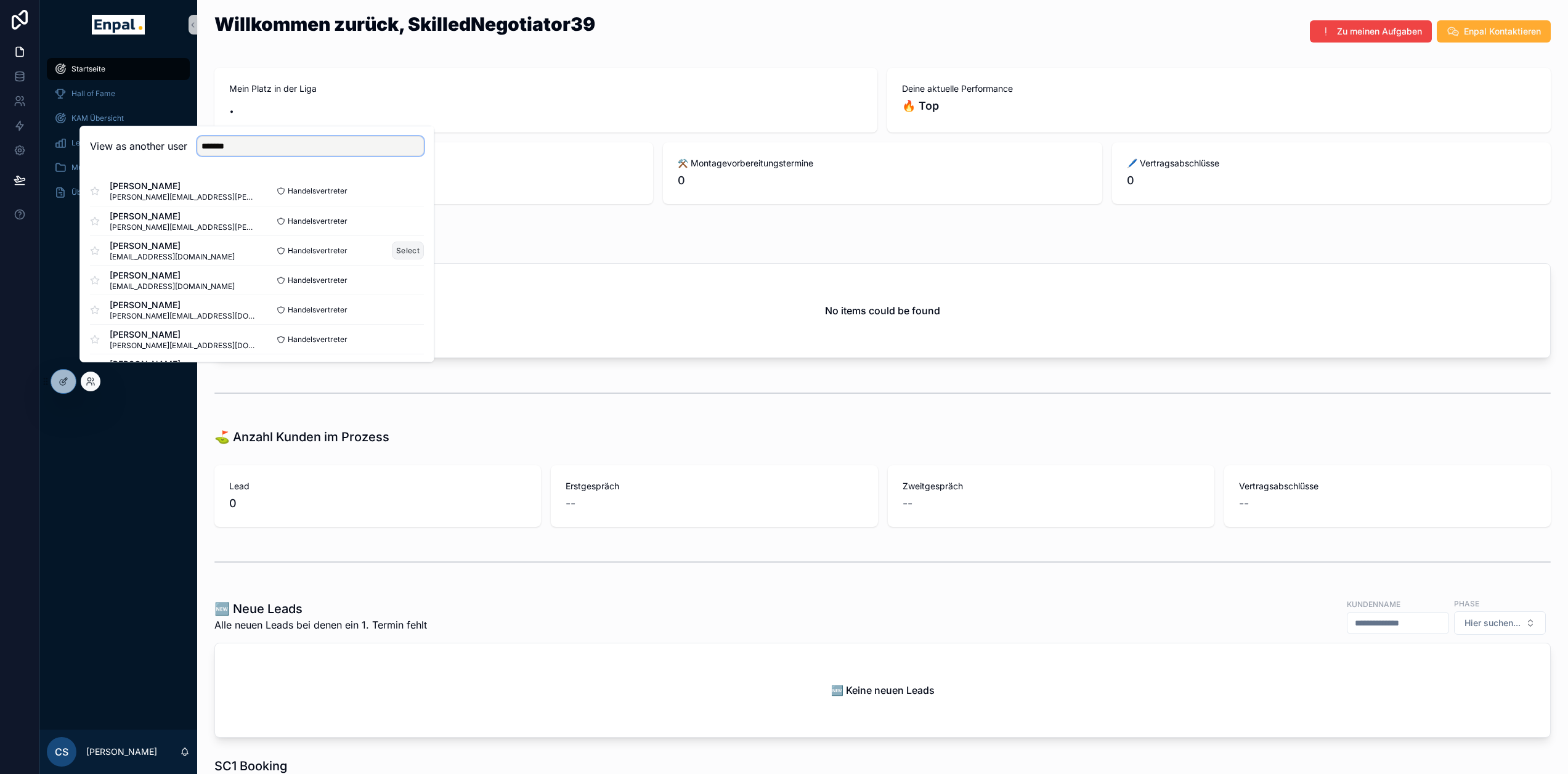
type input "*******"
click at [412, 259] on button "Select" at bounding box center [407, 251] width 32 height 18
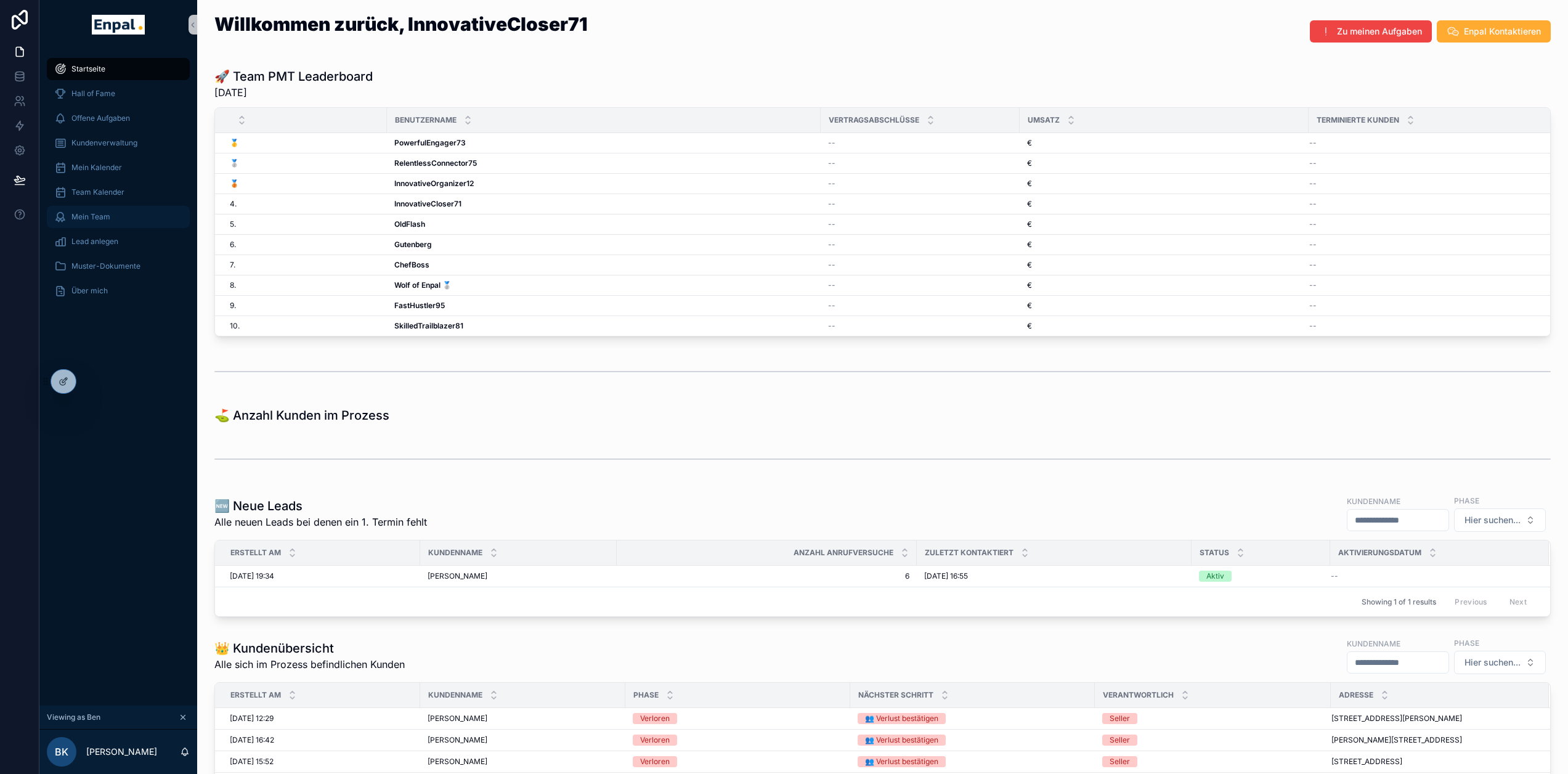
click at [109, 214] on span "Mein Team" at bounding box center [91, 217] width 39 height 10
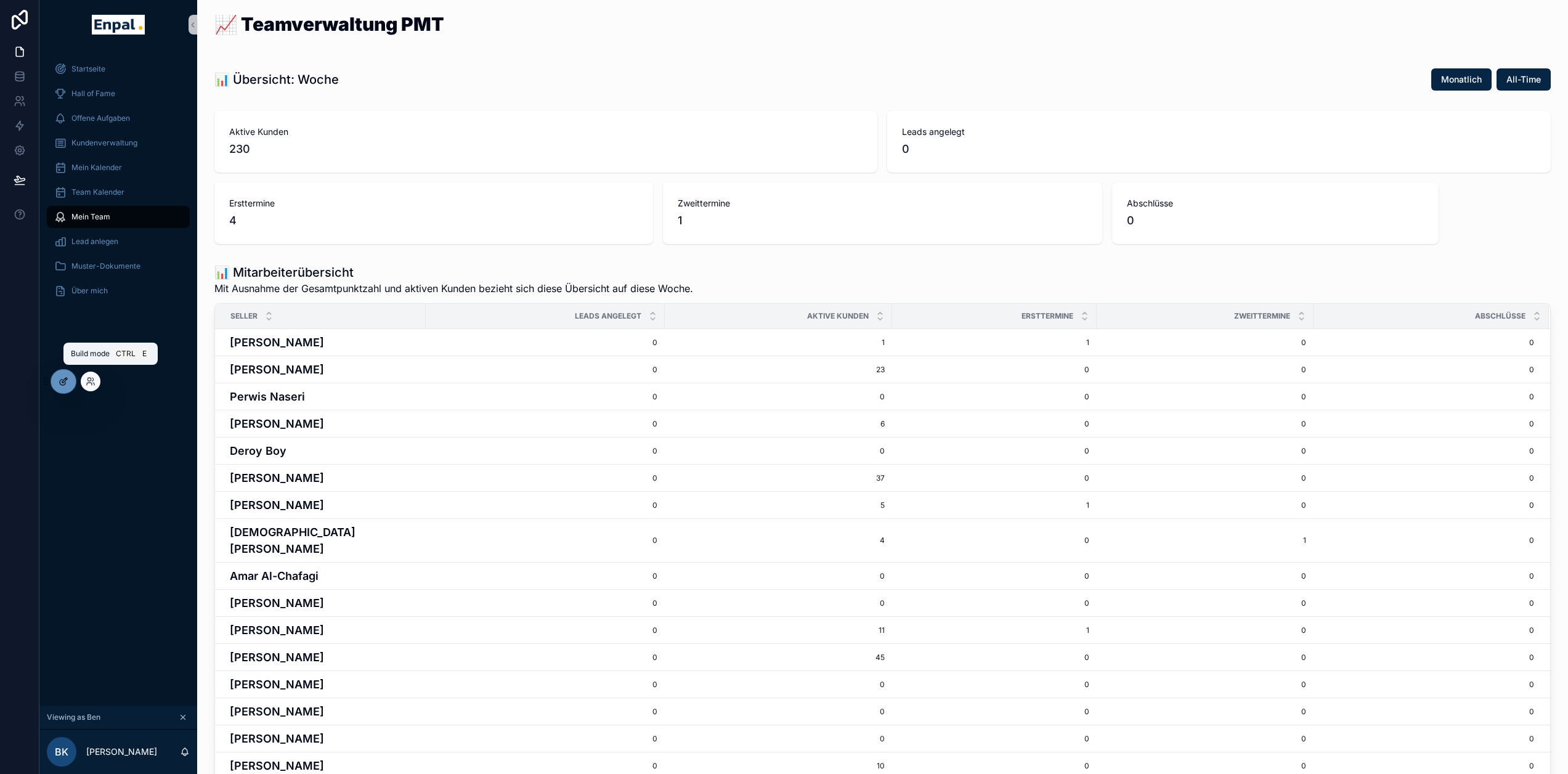
click at [59, 380] on icon at bounding box center [64, 381] width 10 height 10
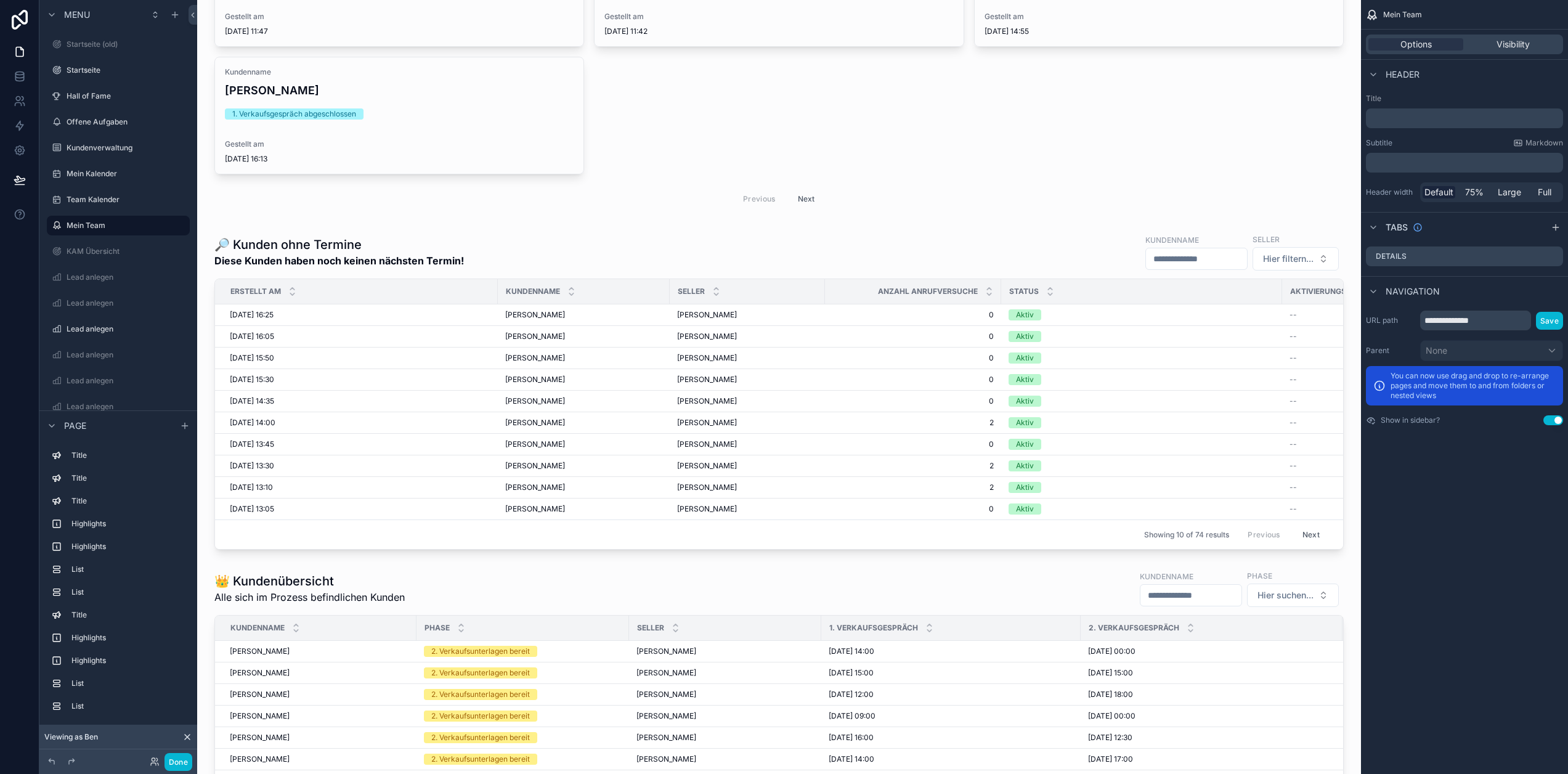
scroll to position [4406, 0]
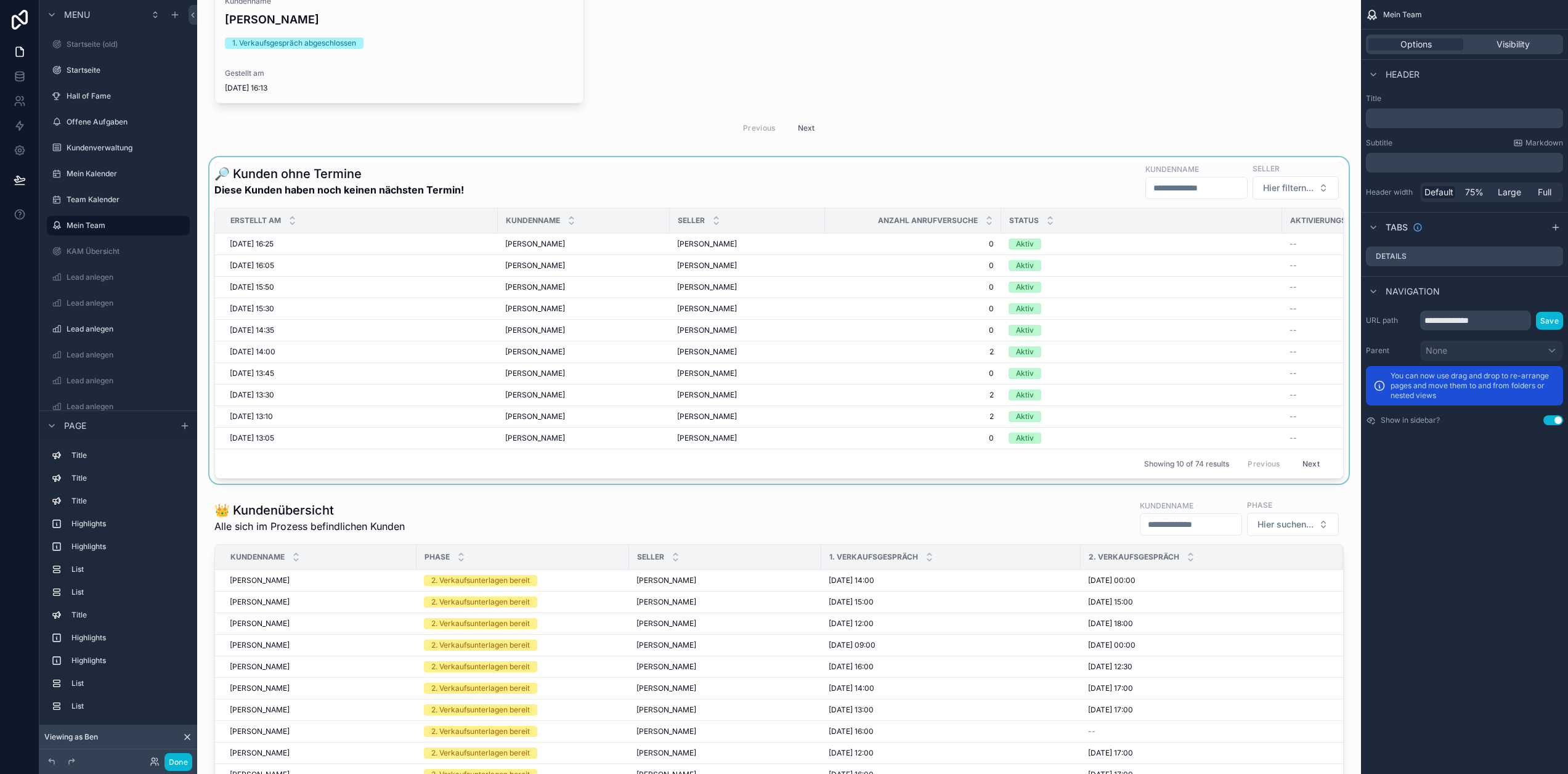
click at [712, 207] on div "scrollable content" at bounding box center [779, 320] width 1144 height 326
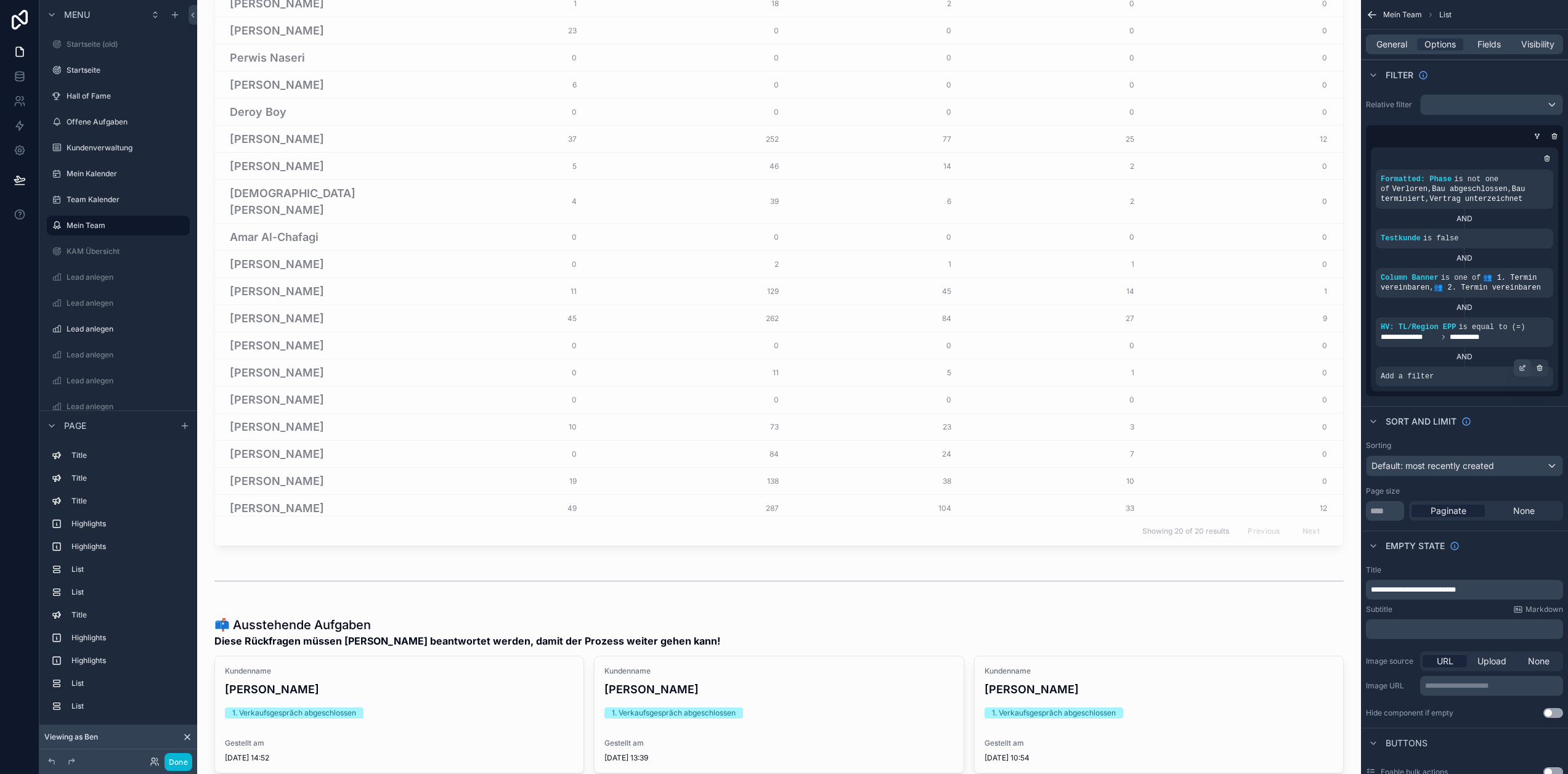
click at [1526, 369] on icon "scrollable content" at bounding box center [1522, 367] width 7 height 7
click at [1278, 363] on span "Select a field" at bounding box center [1251, 358] width 53 height 12
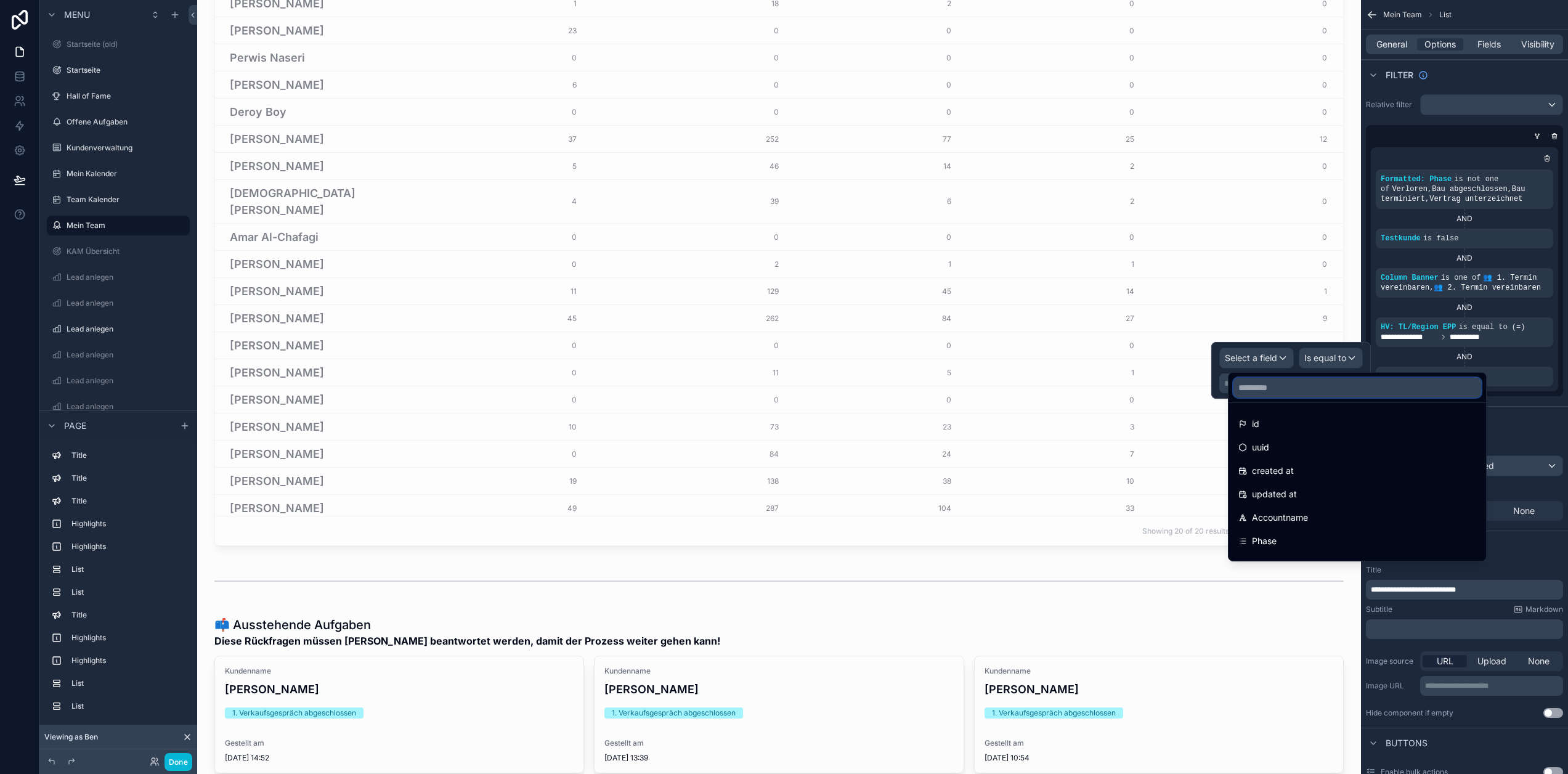
click at [1288, 384] on input "text" at bounding box center [1357, 387] width 248 height 20
type input "***"
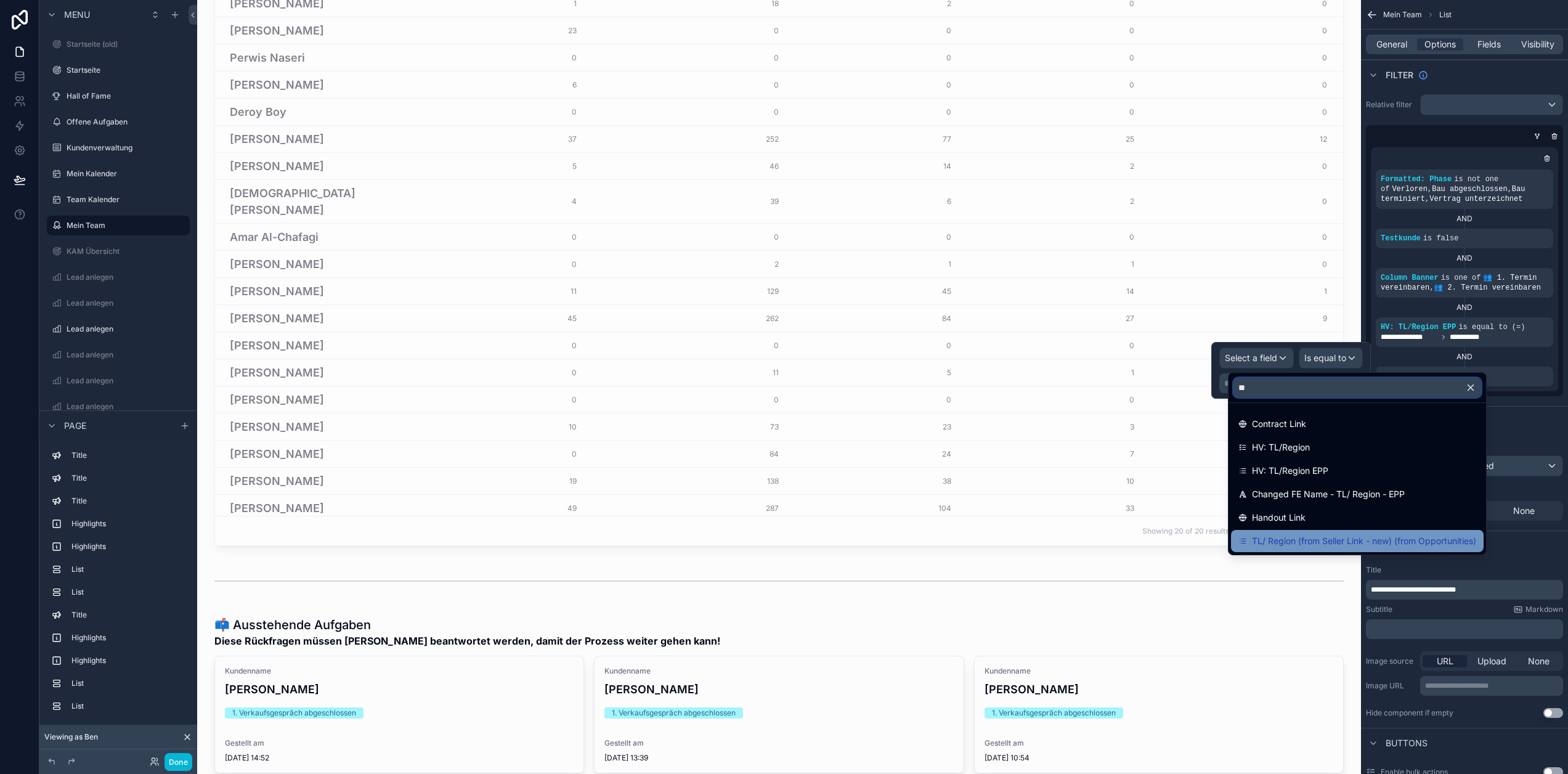
type input "**"
click at [1390, 544] on span "TL/ Region (from Seller Link - new) (from Opportunities)" at bounding box center [1364, 541] width 224 height 15
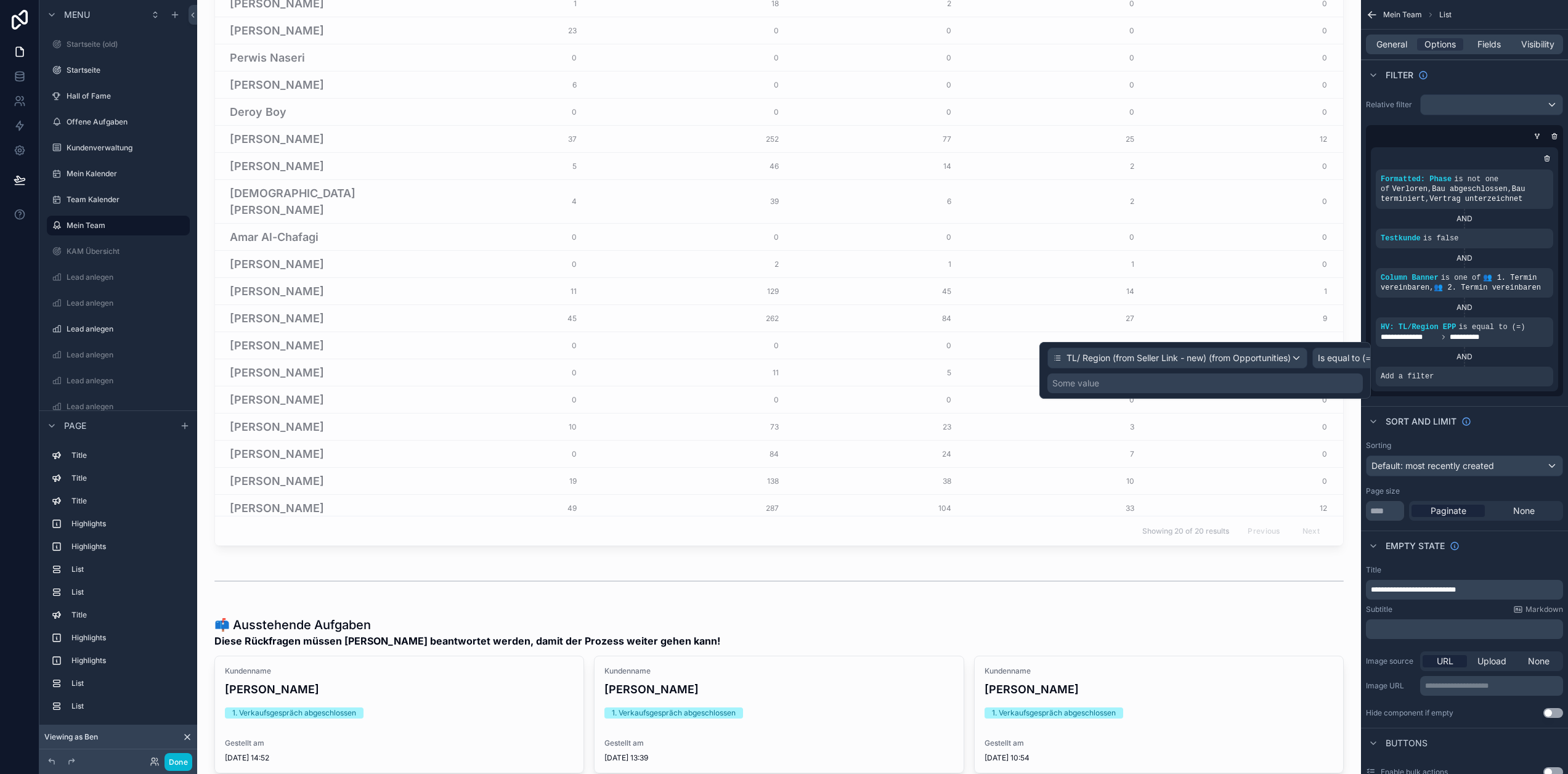
click at [1201, 388] on div "Some value" at bounding box center [1205, 383] width 315 height 20
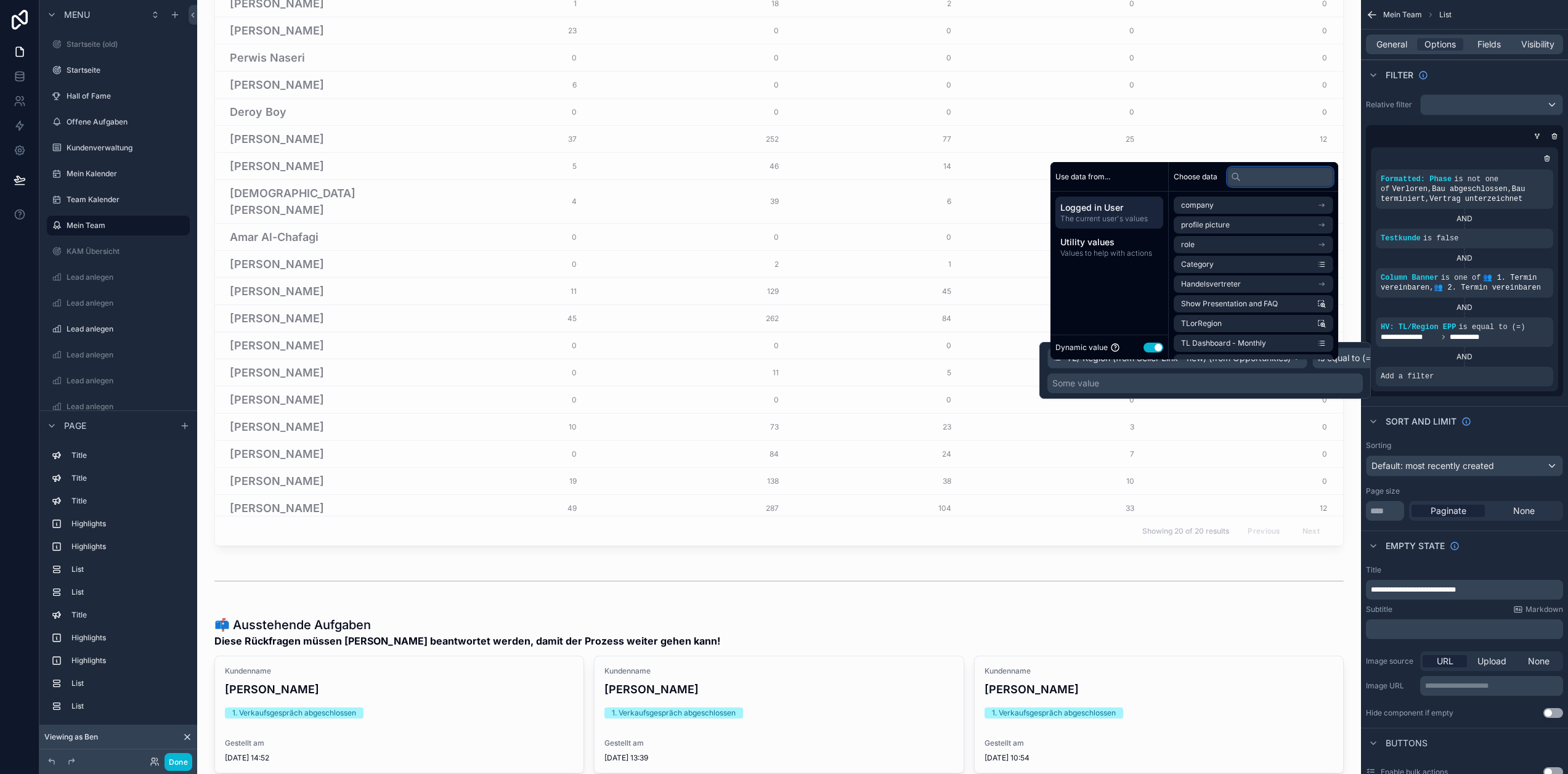
click at [1250, 186] on input "text" at bounding box center [1280, 176] width 106 height 20
type input "**"
click at [1233, 234] on li "TLorRegion" at bounding box center [1254, 225] width 159 height 18
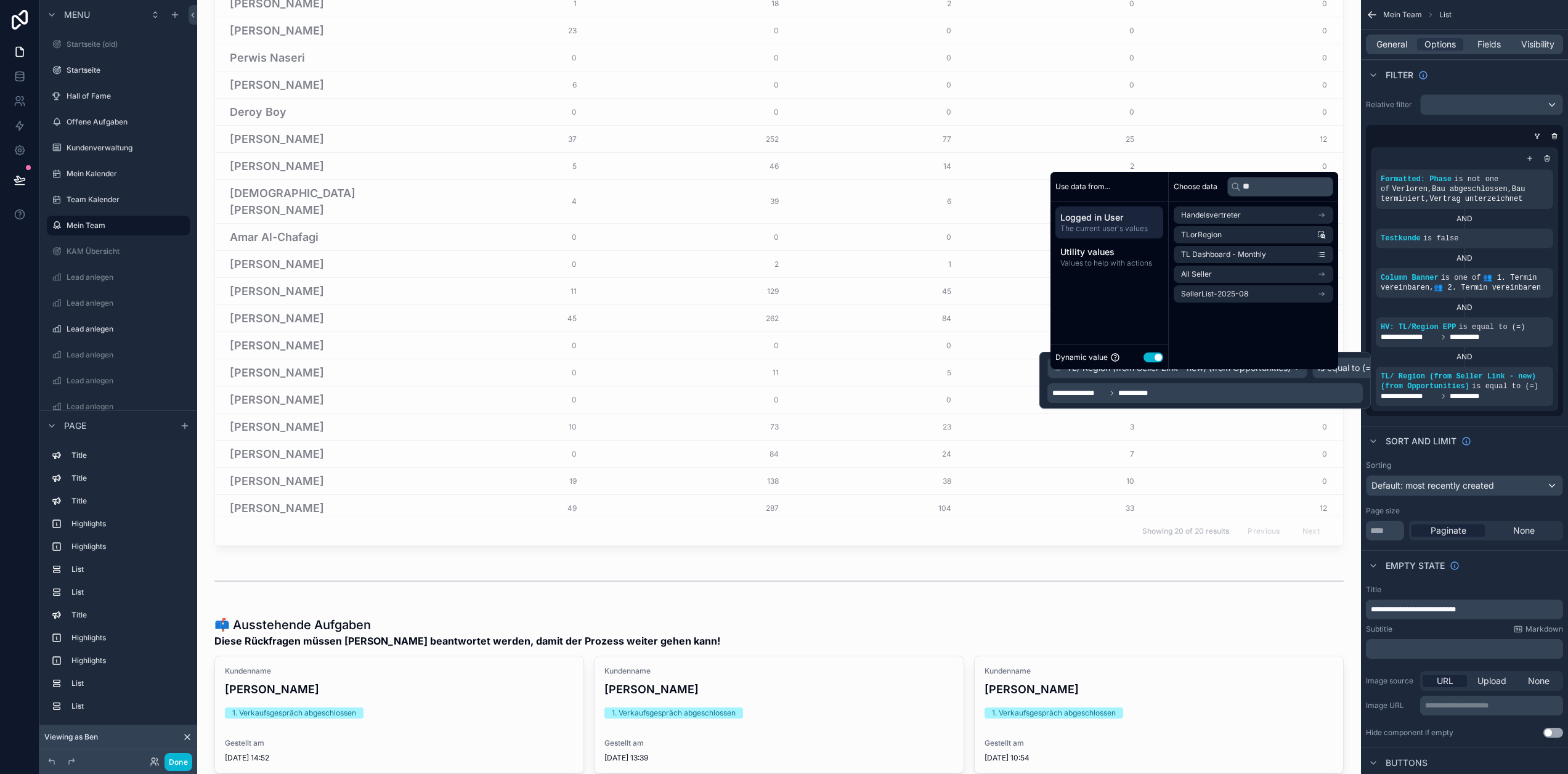
click at [1507, 419] on div "**********" at bounding box center [1465, 255] width 207 height 332
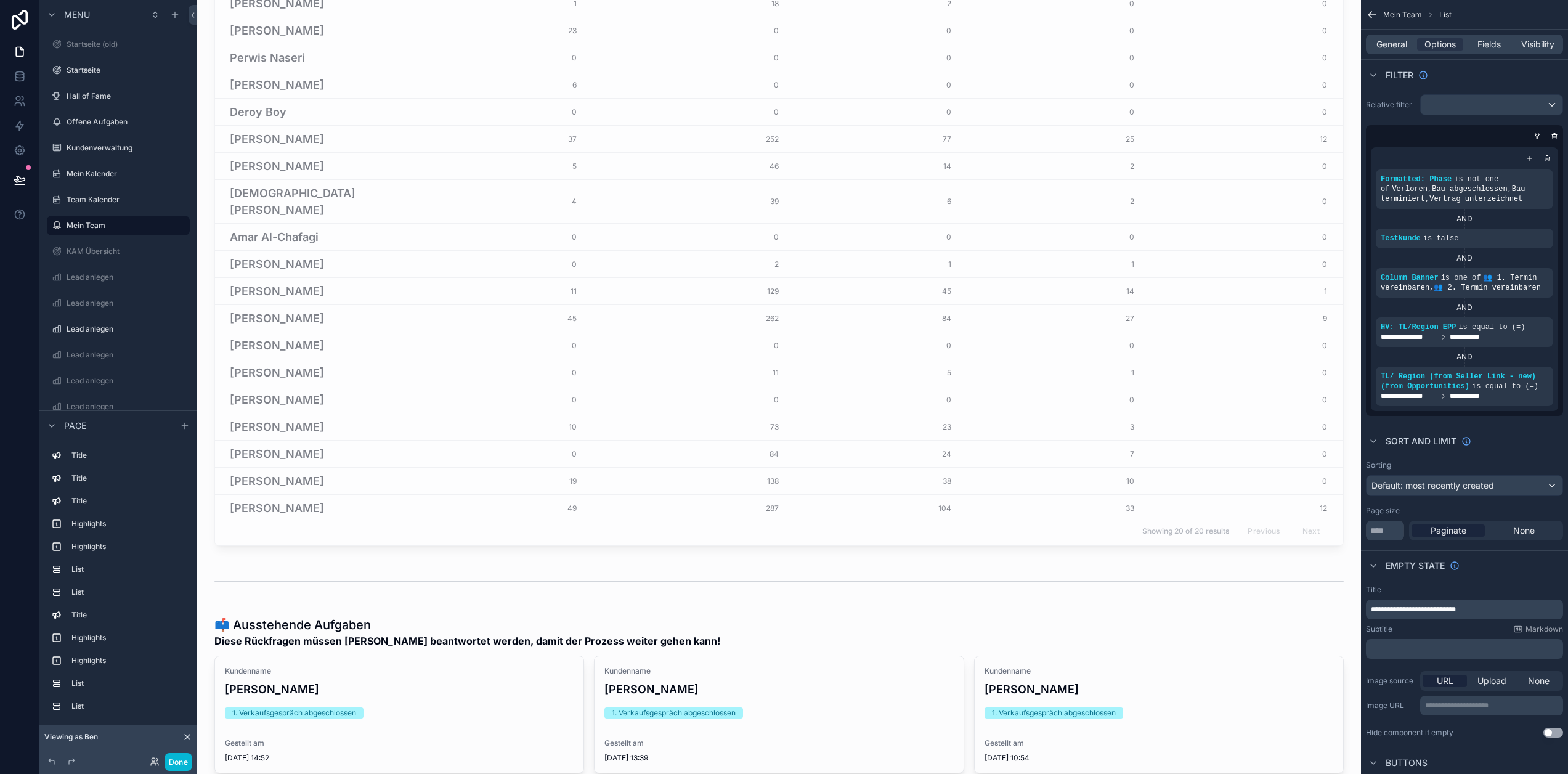
drag, startPoint x: 1551, startPoint y: 319, endPoint x: 1494, endPoint y: 377, distance: 81.3
click at [0, 0] on icon "scrollable content" at bounding box center [0, 0] width 0 height 0
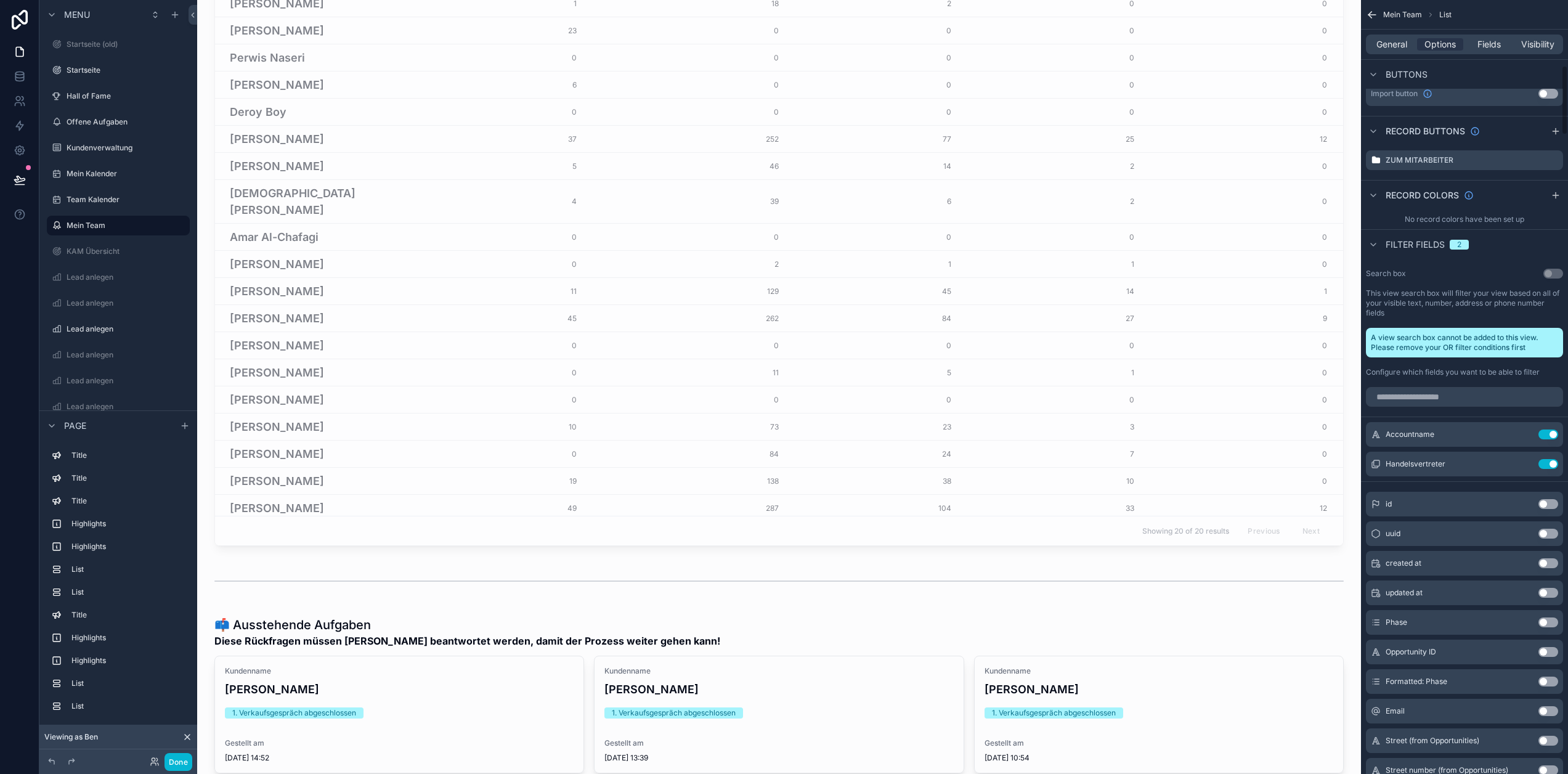
scroll to position [740, 0]
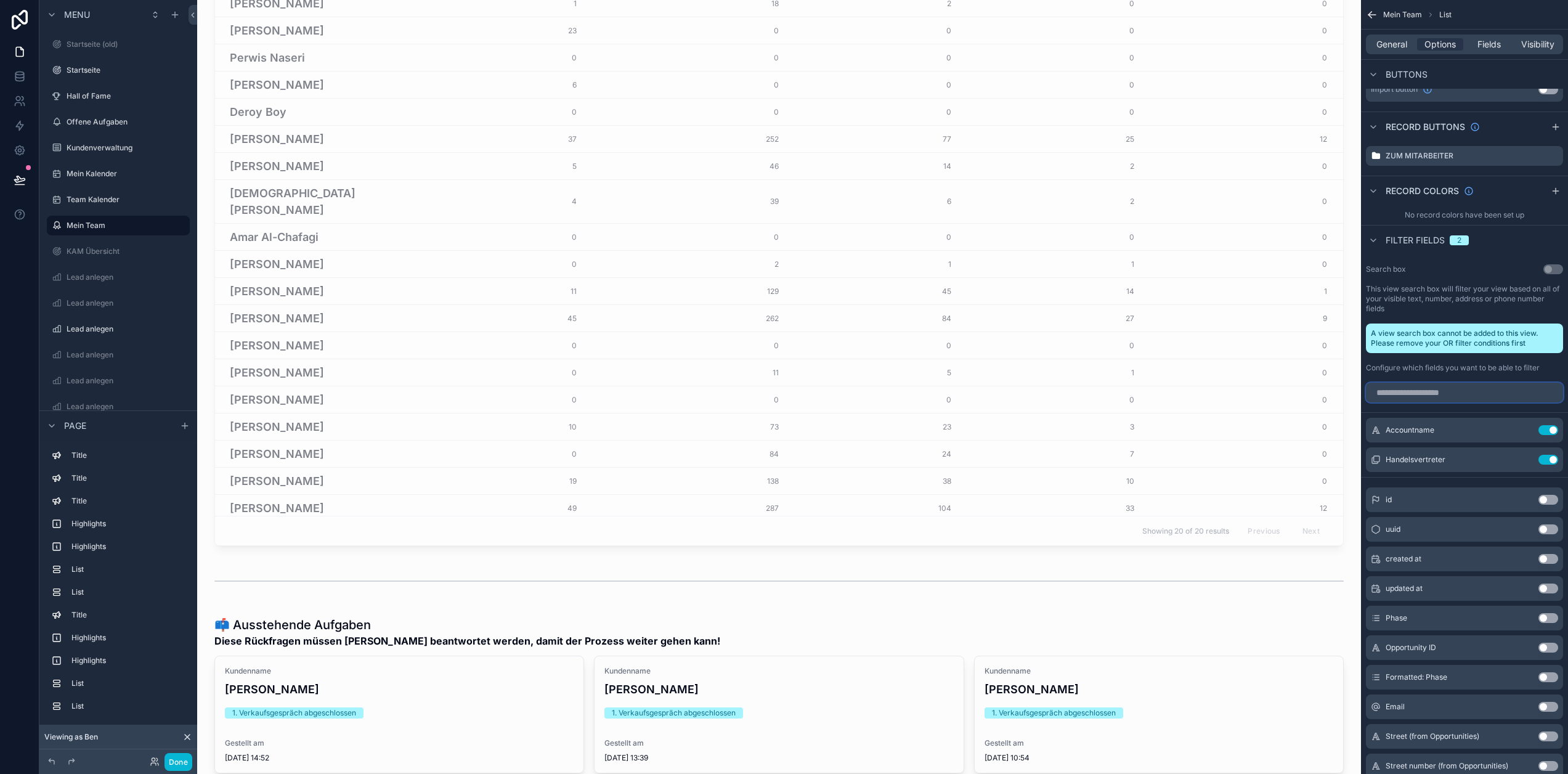
click at [1455, 394] on input "scrollable content" at bounding box center [1465, 392] width 197 height 20
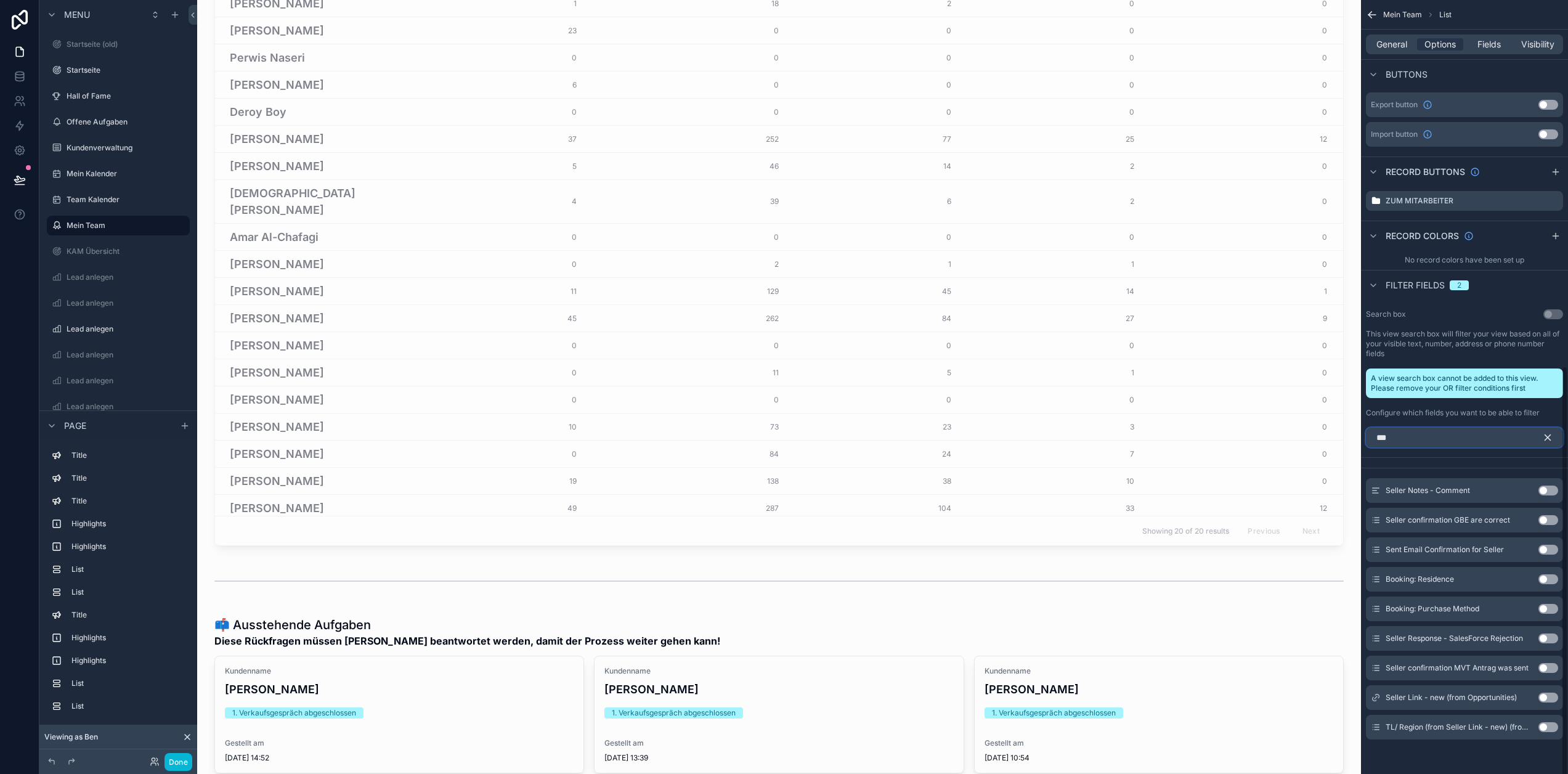
scroll to position [626, 0]
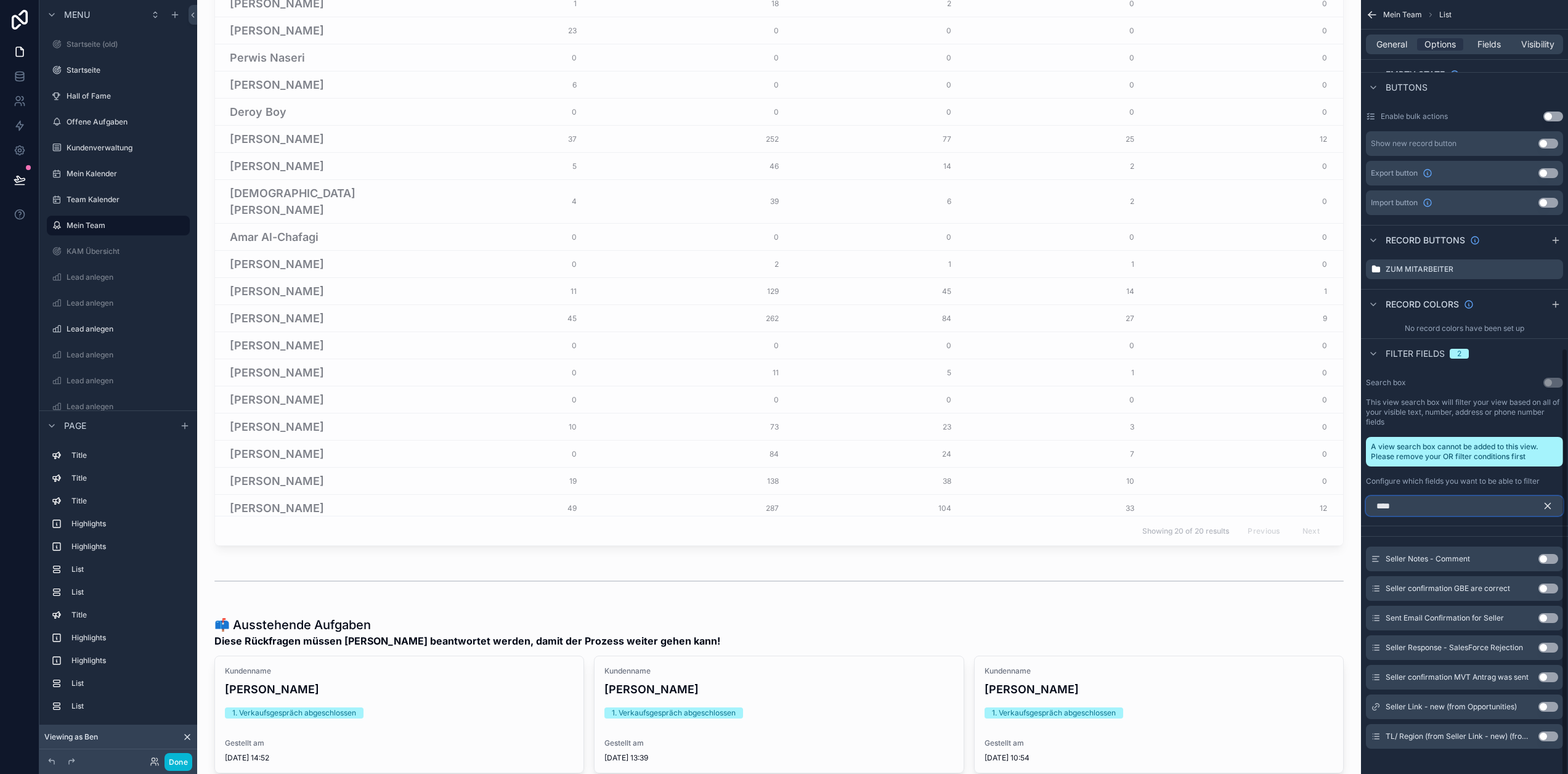
type input "****"
click at [1559, 706] on button "Use setting" at bounding box center [1548, 706] width 20 height 10
click at [1551, 509] on icon "scrollable content" at bounding box center [1548, 506] width 5 height 5
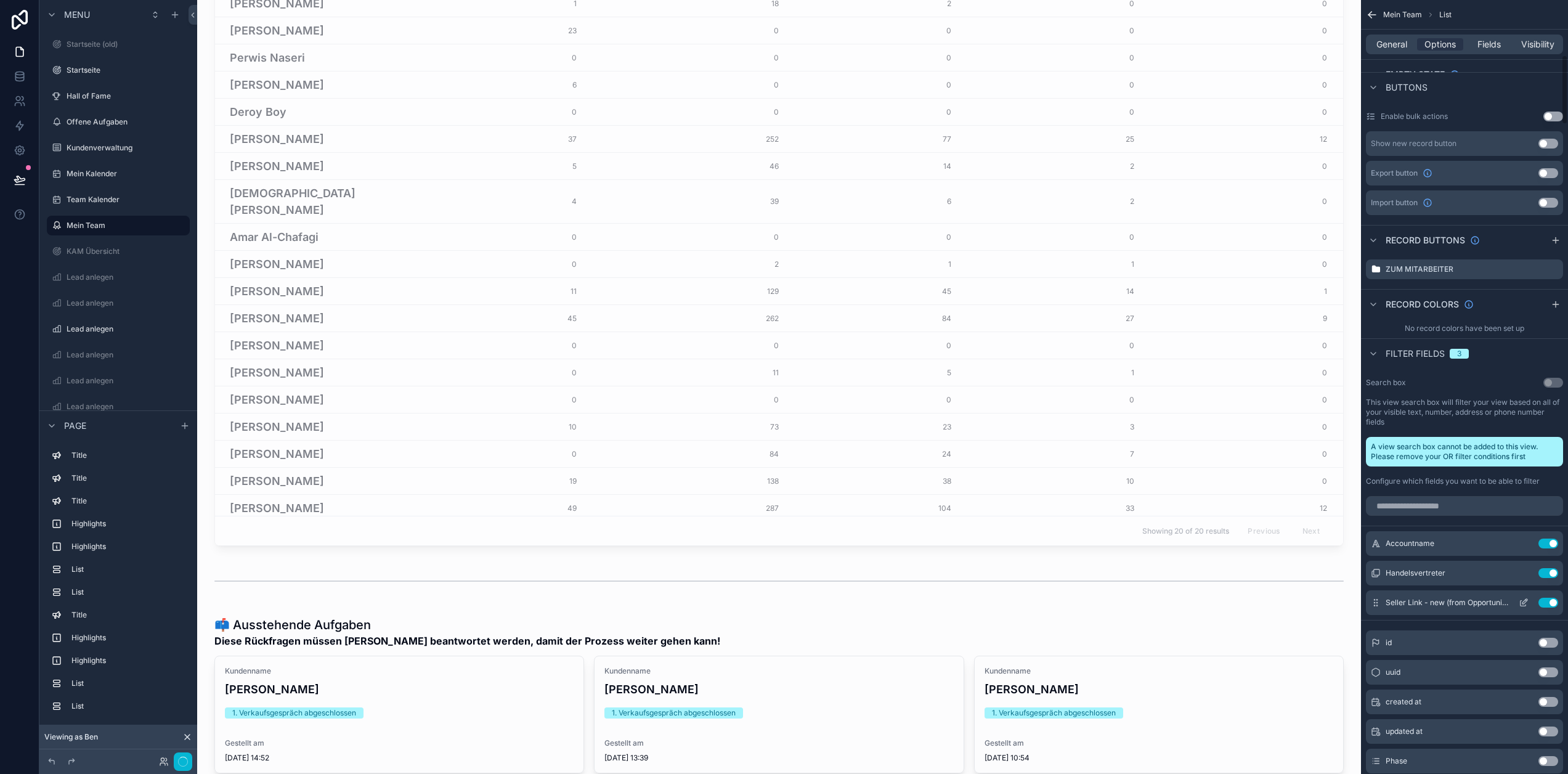
scroll to position [621, 0]
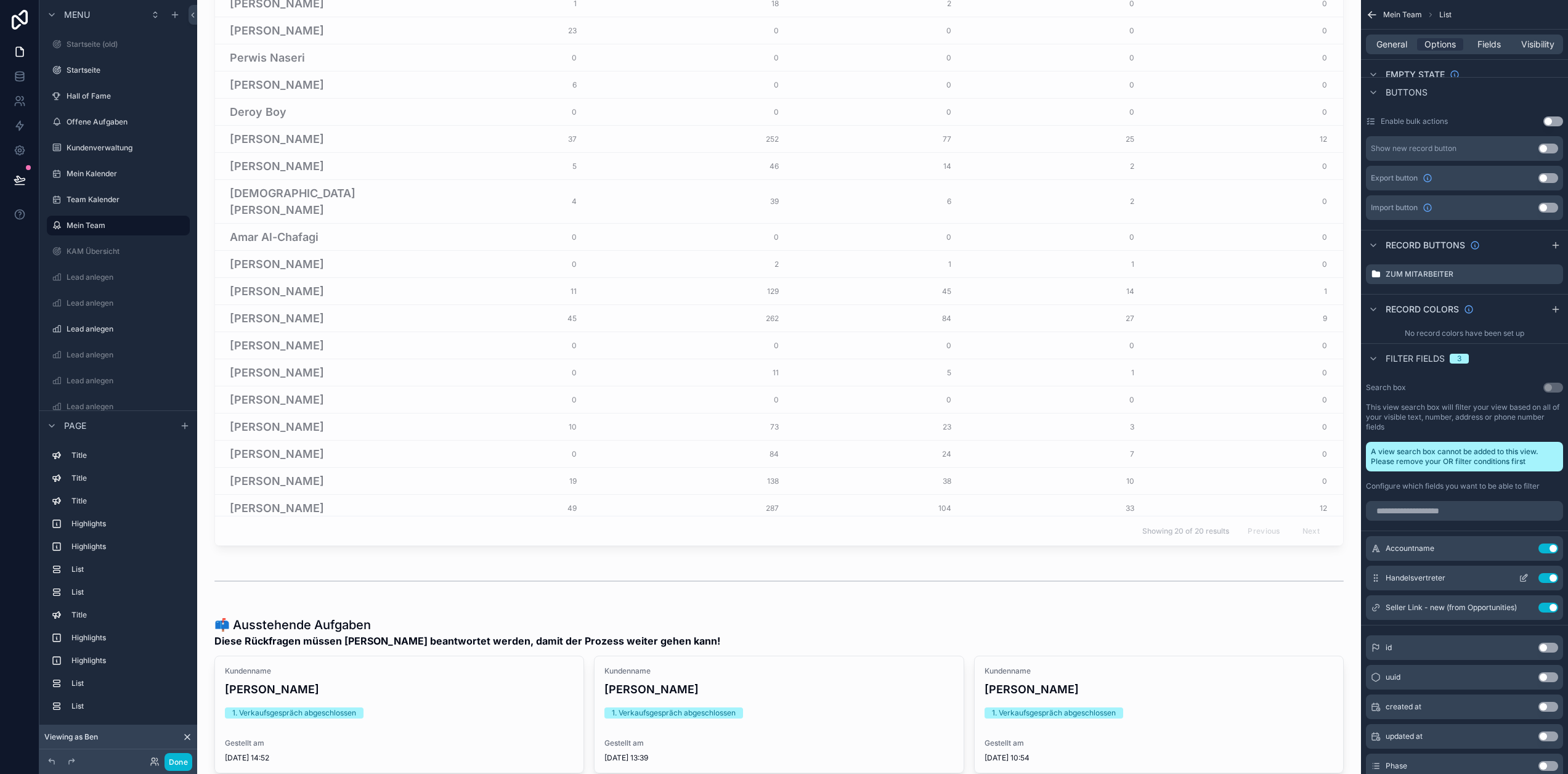
click at [1526, 579] on icon "scrollable content" at bounding box center [1523, 579] width 5 height 5
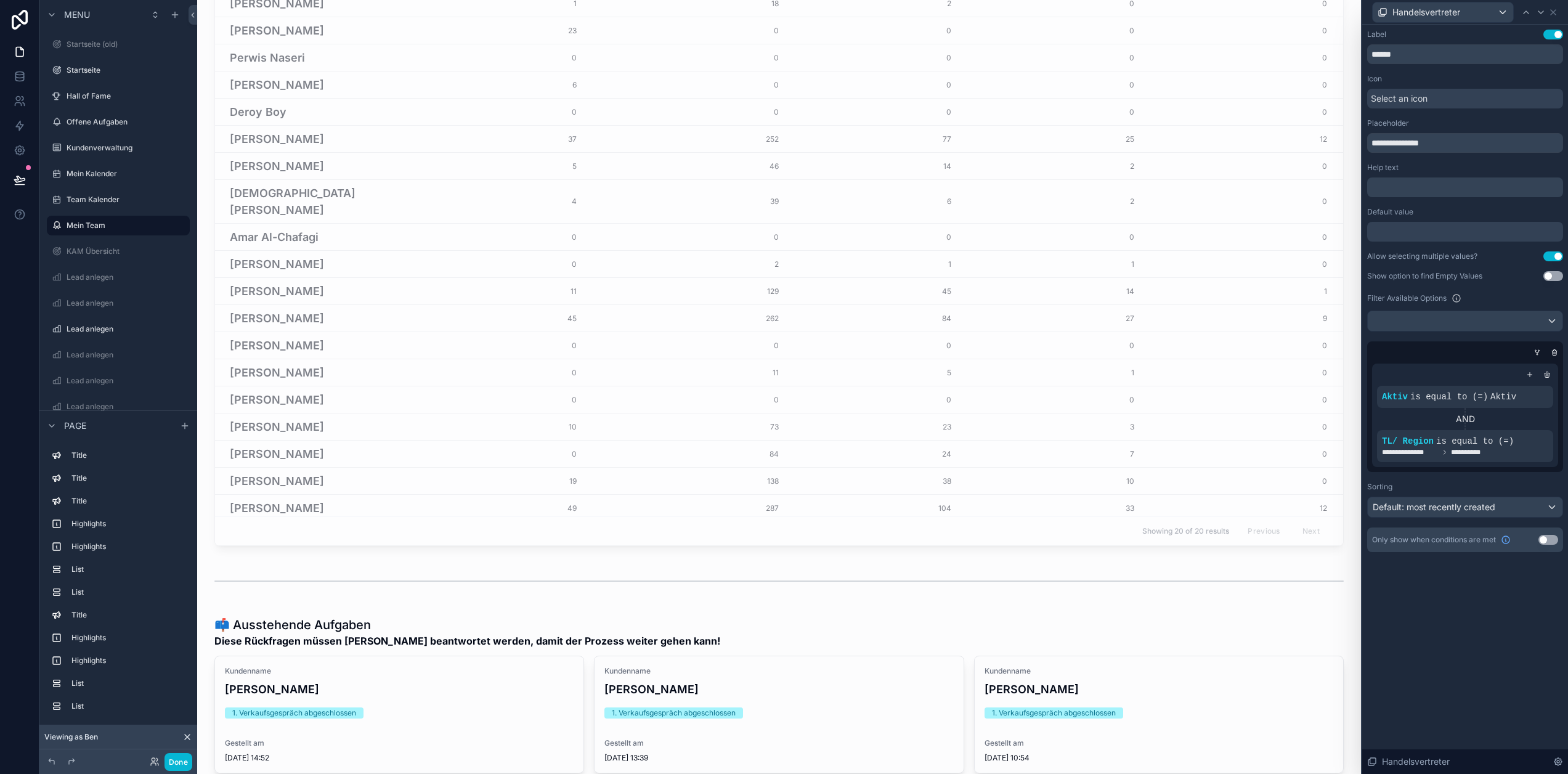
click at [1559, 10] on icon at bounding box center [1553, 12] width 10 height 10
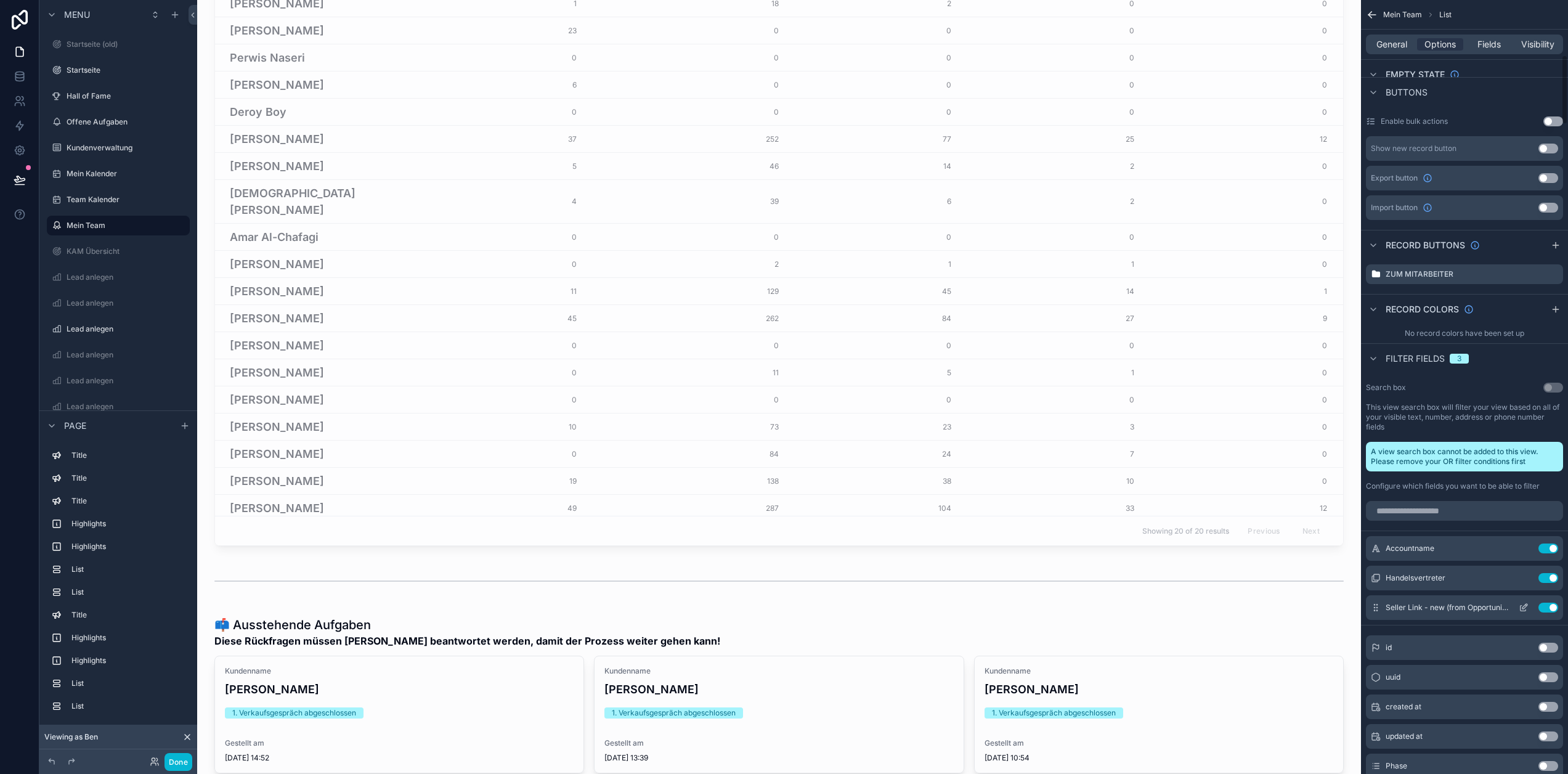
click at [1529, 607] on icon "scrollable content" at bounding box center [1523, 607] width 10 height 10
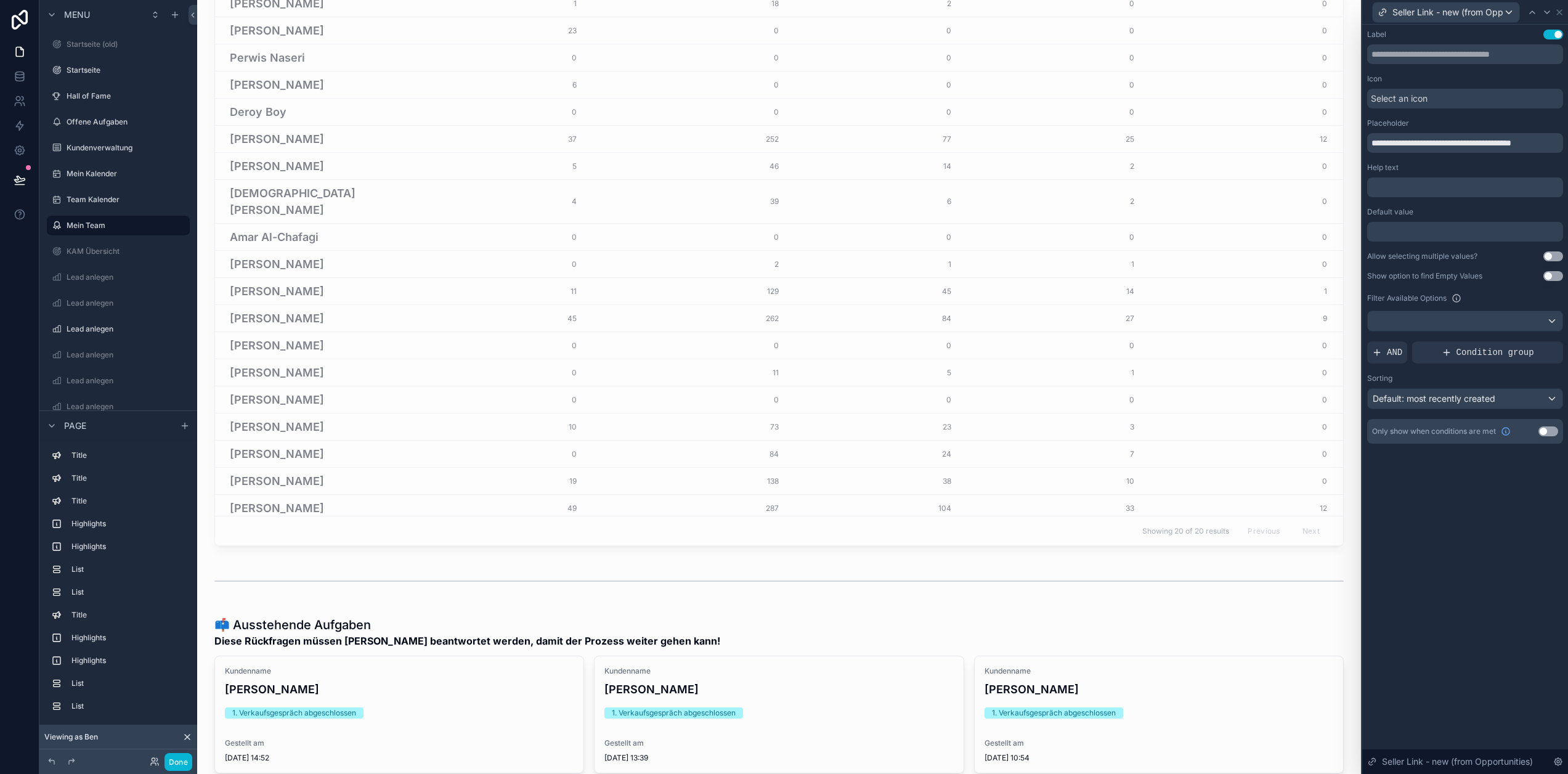
click at [1557, 431] on button "Use setting" at bounding box center [1548, 431] width 20 height 10
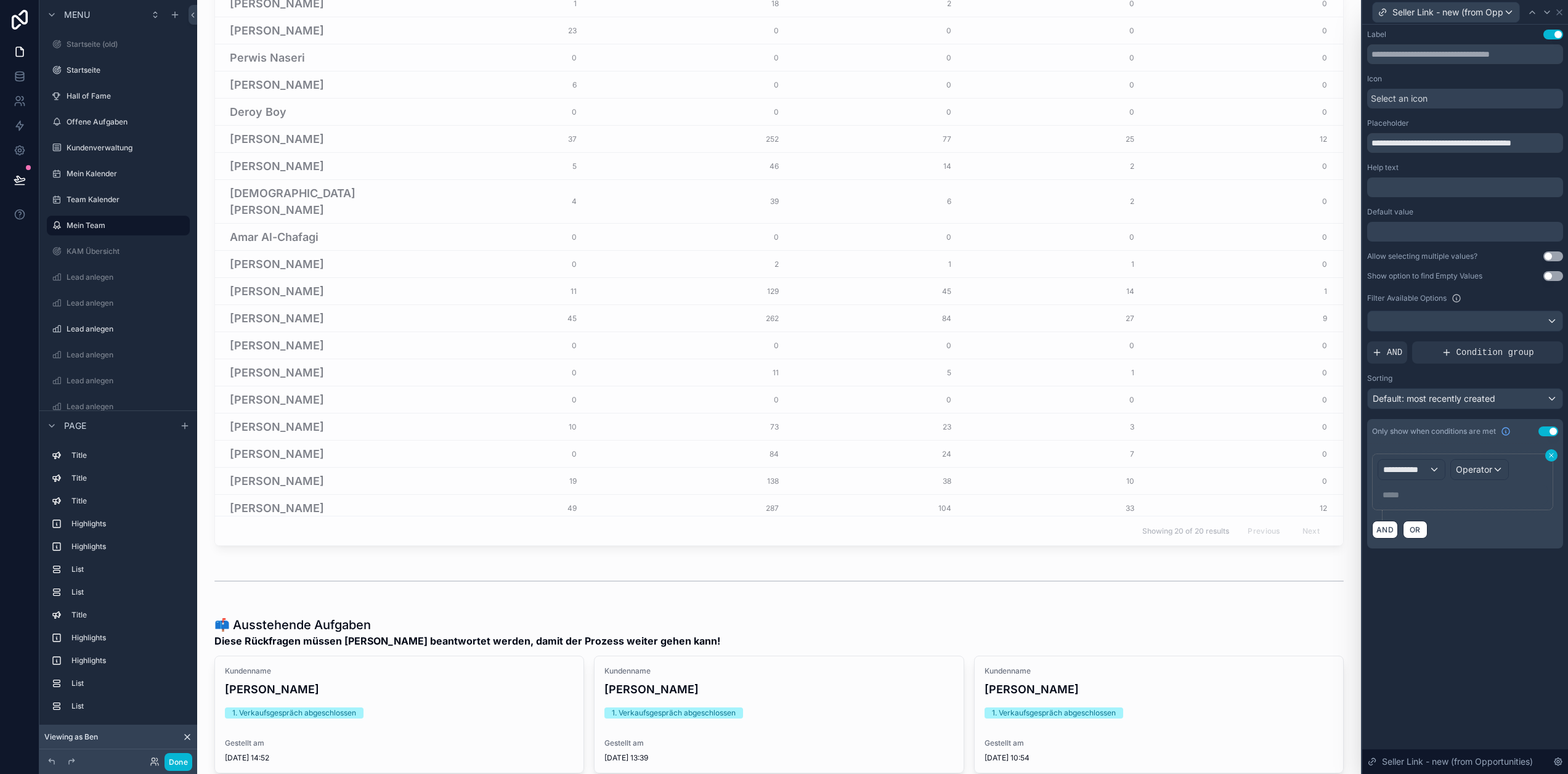
click at [1555, 453] on icon at bounding box center [1551, 455] width 7 height 7
click at [1535, 13] on icon at bounding box center [1532, 12] width 5 height 3
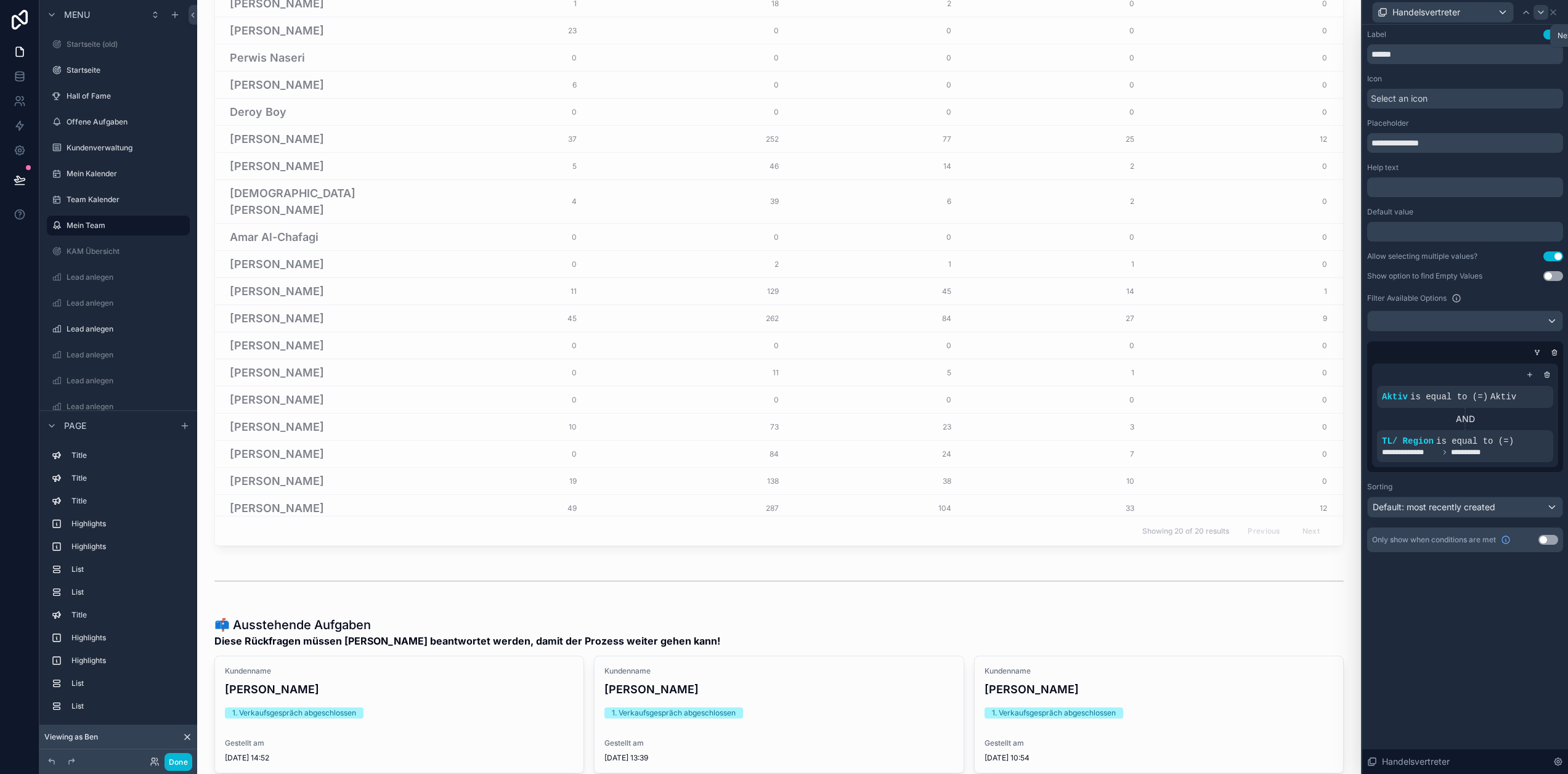
click at [1546, 10] on icon at bounding box center [1541, 12] width 10 height 10
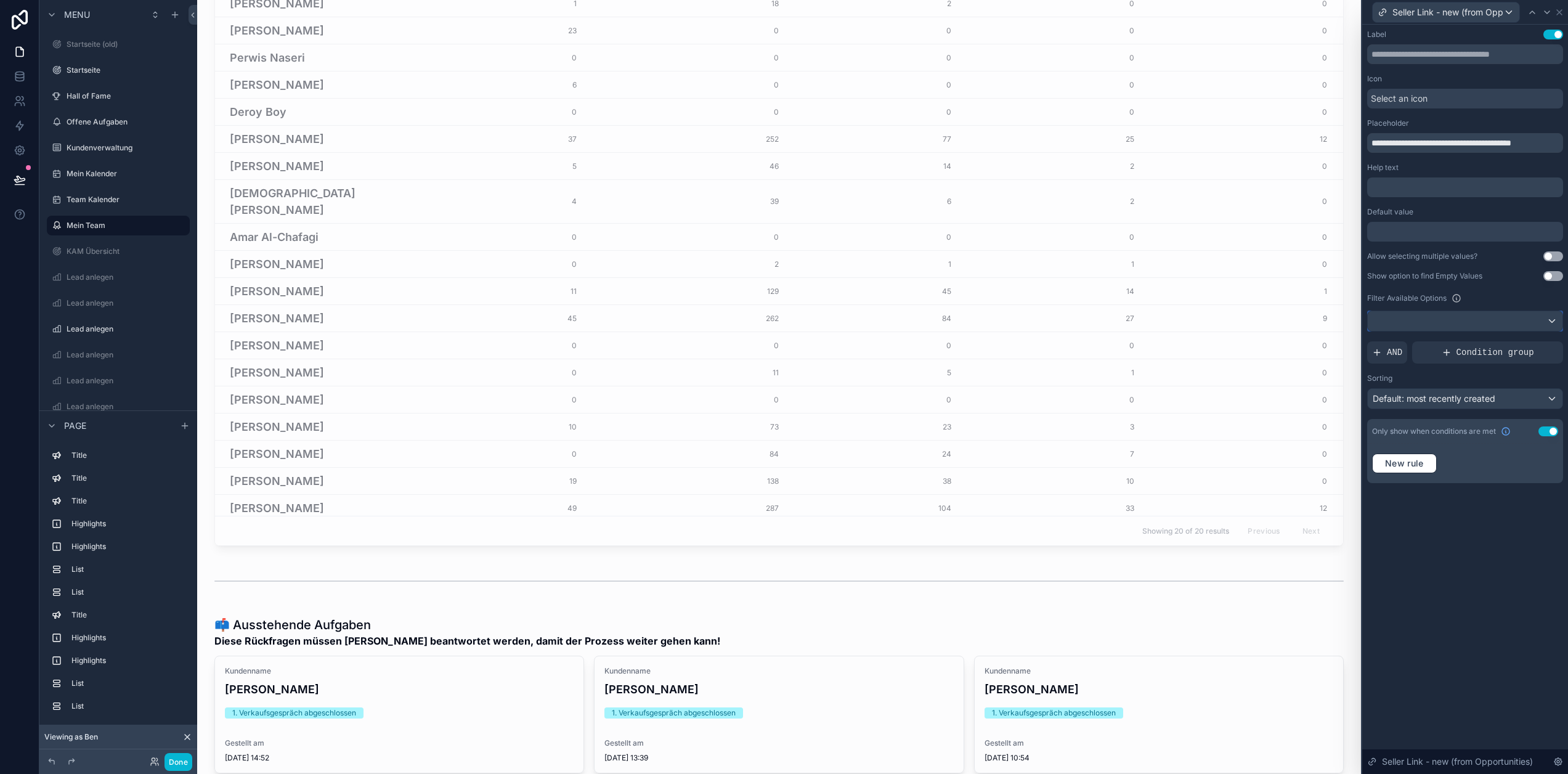
click at [1502, 314] on div at bounding box center [1465, 321] width 195 height 20
click at [1466, 398] on span "The current user's values" at bounding box center [1425, 403] width 102 height 12
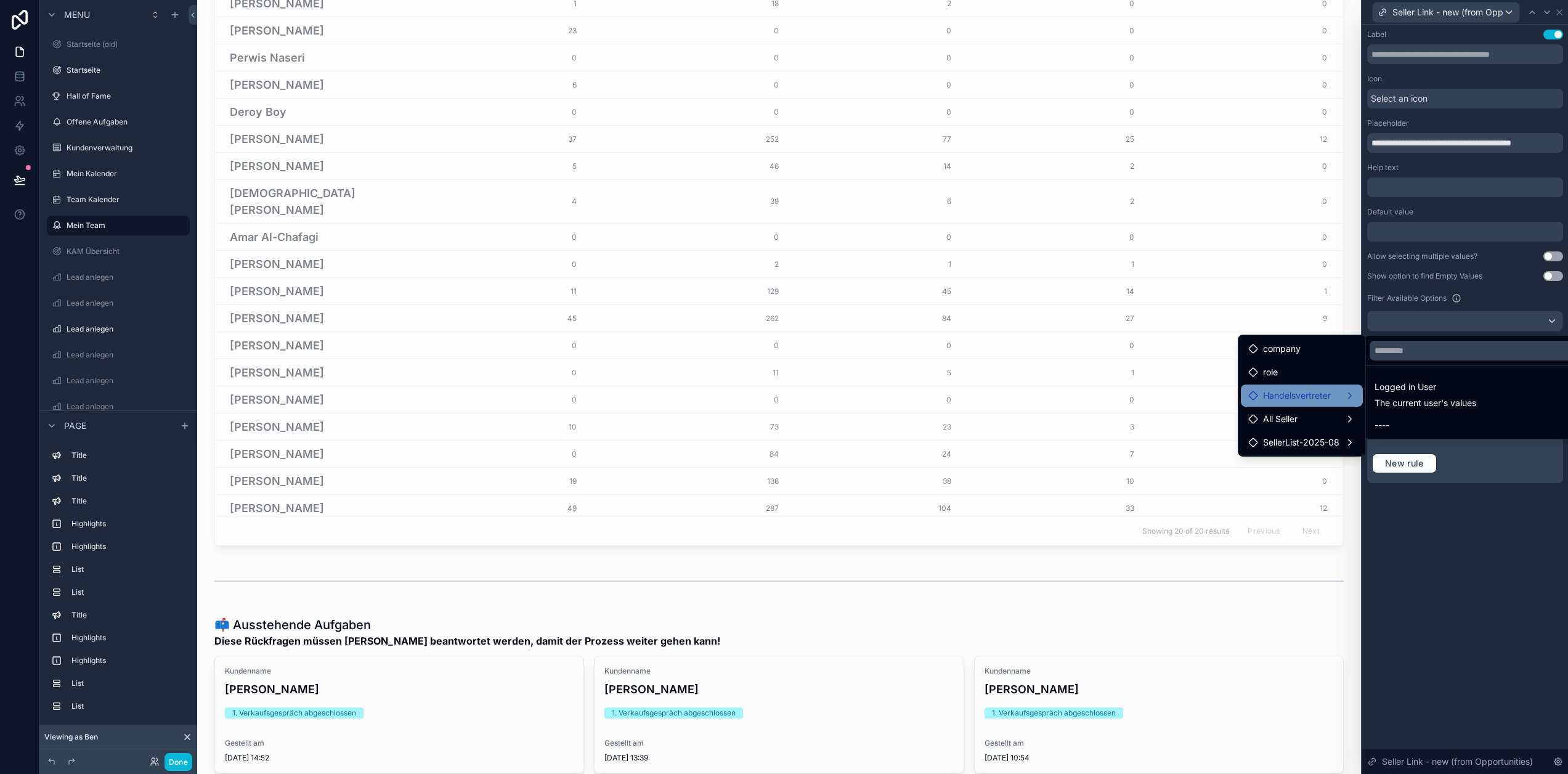
click at [1330, 390] on span "Handelsvertreter" at bounding box center [1297, 396] width 68 height 15
click at [1508, 526] on div at bounding box center [1465, 387] width 206 height 774
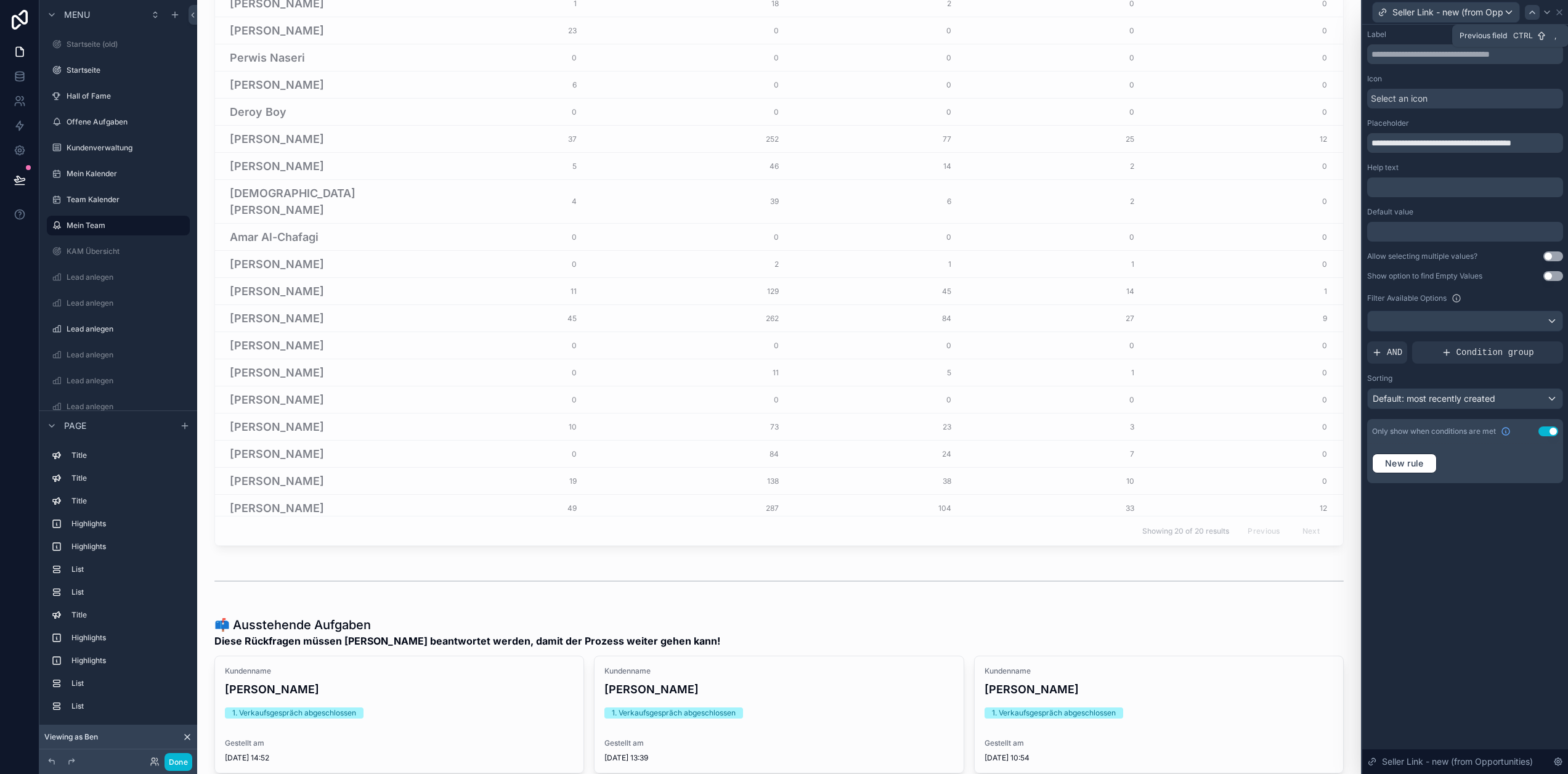
click at [1538, 11] on icon at bounding box center [1532, 12] width 10 height 10
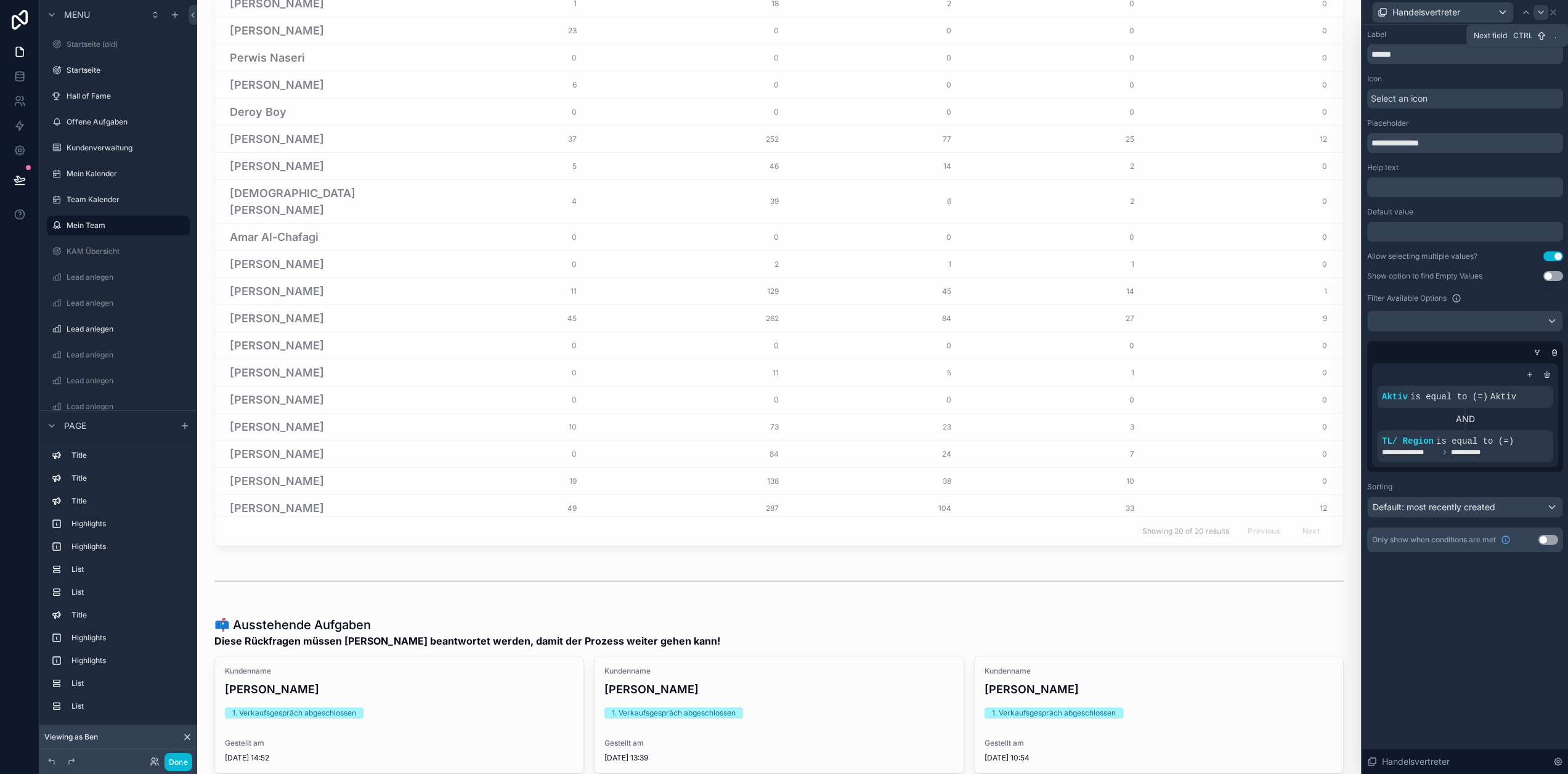
click at [1546, 13] on icon at bounding box center [1541, 12] width 10 height 10
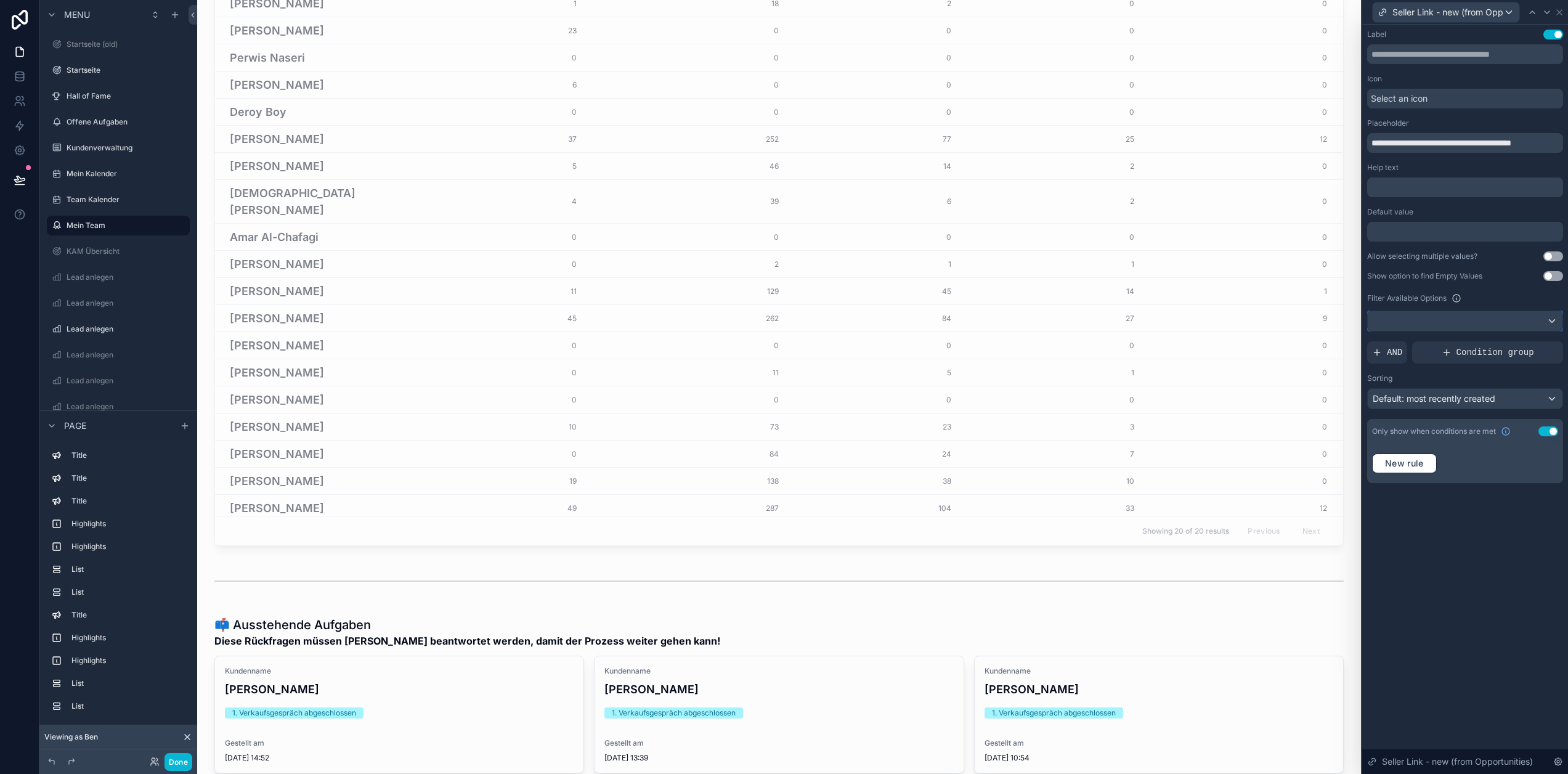
click at [1498, 326] on div at bounding box center [1465, 321] width 195 height 20
click at [1459, 388] on span "Logged in User" at bounding box center [1425, 387] width 102 height 15
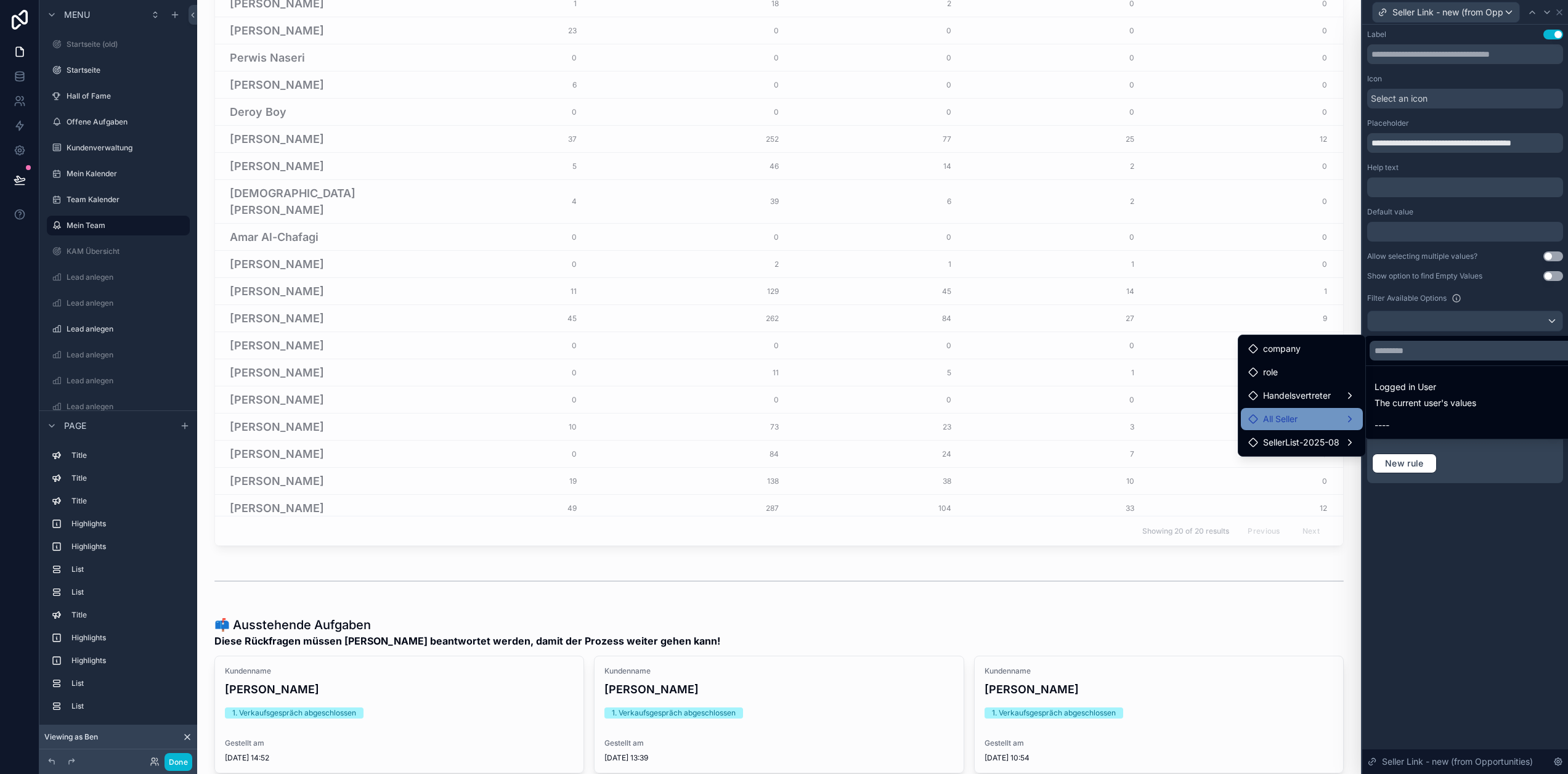
click at [1330, 421] on div "All Seller" at bounding box center [1302, 419] width 107 height 15
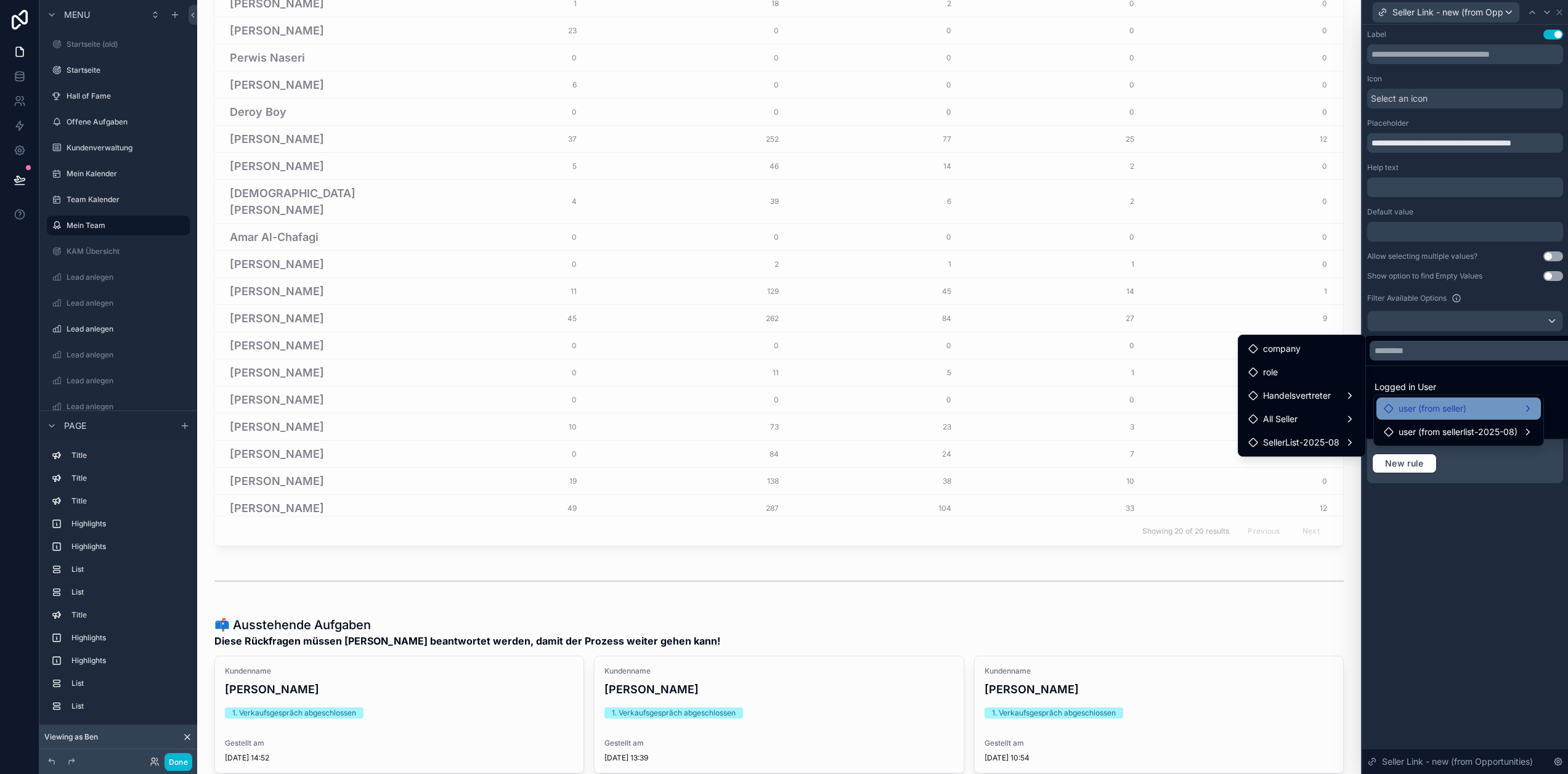
click at [1483, 407] on div "user (from seller)" at bounding box center [1459, 409] width 150 height 15
click at [1435, 353] on input "text" at bounding box center [1477, 350] width 213 height 20
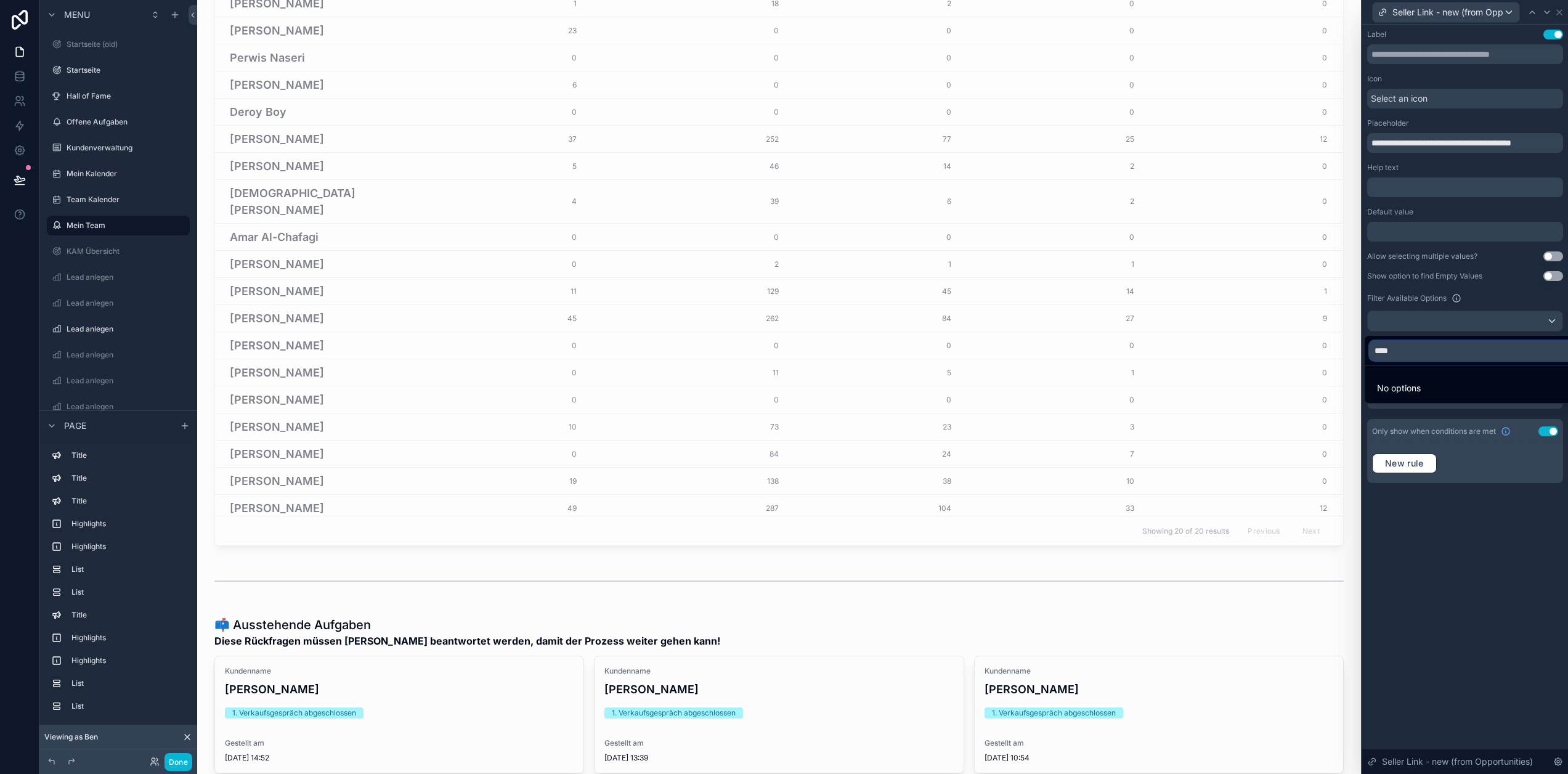
type input "*****"
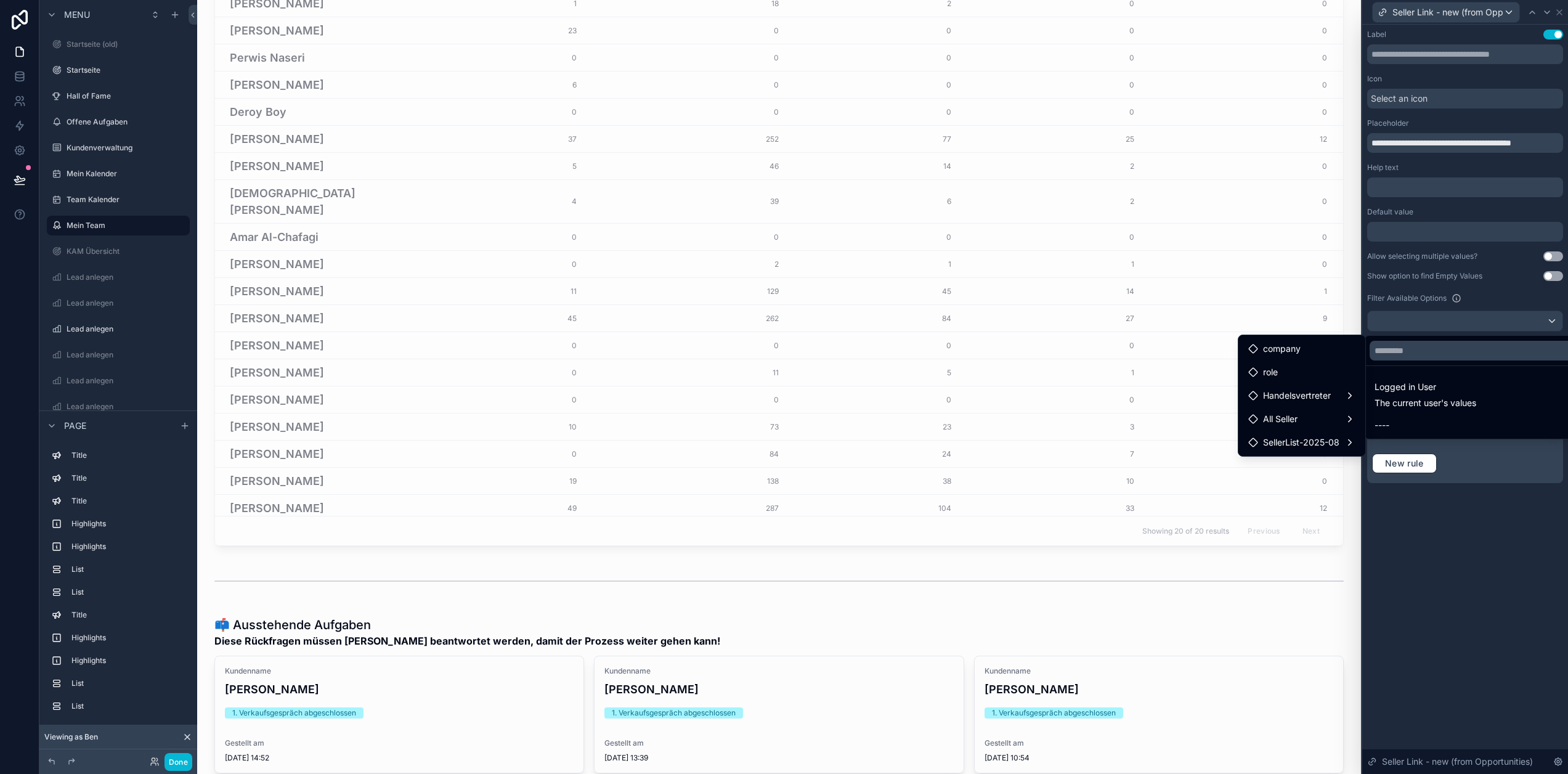
drag, startPoint x: 1512, startPoint y: 579, endPoint x: 1515, endPoint y: 565, distance: 14.3
click at [1513, 575] on div at bounding box center [1465, 387] width 206 height 774
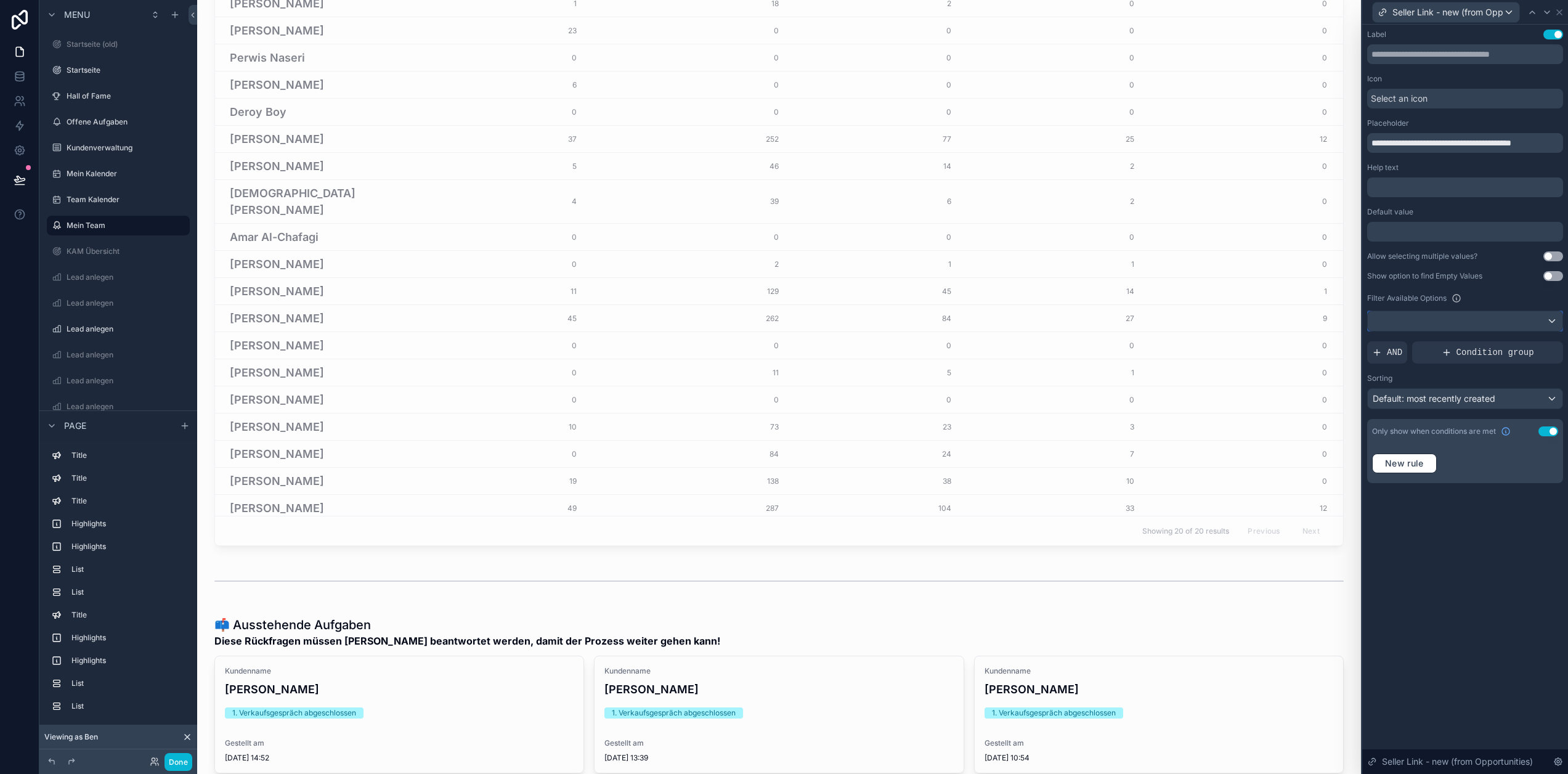
click at [1464, 319] on div at bounding box center [1465, 321] width 195 height 20
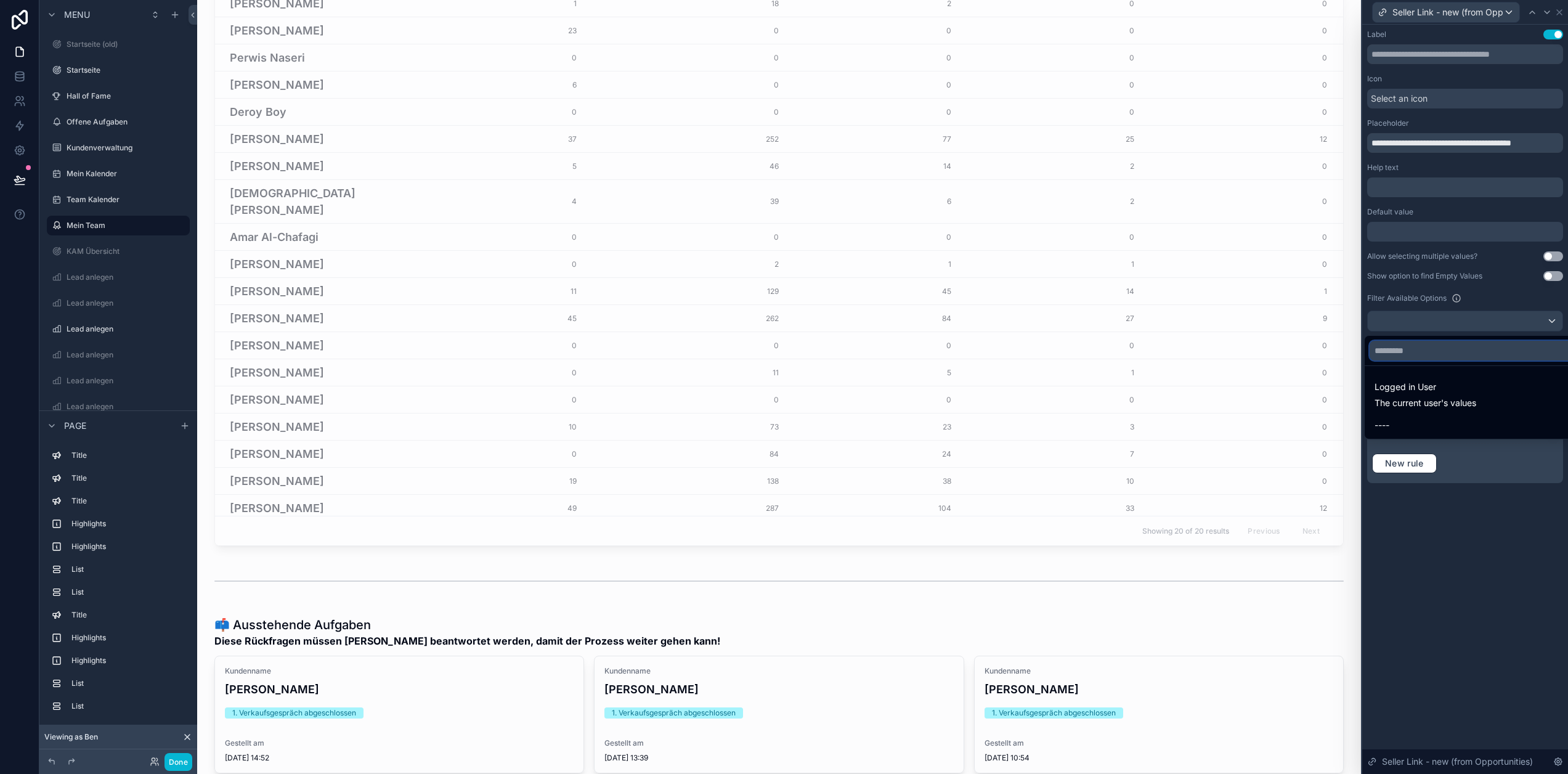
click at [1447, 351] on input "text" at bounding box center [1477, 350] width 213 height 20
type input "*****"
click at [1492, 594] on div at bounding box center [1465, 387] width 206 height 774
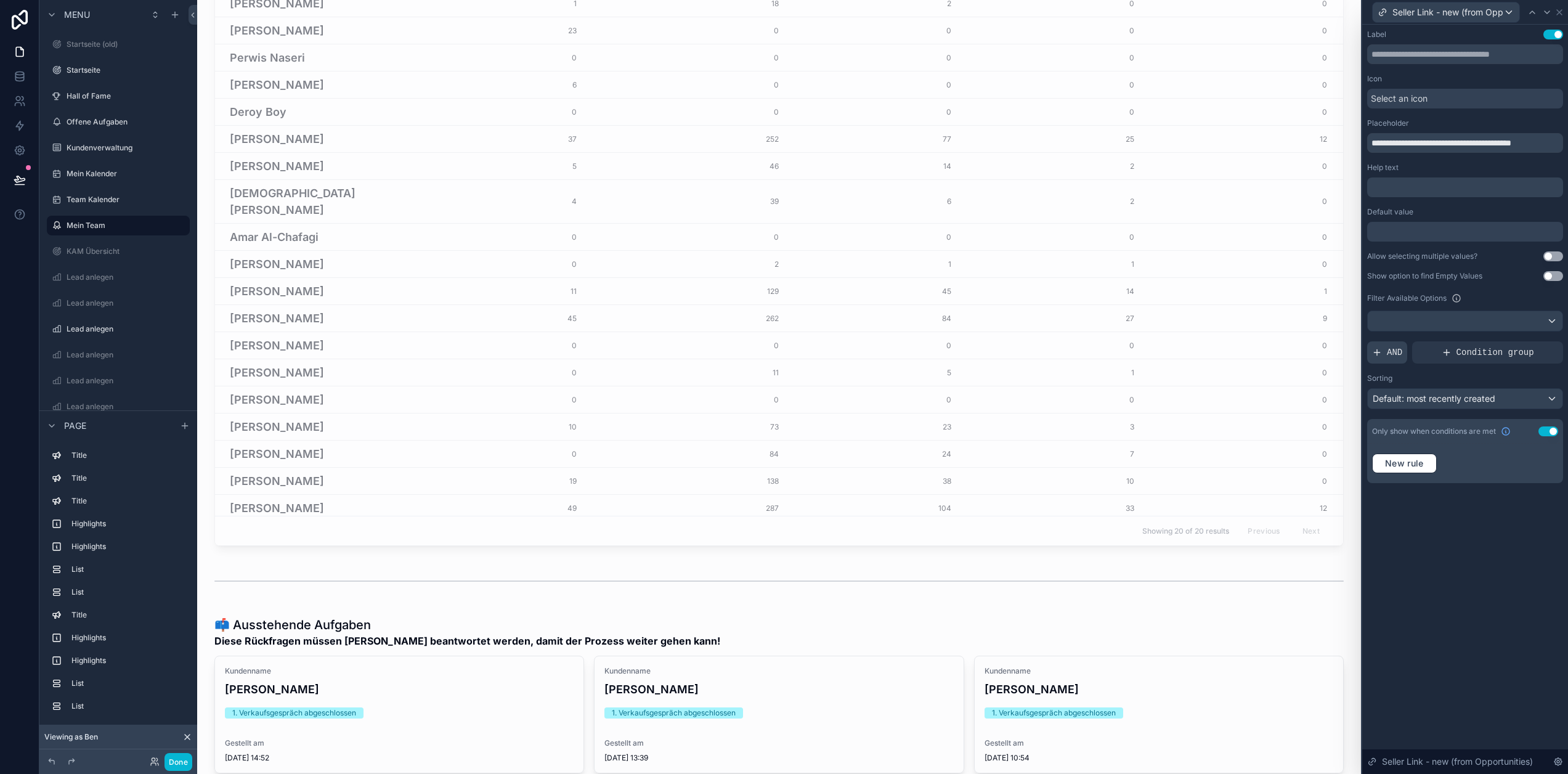
click at [1398, 356] on span "AND" at bounding box center [1394, 353] width 16 height 12
click at [1534, 345] on icon at bounding box center [1532, 343] width 4 height 4
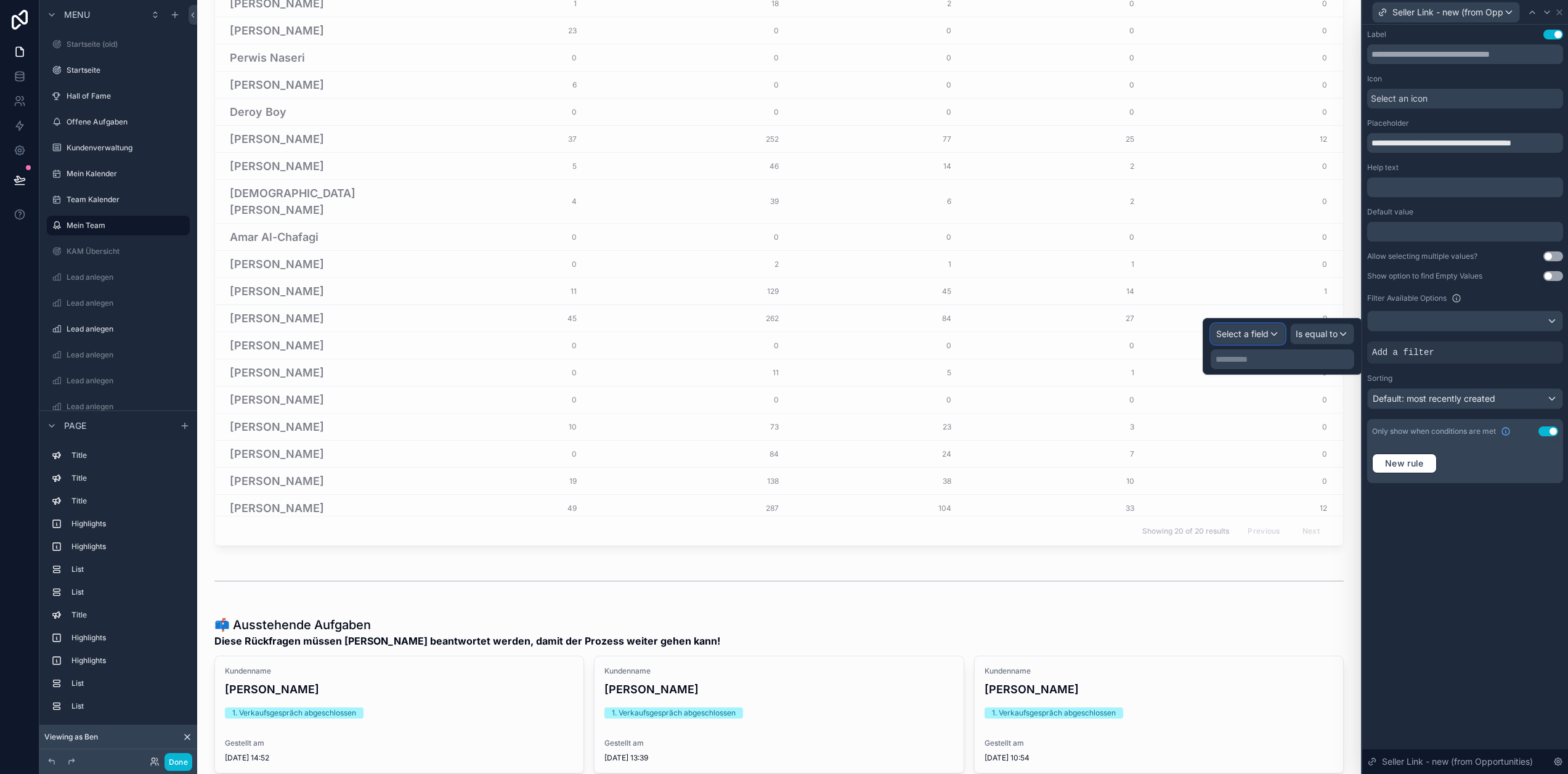
click at [1266, 336] on span "Select a field" at bounding box center [1243, 334] width 53 height 11
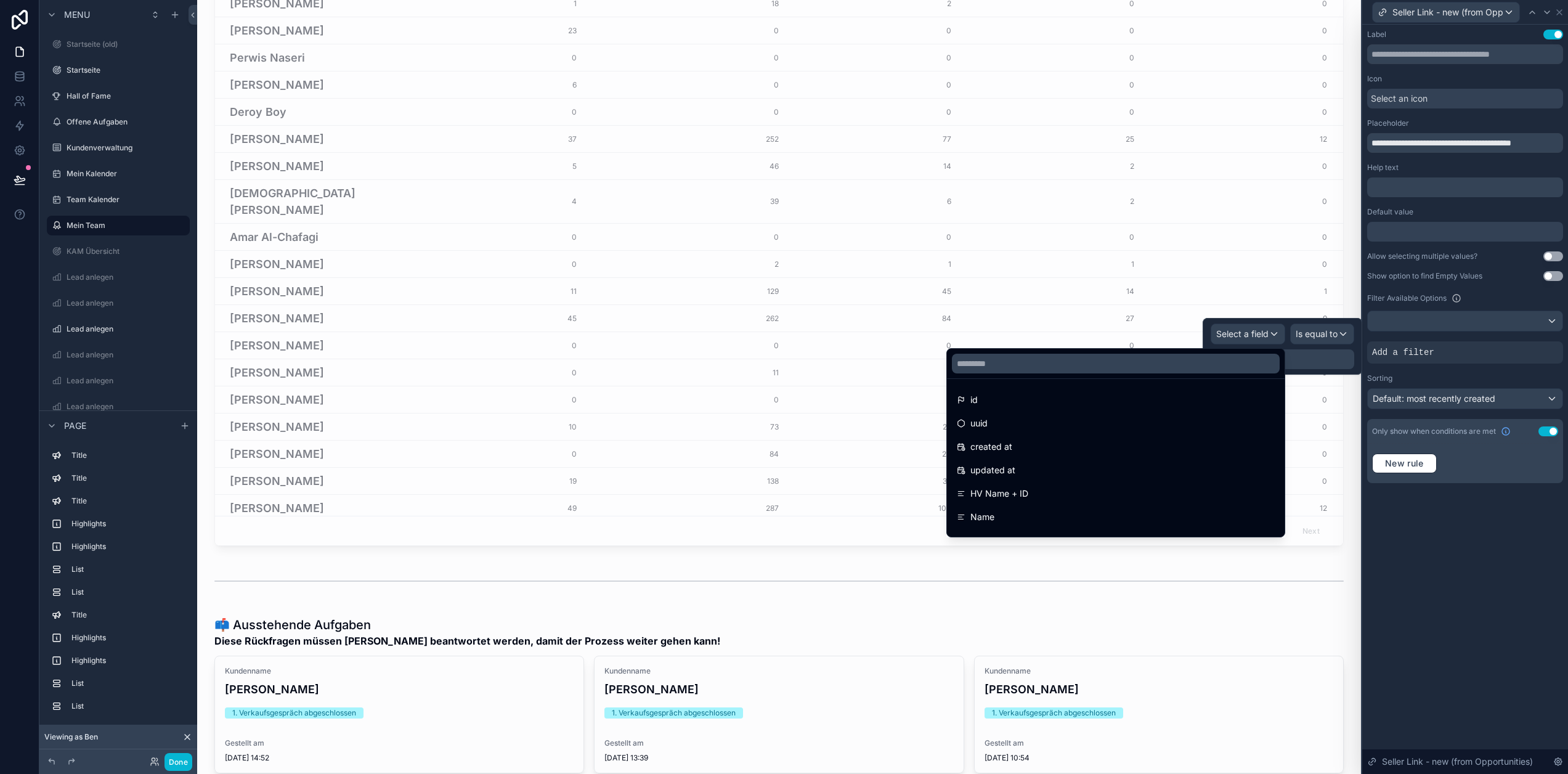
click at [1223, 352] on div at bounding box center [1116, 363] width 338 height 30
click at [1217, 356] on input "text" at bounding box center [1115, 363] width 328 height 20
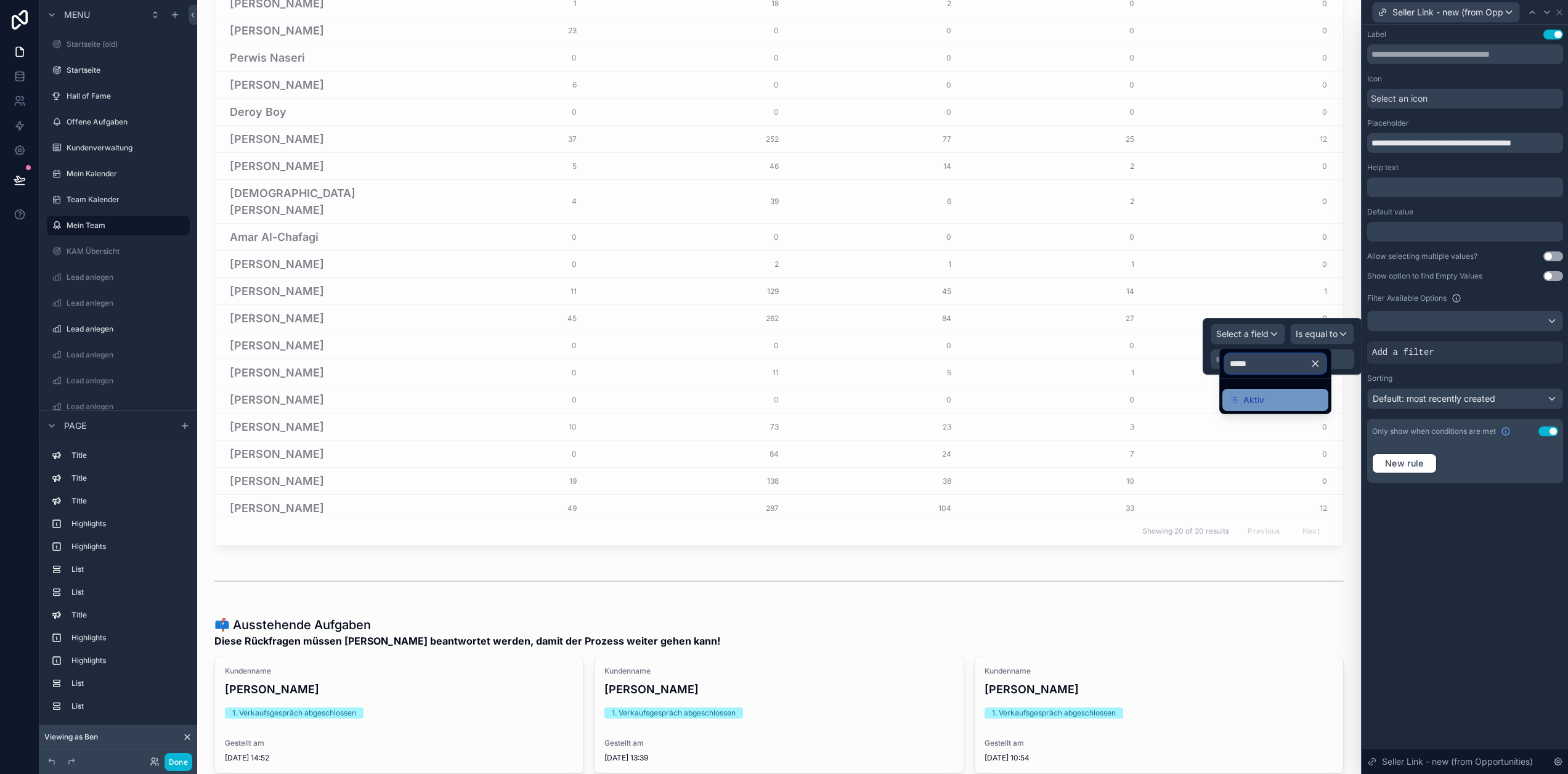
type input "*****"
click at [1261, 392] on span "Aktiv" at bounding box center [1254, 400] width 21 height 15
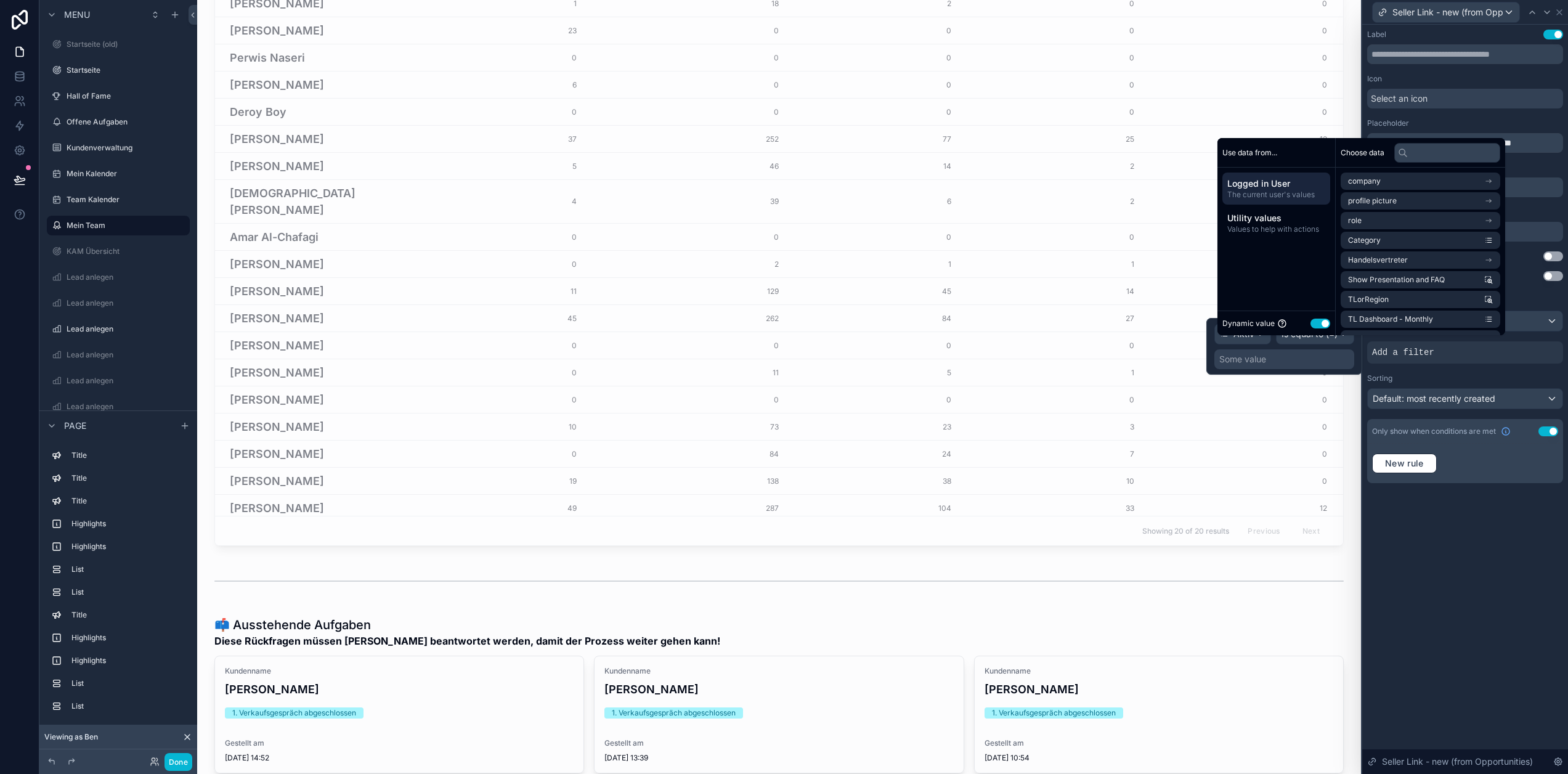
click at [1329, 328] on button "Use setting" at bounding box center [1320, 324] width 20 height 10
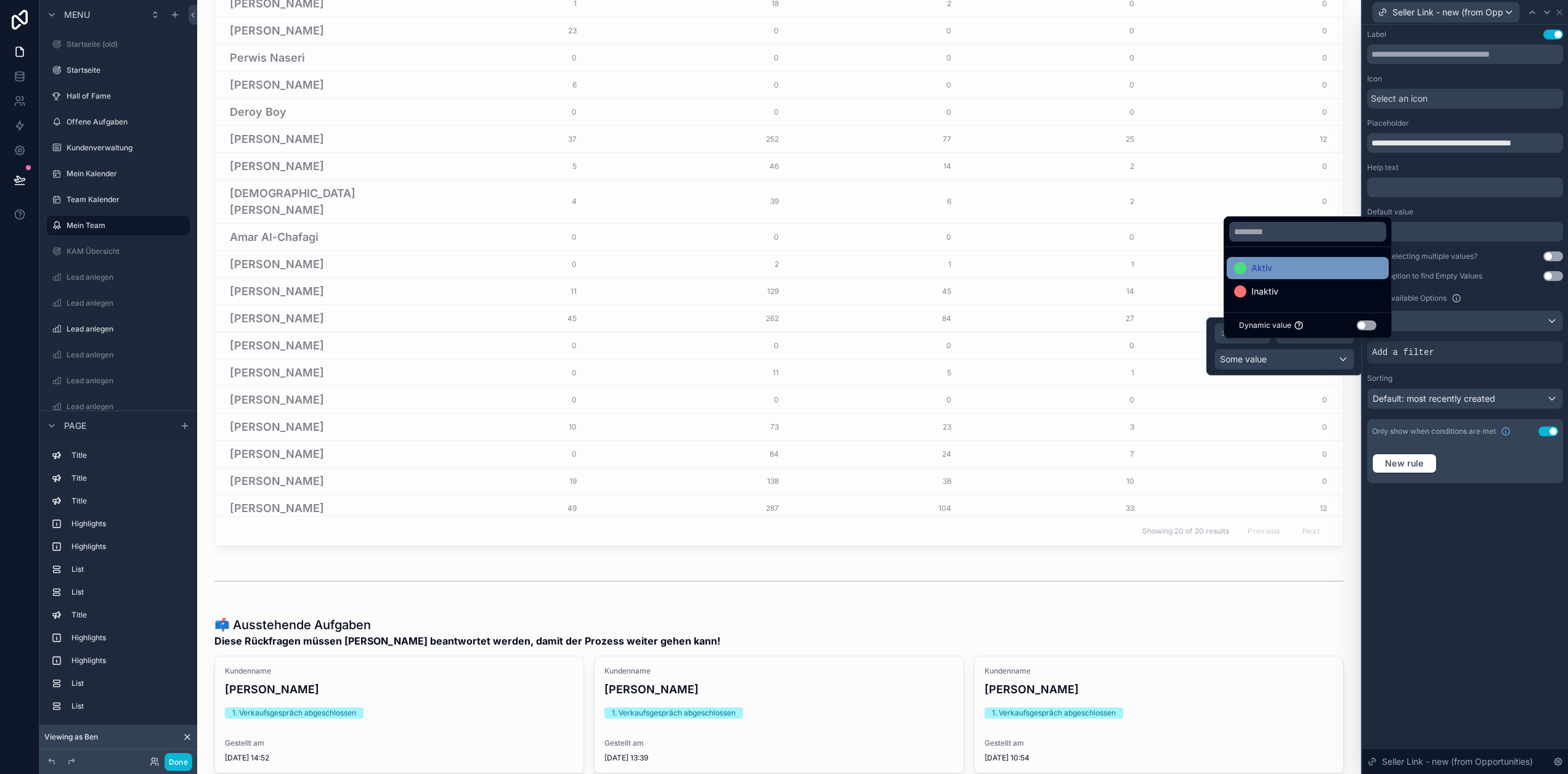
click at [1351, 276] on div "Aktiv" at bounding box center [1308, 268] width 147 height 15
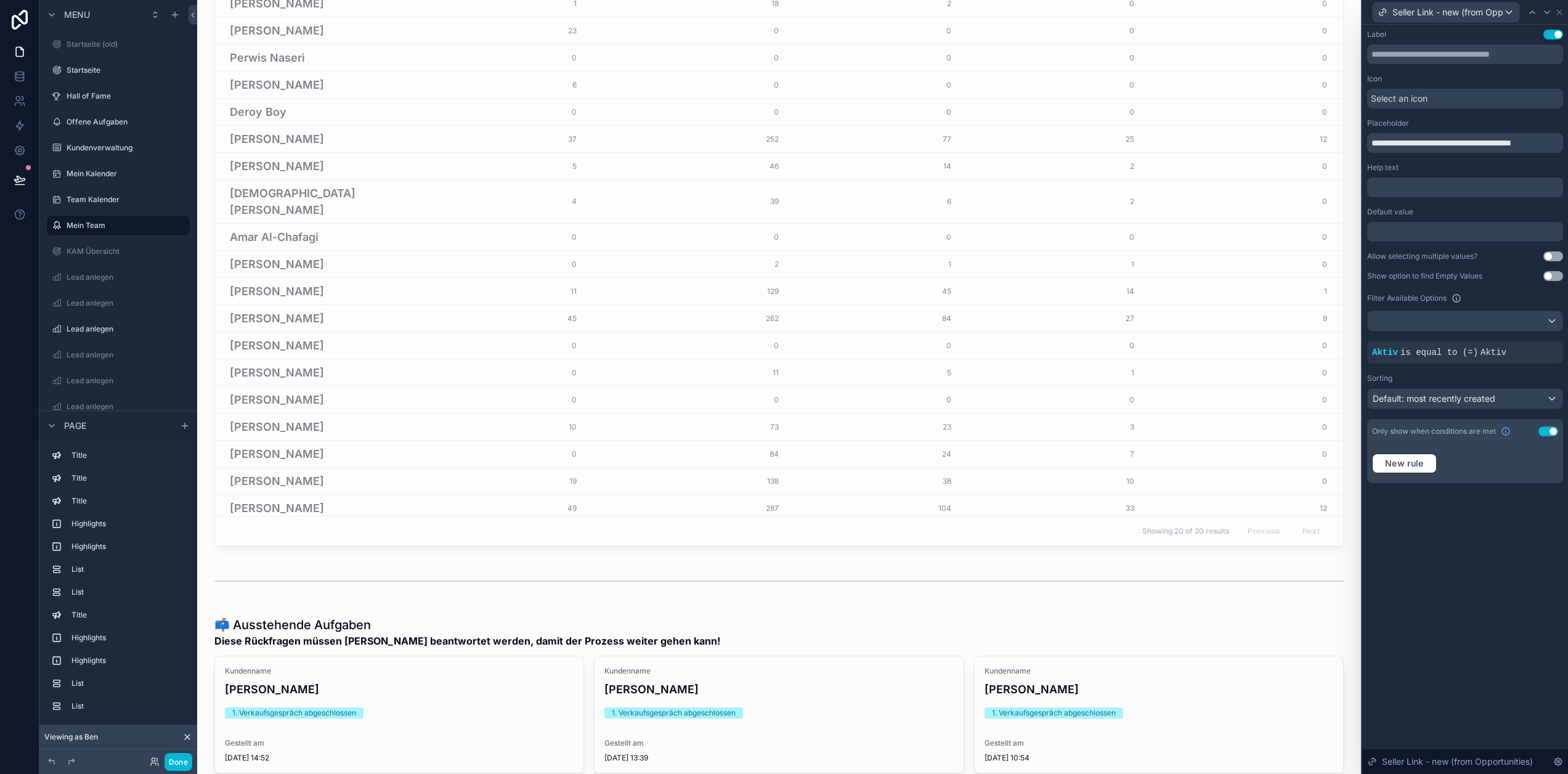
click at [1471, 369] on div "**********" at bounding box center [1465, 256] width 196 height 453
click at [1502, 339] on icon at bounding box center [1498, 342] width 7 height 7
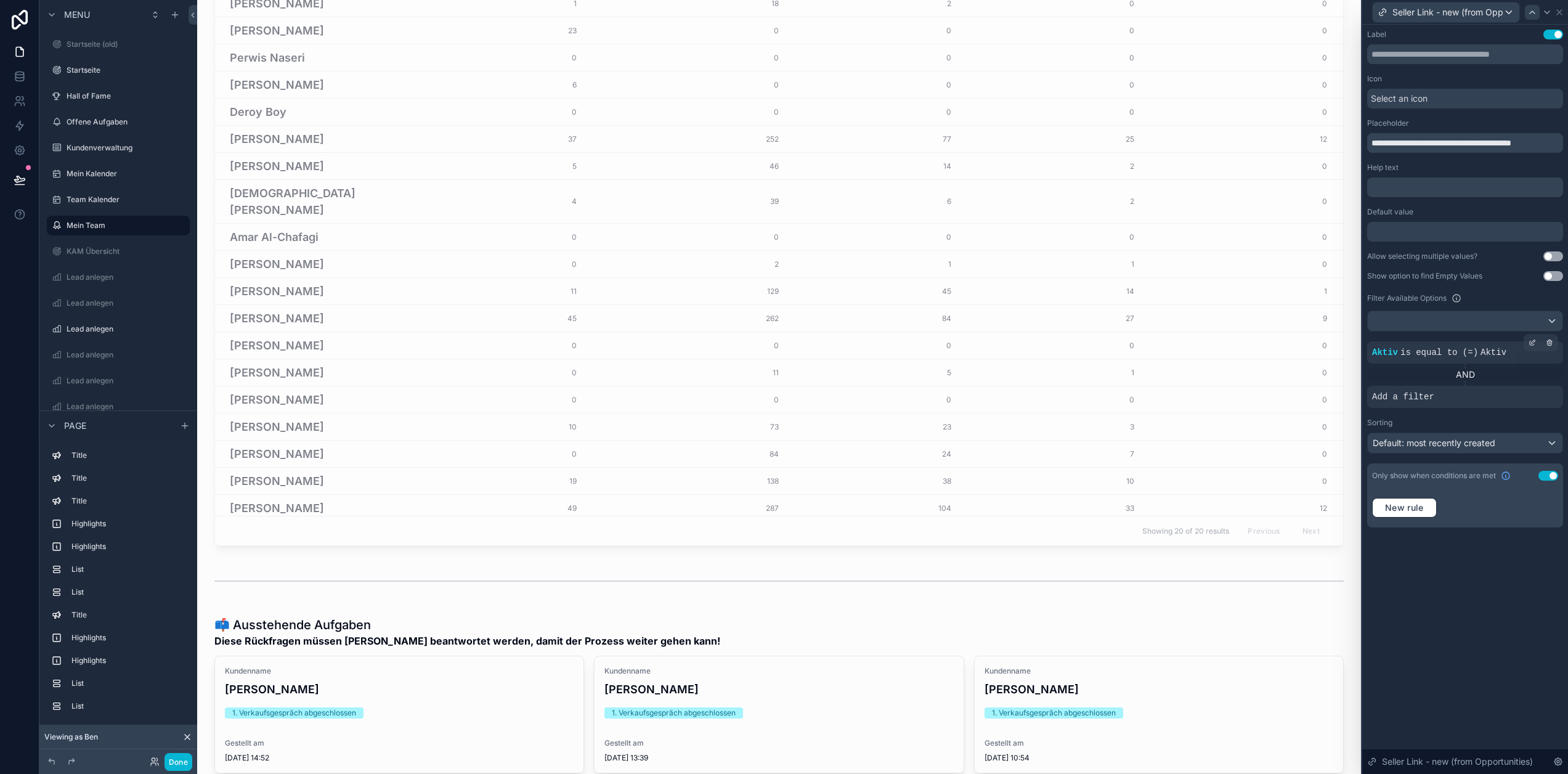
click at [1538, 13] on icon at bounding box center [1532, 12] width 10 height 10
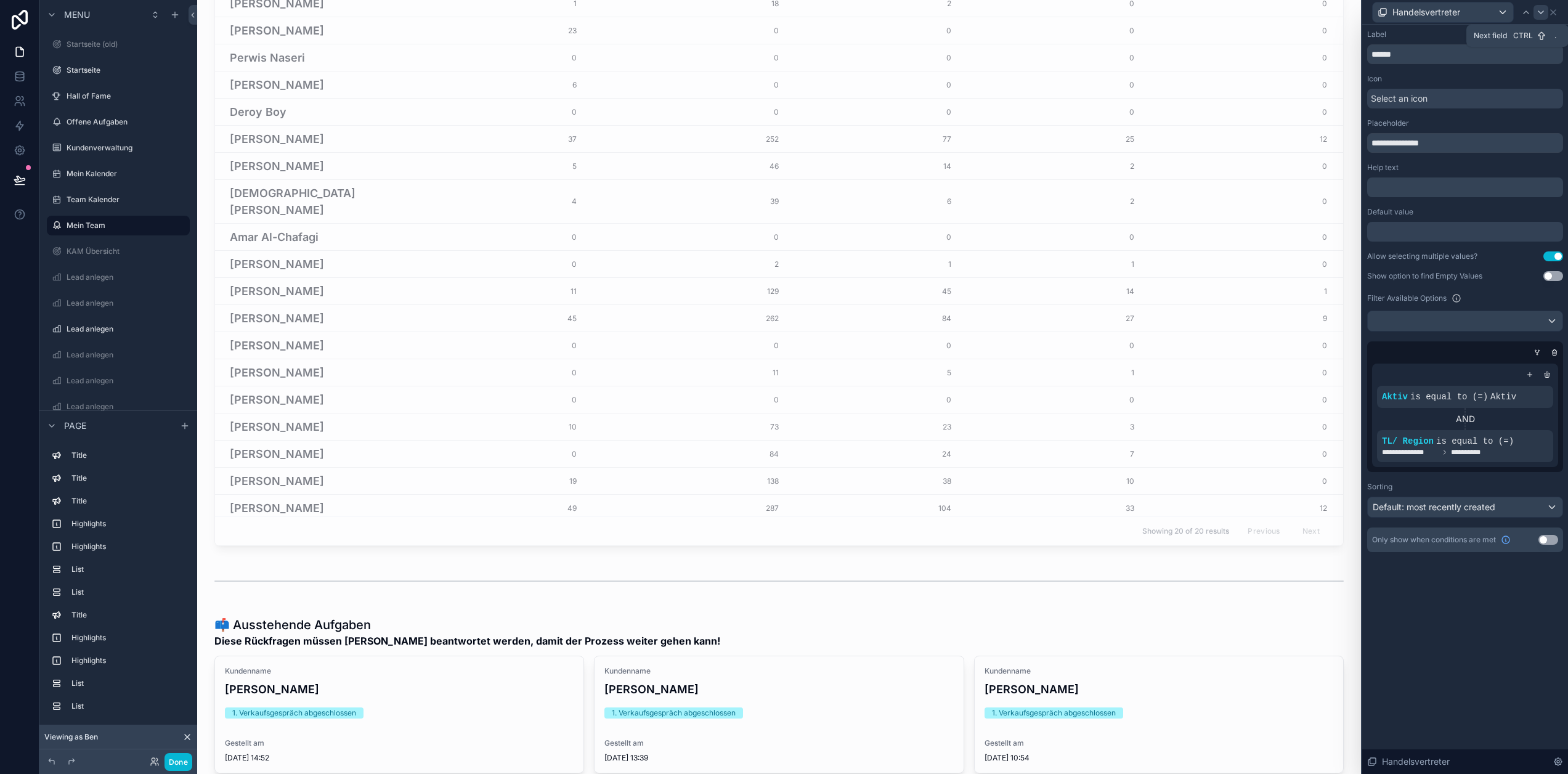
click at [1546, 12] on icon at bounding box center [1541, 12] width 10 height 10
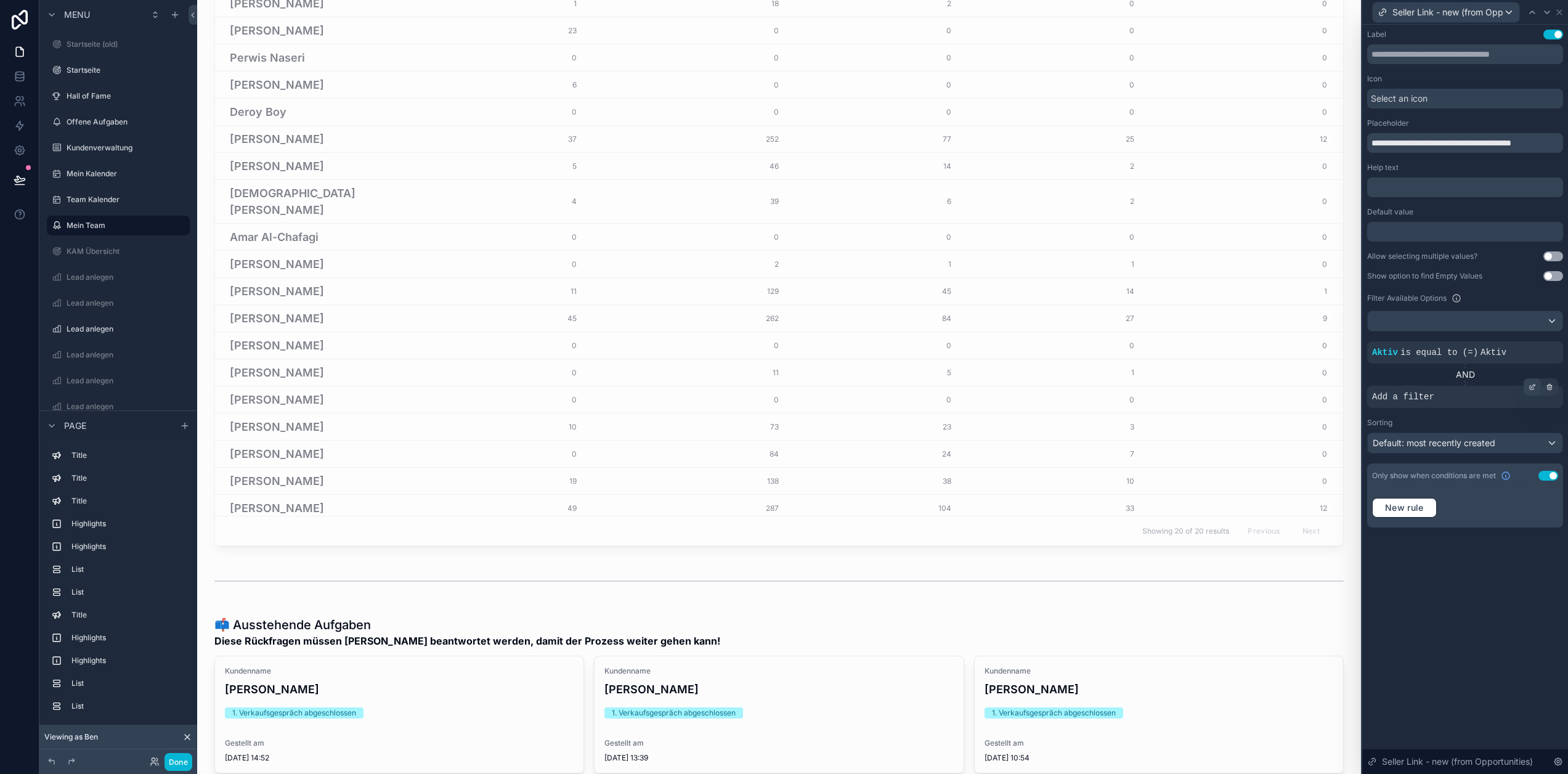
click at [1540, 382] on div at bounding box center [1533, 387] width 18 height 18
click at [1269, 380] on span "Select a field" at bounding box center [1243, 378] width 53 height 11
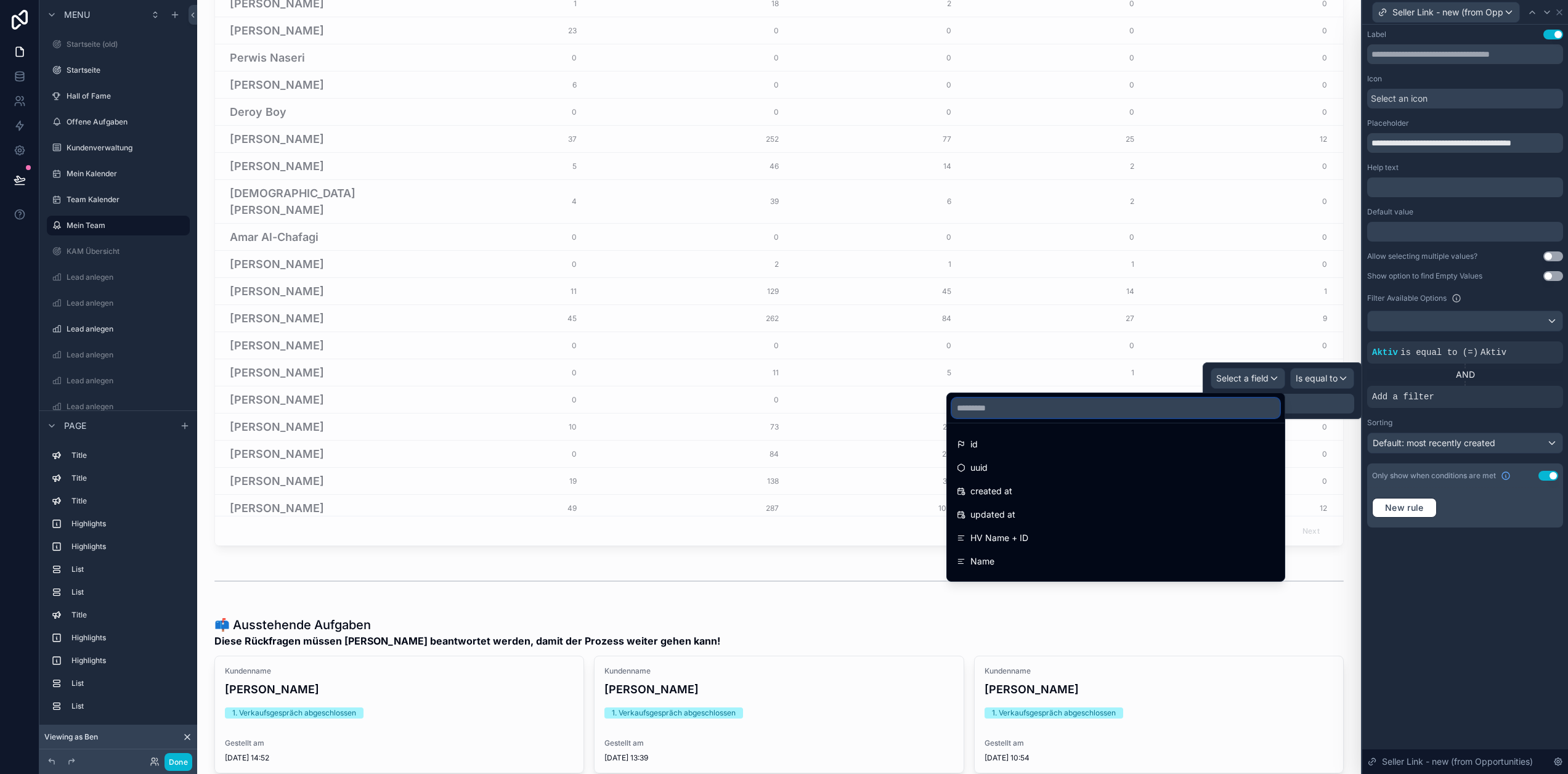
click at [1253, 409] on input "text" at bounding box center [1115, 407] width 328 height 20
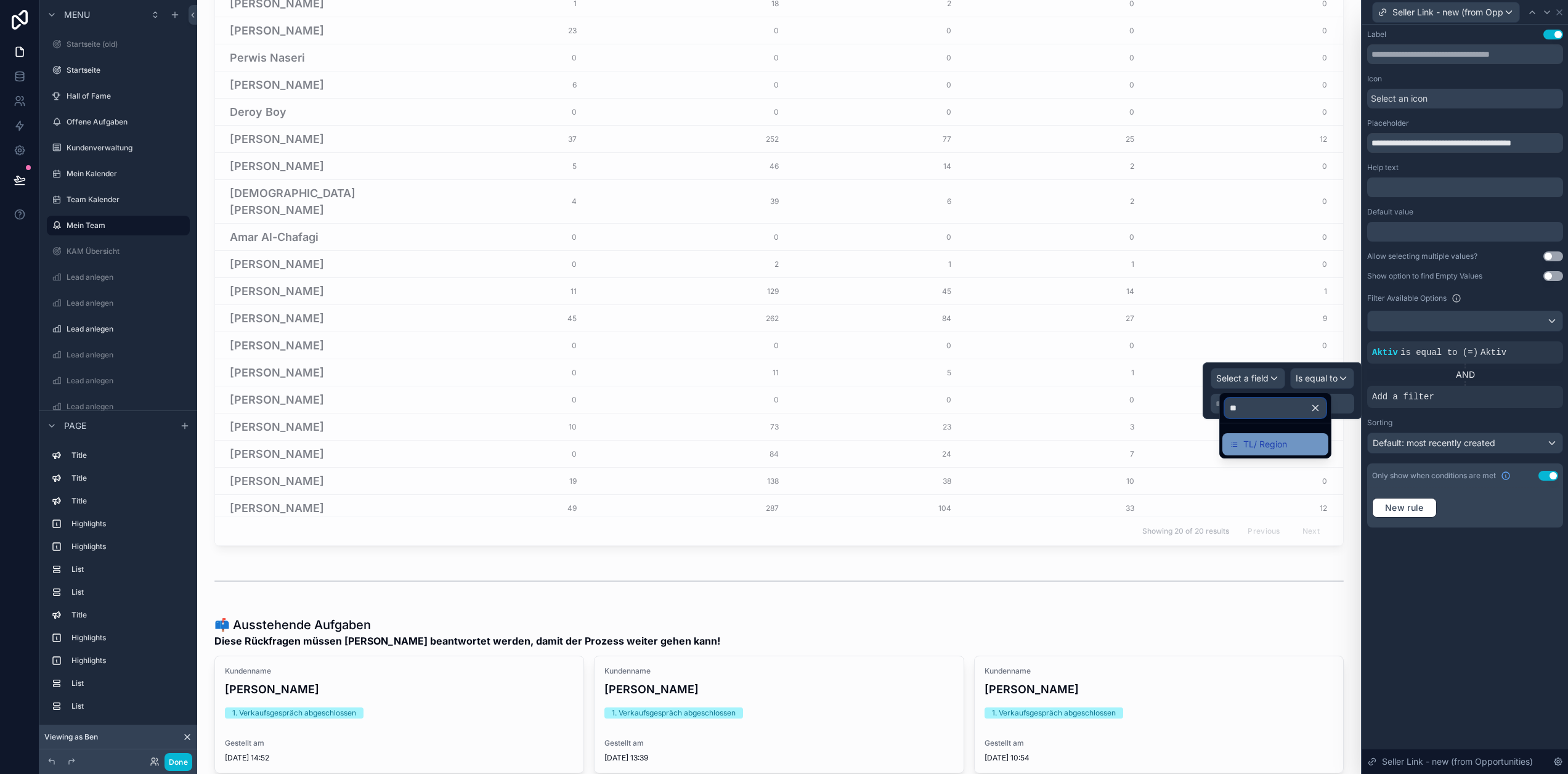
type input "**"
click at [1253, 442] on span "TL/ Region" at bounding box center [1265, 444] width 44 height 15
click at [1305, 415] on div "TL/ Region Is equal to (=) Some value" at bounding box center [1273, 390] width 179 height 57
click at [1308, 407] on div "Some value" at bounding box center [1273, 403] width 163 height 20
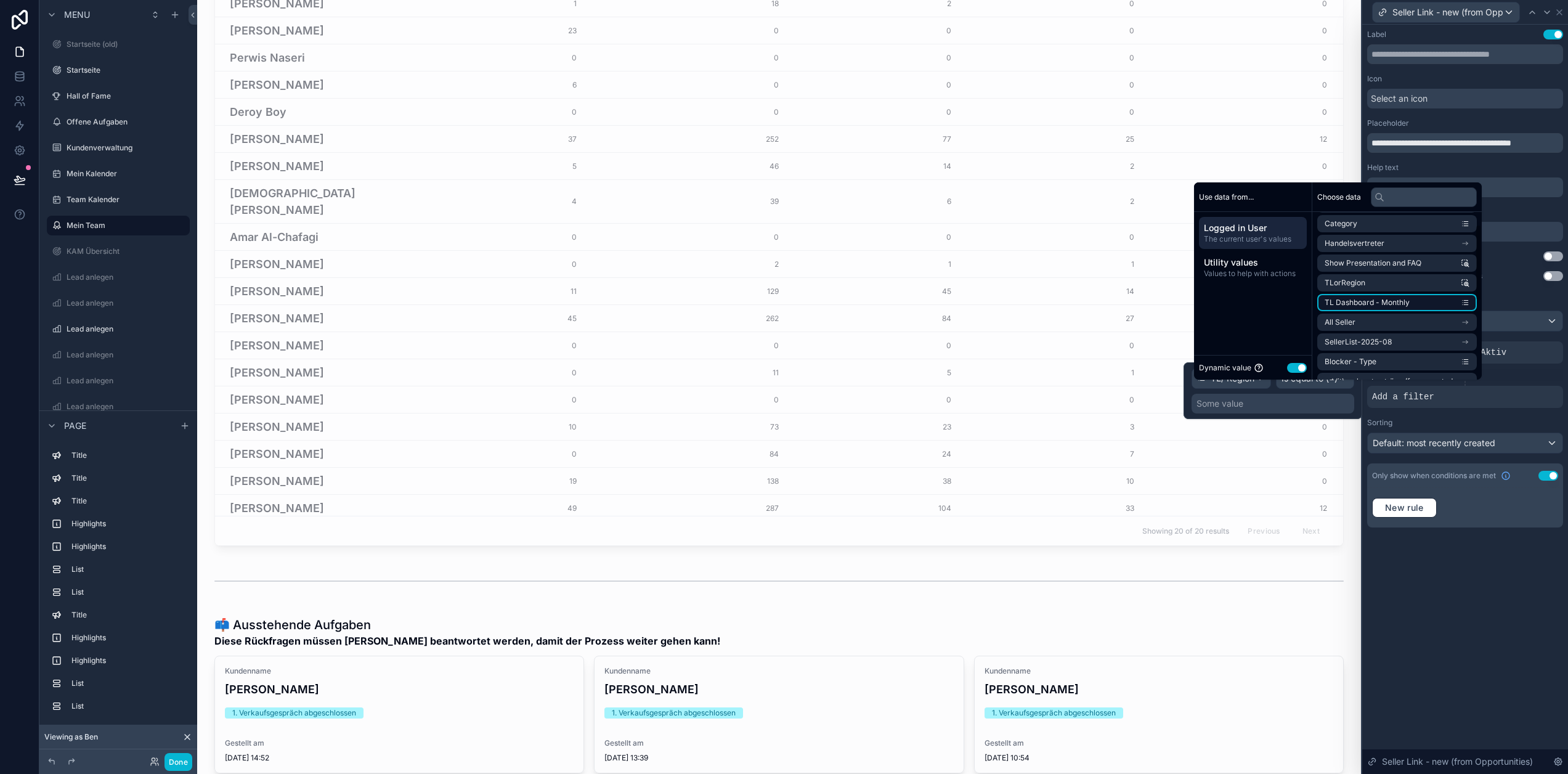
scroll to position [61, 0]
click at [1392, 290] on li "TLorRegion" at bounding box center [1397, 282] width 159 height 18
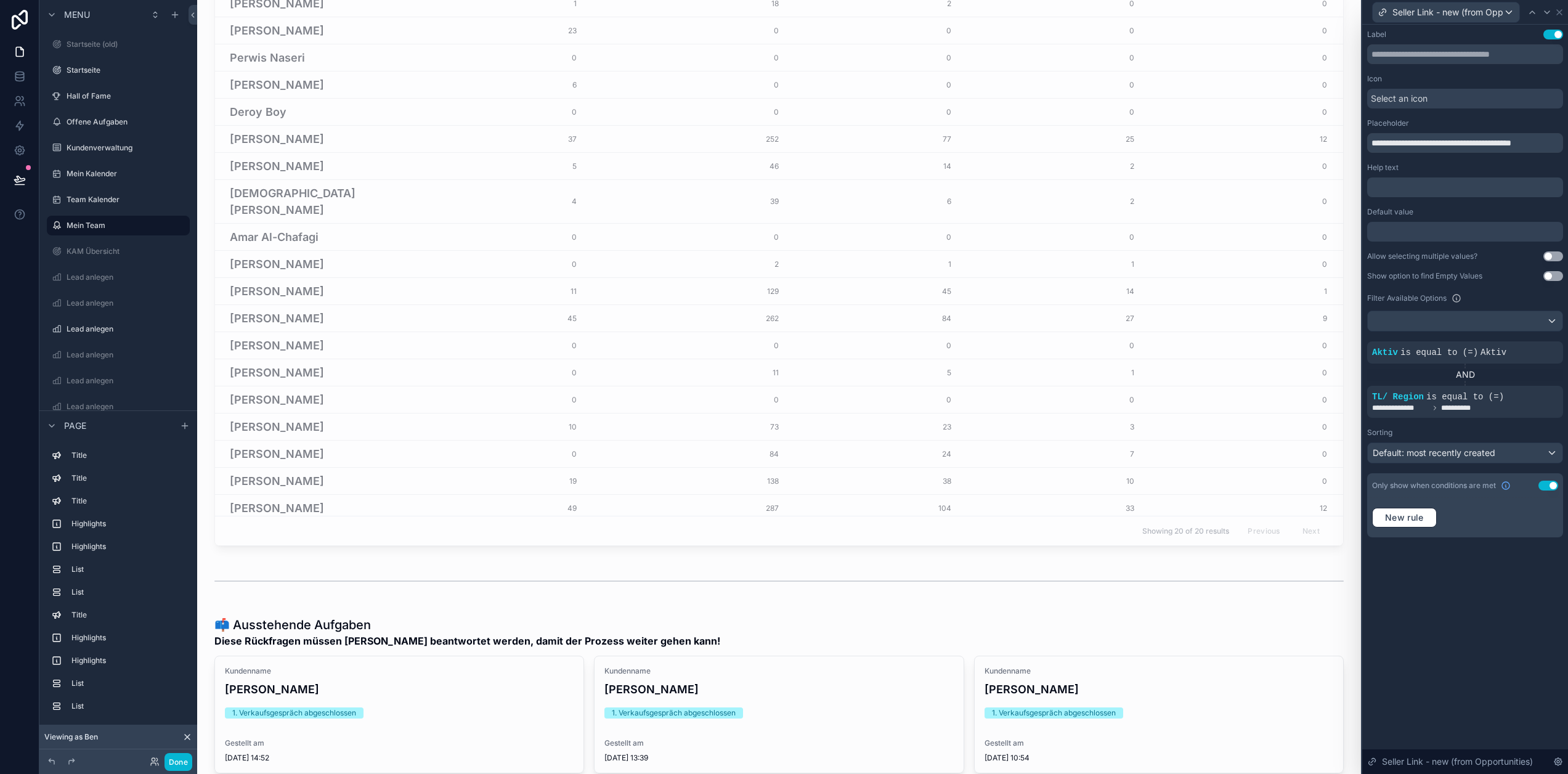
click at [1496, 600] on div "**********" at bounding box center [1465, 398] width 206 height 749
click at [1538, 9] on icon at bounding box center [1532, 12] width 10 height 10
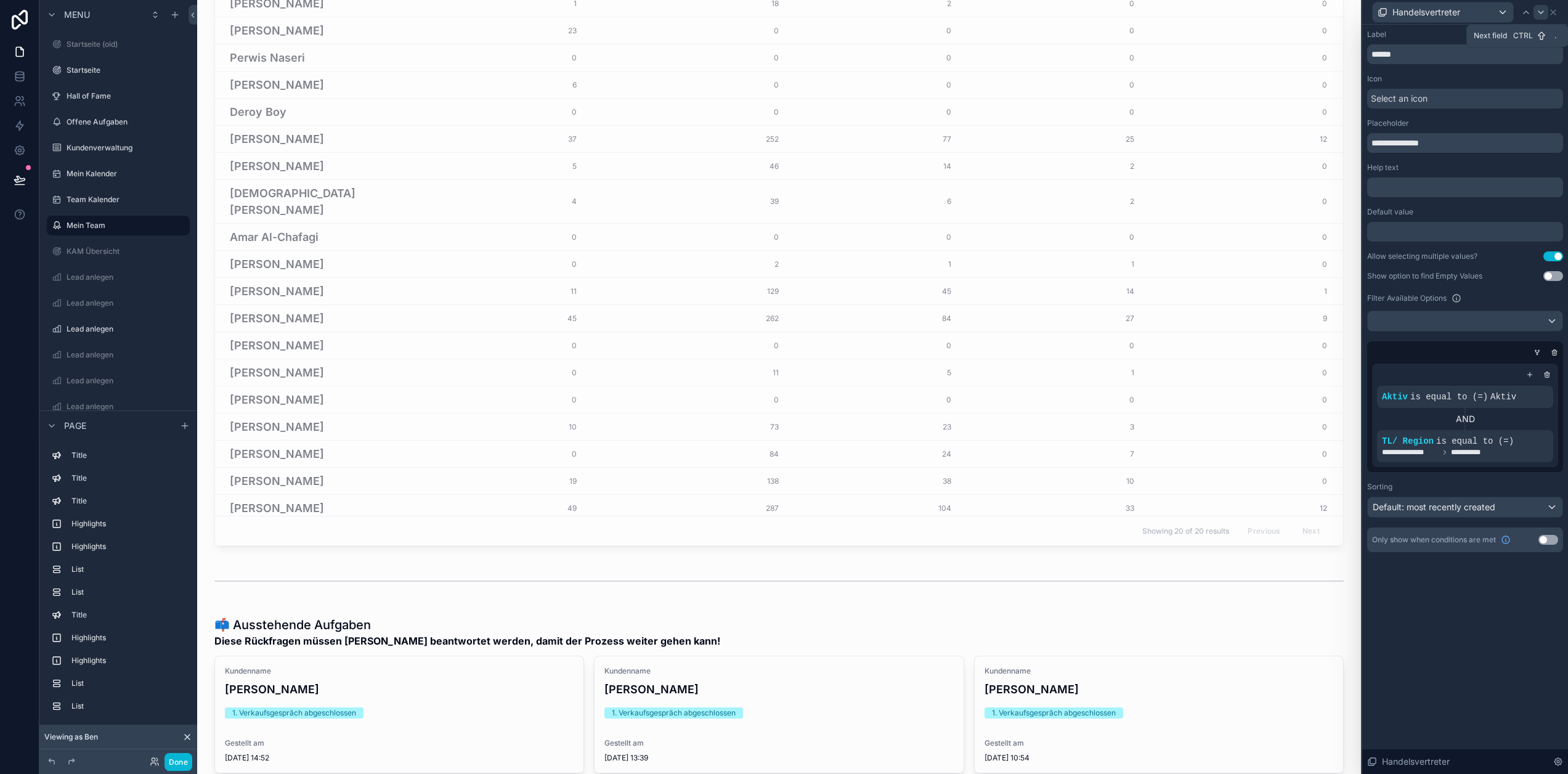
click at [1546, 9] on icon at bounding box center [1541, 12] width 10 height 10
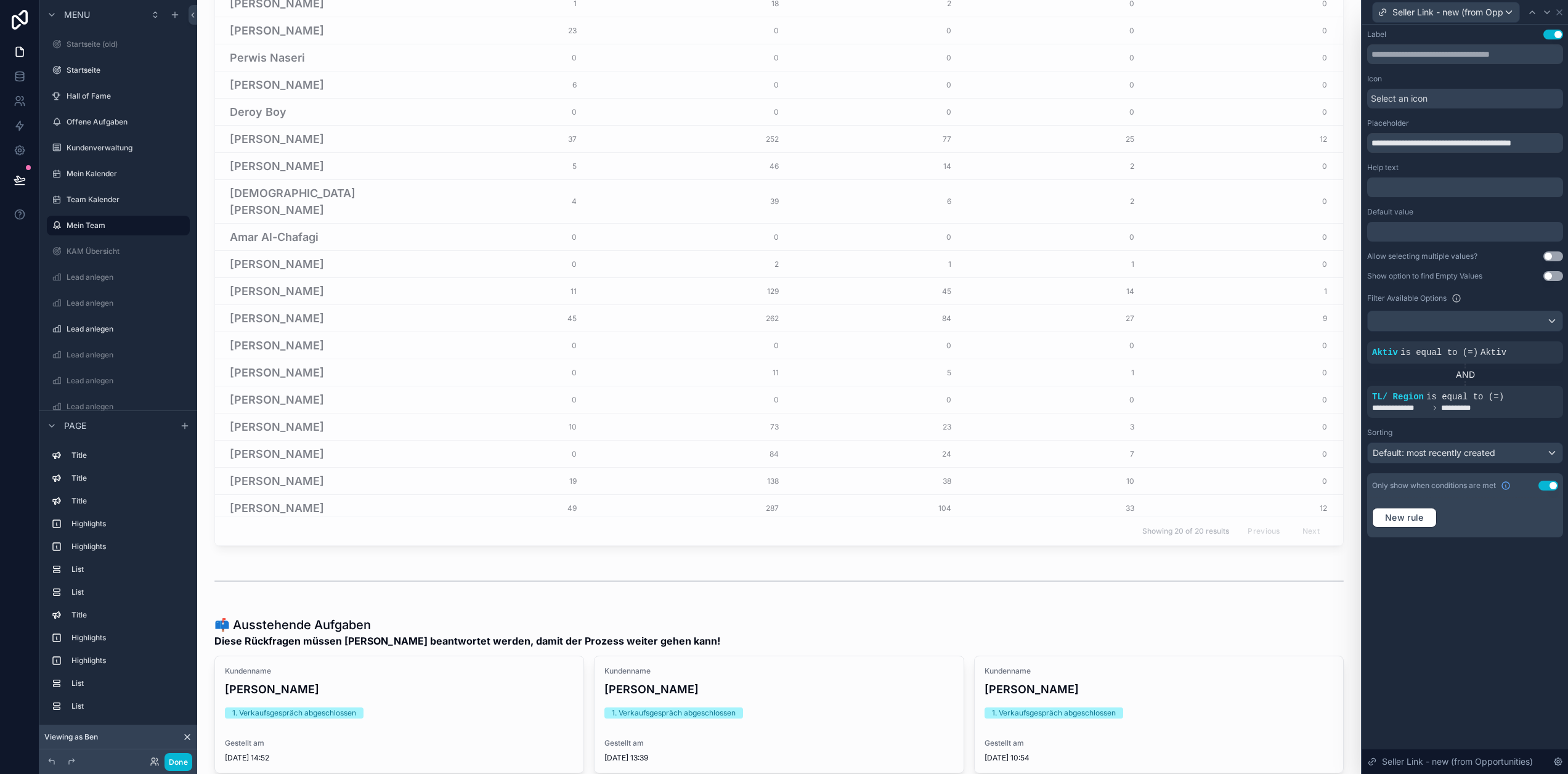
scroll to position [251, 0]
click at [1557, 488] on button "Use setting" at bounding box center [1548, 485] width 20 height 10
click at [1565, 11] on icon at bounding box center [1559, 12] width 10 height 10
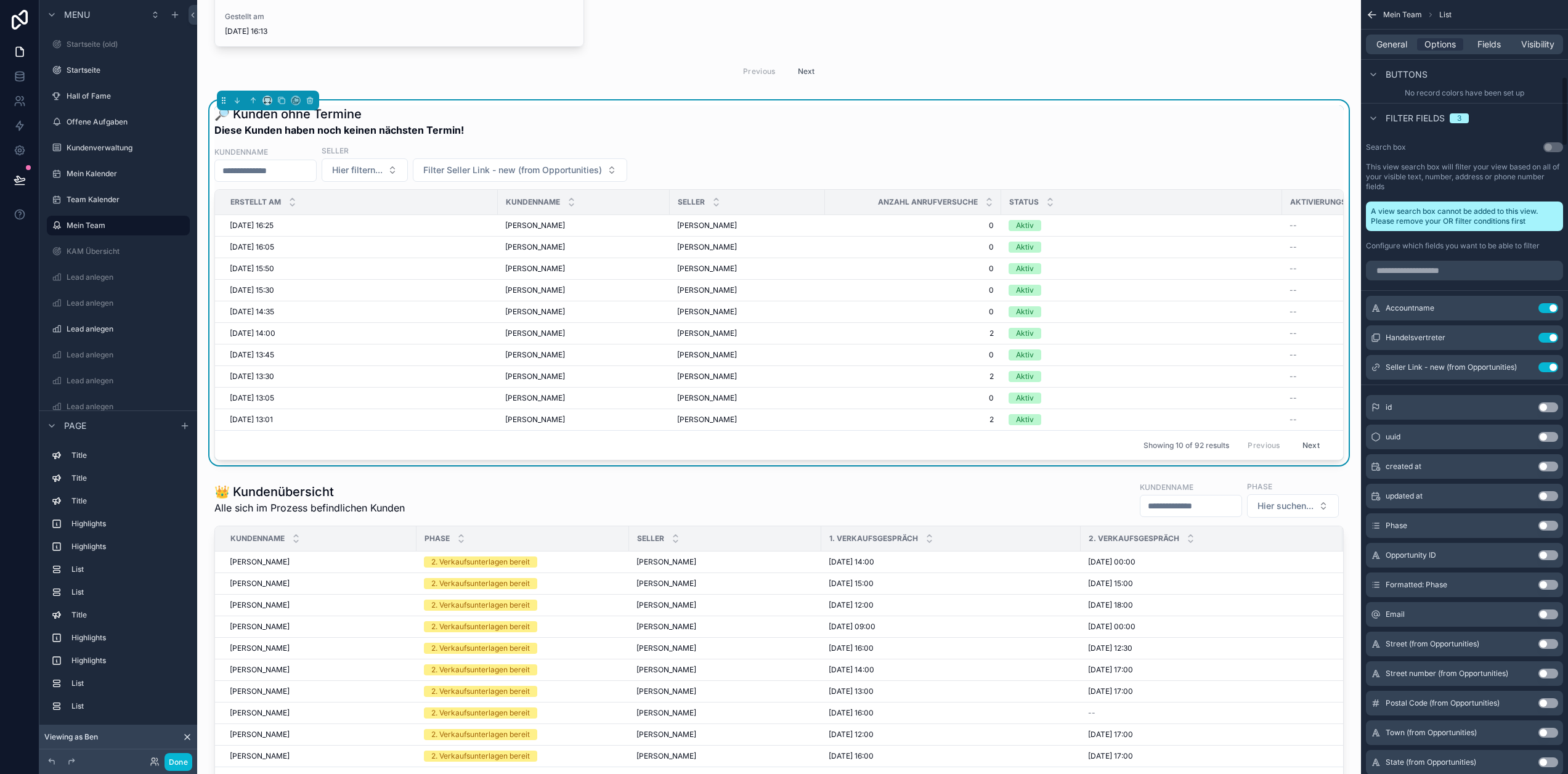
scroll to position [862, 0]
click at [1527, 335] on icon "scrollable content" at bounding box center [1525, 335] width 5 height 5
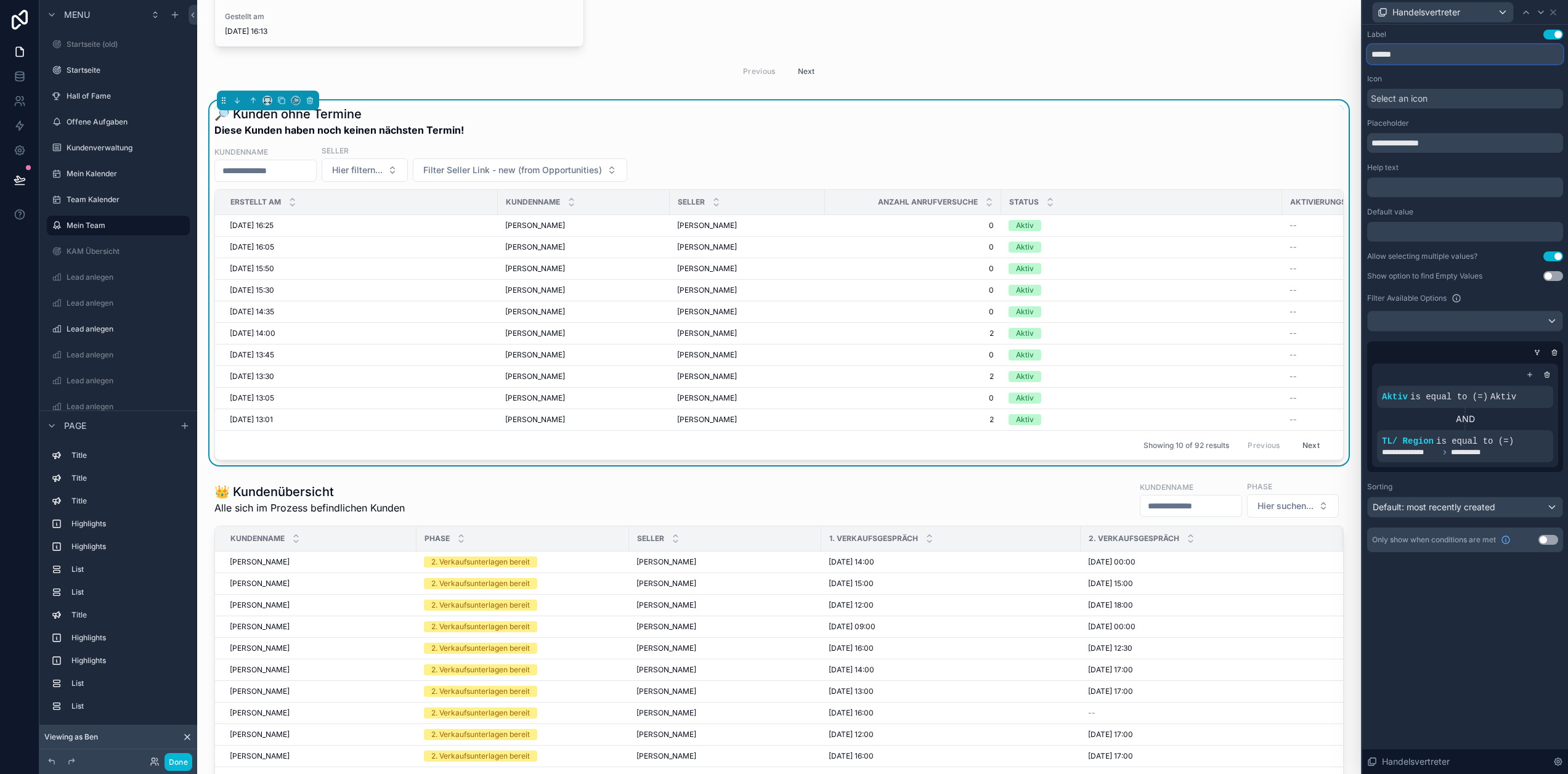
click at [1436, 48] on input "******" at bounding box center [1465, 54] width 196 height 20
click at [1559, 11] on icon at bounding box center [1553, 12] width 10 height 10
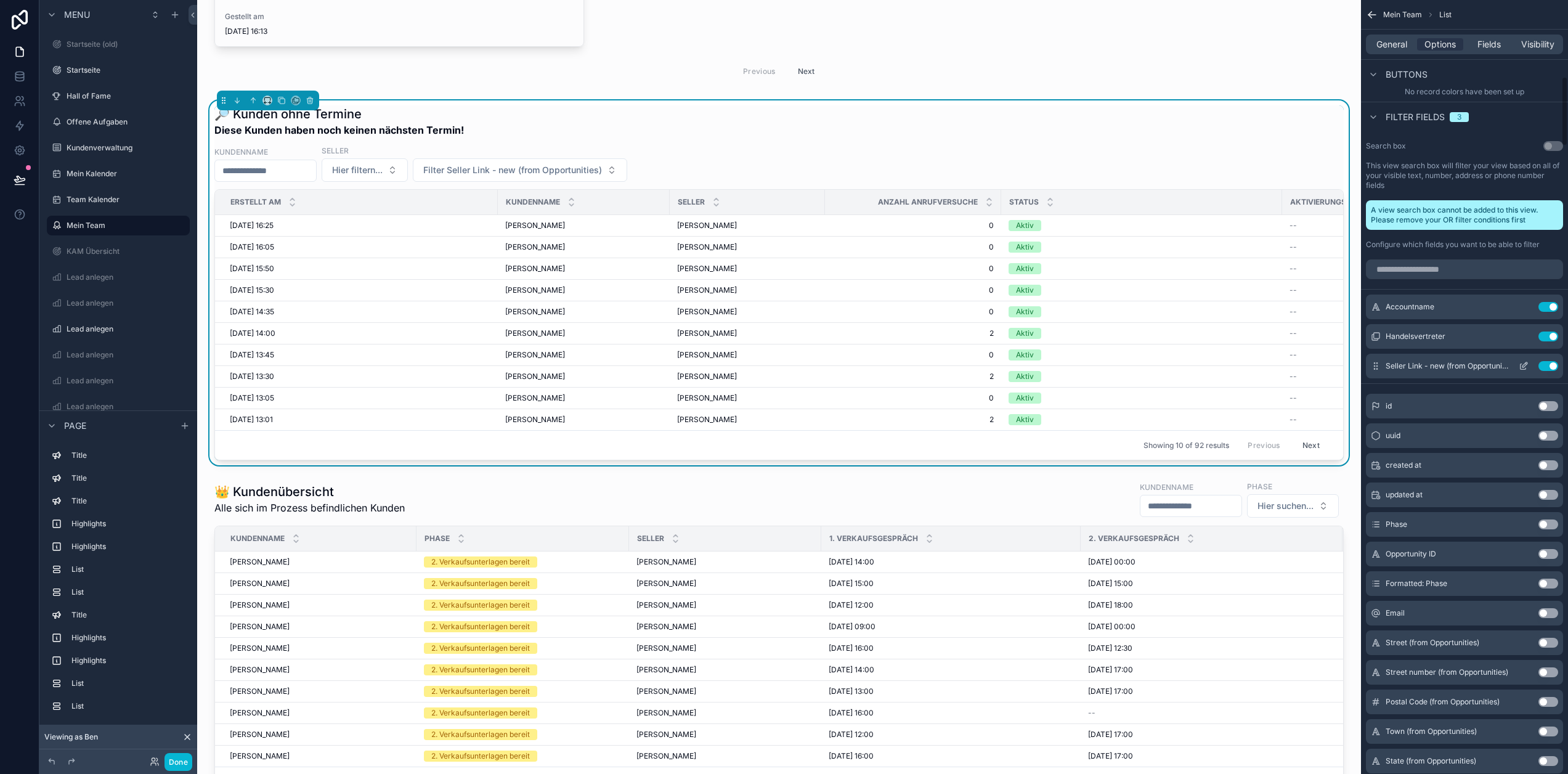
click at [1534, 363] on button "scrollable content" at bounding box center [1523, 366] width 20 height 10
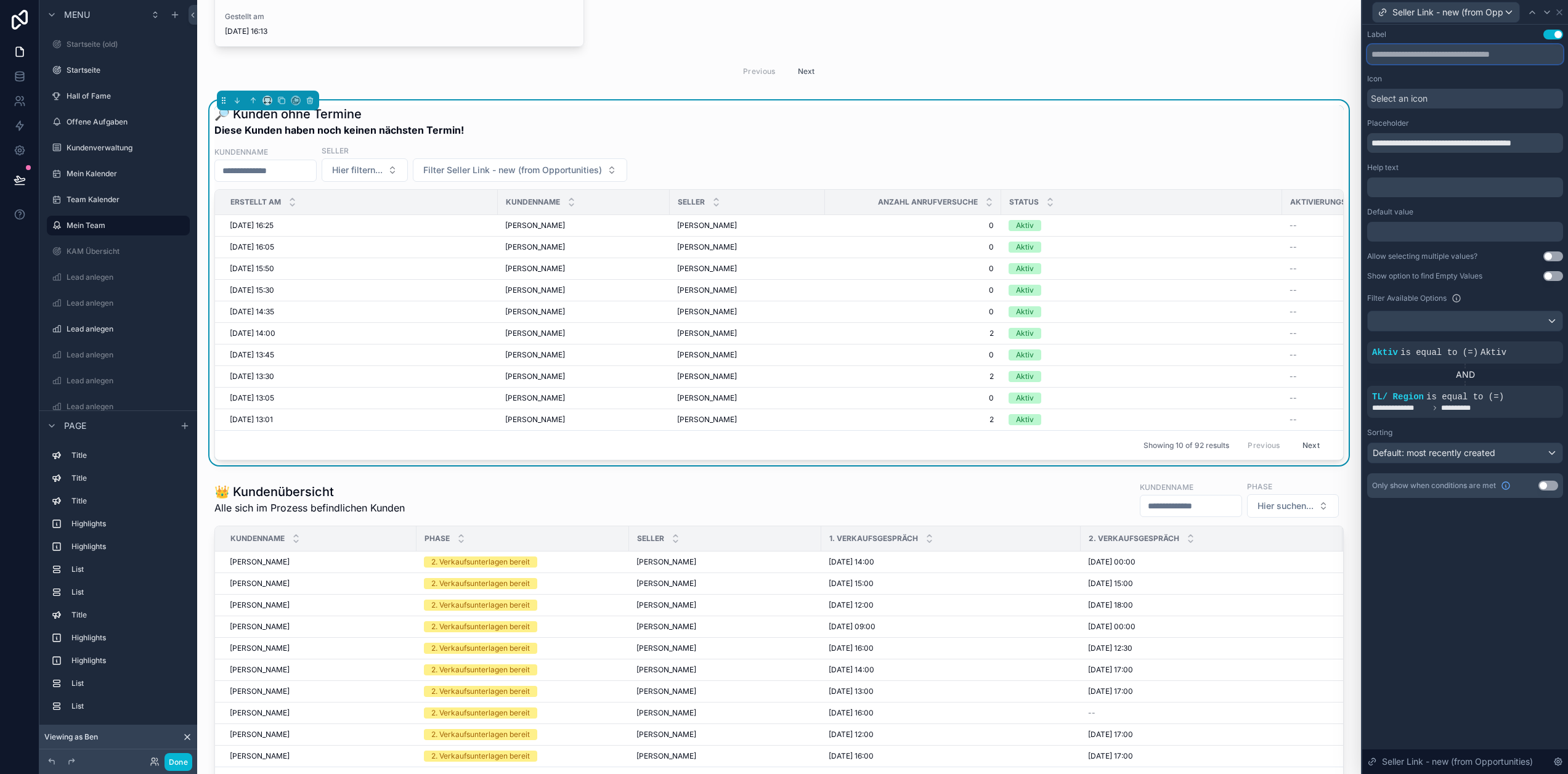
click at [1445, 53] on input "text" at bounding box center [1465, 54] width 196 height 20
paste input "******"
type input "******"
click at [1471, 147] on input "**********" at bounding box center [1465, 143] width 196 height 20
type input "**********"
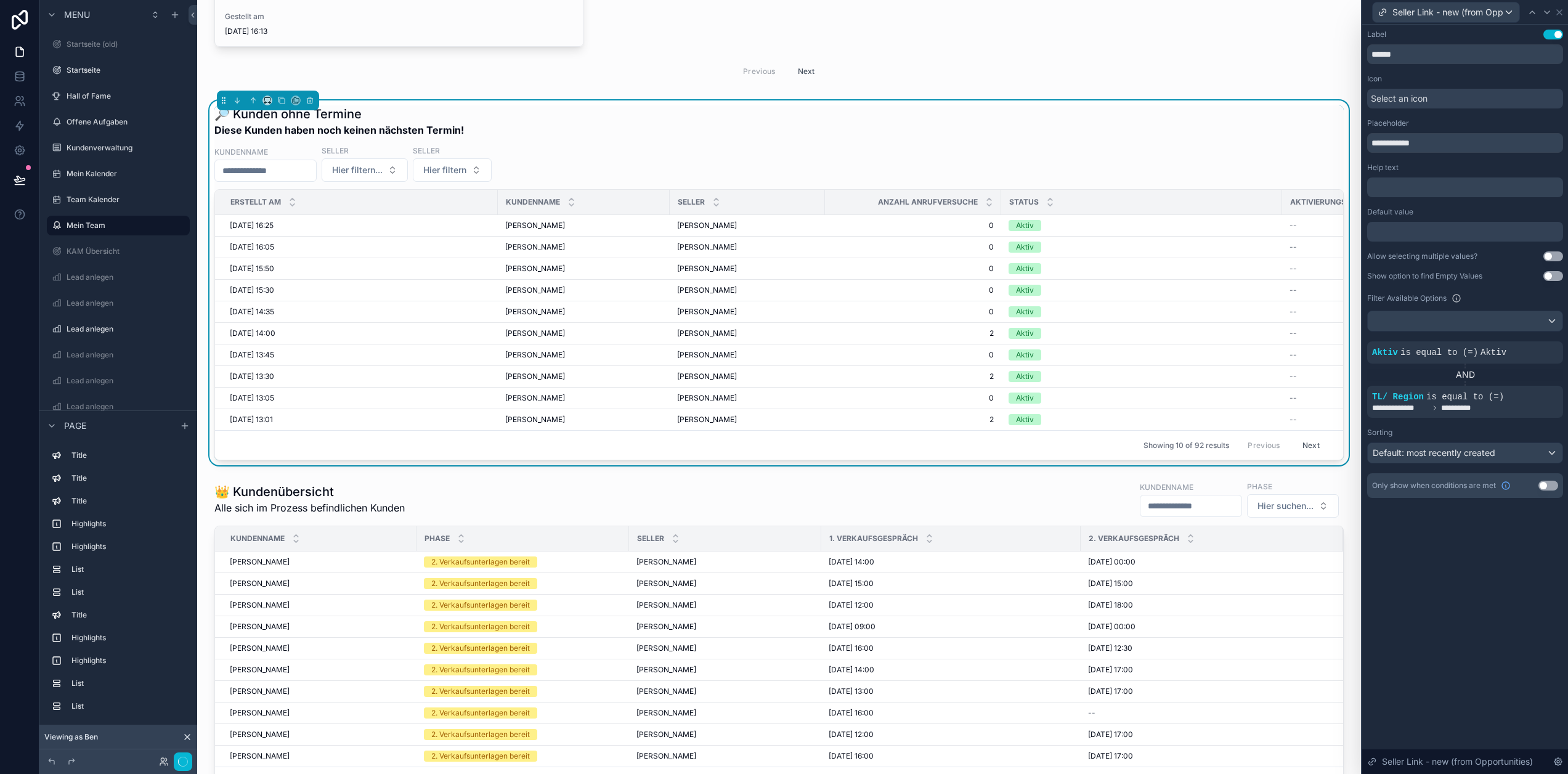
click at [1500, 537] on div "**********" at bounding box center [1465, 398] width 206 height 749
click at [1538, 9] on icon at bounding box center [1532, 12] width 10 height 10
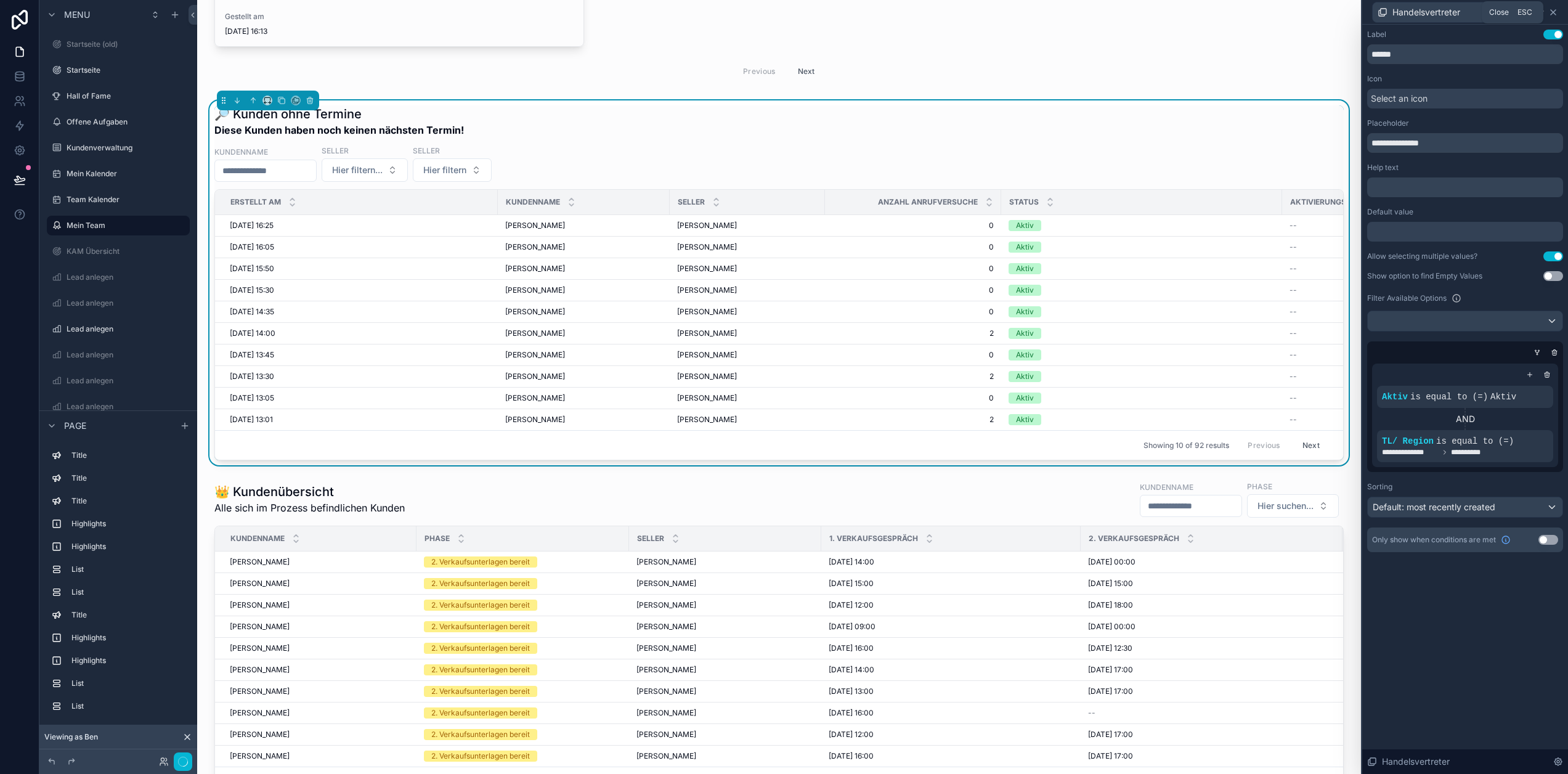
click at [1559, 9] on icon at bounding box center [1553, 12] width 10 height 10
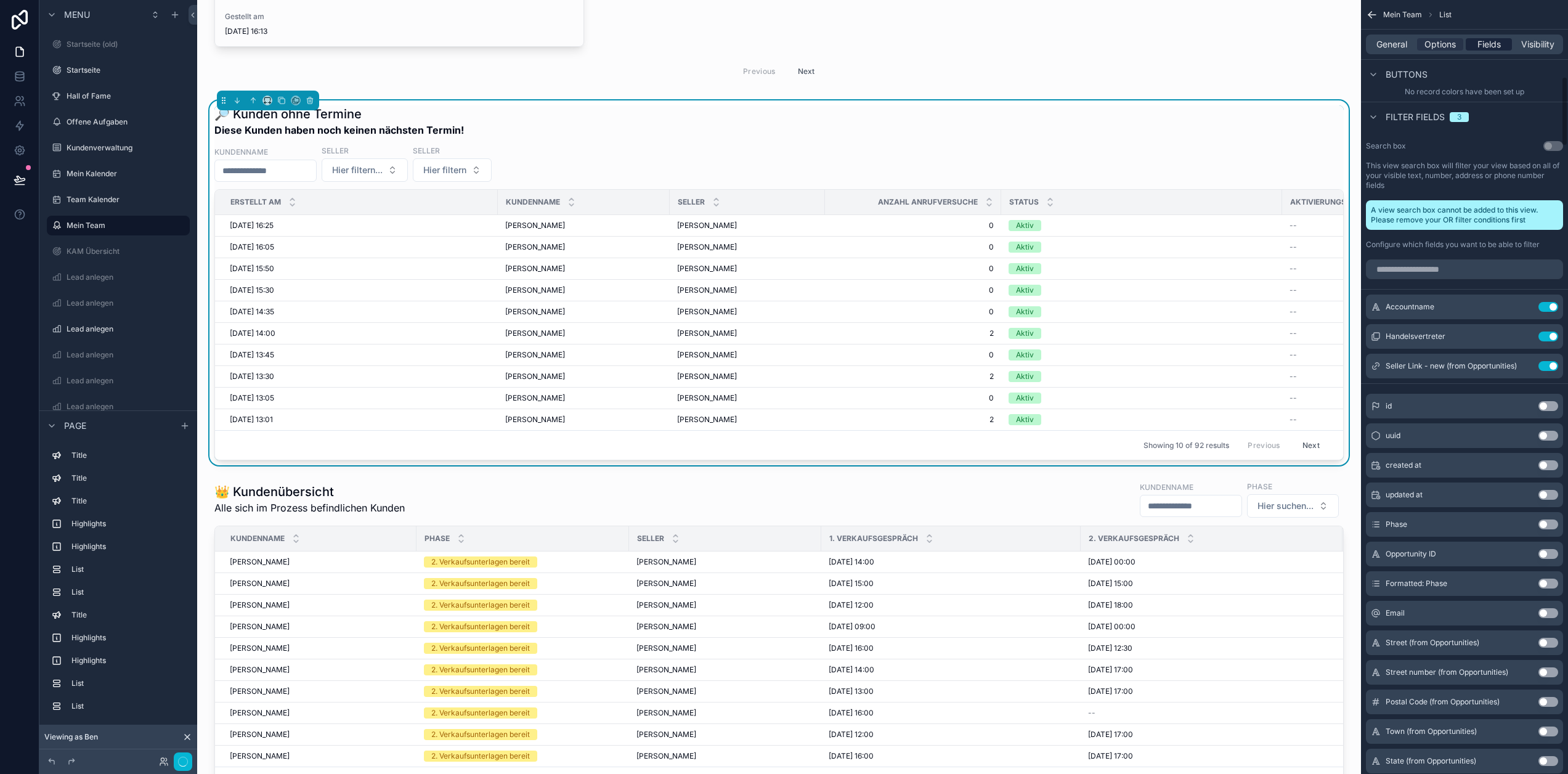
click at [1491, 41] on span "Fields" at bounding box center [1489, 45] width 24 height 12
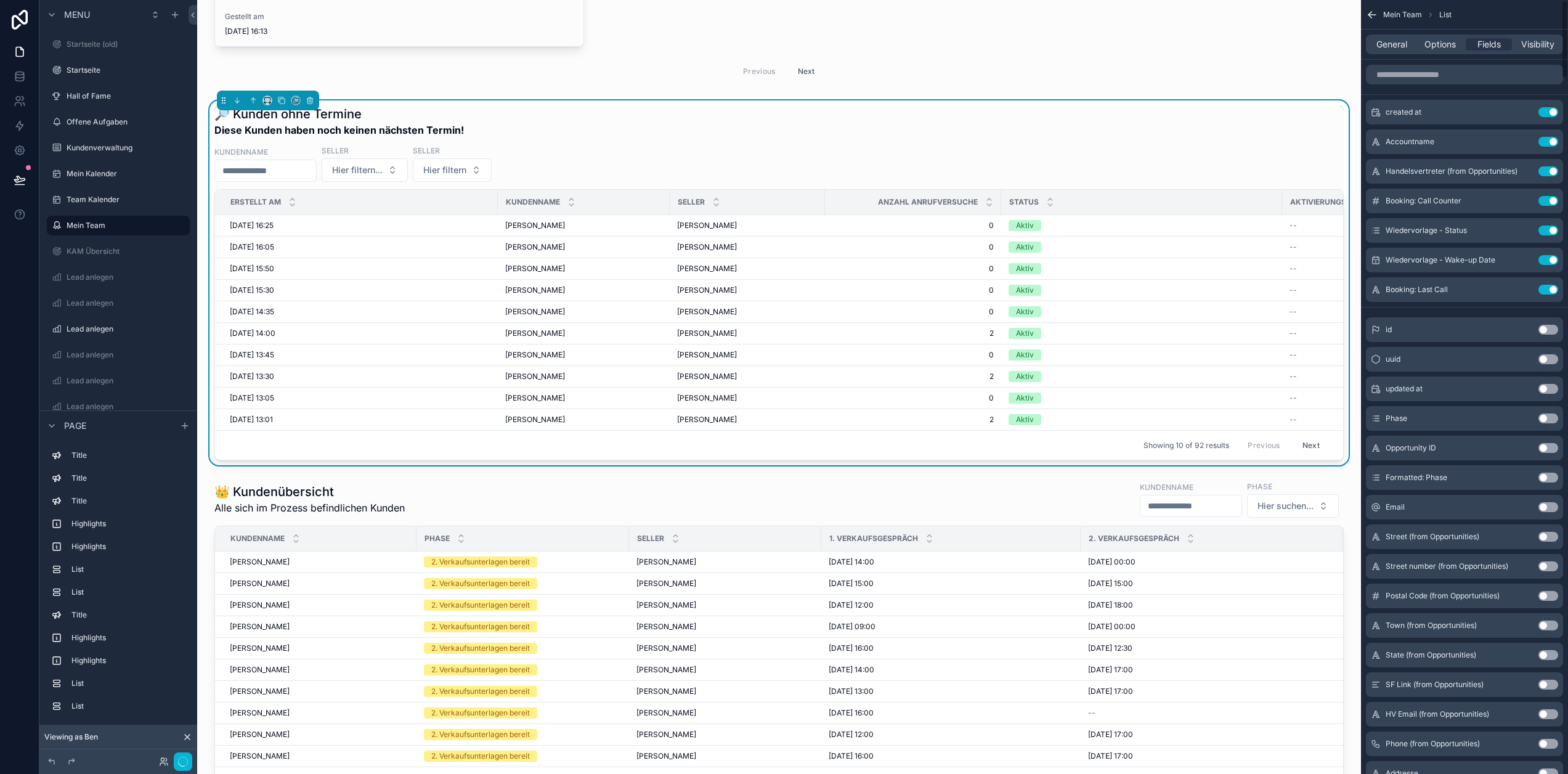
scroll to position [0, 0]
click at [1449, 72] on input "scrollable content" at bounding box center [1465, 74] width 197 height 20
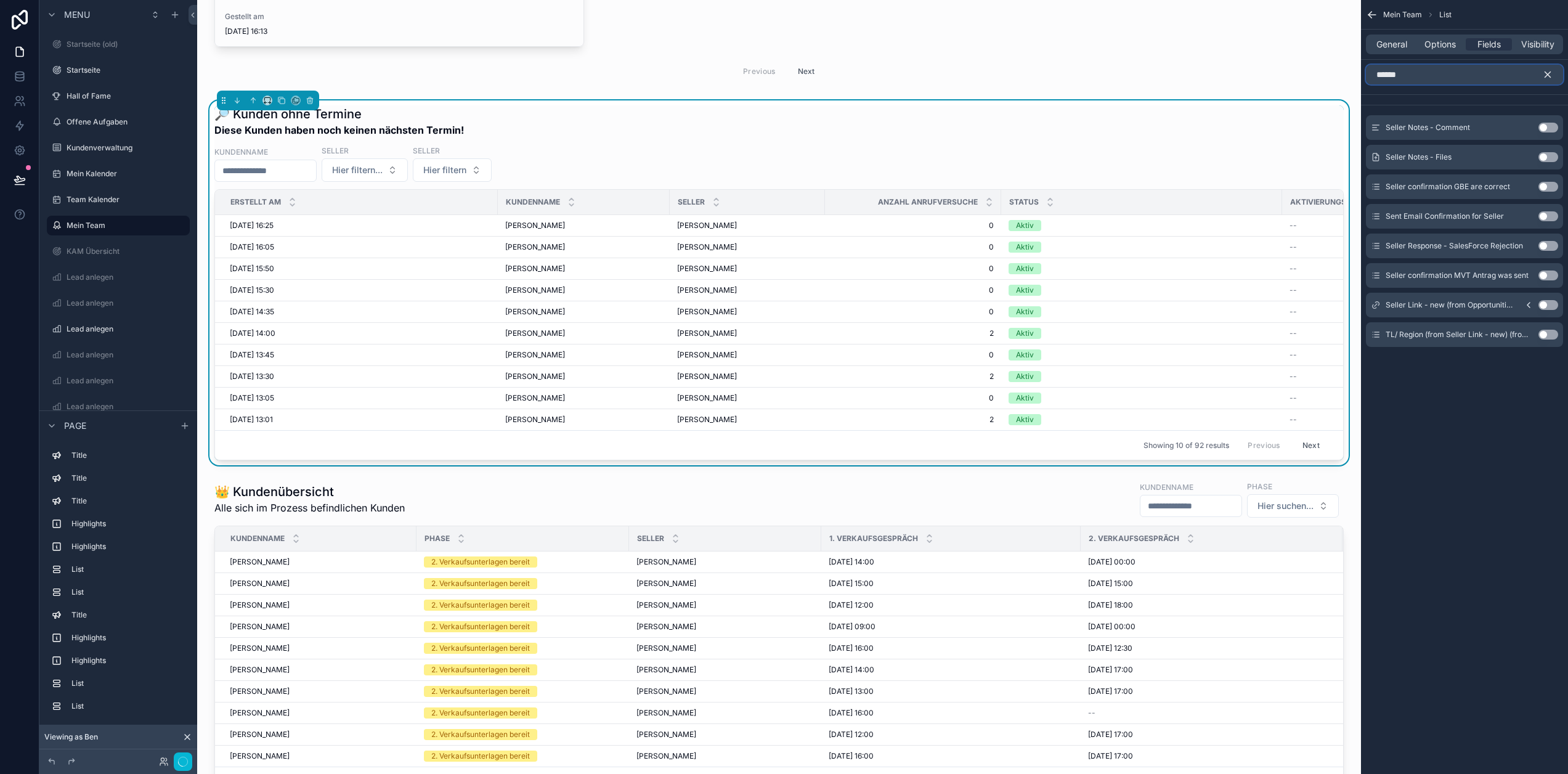
type input "******"
click at [1534, 305] on icon "scrollable content" at bounding box center [1529, 305] width 10 height 10
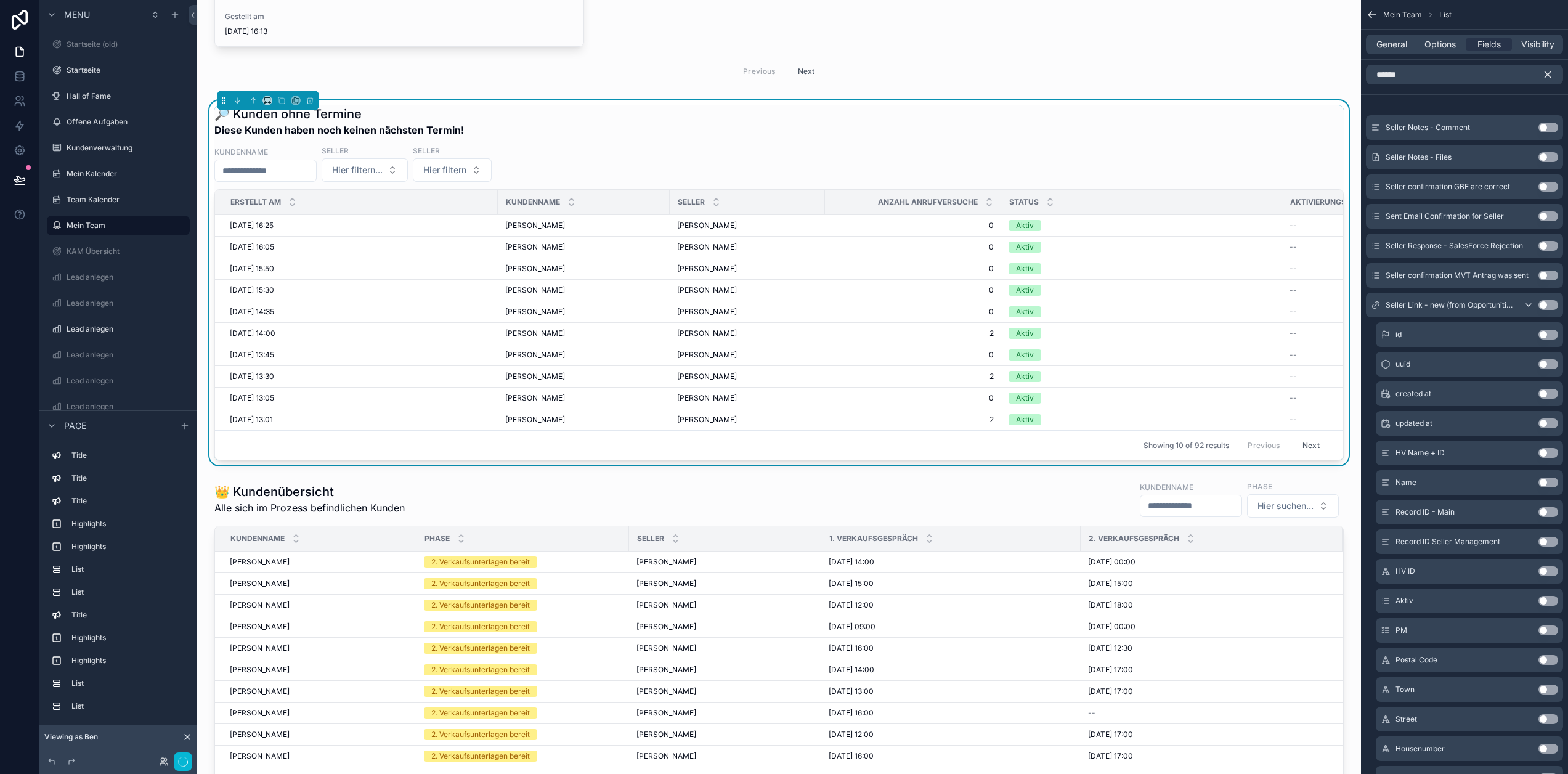
click at [1559, 481] on button "Use setting" at bounding box center [1548, 482] width 20 height 10
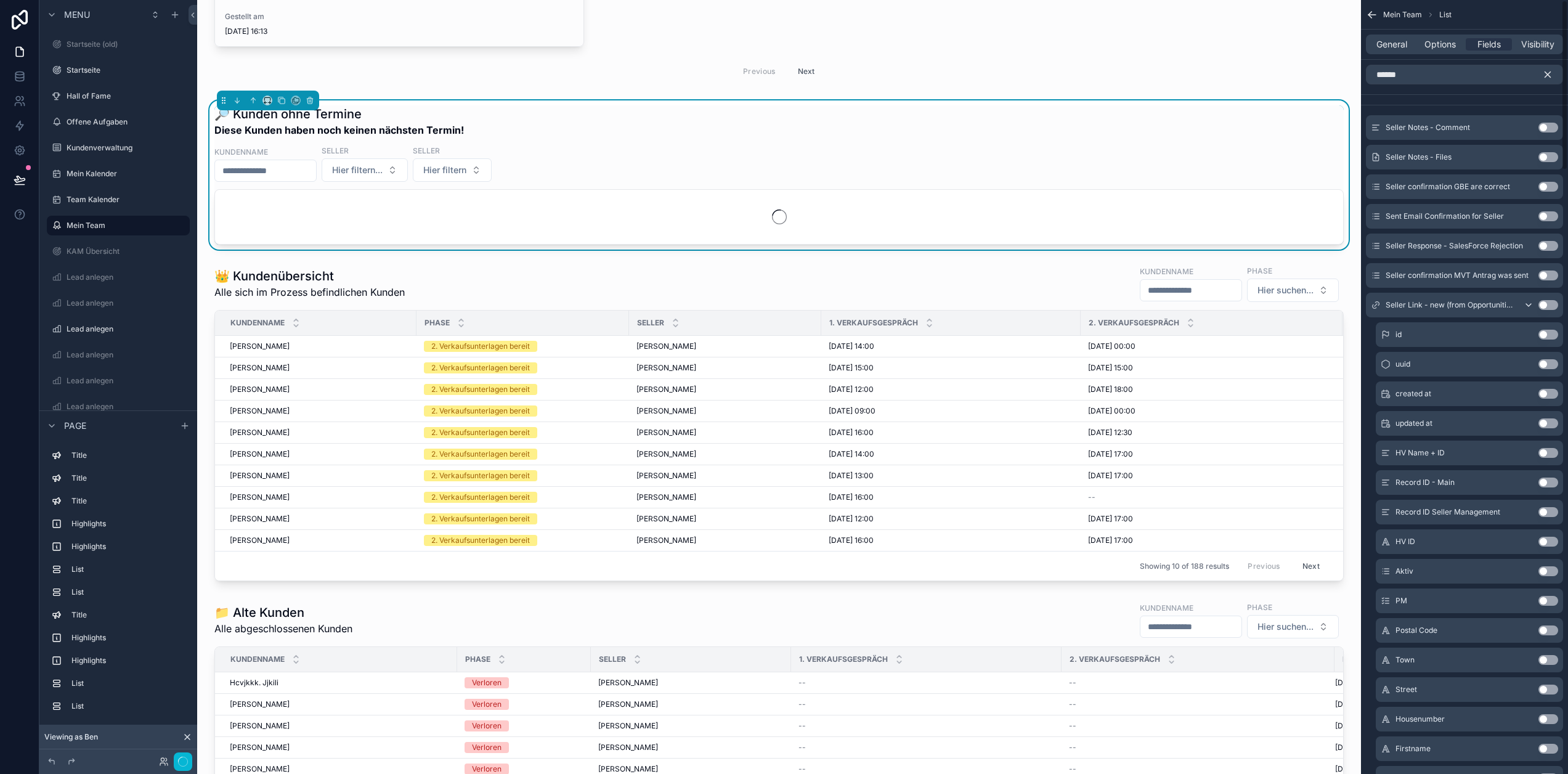
click at [1554, 73] on icon "scrollable content" at bounding box center [1548, 74] width 11 height 11
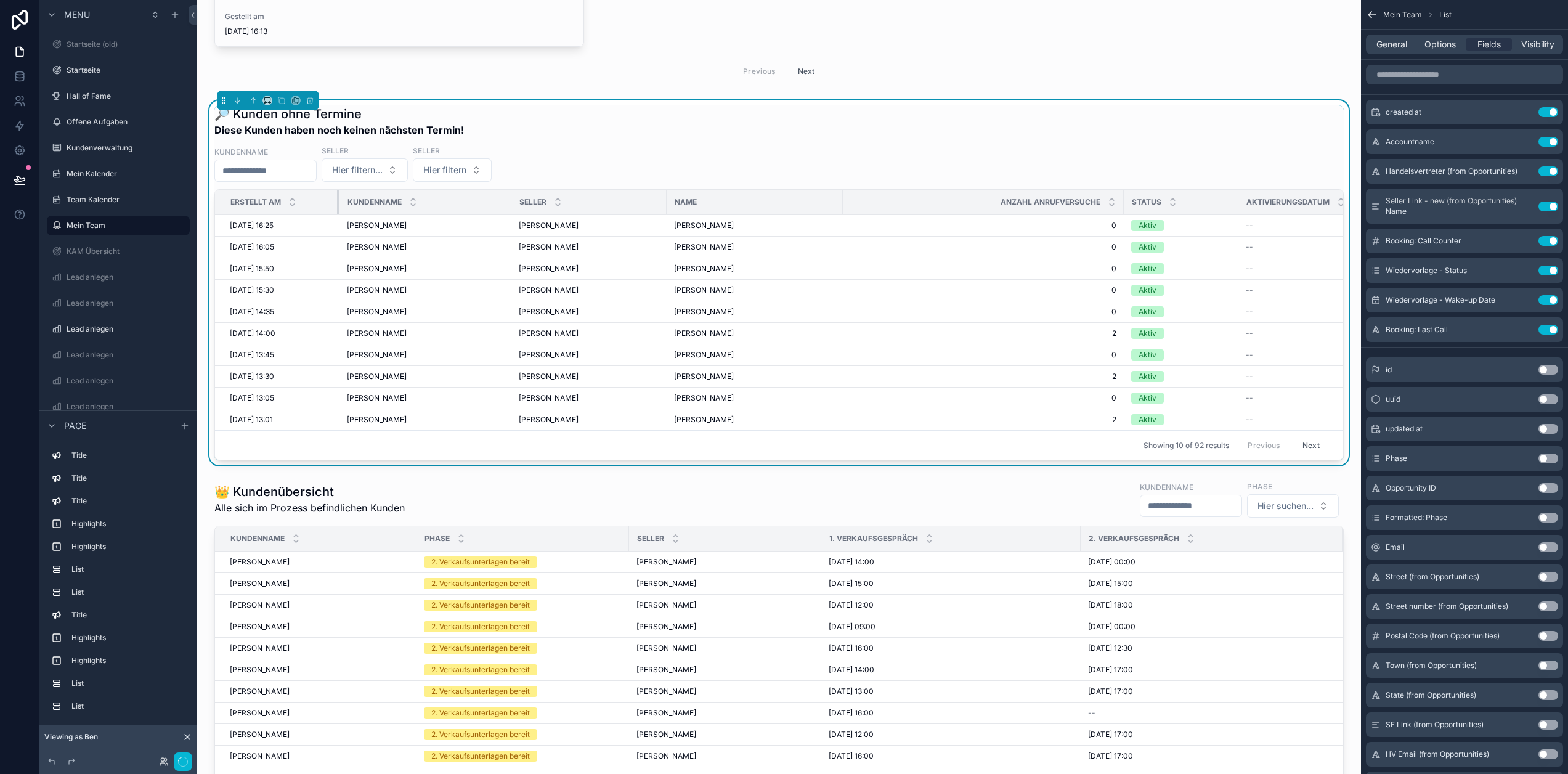
drag, startPoint x: 497, startPoint y: 243, endPoint x: 339, endPoint y: 252, distance: 158.3
click at [339, 214] on div "scrollable content" at bounding box center [339, 202] width 5 height 24
click at [466, 176] on span "Hier filtern" at bounding box center [445, 170] width 43 height 12
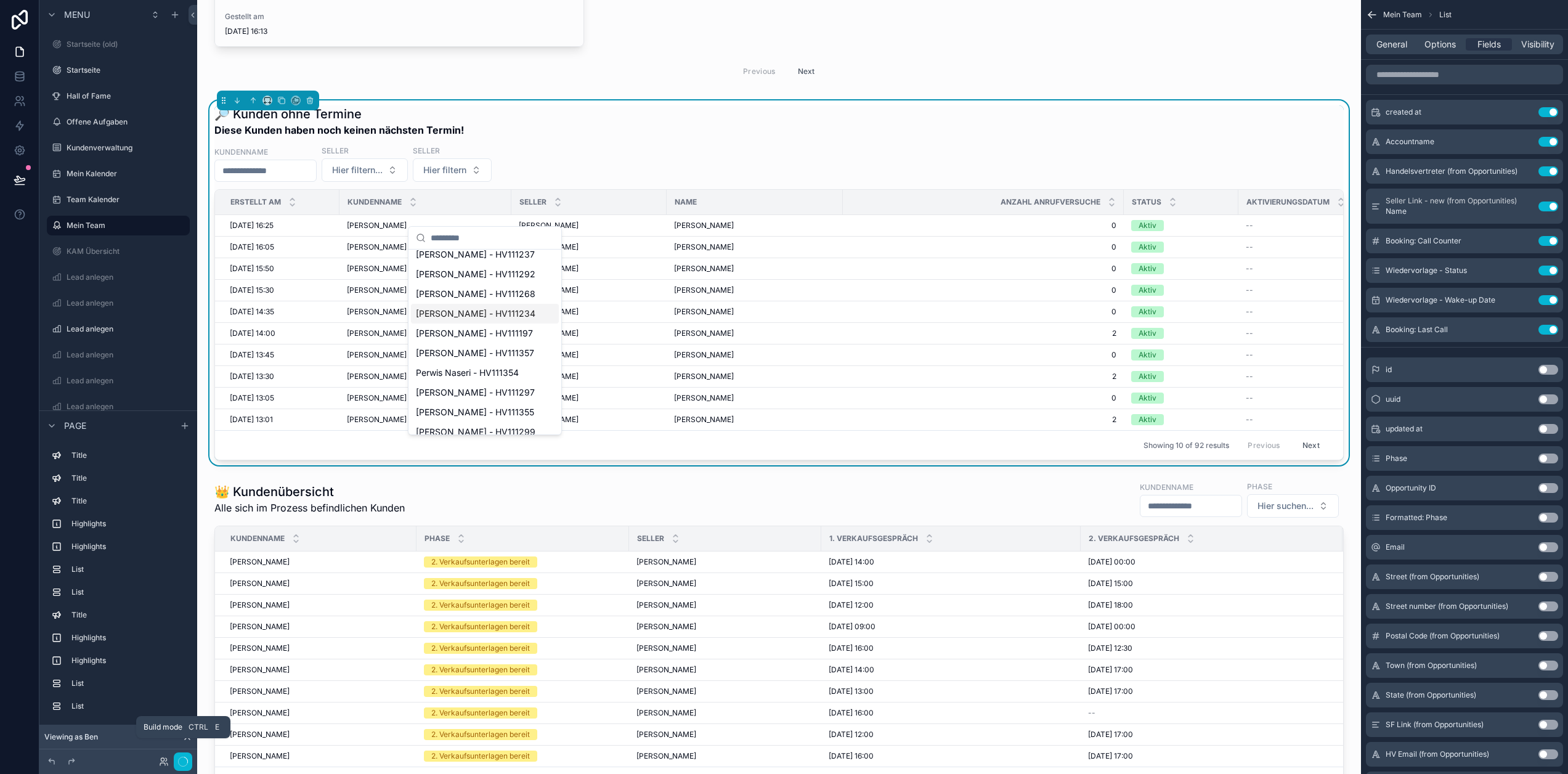
scroll to position [214, 0]
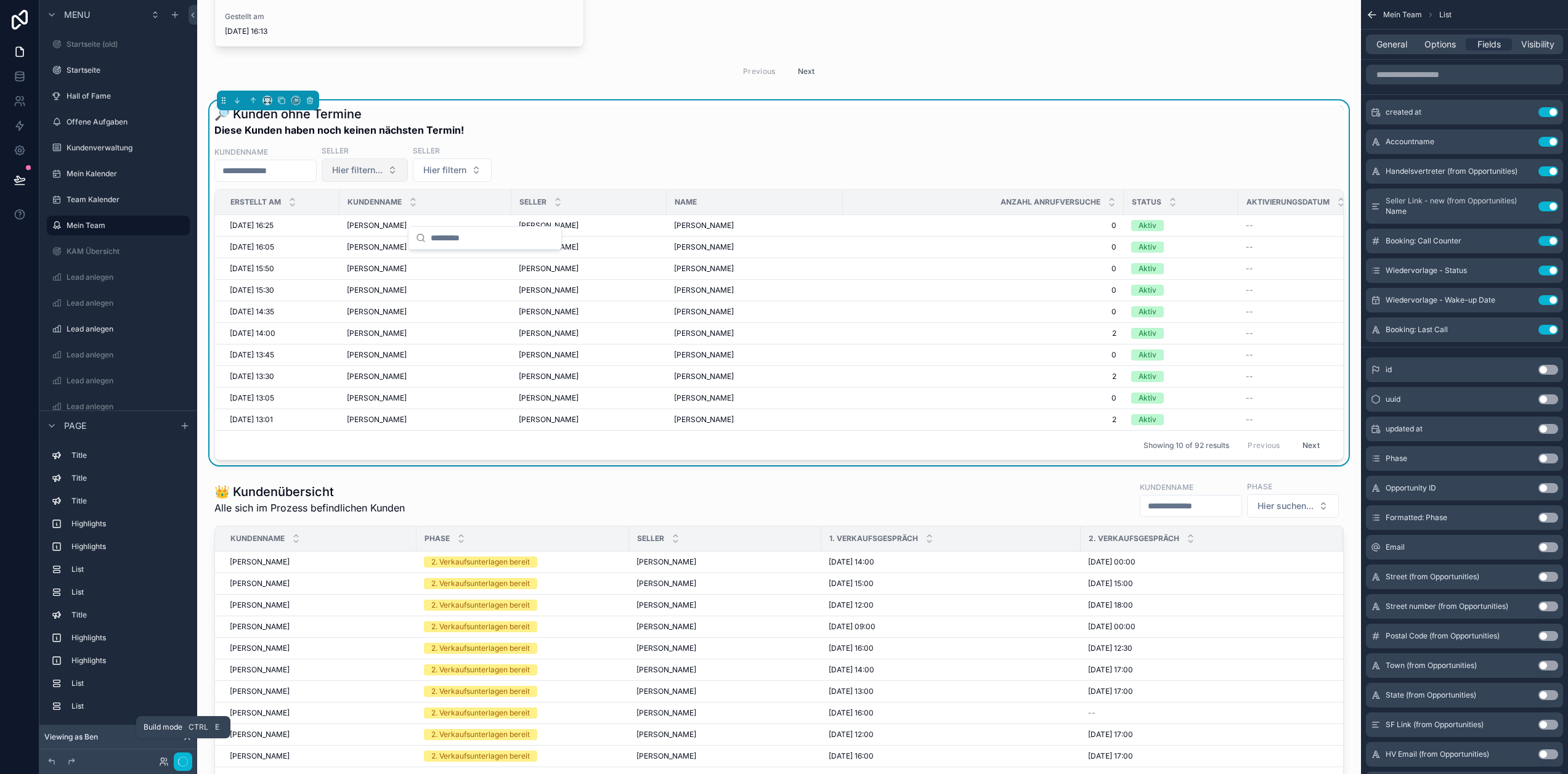
click at [382, 176] on span "Hier filtern..." at bounding box center [357, 170] width 51 height 12
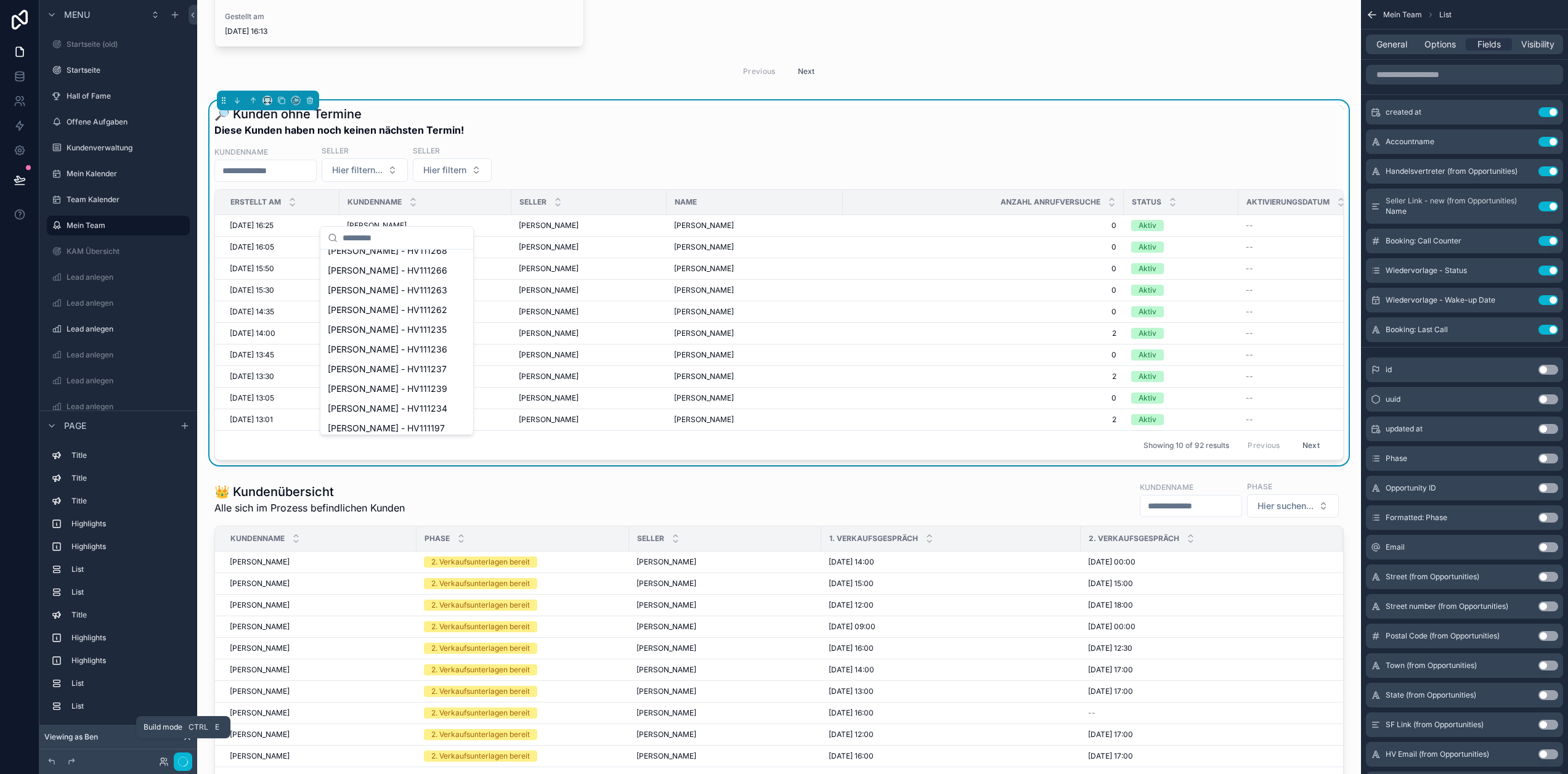
scroll to position [392, 0]
click at [466, 176] on span "Hier filtern" at bounding box center [445, 170] width 43 height 12
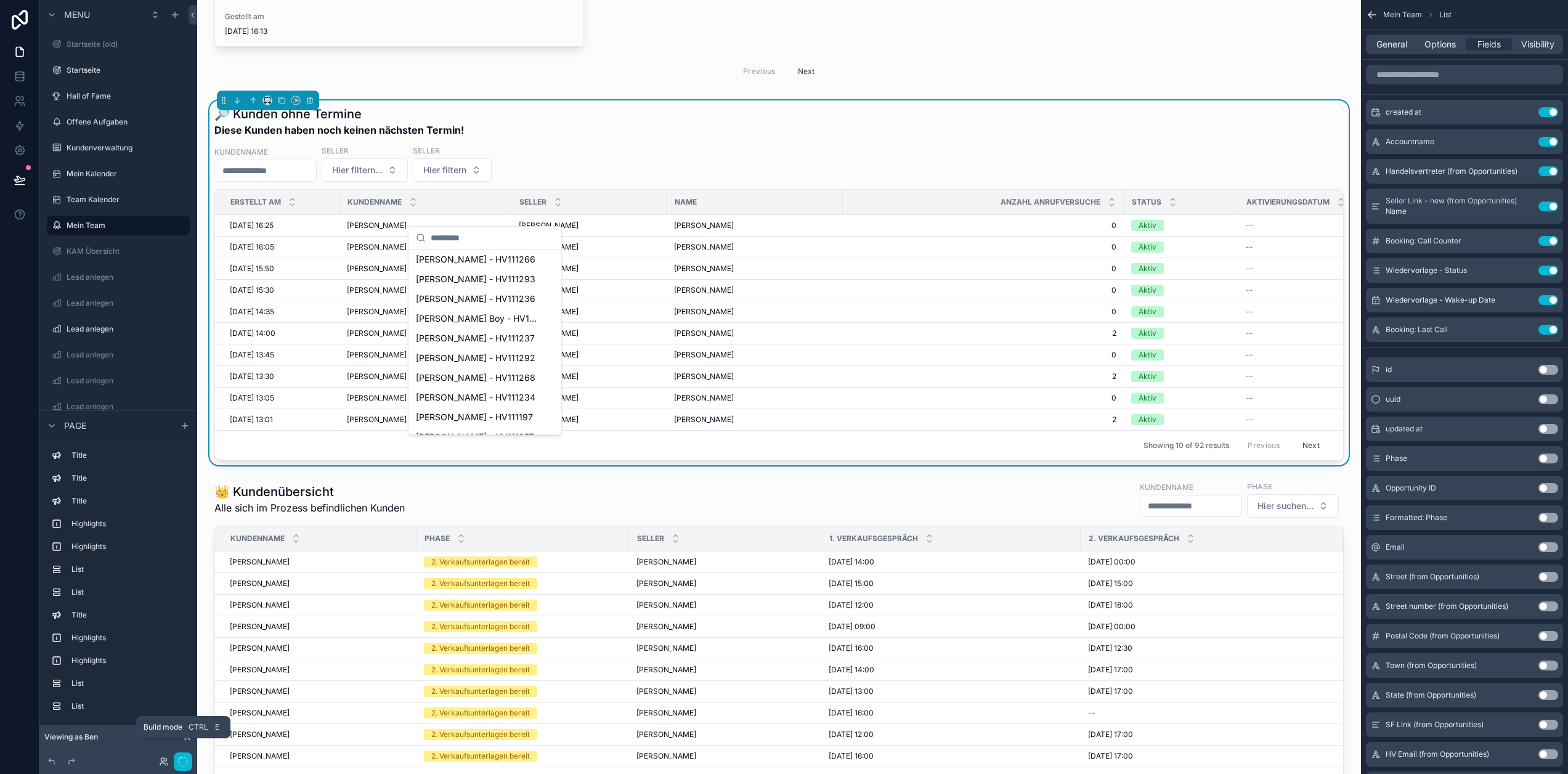
scroll to position [0, 0]
click at [619, 182] on div "Kundenname Seller Hier filtern... Seller Hier filtern" at bounding box center [779, 163] width 1130 height 37
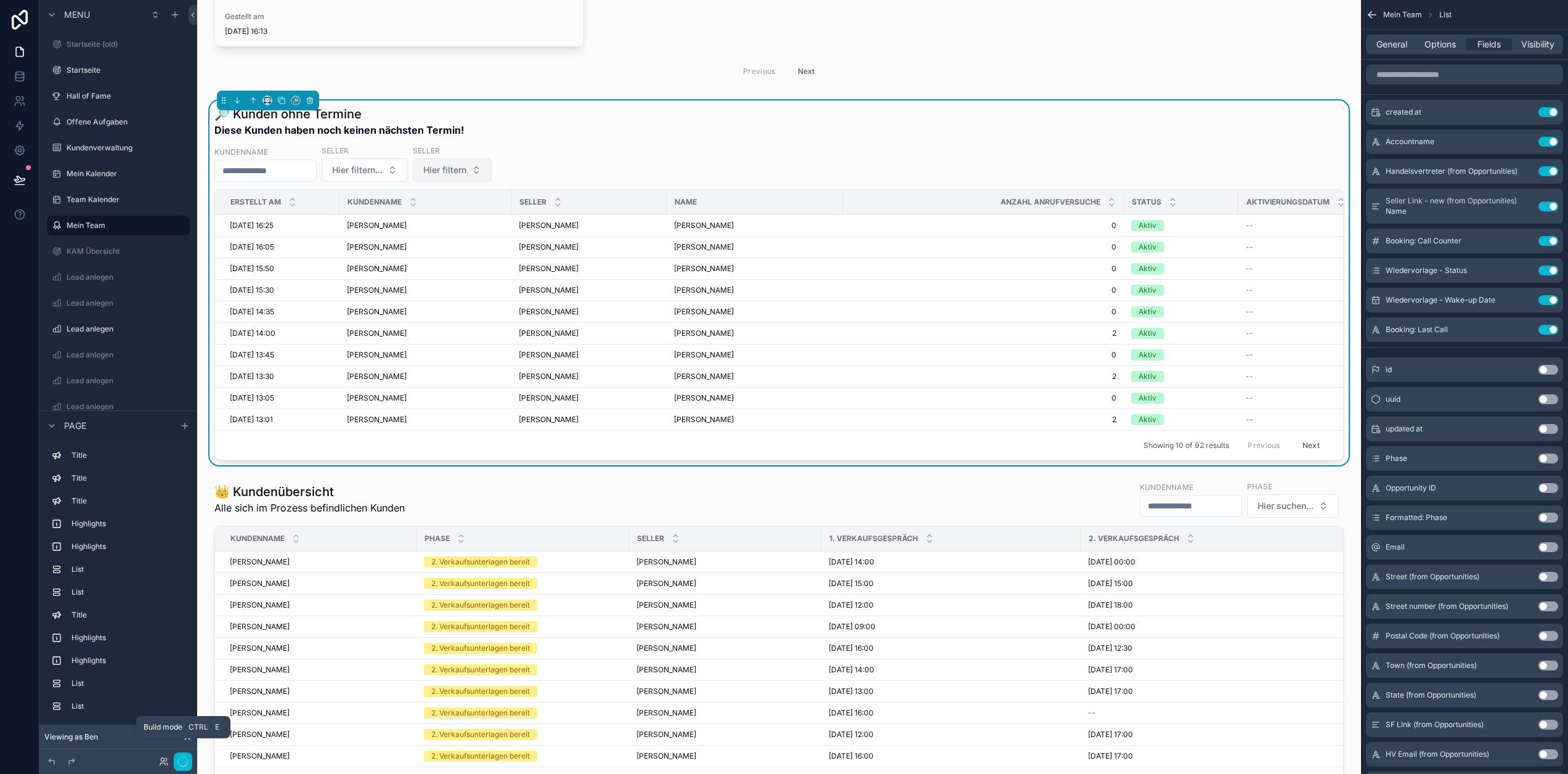
click at [466, 176] on span "Hier filtern" at bounding box center [445, 170] width 43 height 12
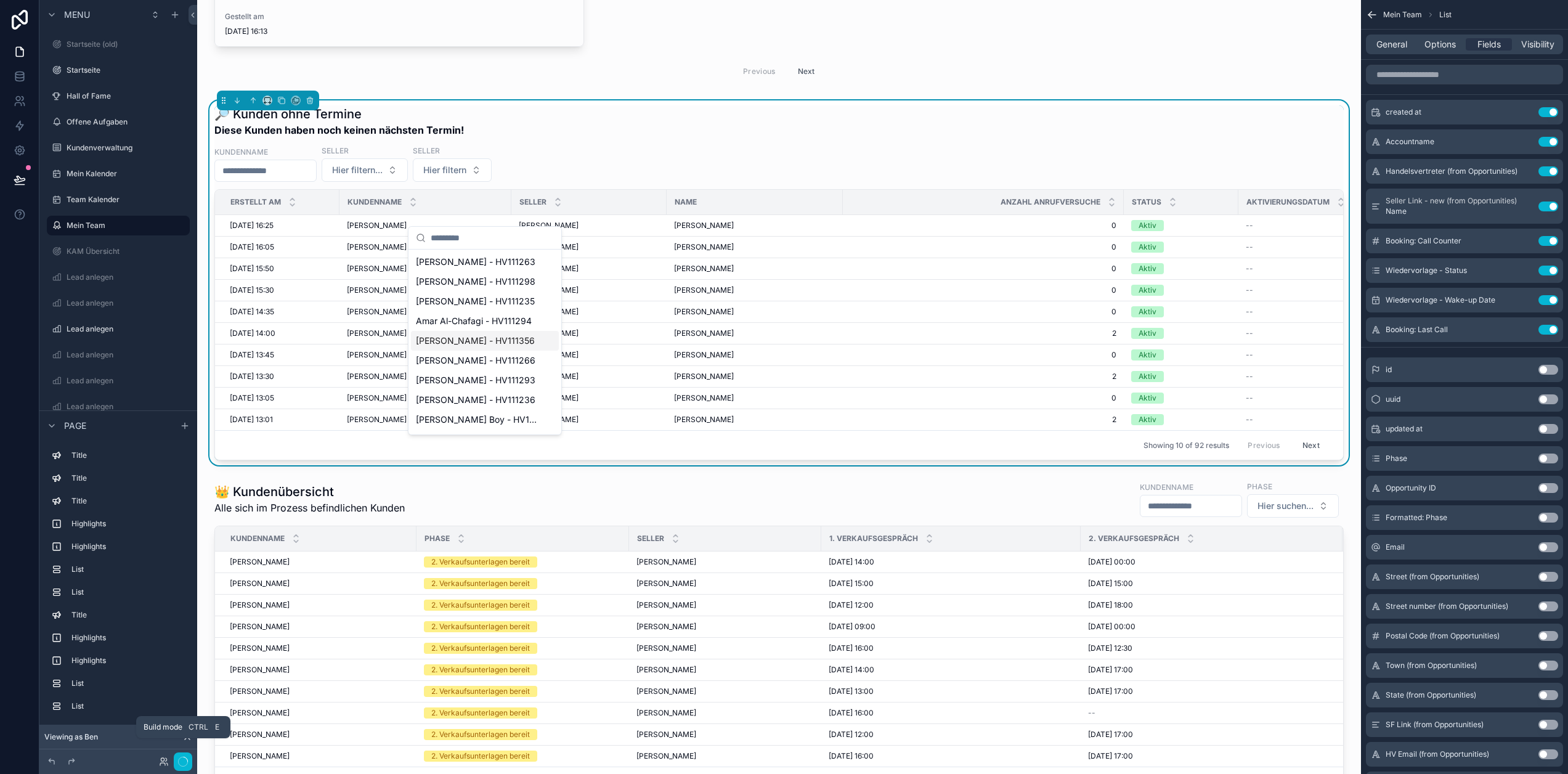
click at [469, 343] on span "Karsten Kutzke - HV111356" at bounding box center [476, 340] width 119 height 12
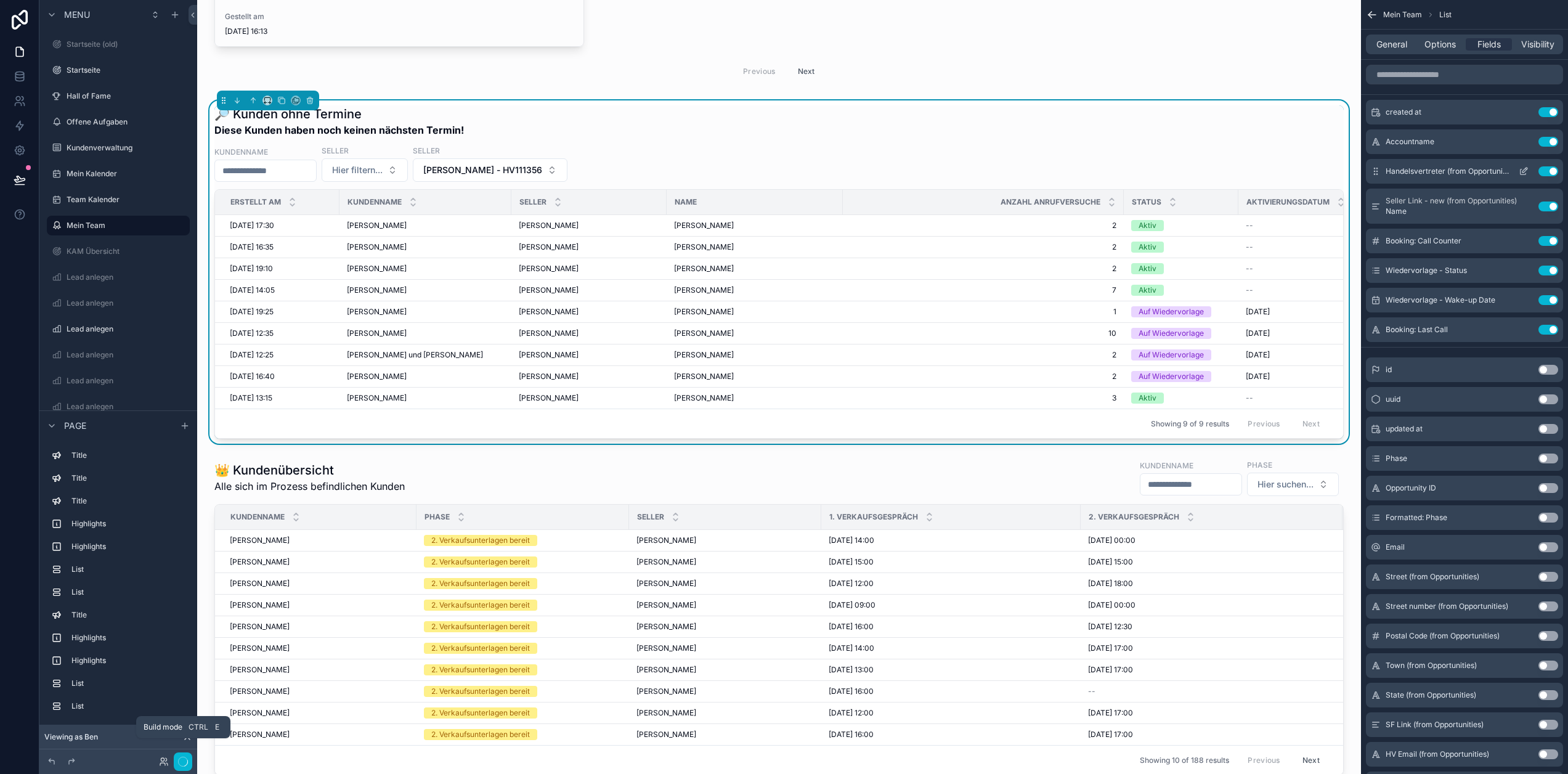
click at [1558, 170] on button "Use setting" at bounding box center [1548, 171] width 20 height 10
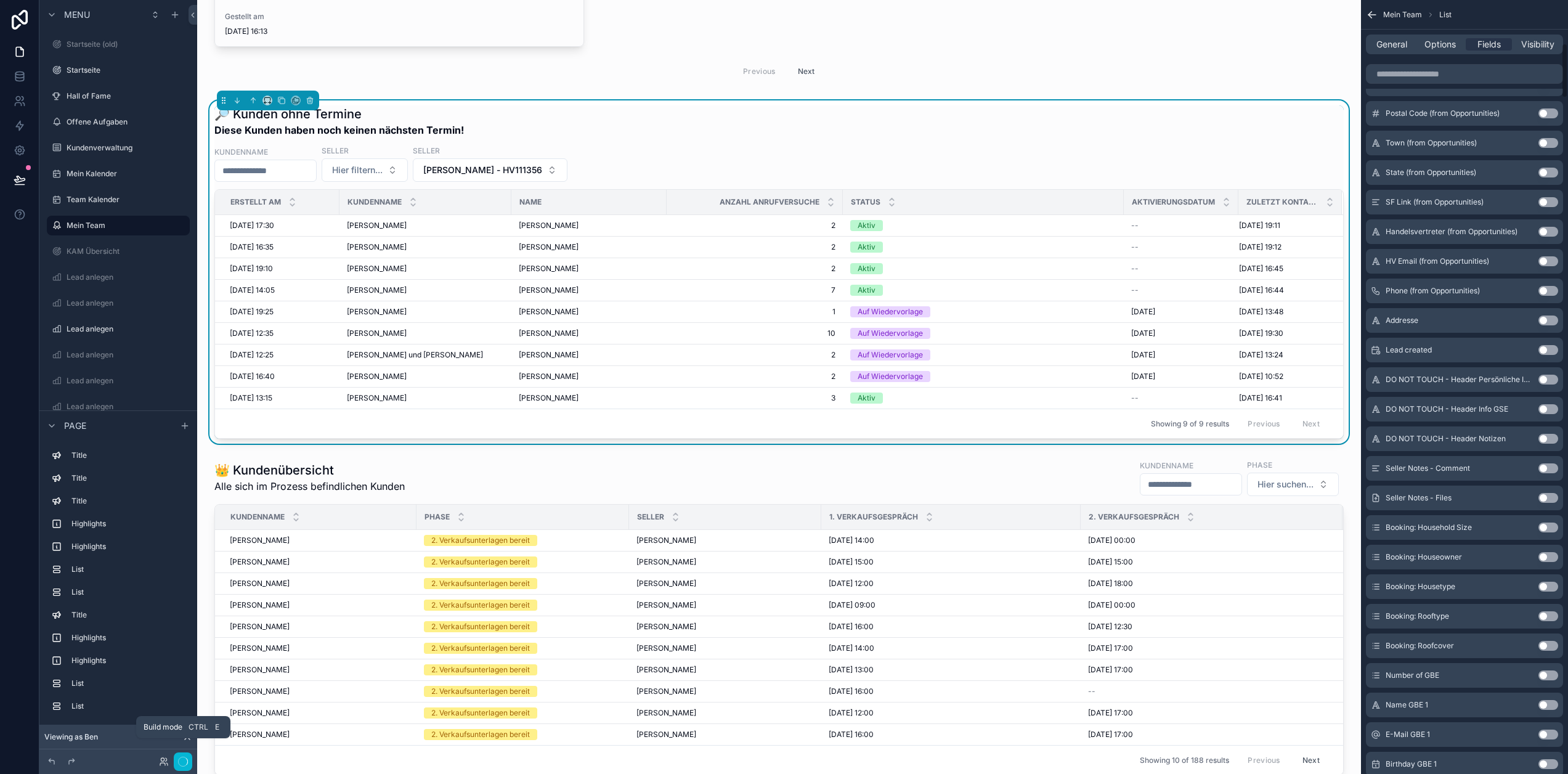
scroll to position [985, 0]
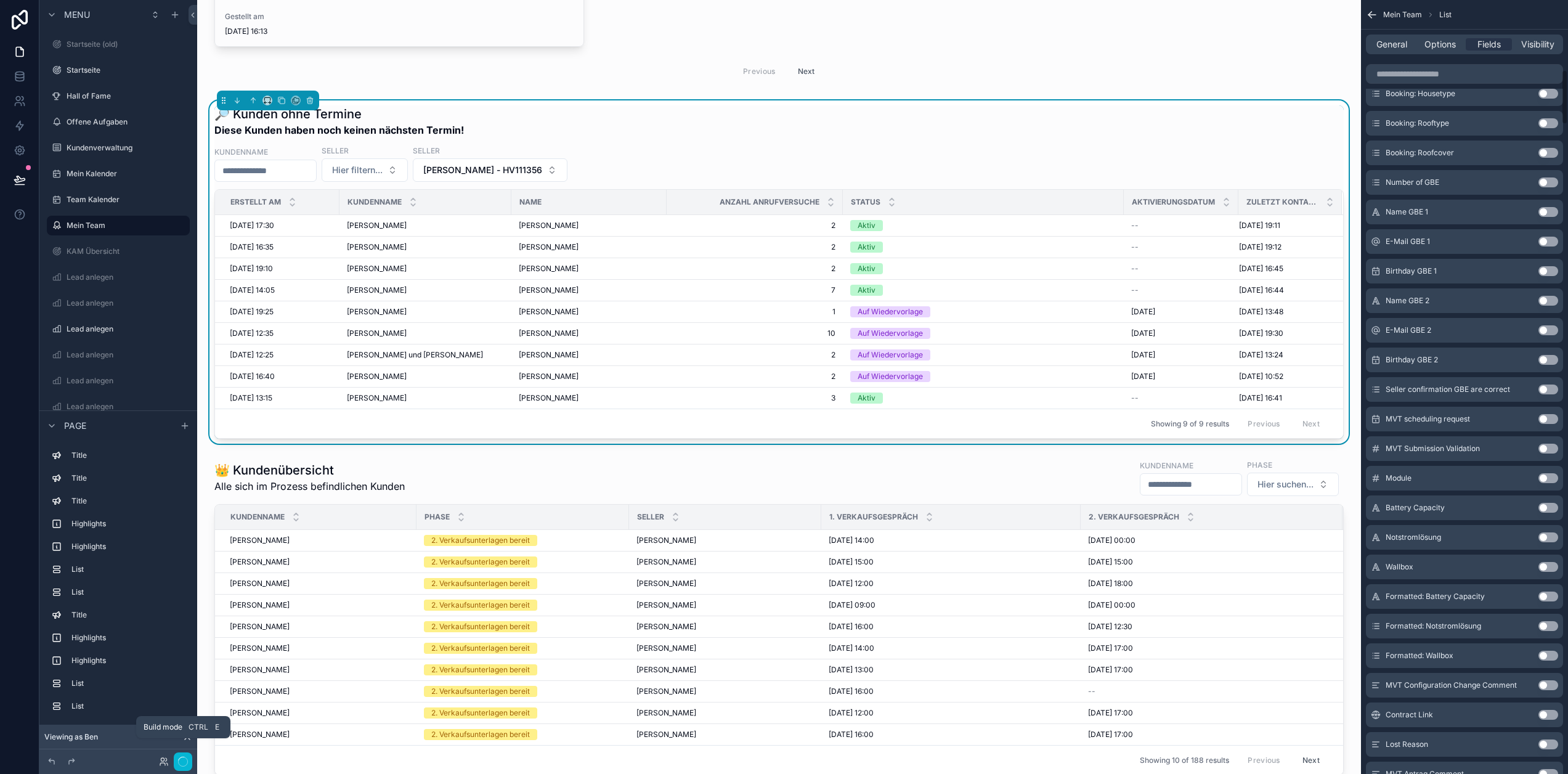
click at [1442, 45] on span "Options" at bounding box center [1440, 45] width 32 height 12
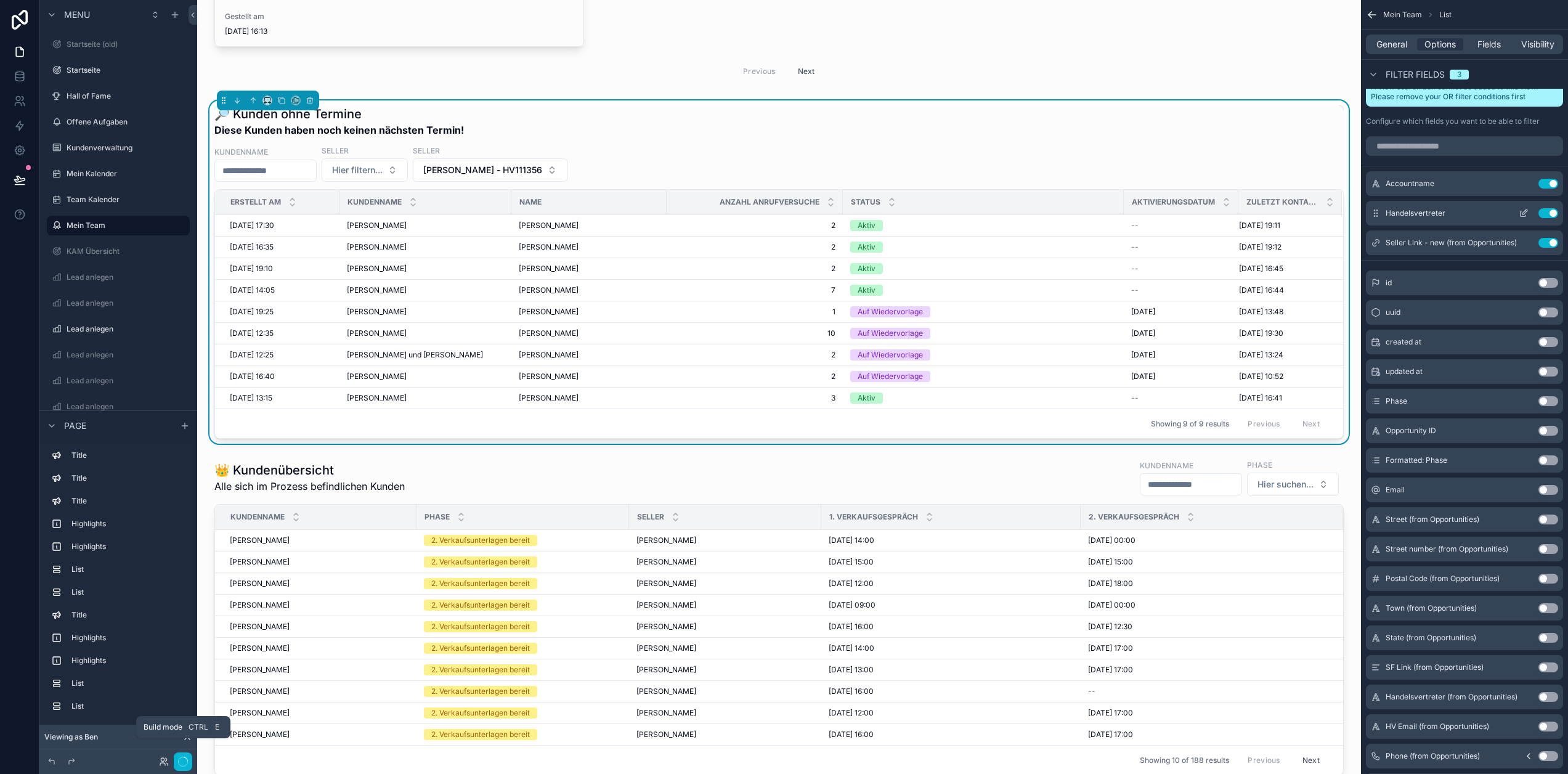
click at [1559, 212] on button "Use setting" at bounding box center [1548, 213] width 20 height 10
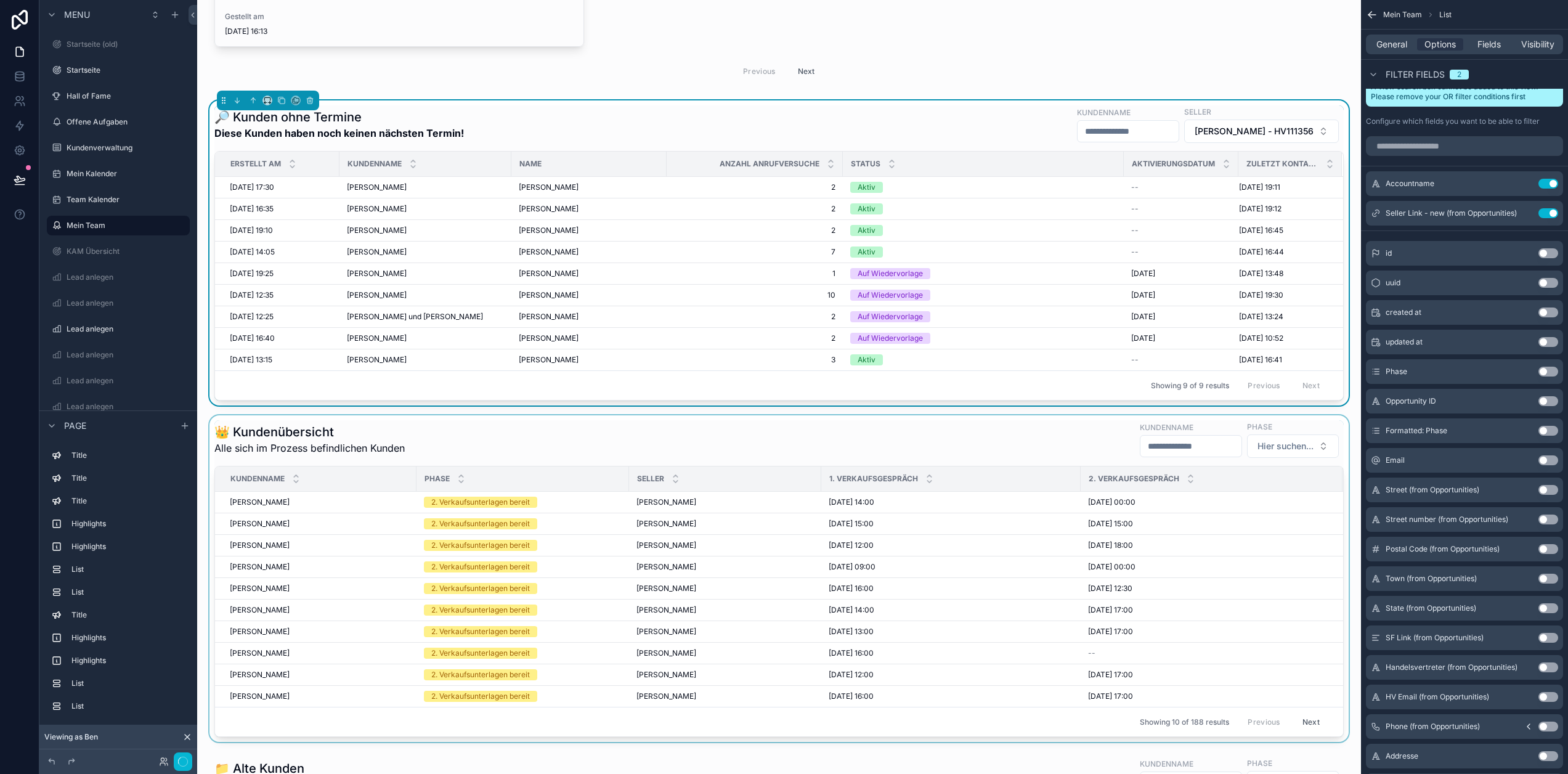
scroll to position [5700, 0]
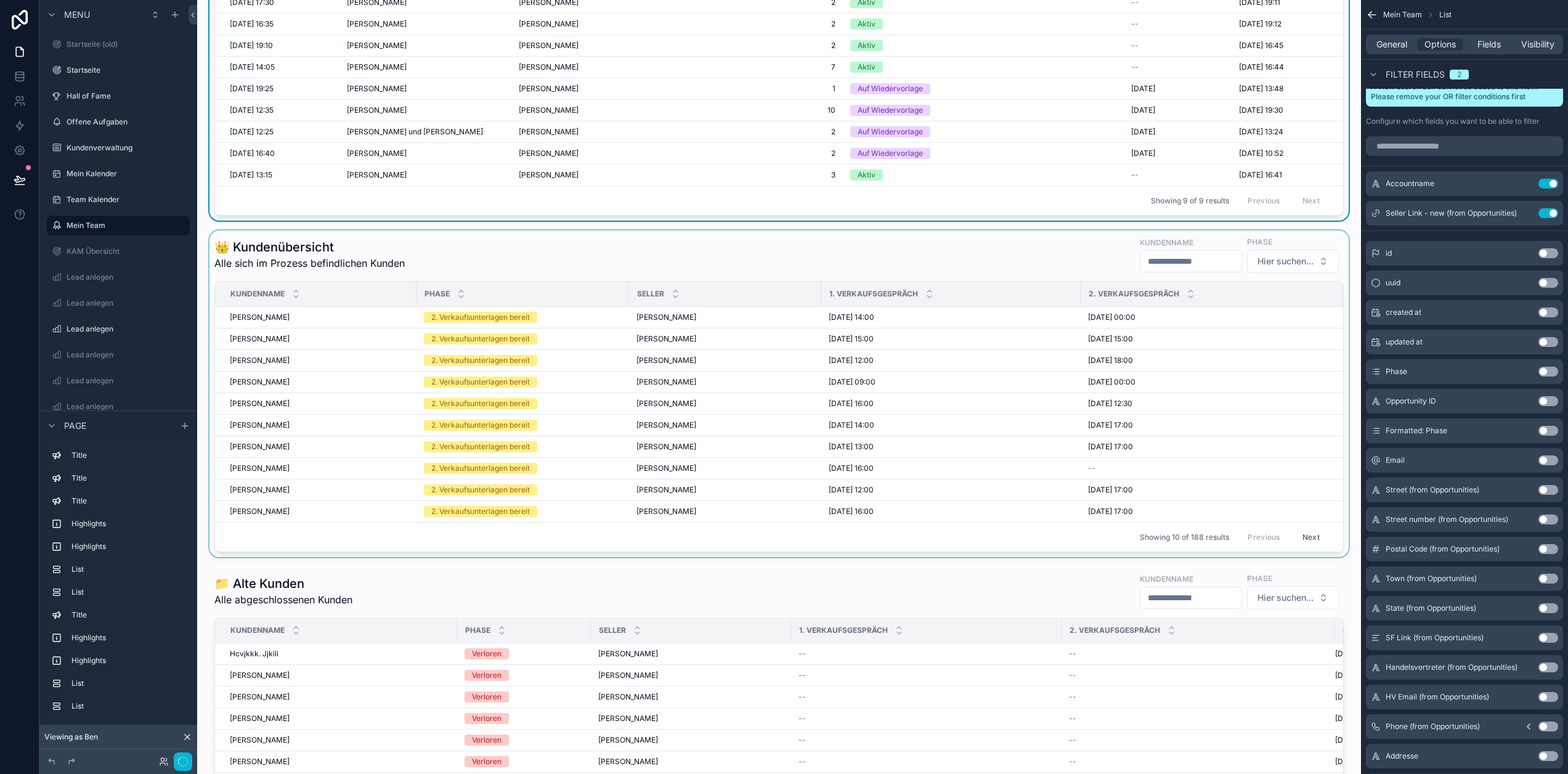
click at [677, 298] on div "scrollable content" at bounding box center [779, 393] width 1144 height 326
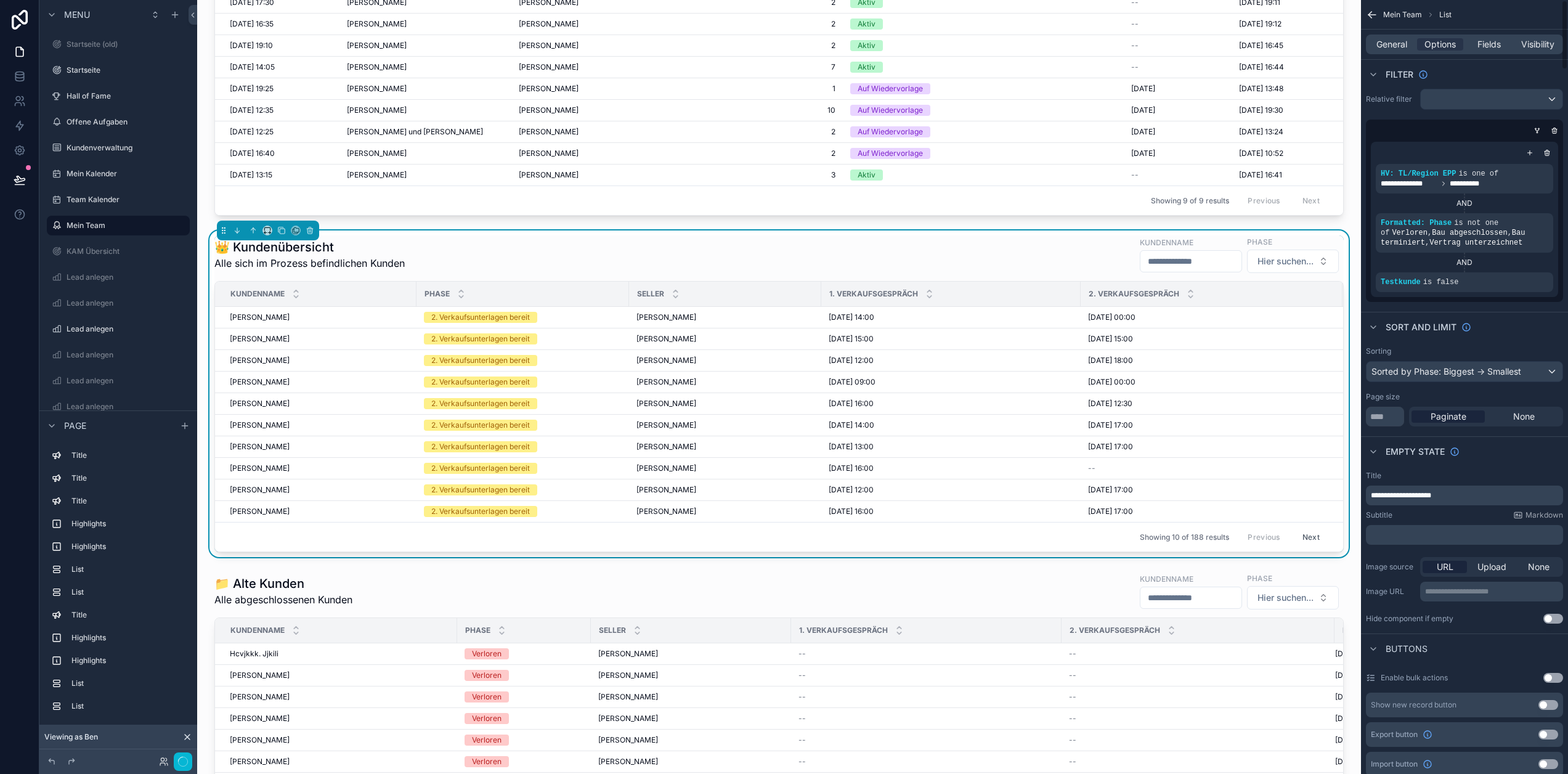
scroll to position [0, 0]
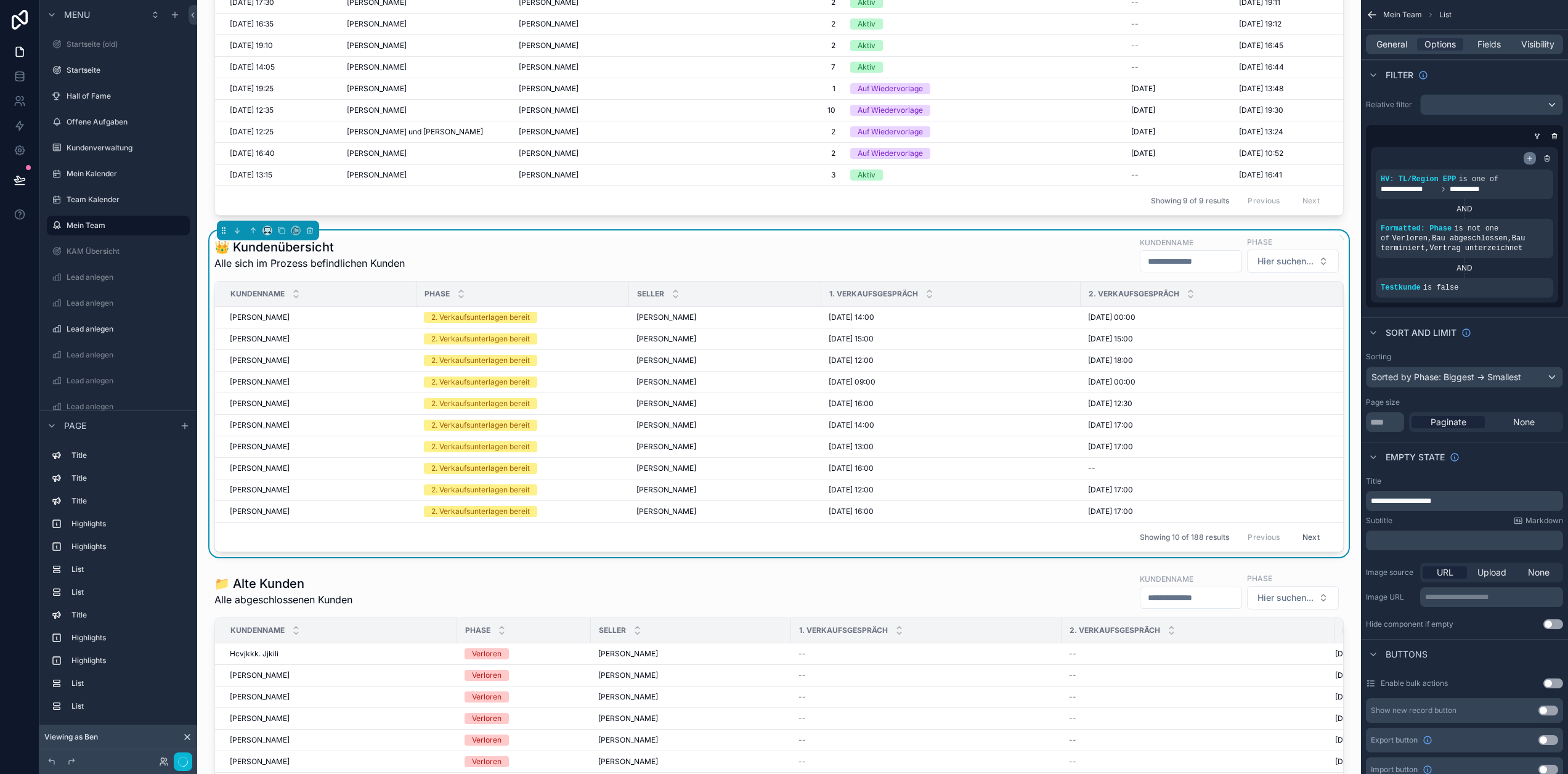
click at [1534, 155] on icon "scrollable content" at bounding box center [1529, 158] width 7 height 7
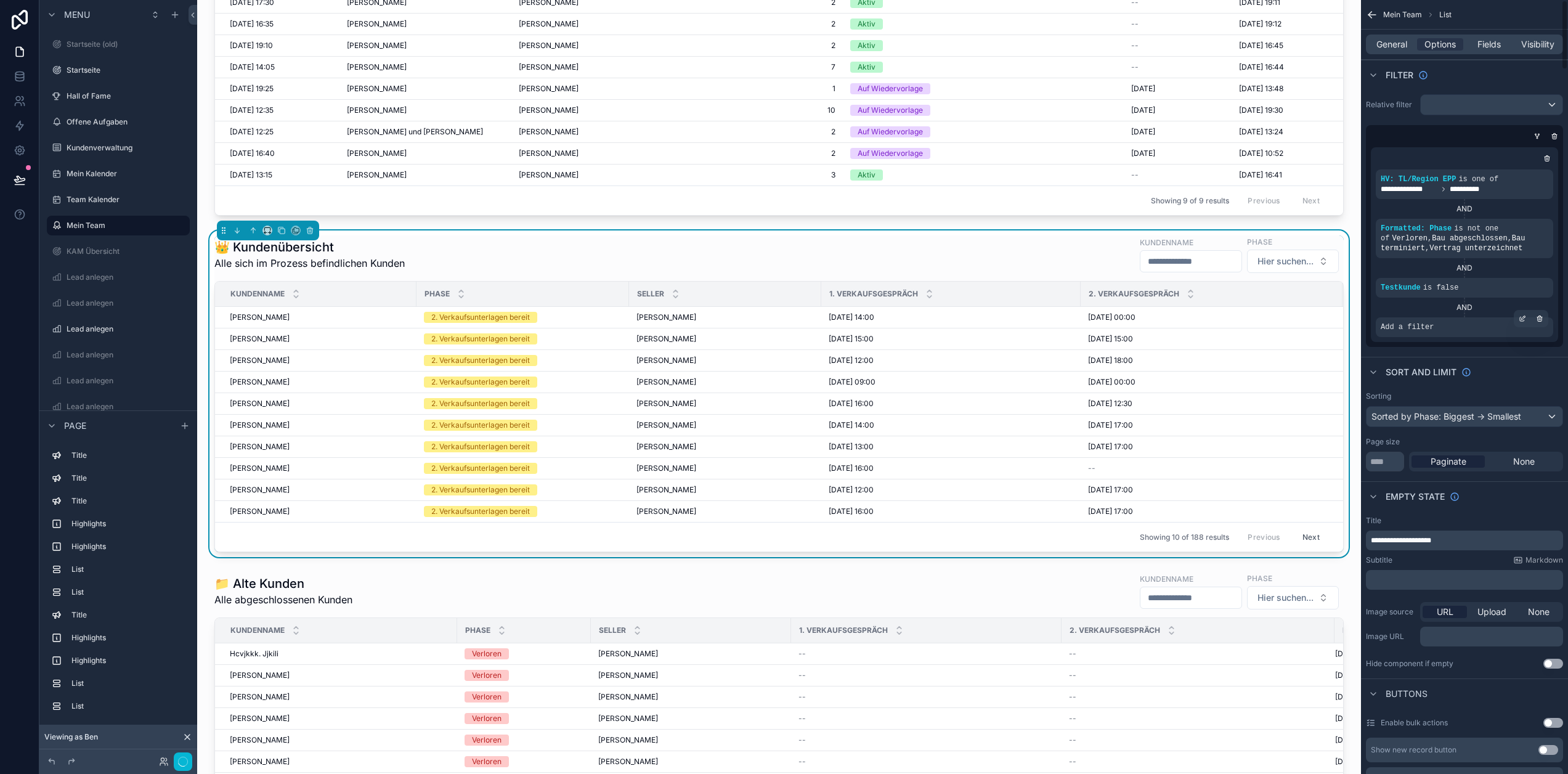
click at [1527, 327] on div "Add a filter" at bounding box center [1465, 327] width 178 height 20
click at [1526, 315] on icon "scrollable content" at bounding box center [1522, 318] width 7 height 7
click at [1278, 305] on span "Select a field" at bounding box center [1251, 309] width 53 height 11
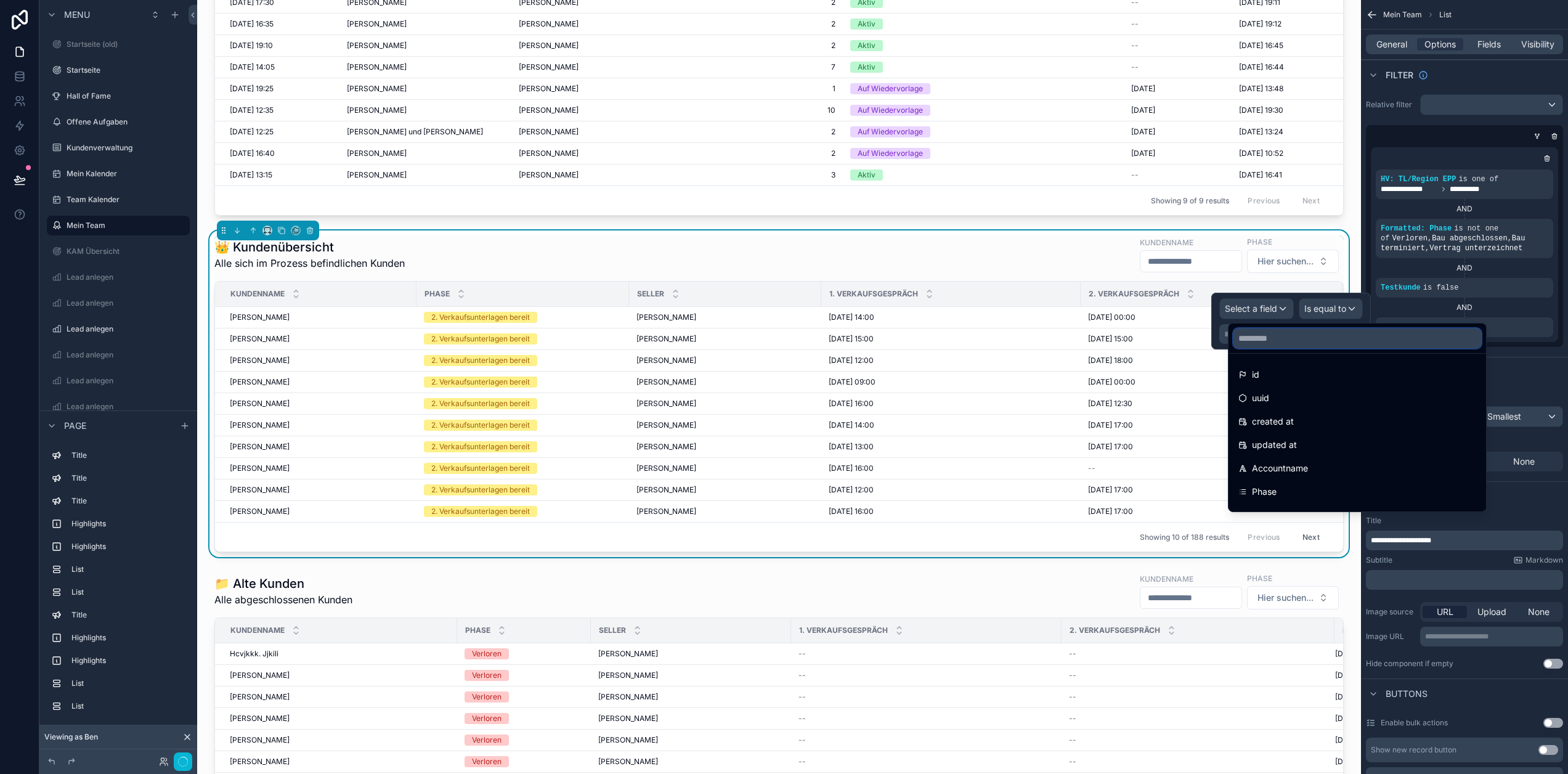
click at [1285, 333] on input "text" at bounding box center [1357, 338] width 248 height 20
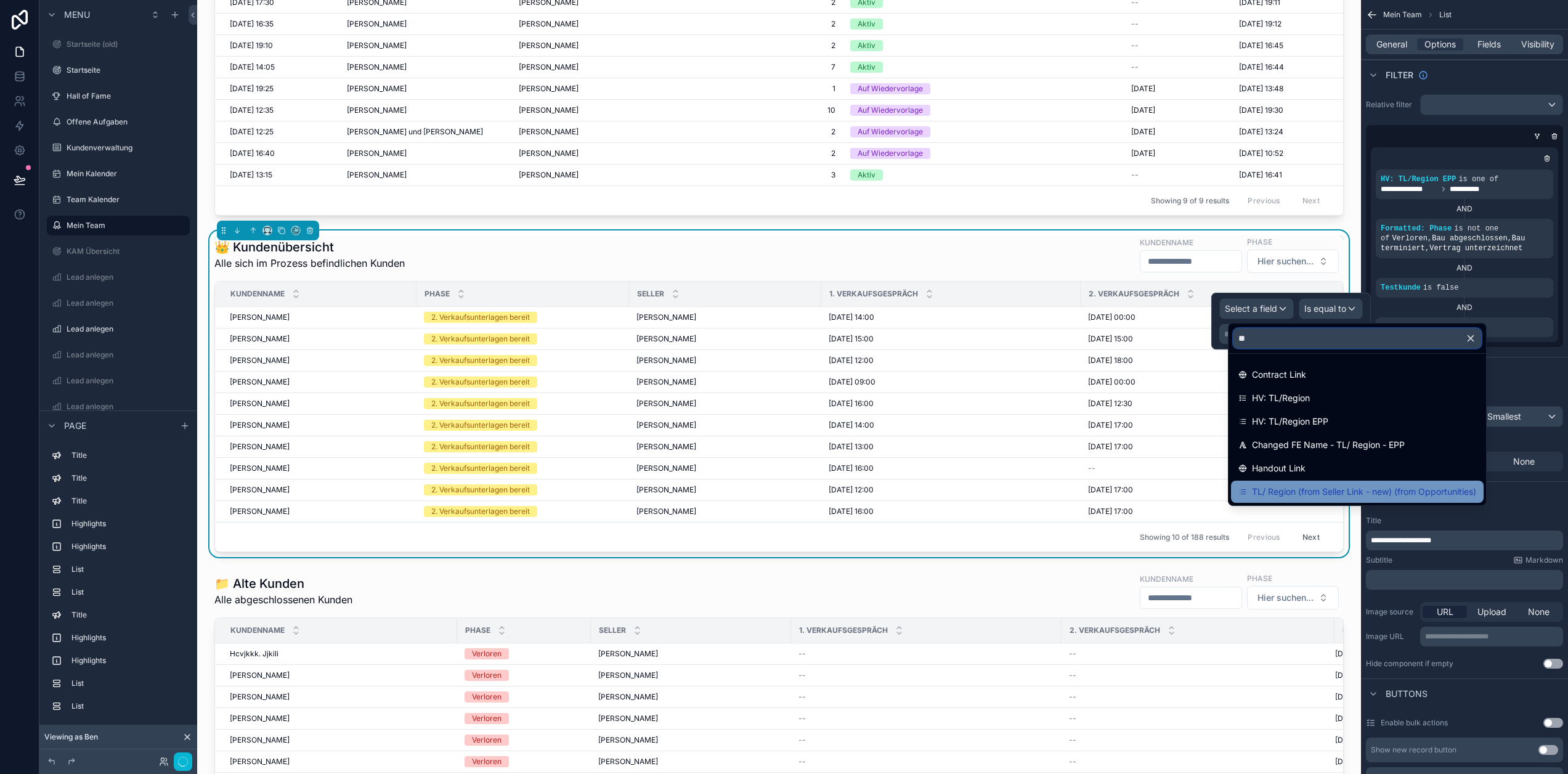
type input "**"
click at [1386, 493] on span "TL/ Region (from Seller Link - new) (from Opportunities)" at bounding box center [1364, 492] width 224 height 15
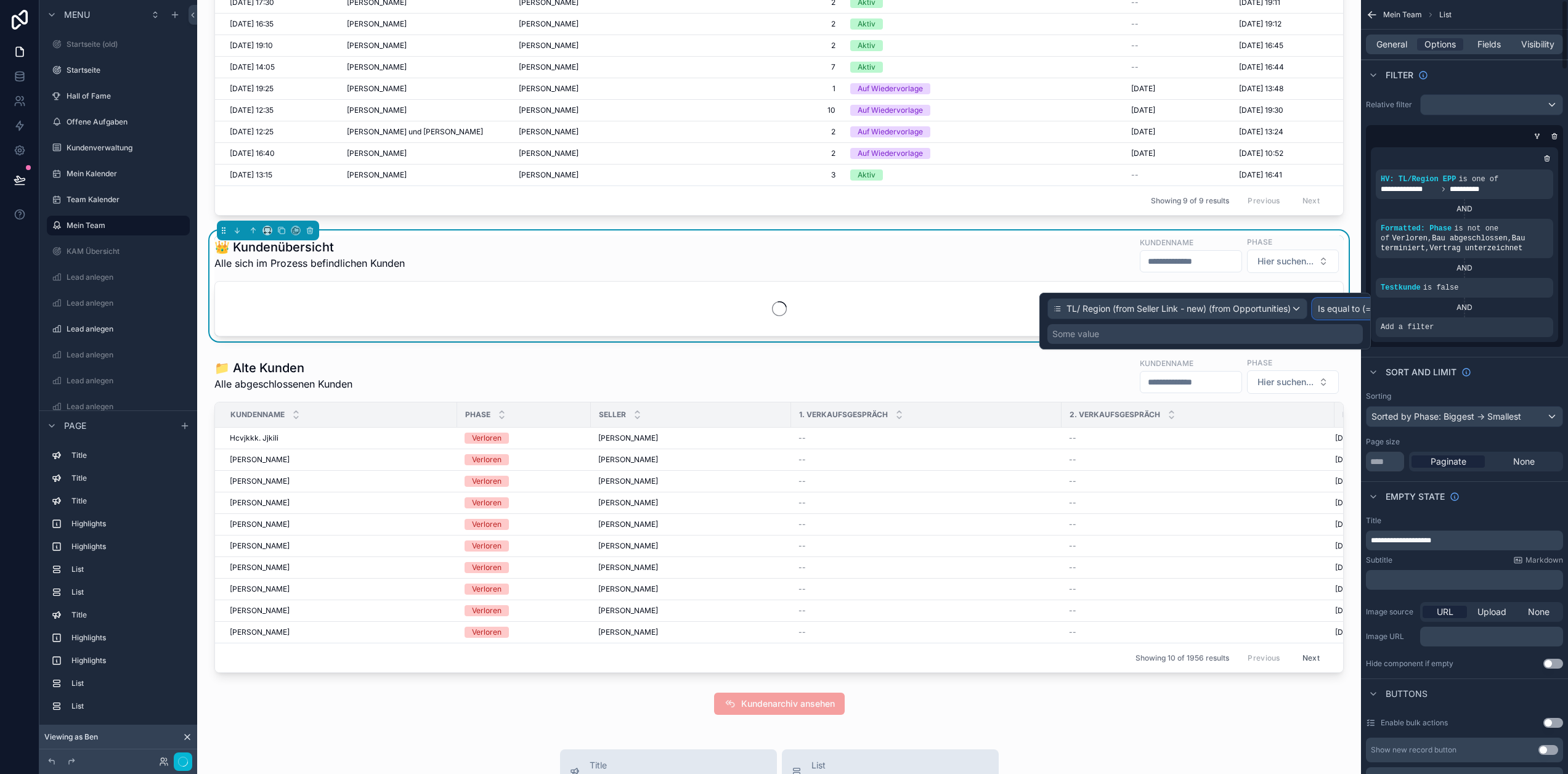
click at [1359, 311] on span "Is equal to (=)" at bounding box center [1346, 309] width 56 height 12
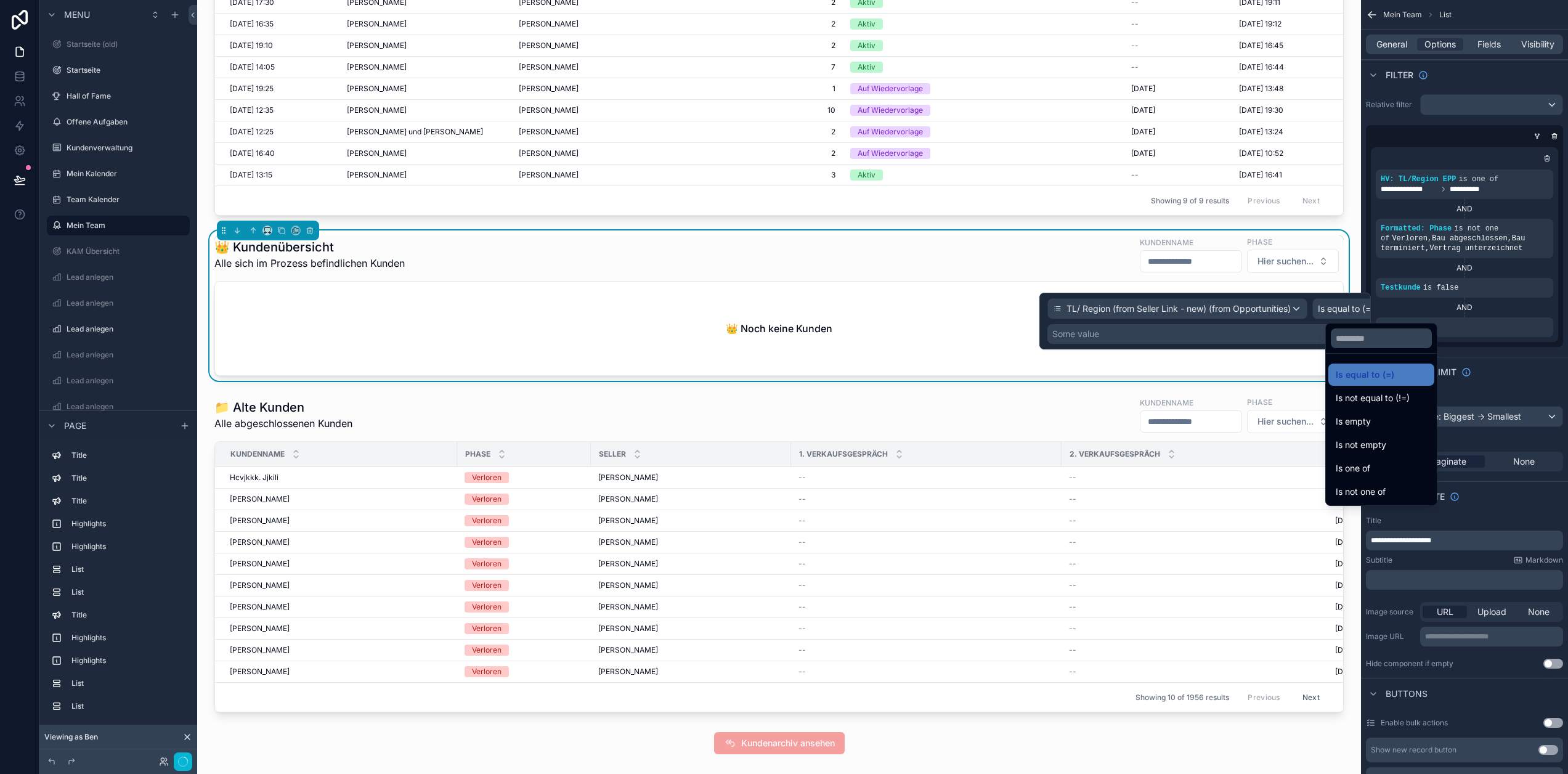
click at [1283, 333] on div at bounding box center [1205, 321] width 332 height 57
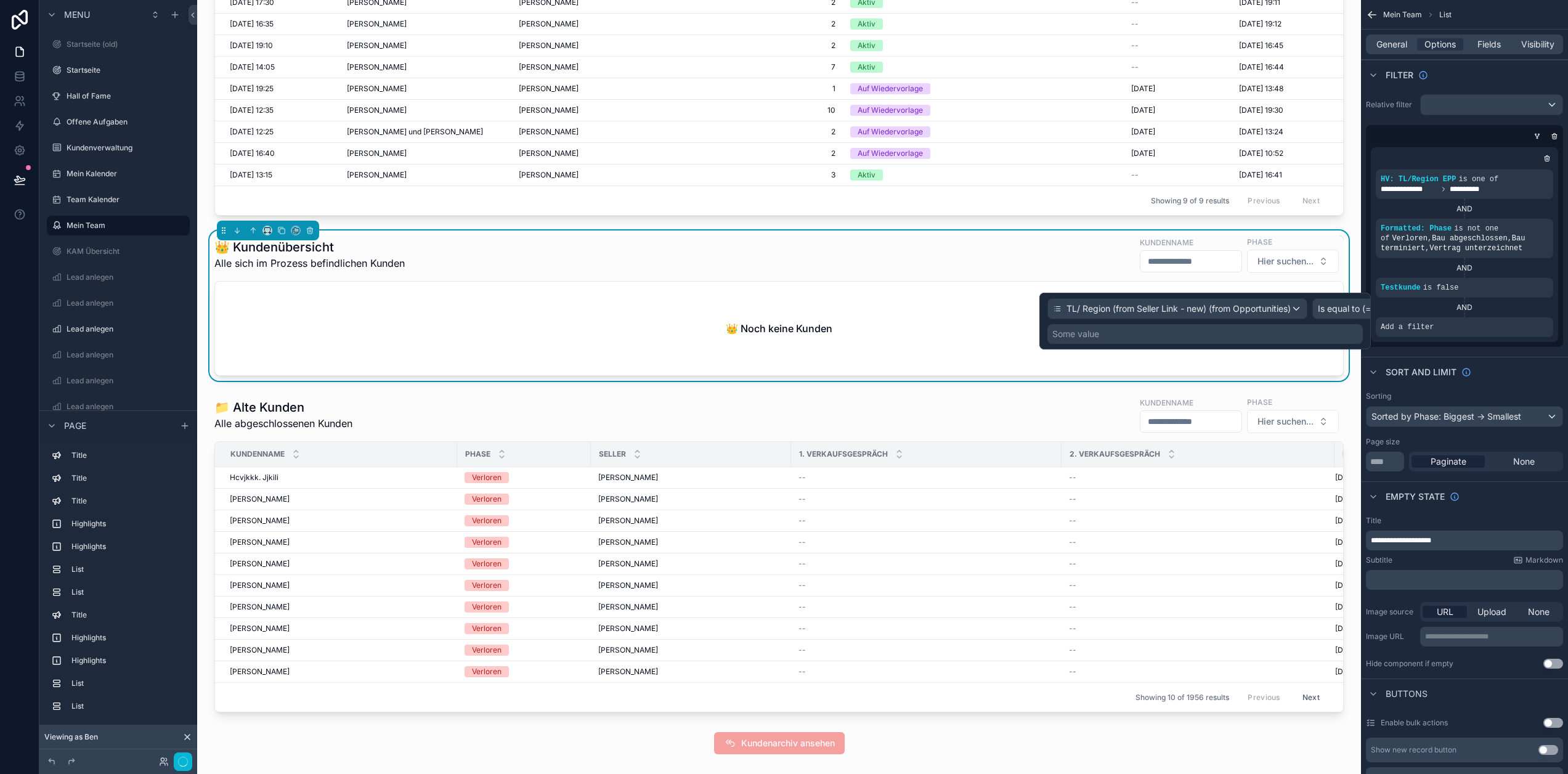
click at [1294, 334] on div "Some value" at bounding box center [1205, 334] width 315 height 20
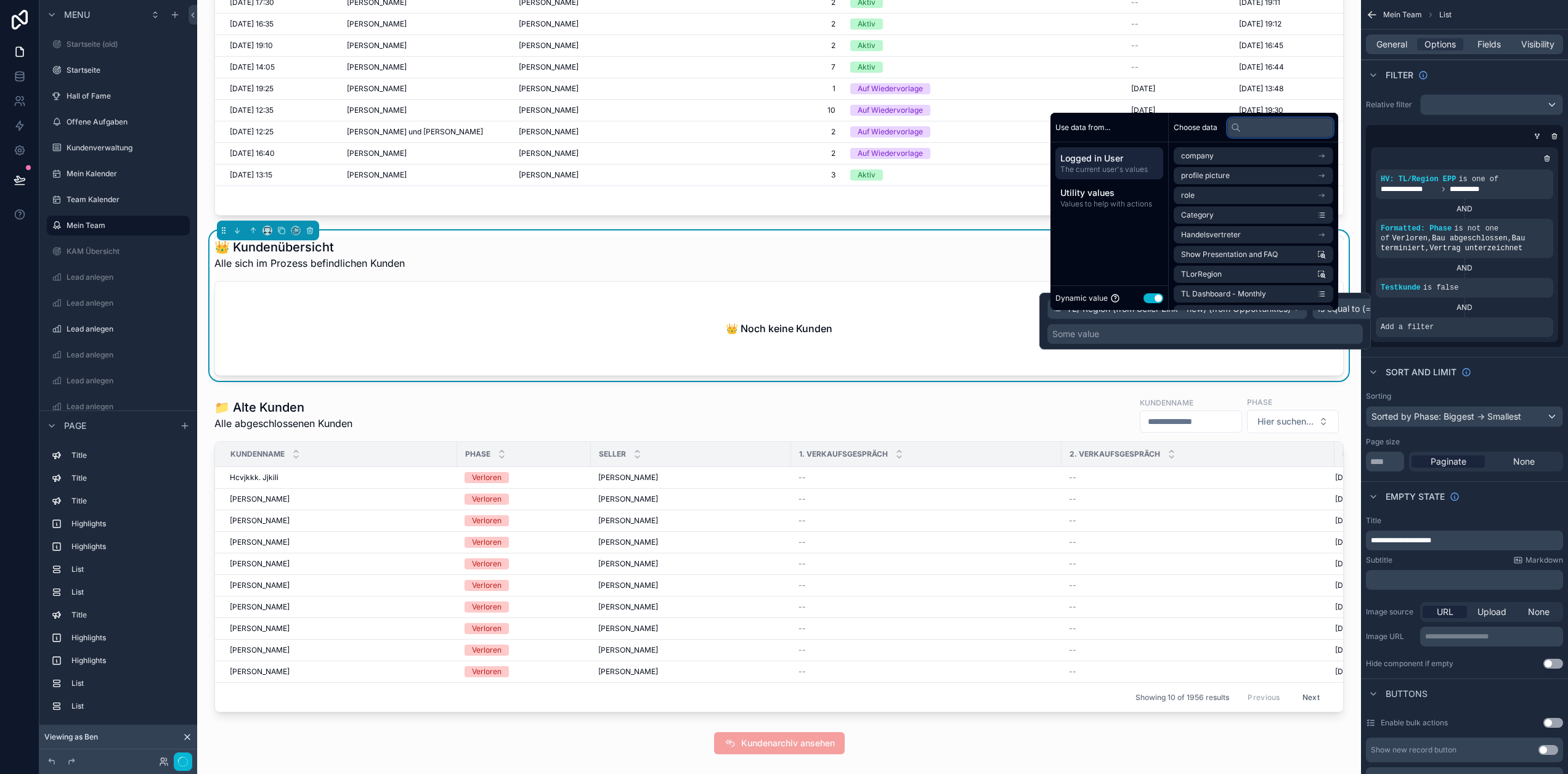
click at [1259, 133] on input "text" at bounding box center [1280, 127] width 106 height 20
type input "**"
click at [1240, 184] on li "TLorRegion" at bounding box center [1254, 176] width 159 height 18
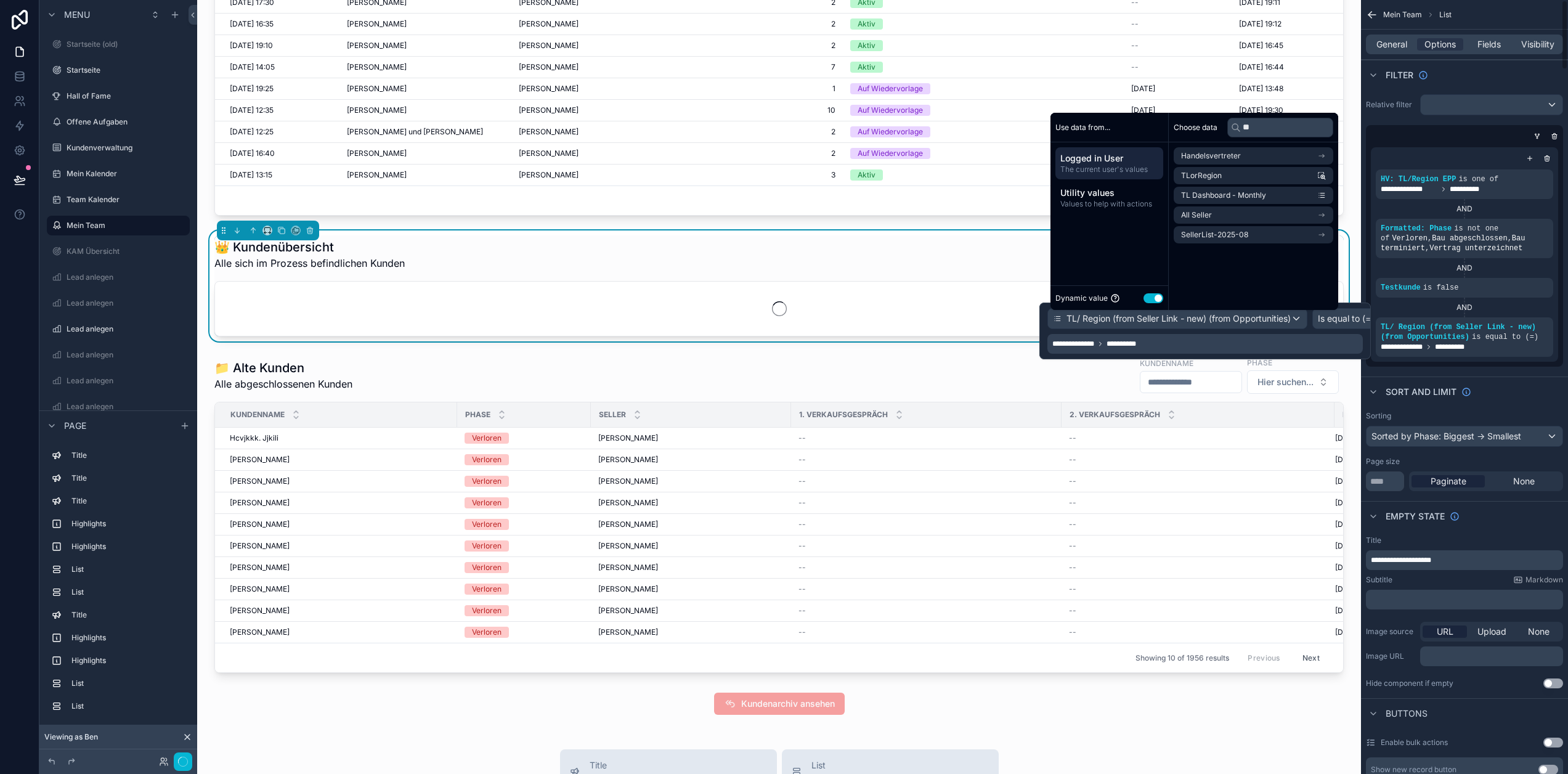
click at [1467, 364] on div "**********" at bounding box center [1465, 255] width 197 height 224
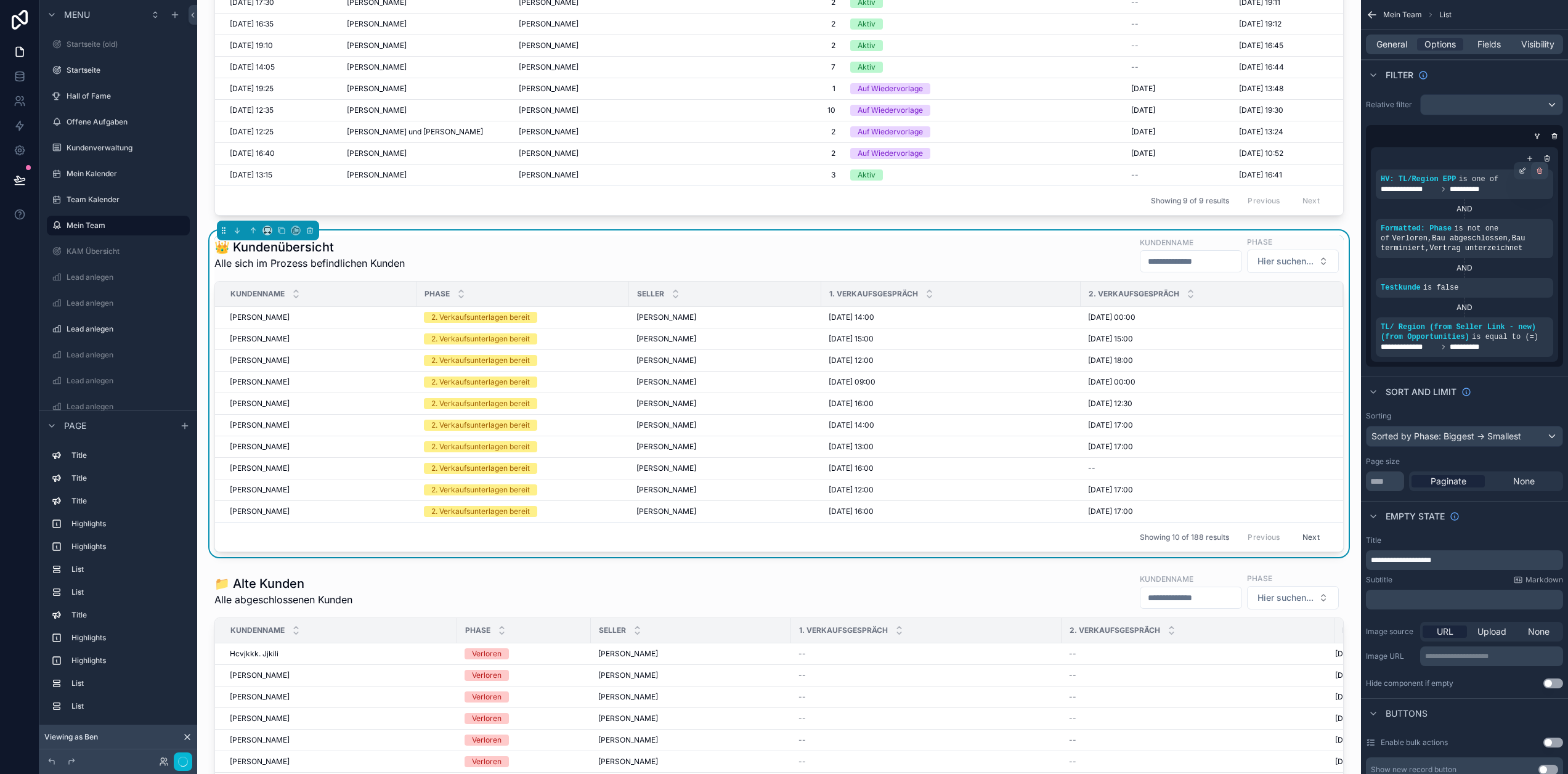
click at [1541, 169] on icon "scrollable content" at bounding box center [1540, 169] width 2 height 1
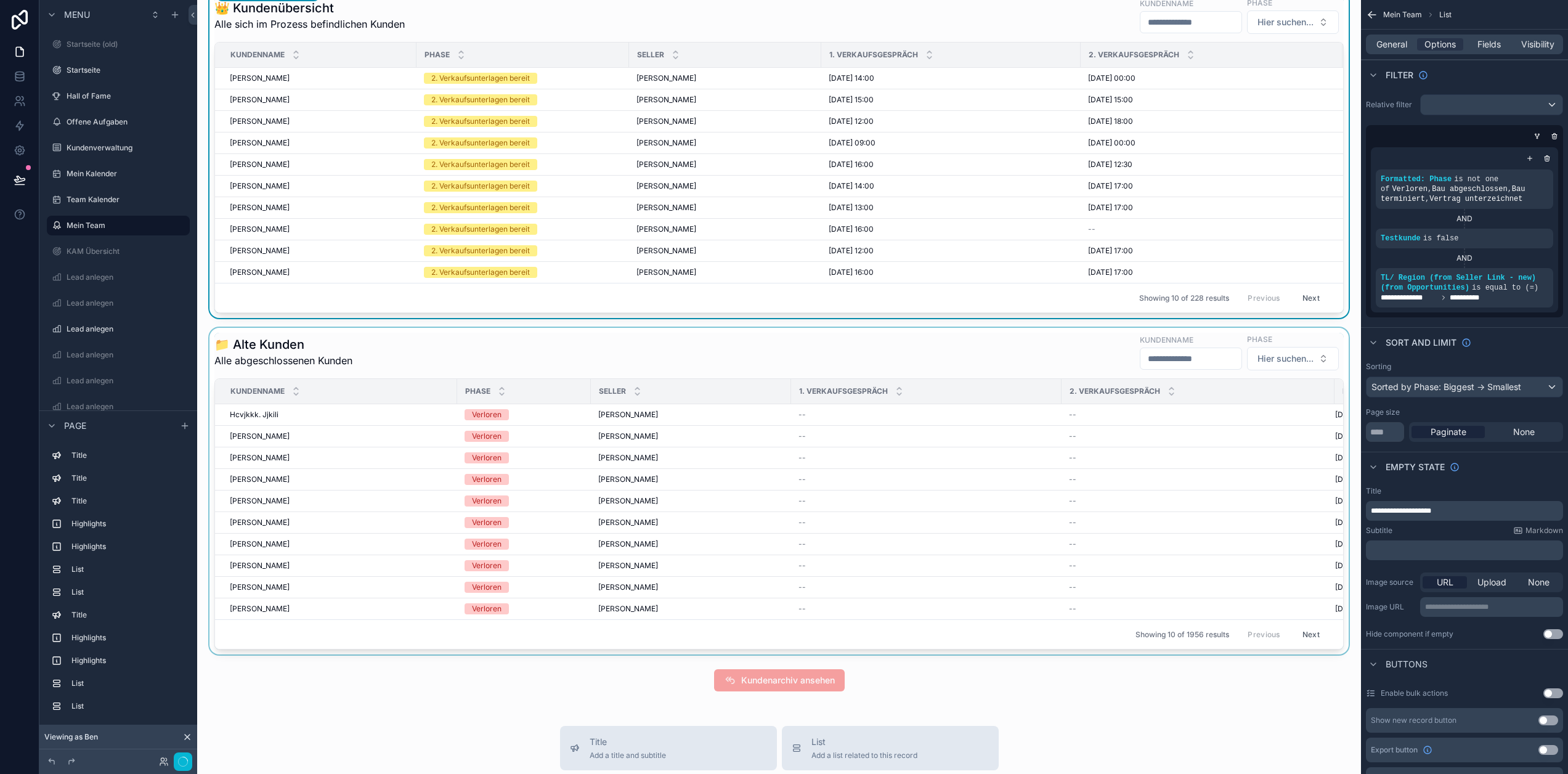
scroll to position [5946, 0]
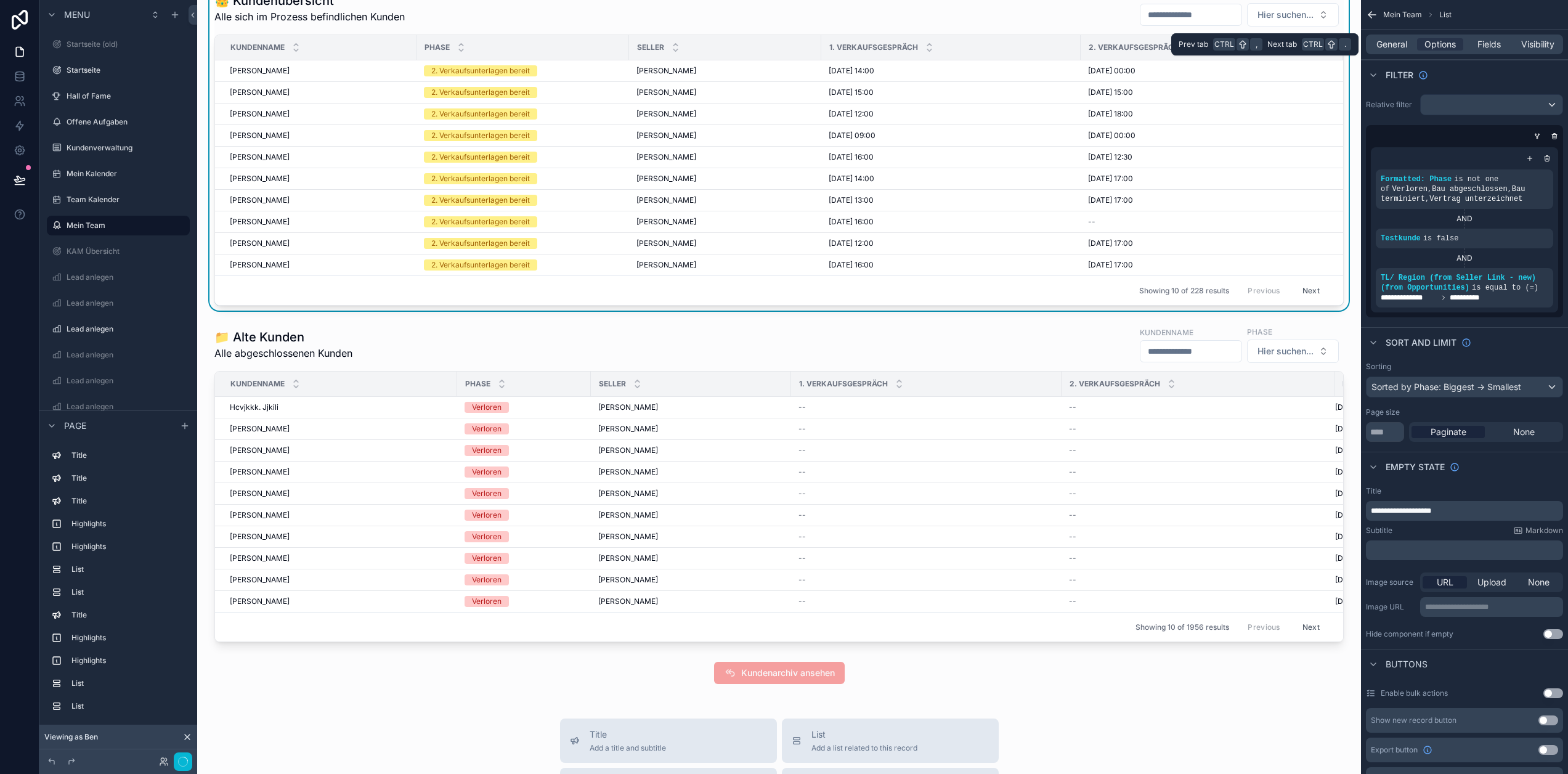
click at [1495, 37] on div "General Options Fields Visibility" at bounding box center [1465, 44] width 197 height 20
click at [1497, 41] on span "Fields" at bounding box center [1489, 45] width 24 height 12
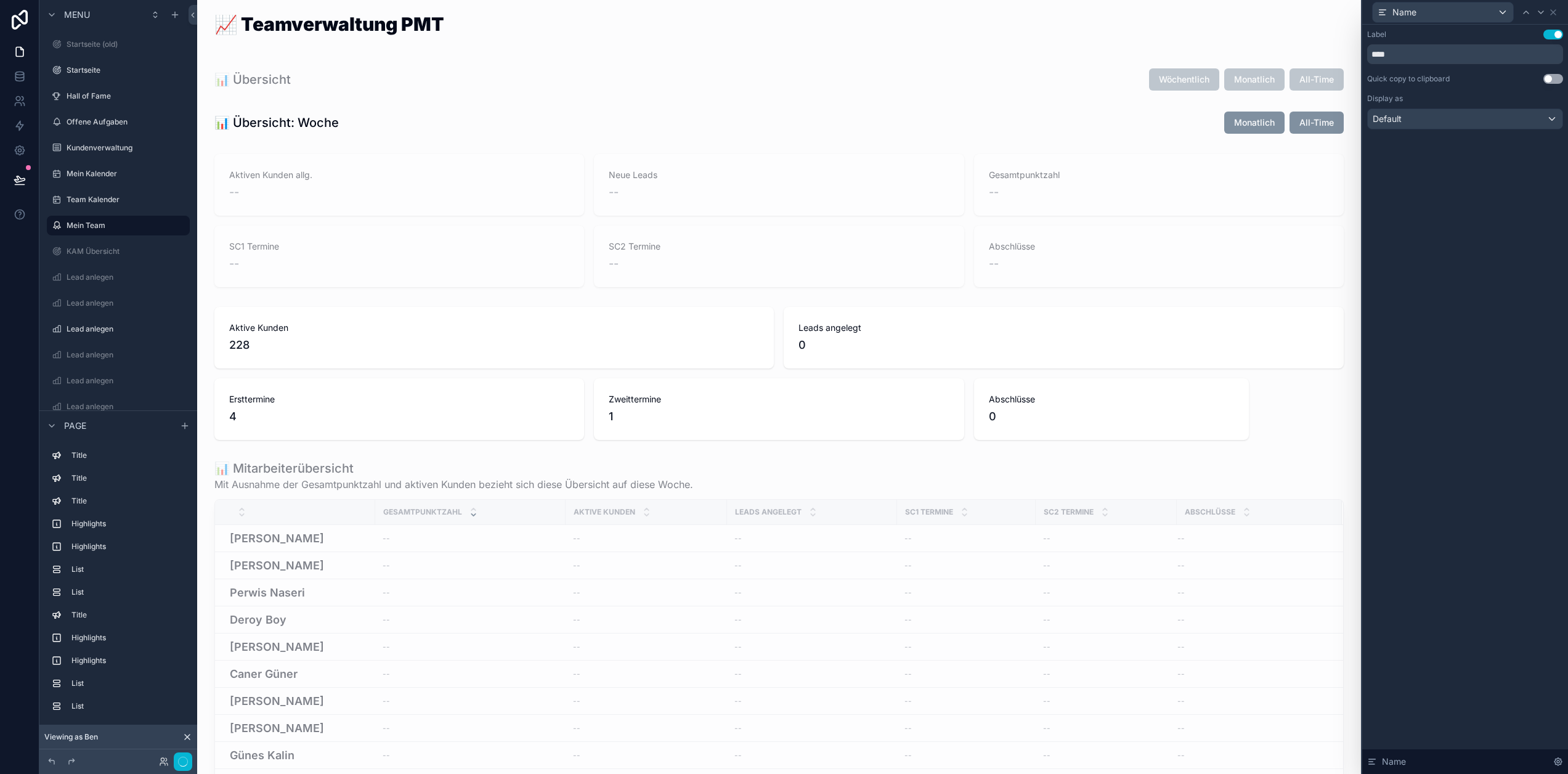
scroll to position [5700, 0]
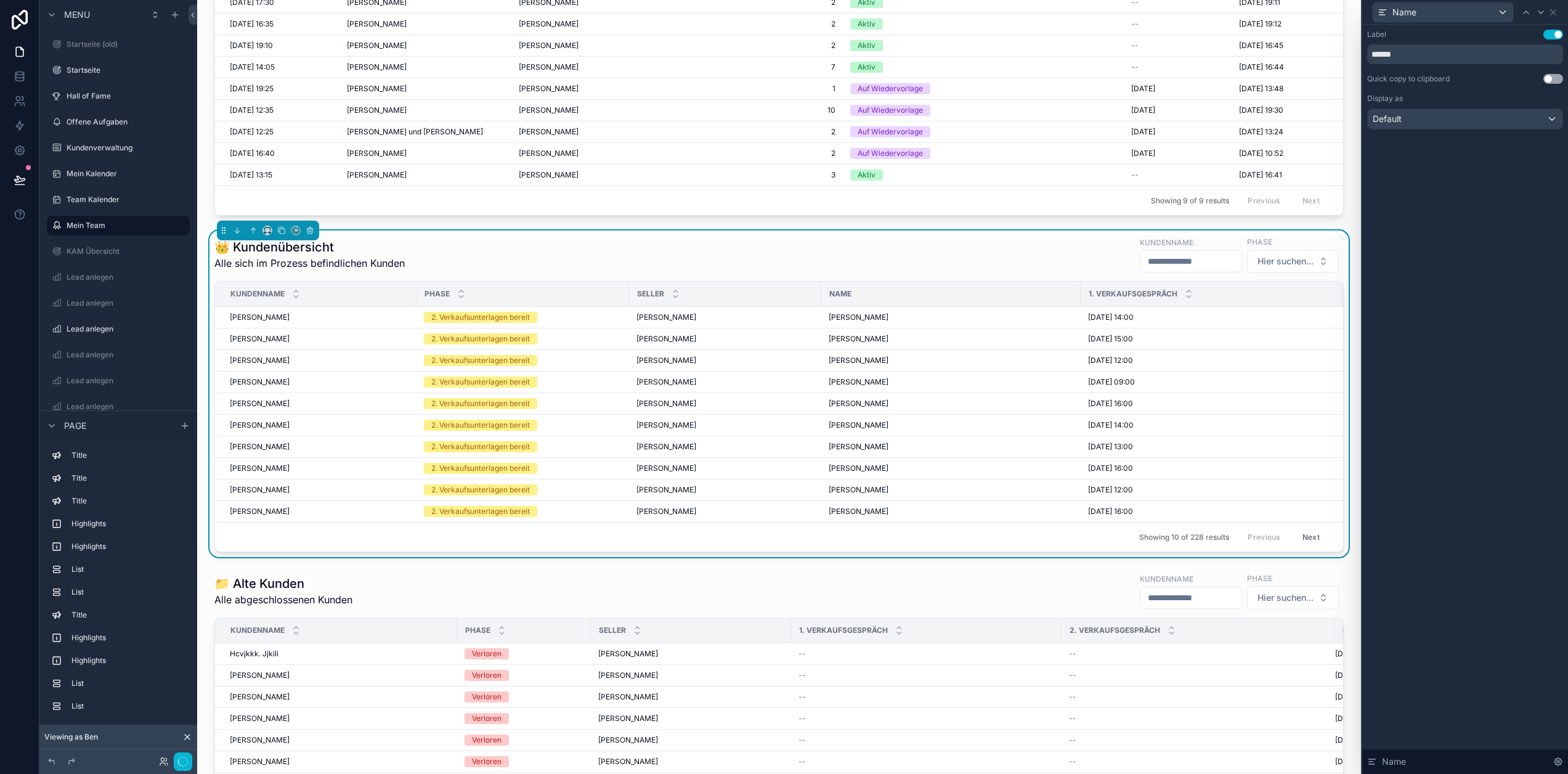
type input "******"
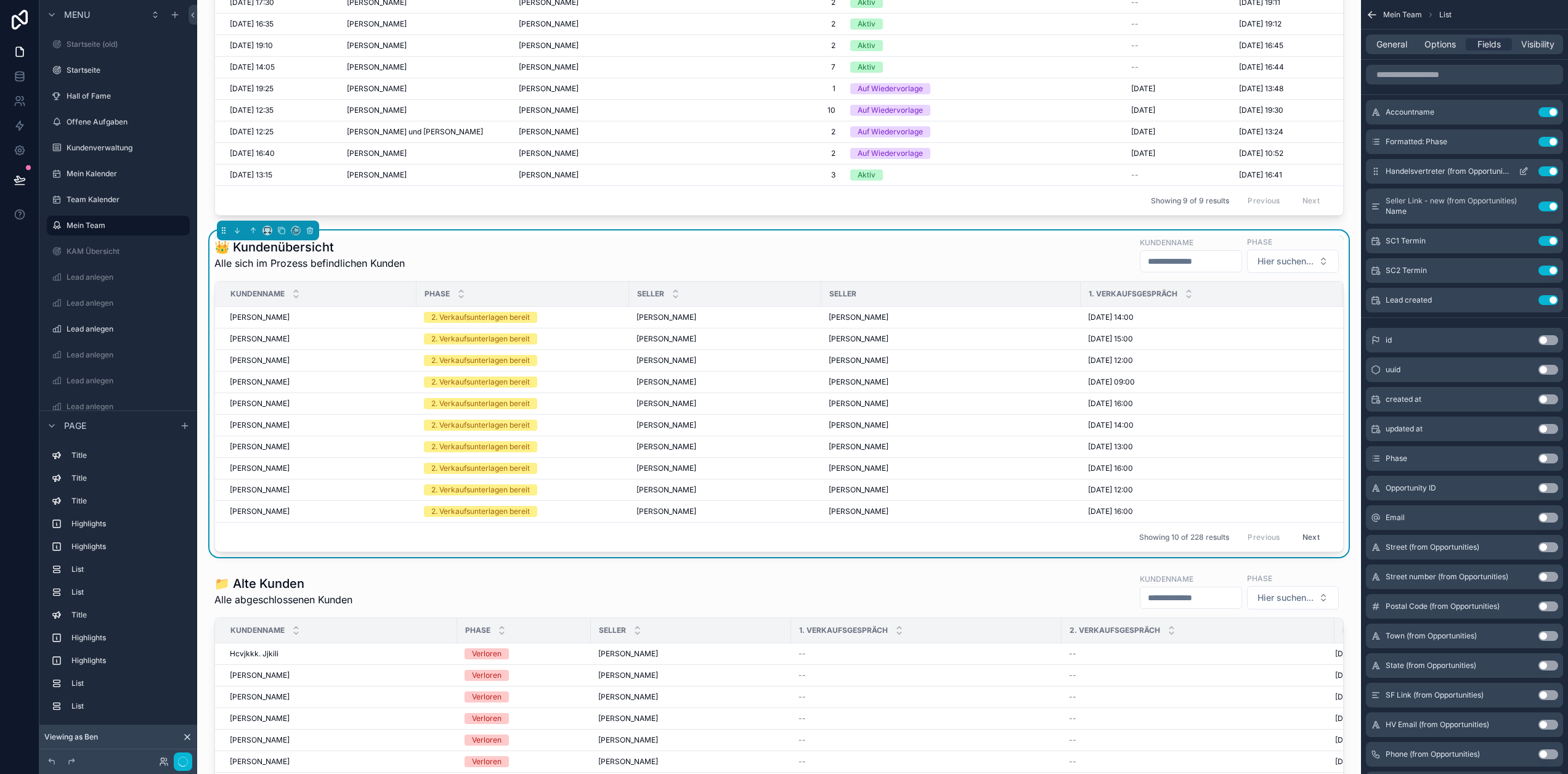
click at [1557, 168] on button "Use setting" at bounding box center [1548, 171] width 20 height 10
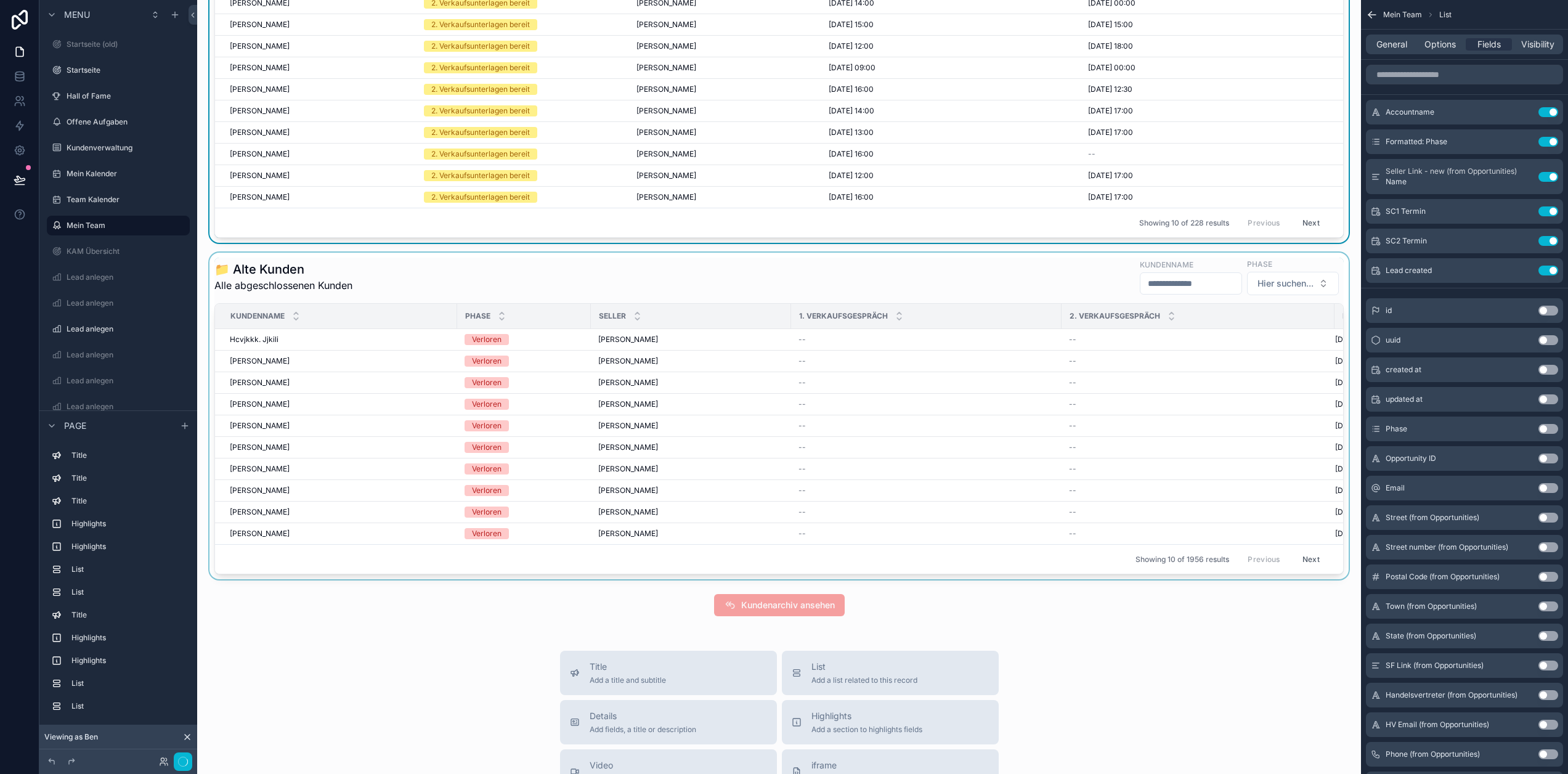
scroll to position [6069, 0]
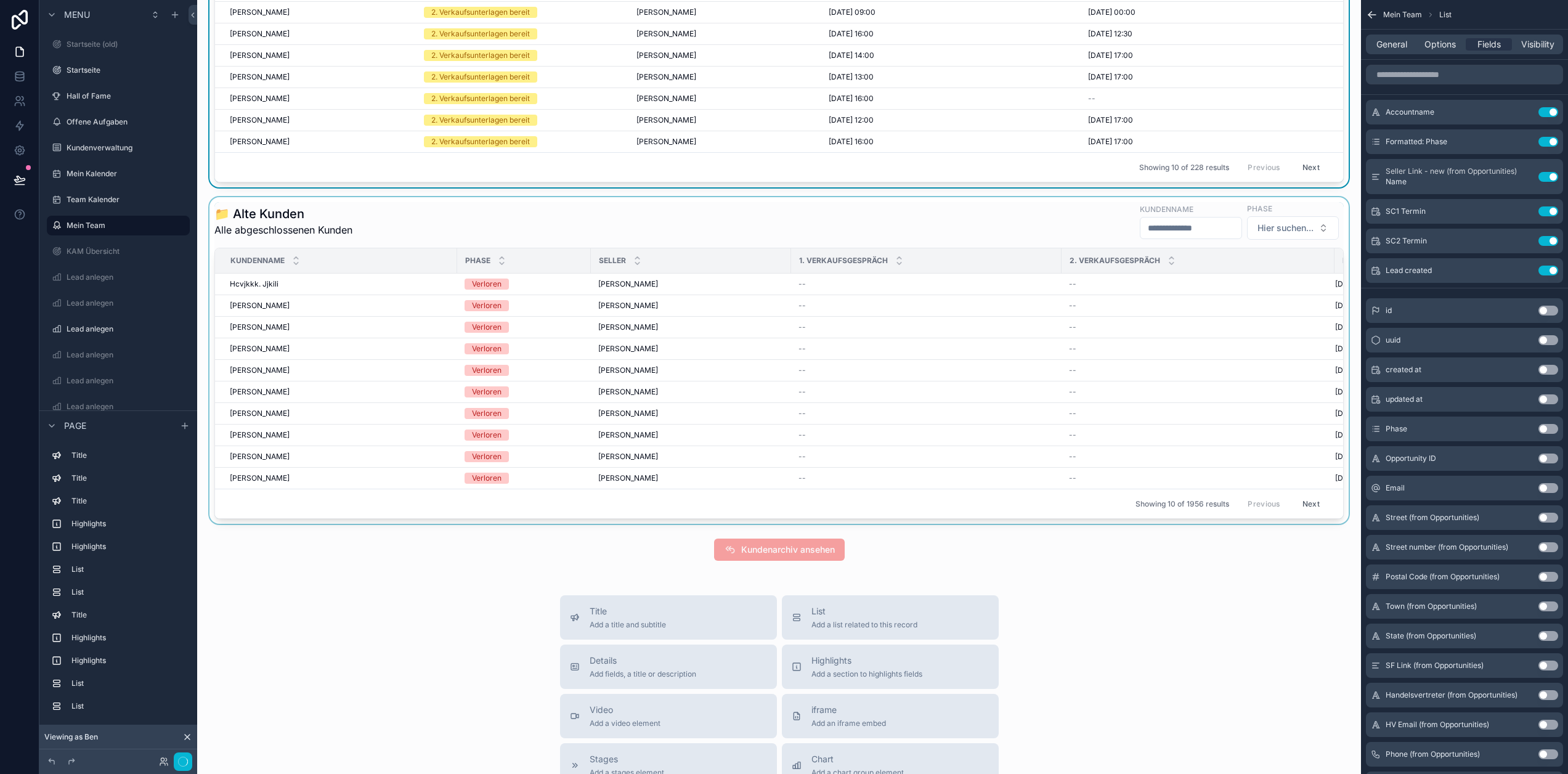
drag, startPoint x: 962, startPoint y: 277, endPoint x: 950, endPoint y: 264, distance: 17.7
click at [962, 277] on div "scrollable content" at bounding box center [779, 360] width 1144 height 326
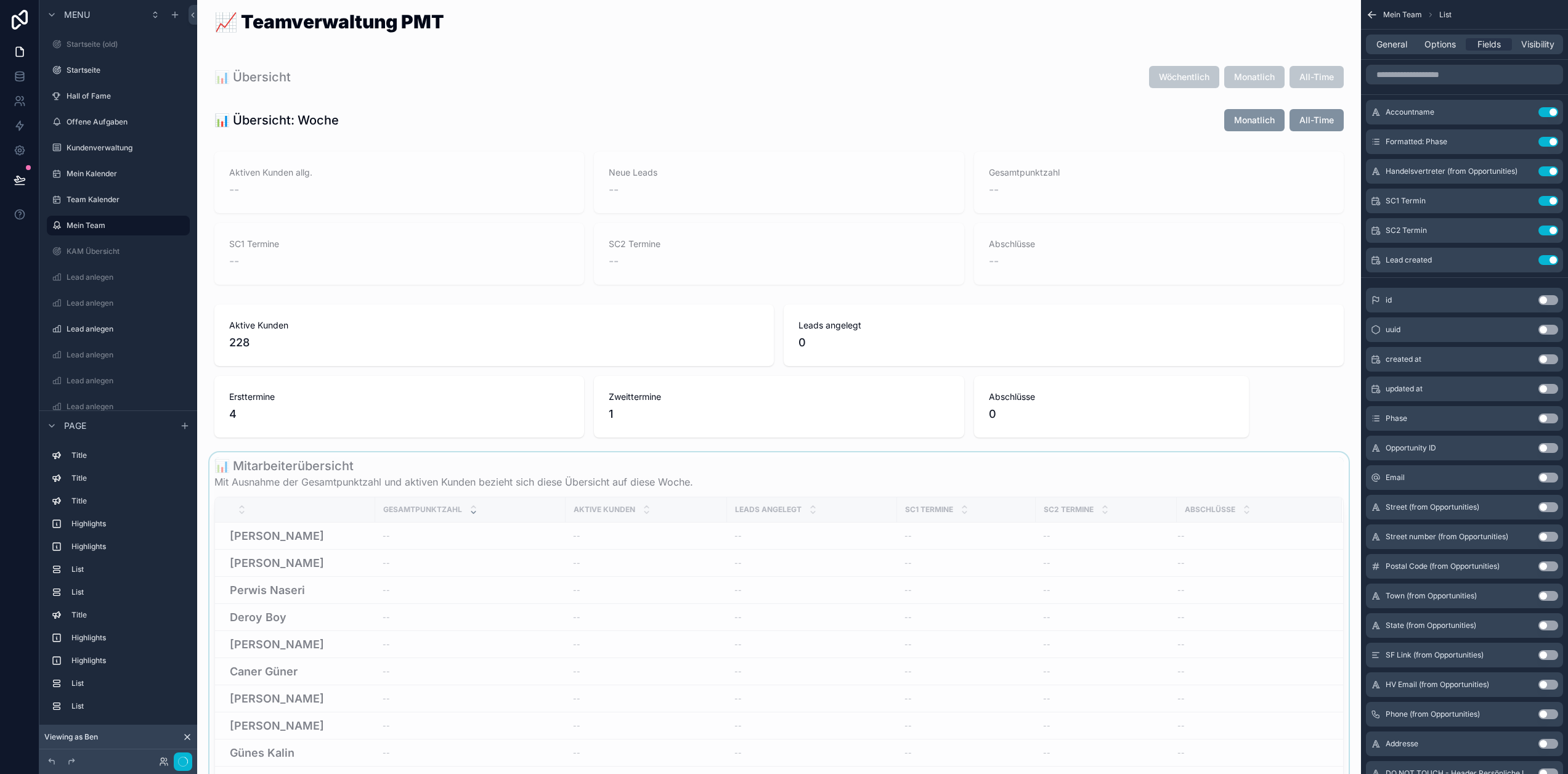
scroll to position [0, 0]
drag, startPoint x: 658, startPoint y: 80, endPoint x: 530, endPoint y: 234, distance: 200.2
click at [658, 80] on div "scrollable content" at bounding box center [779, 79] width 1144 height 33
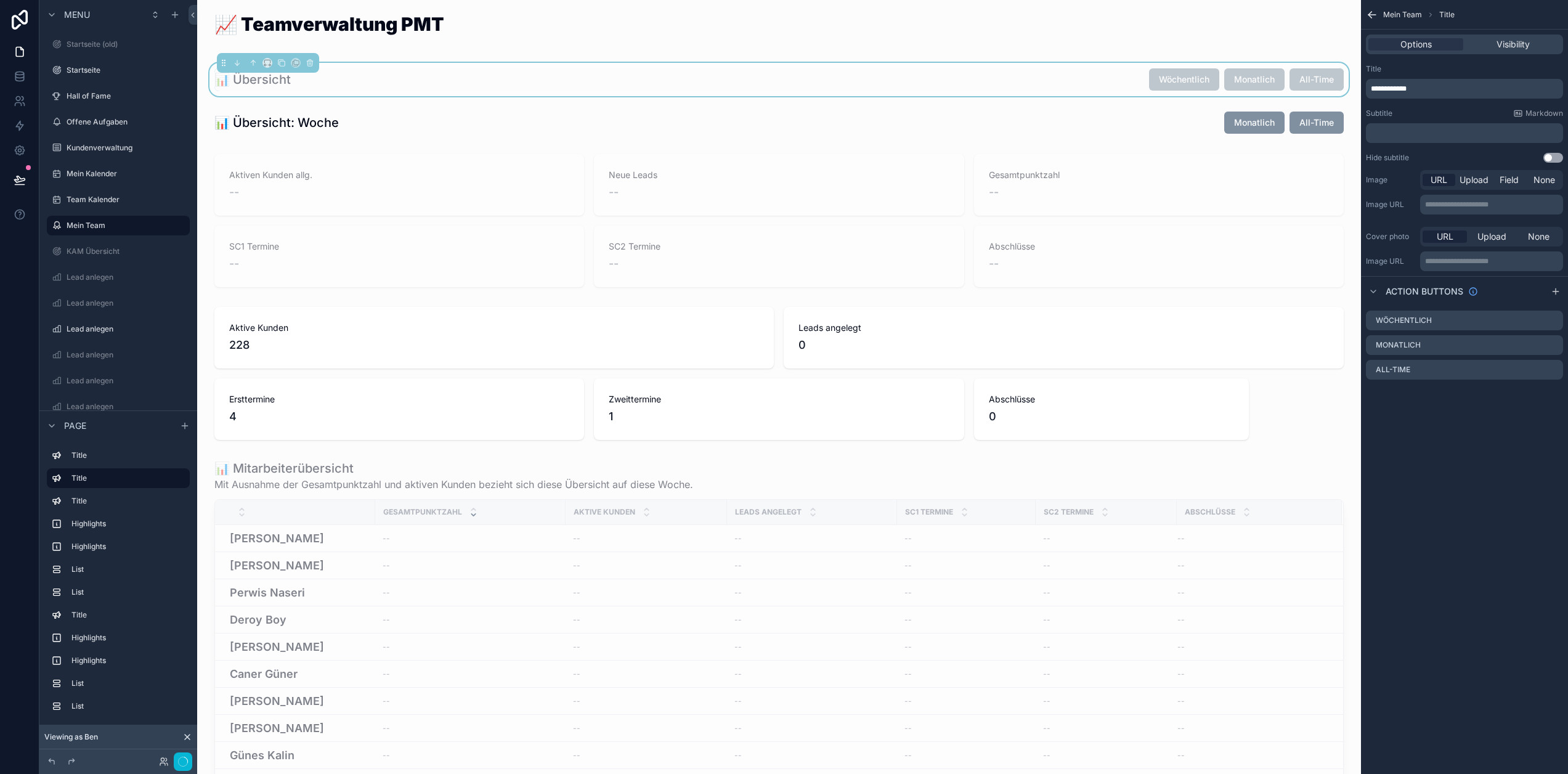
click at [362, 473] on div "scrollable content" at bounding box center [779, 770] width 1144 height 631
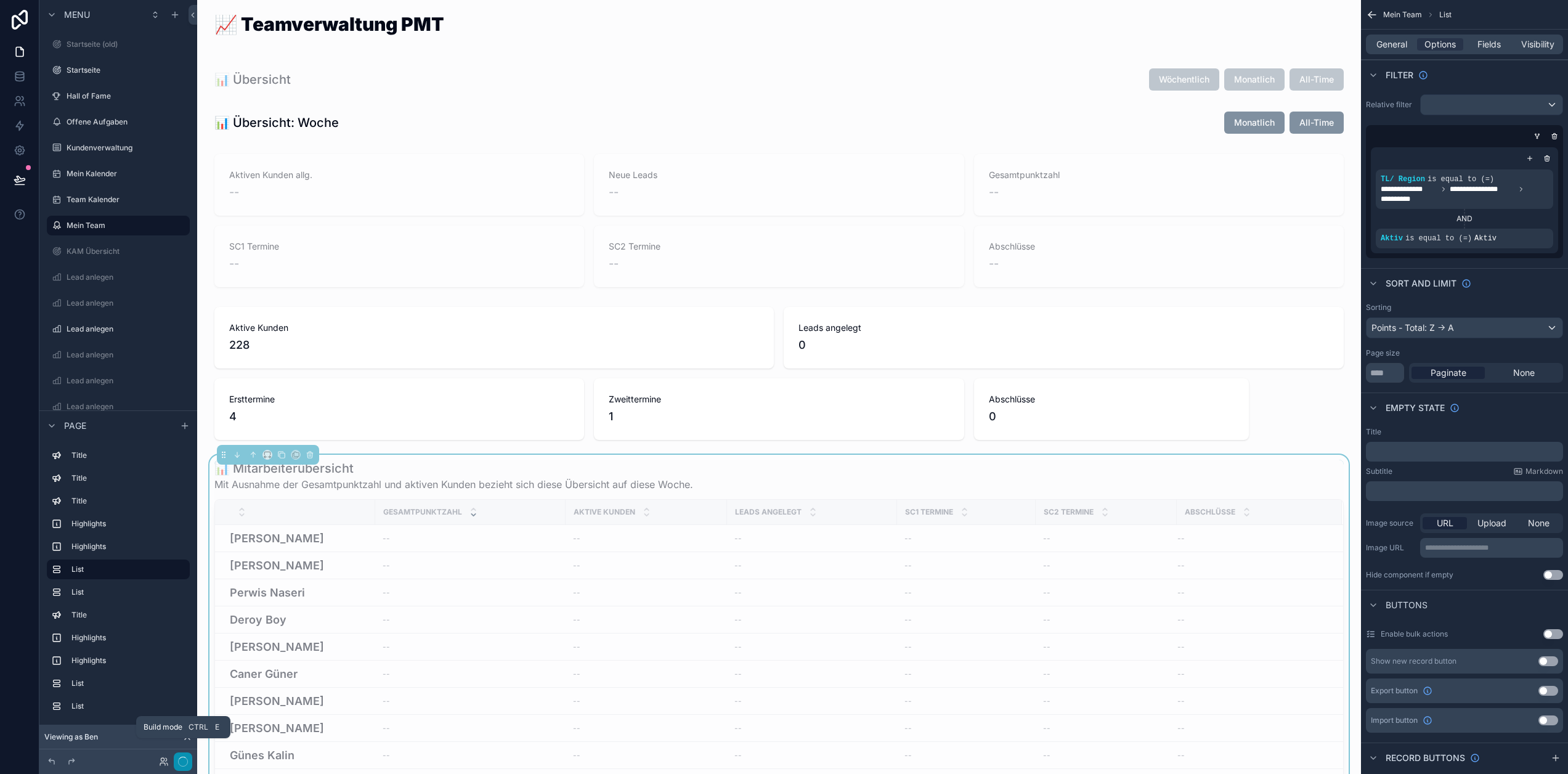
click at [182, 763] on icon "button" at bounding box center [183, 761] width 10 height 10
click at [188, 735] on icon at bounding box center [187, 737] width 10 height 10
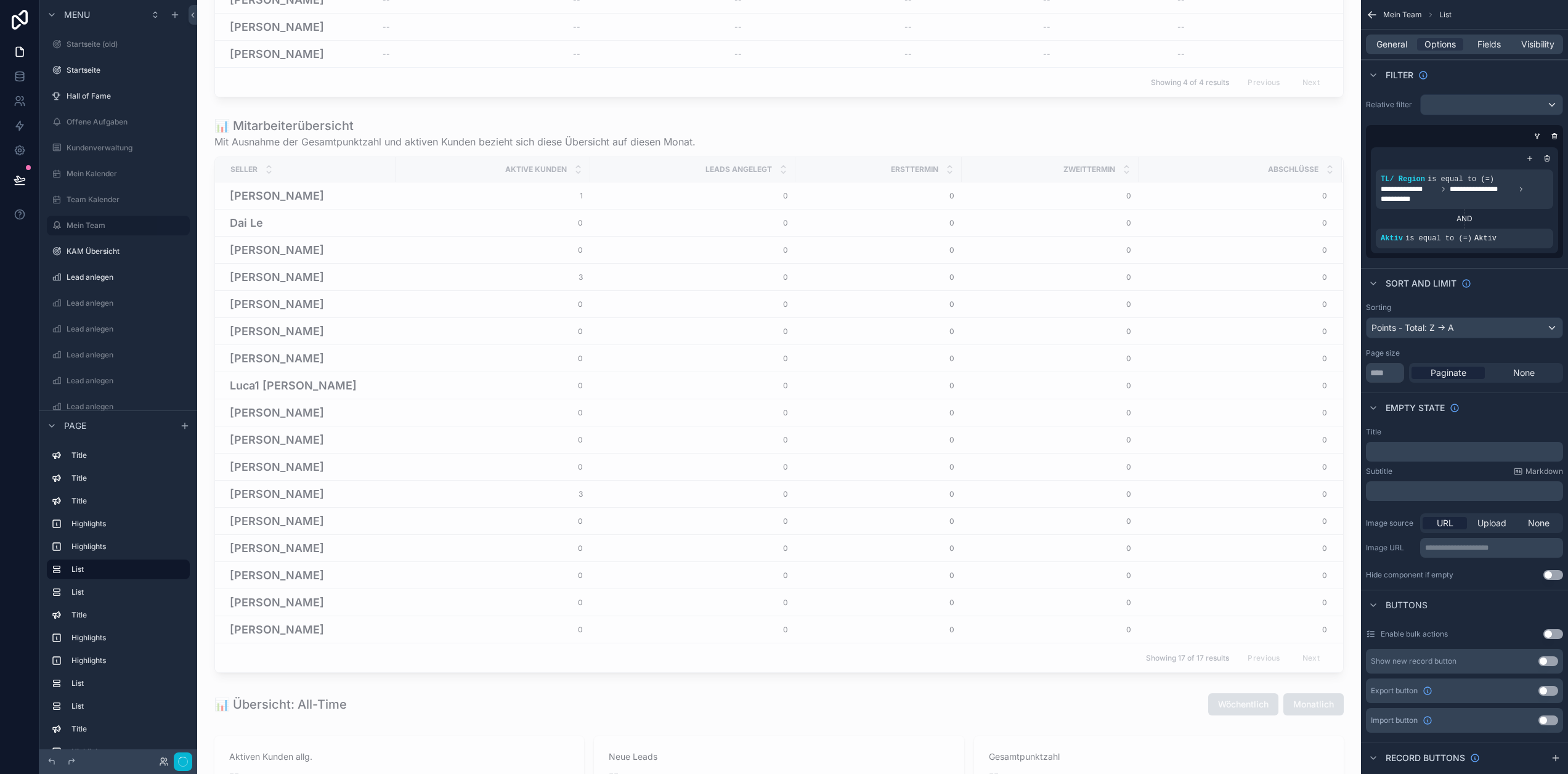
scroll to position [1763, 0]
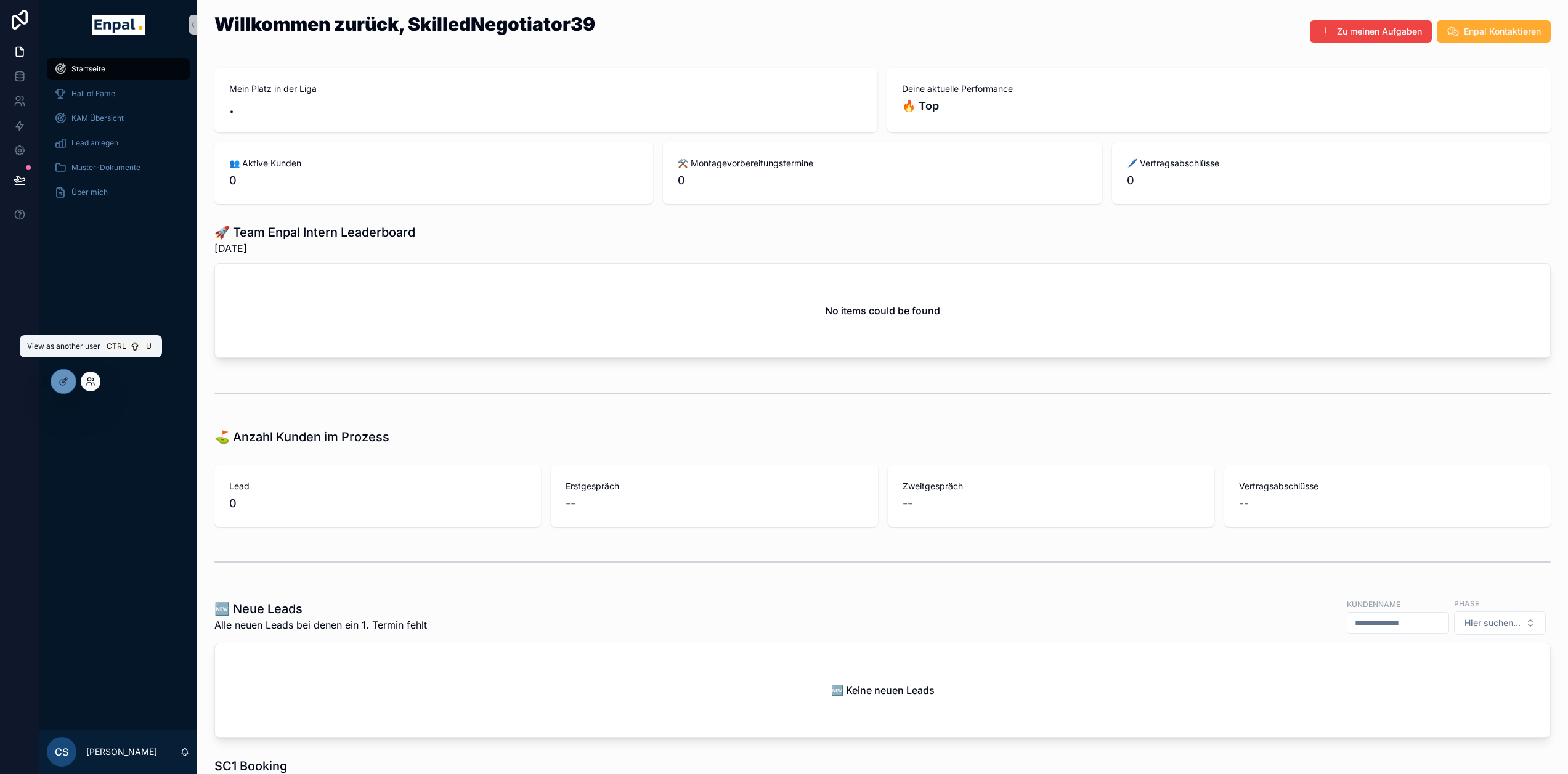
click at [94, 380] on icon at bounding box center [93, 379] width 1 height 3
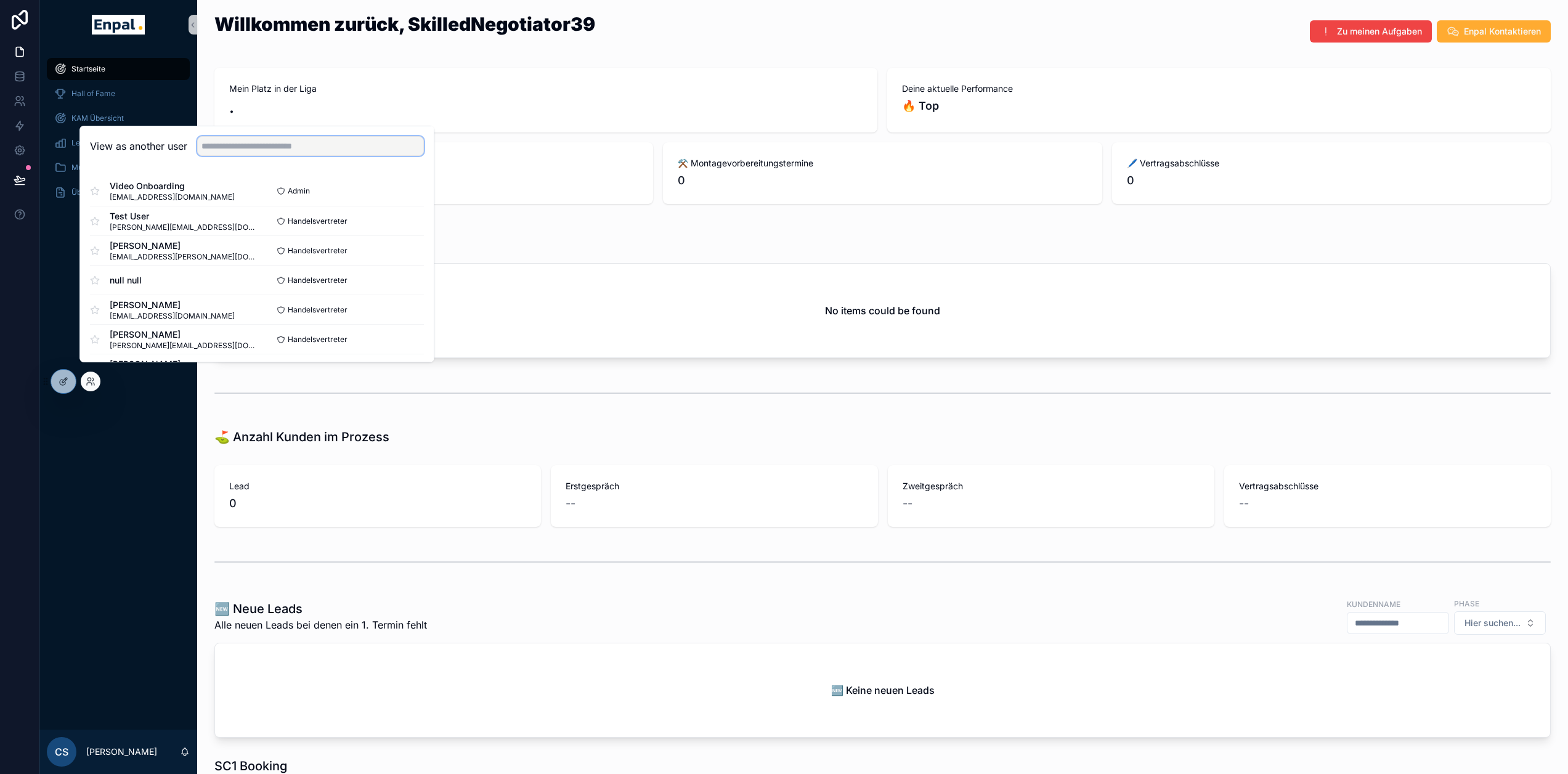
click at [245, 156] on input "text" at bounding box center [311, 146] width 227 height 20
type input "*******"
click at [403, 257] on button "Select" at bounding box center [407, 251] width 32 height 18
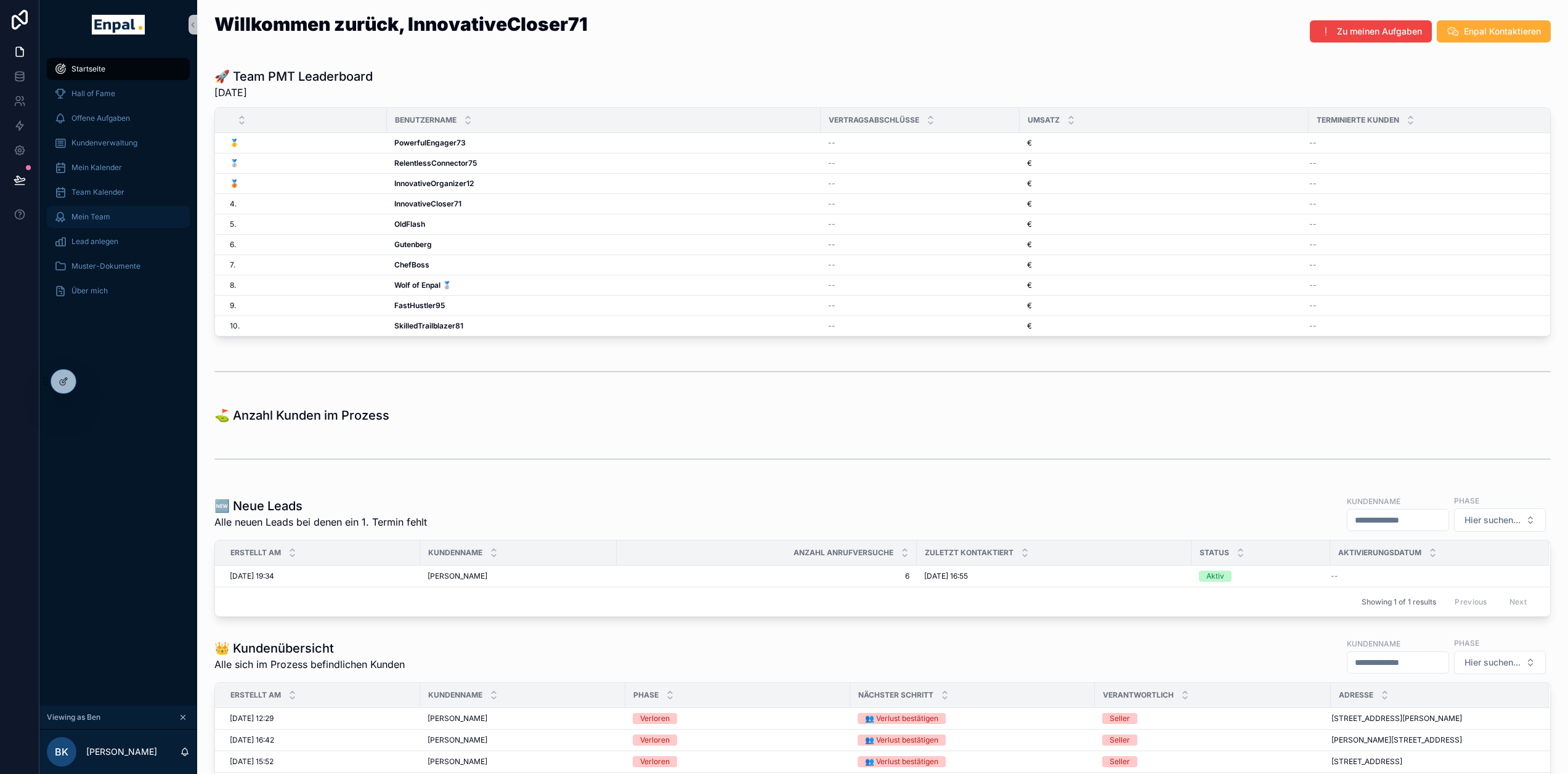
click at [136, 215] on div "Mein Team" at bounding box center [118, 216] width 128 height 20
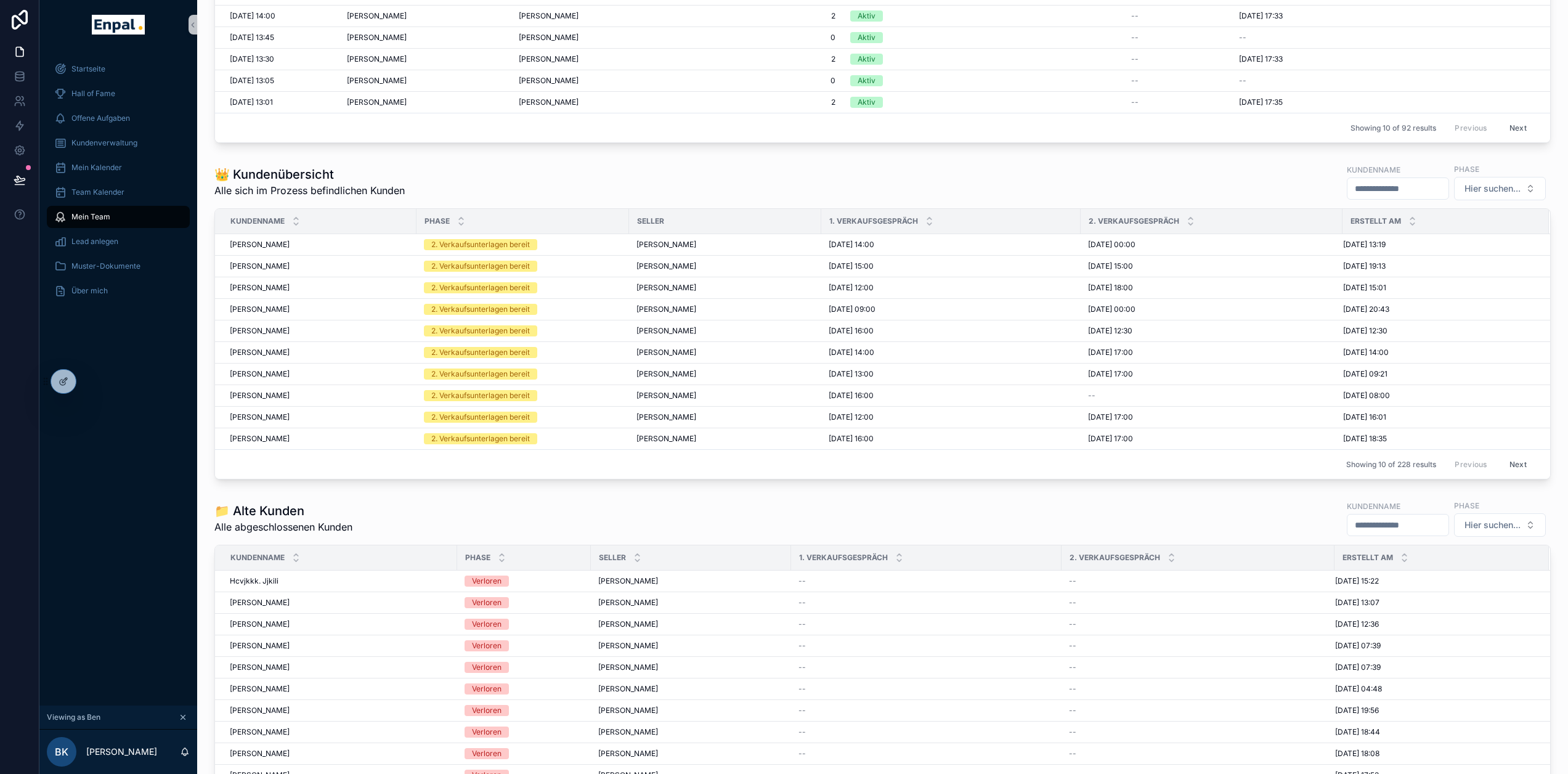
scroll to position [1786, 0]
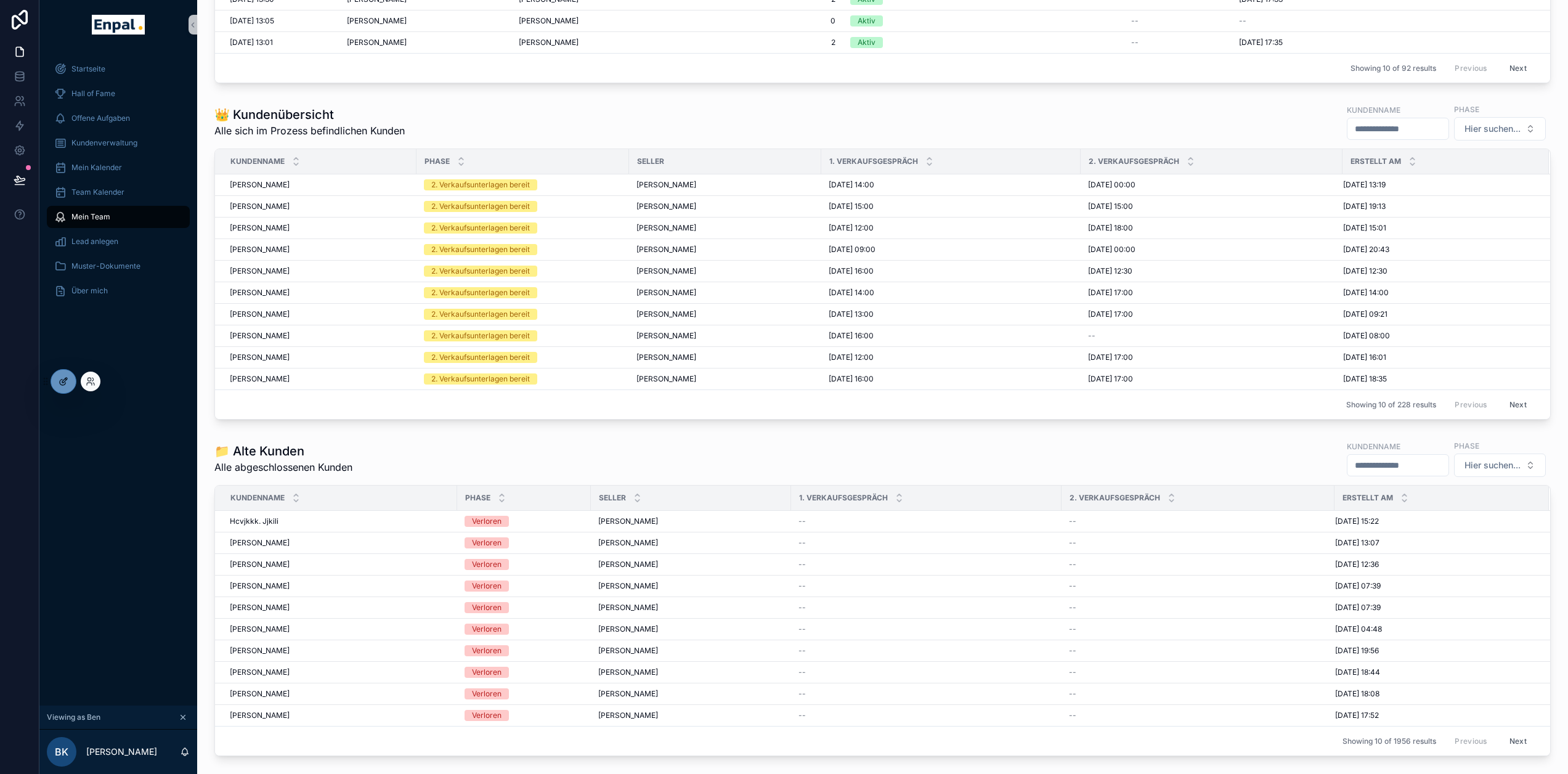
click at [66, 380] on icon at bounding box center [64, 380] width 5 height 5
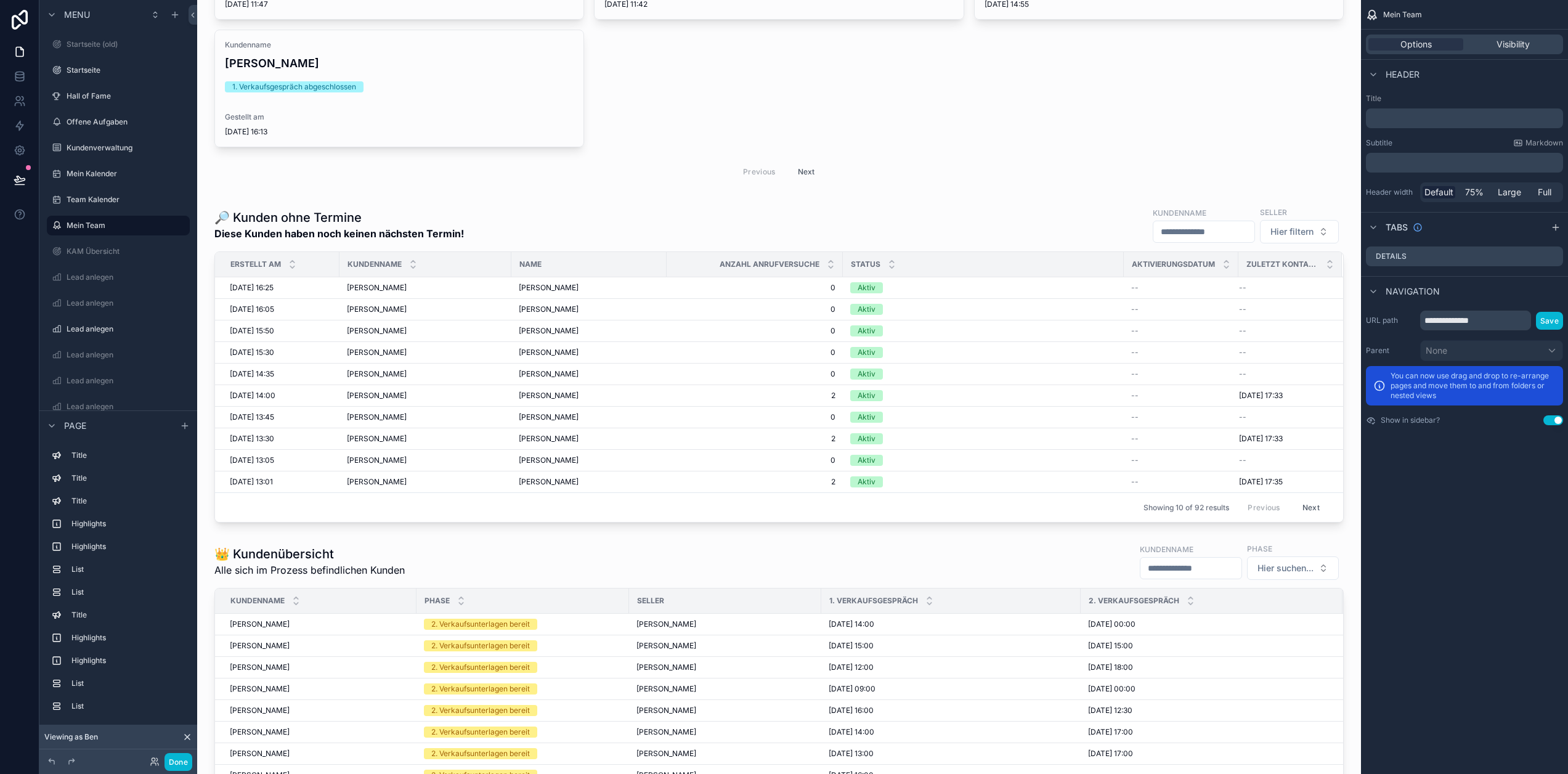
scroll to position [5444, 0]
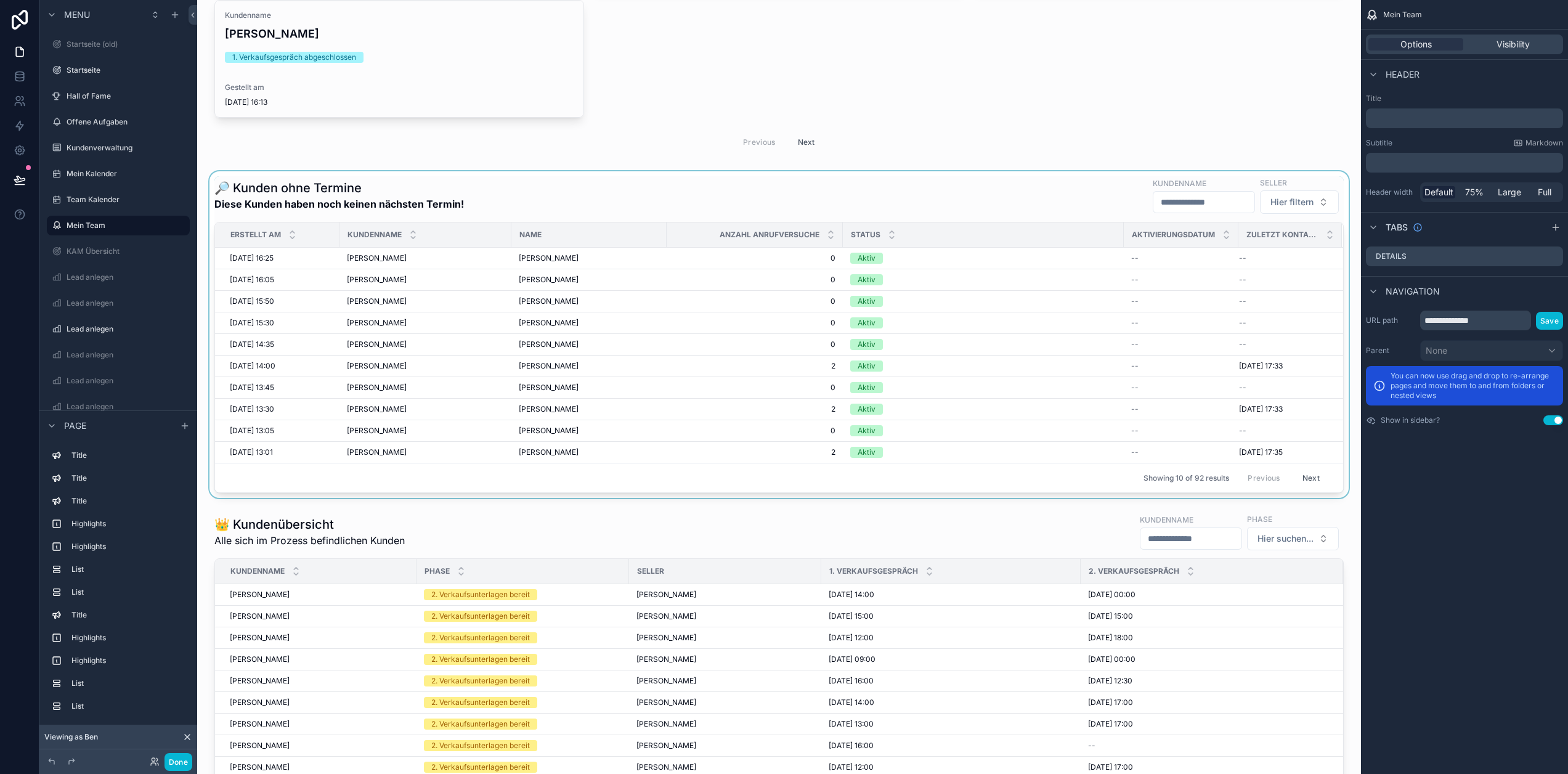
click at [1139, 329] on div "scrollable content" at bounding box center [779, 334] width 1144 height 326
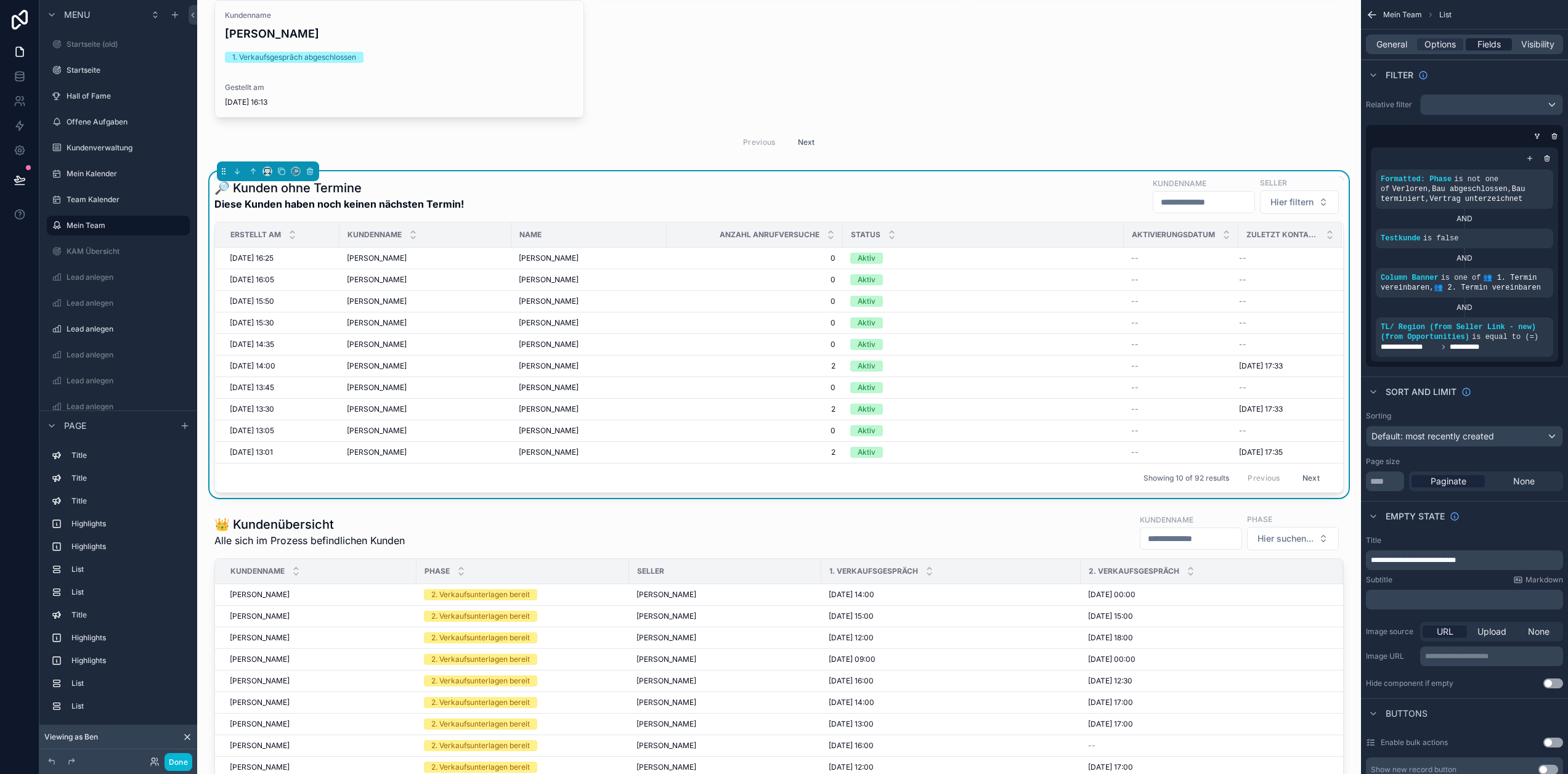
click at [1490, 46] on span "Fields" at bounding box center [1489, 45] width 24 height 12
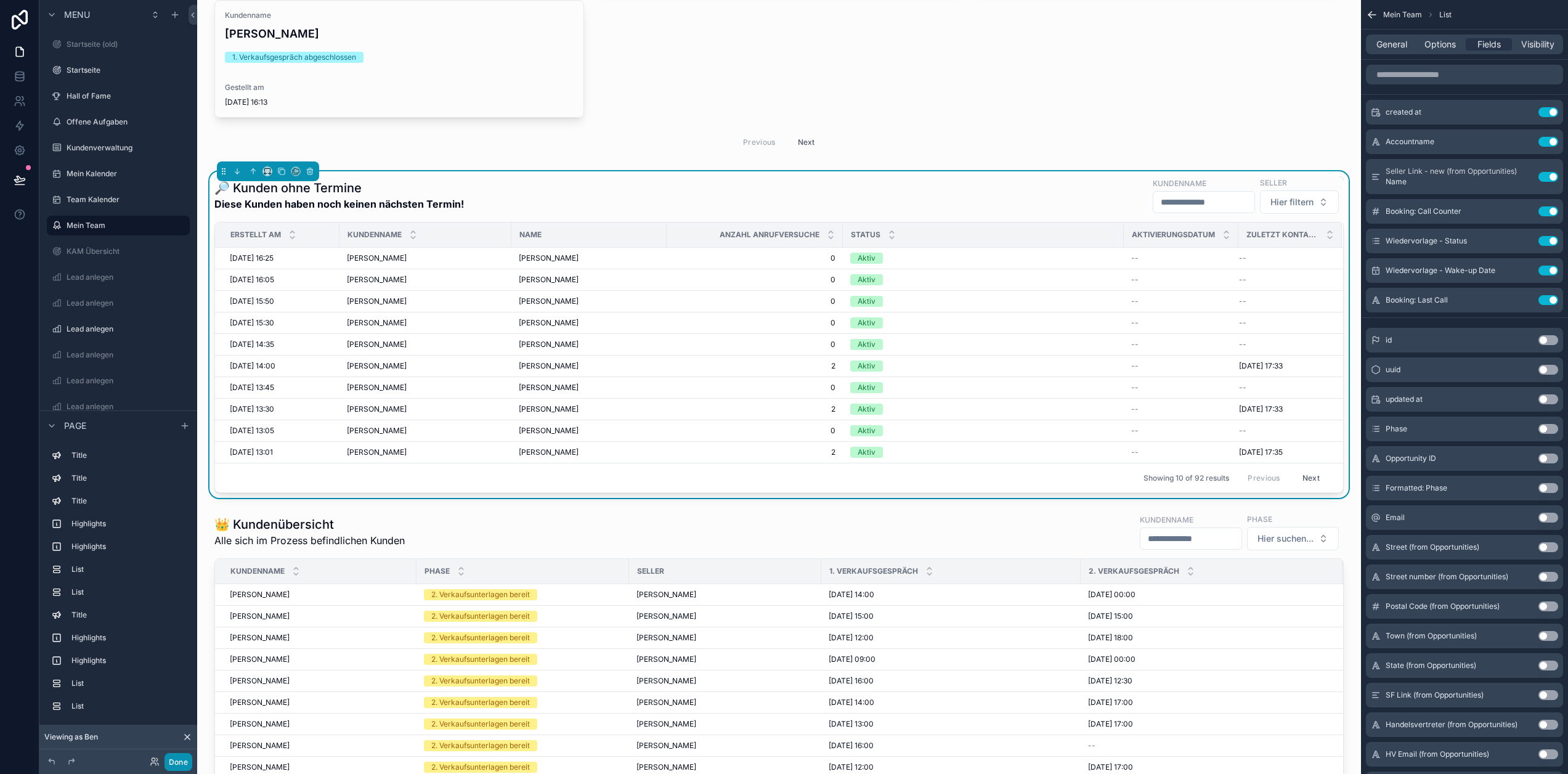
click at [180, 761] on button "Done" at bounding box center [178, 762] width 28 height 18
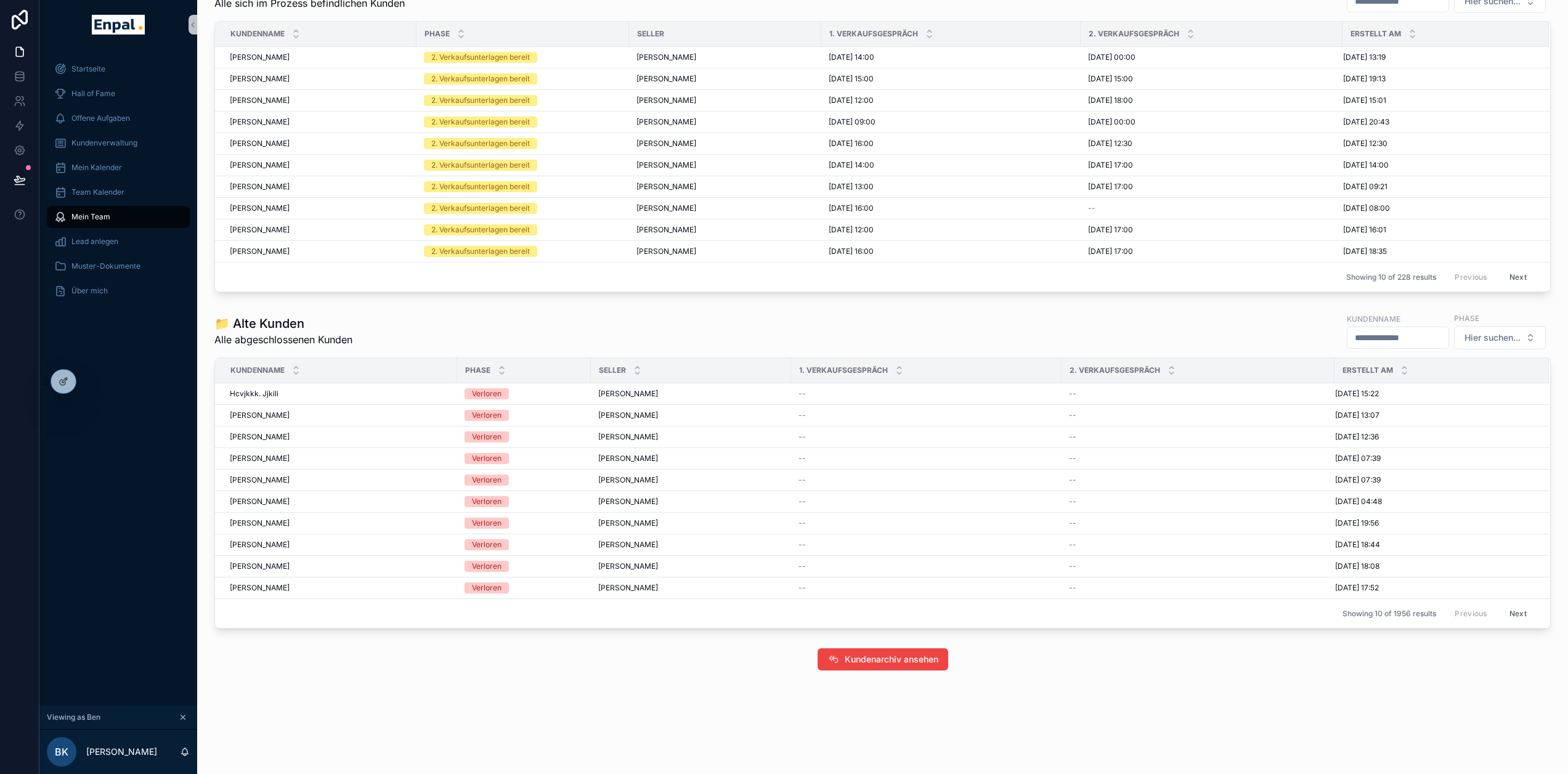
scroll to position [1911, 0]
click at [17, 178] on icon at bounding box center [20, 179] width 11 height 6
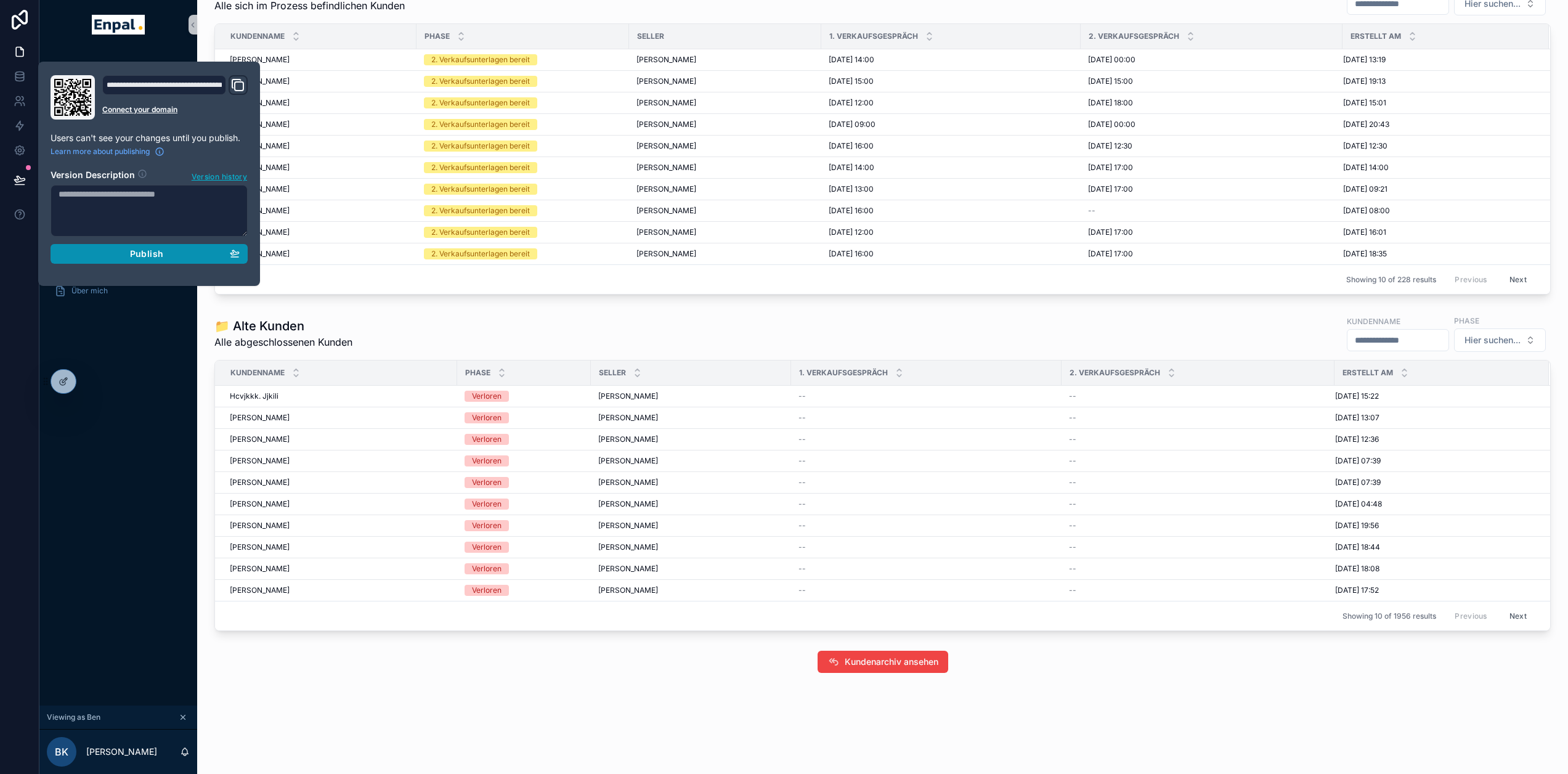
click at [185, 258] on div "Publish" at bounding box center [149, 254] width 181 height 11
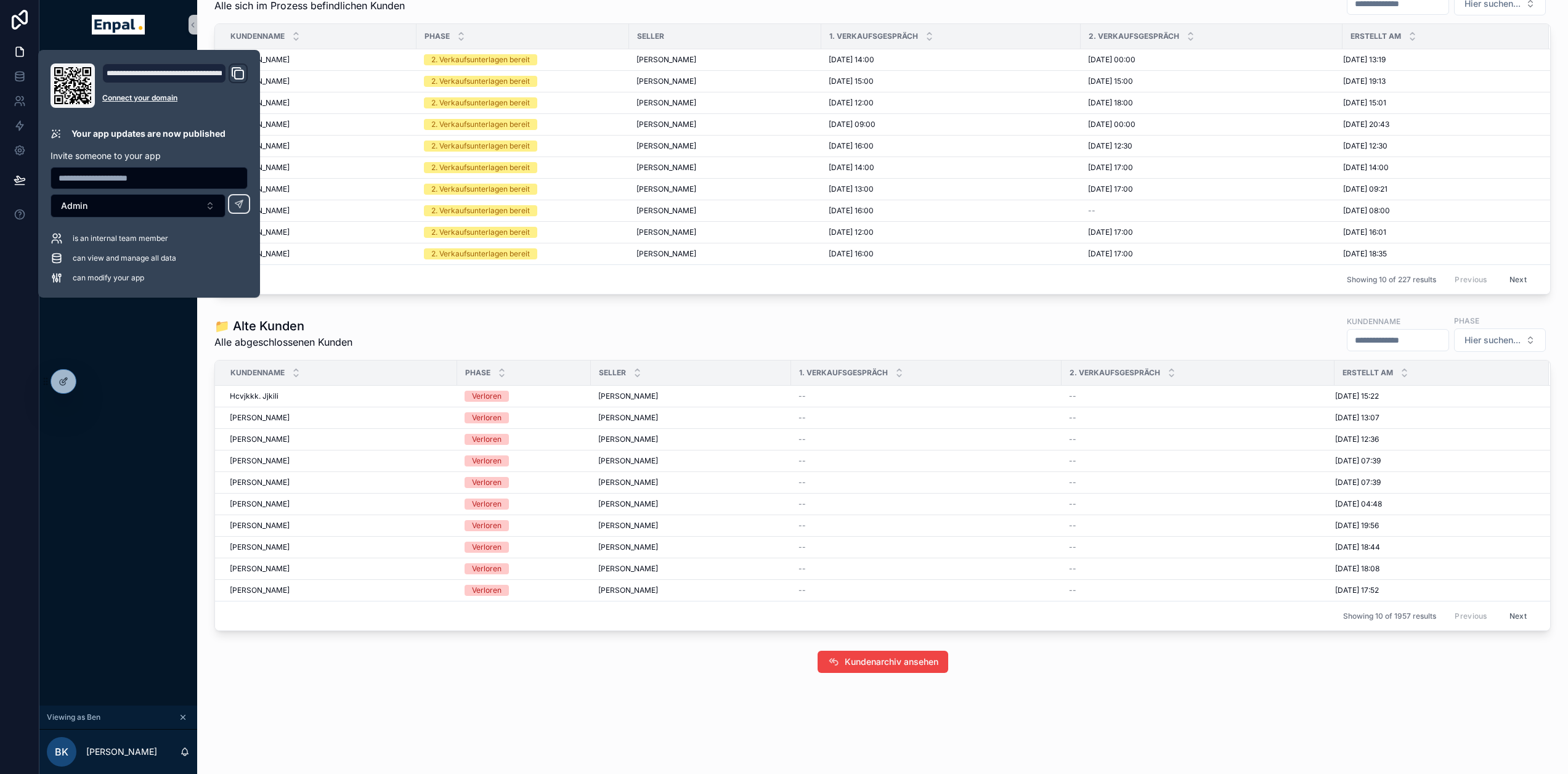
drag, startPoint x: 135, startPoint y: 418, endPoint x: 132, endPoint y: 473, distance: 55.1
click at [135, 418] on div "Startseite Hall of Fame Offene Aufgaben Kundenverwaltung Mein Kalender Team Kal…" at bounding box center [118, 377] width 158 height 656
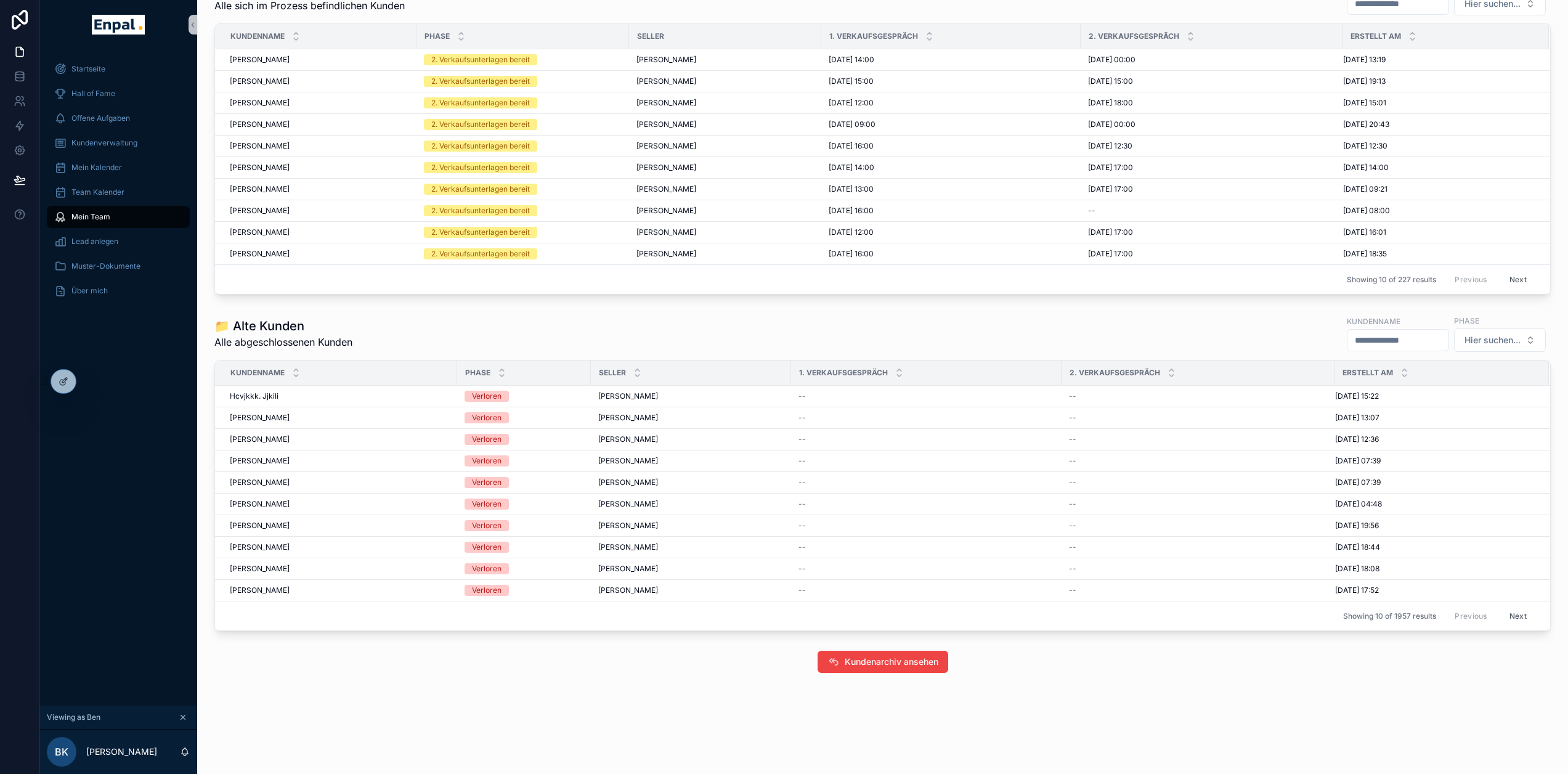
click at [95, 530] on div "Startseite Hall of Fame Offene Aufgaben Kundenverwaltung Mein Kalender Team Kal…" at bounding box center [118, 377] width 158 height 656
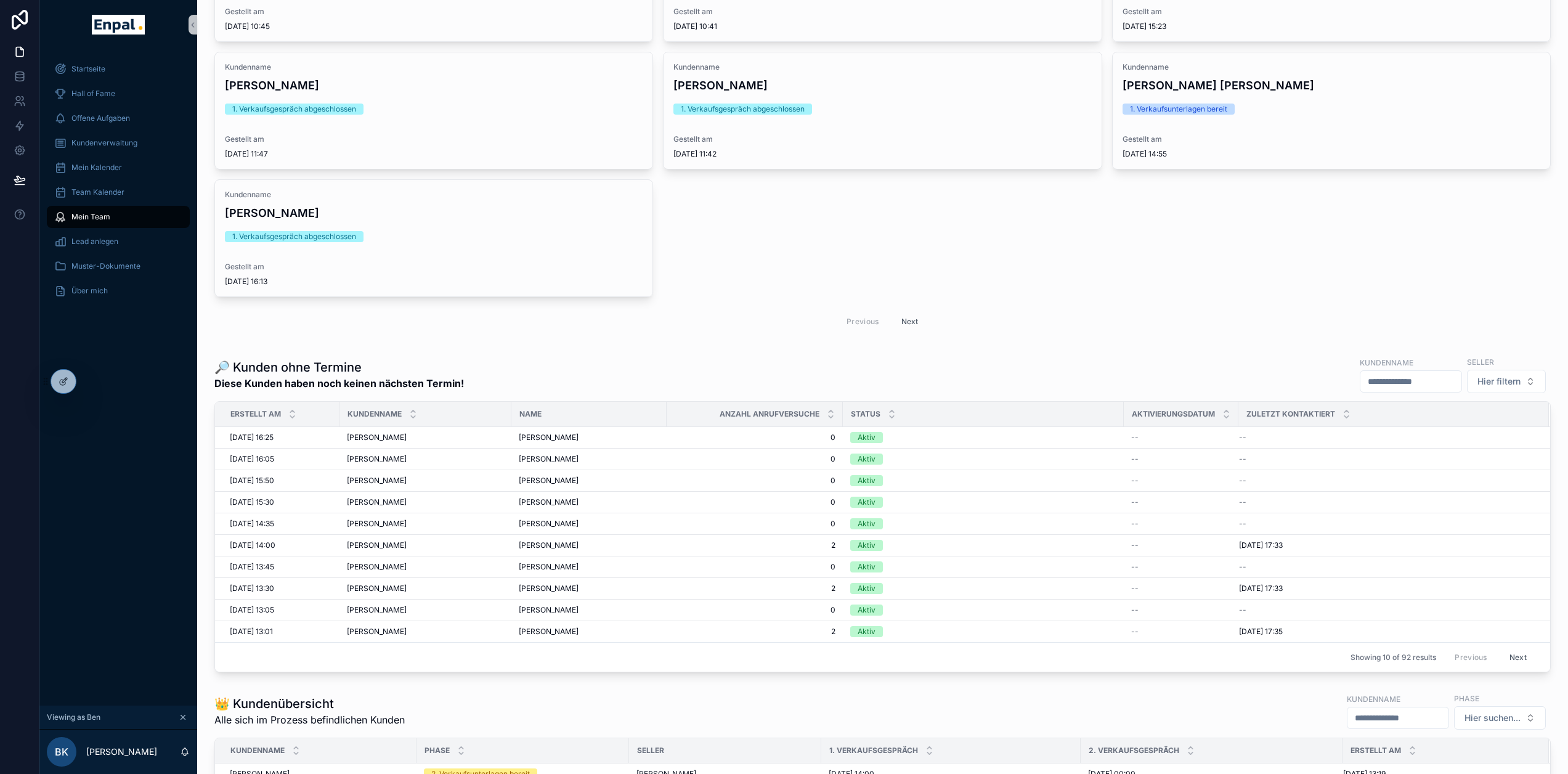
scroll to position [1172, 0]
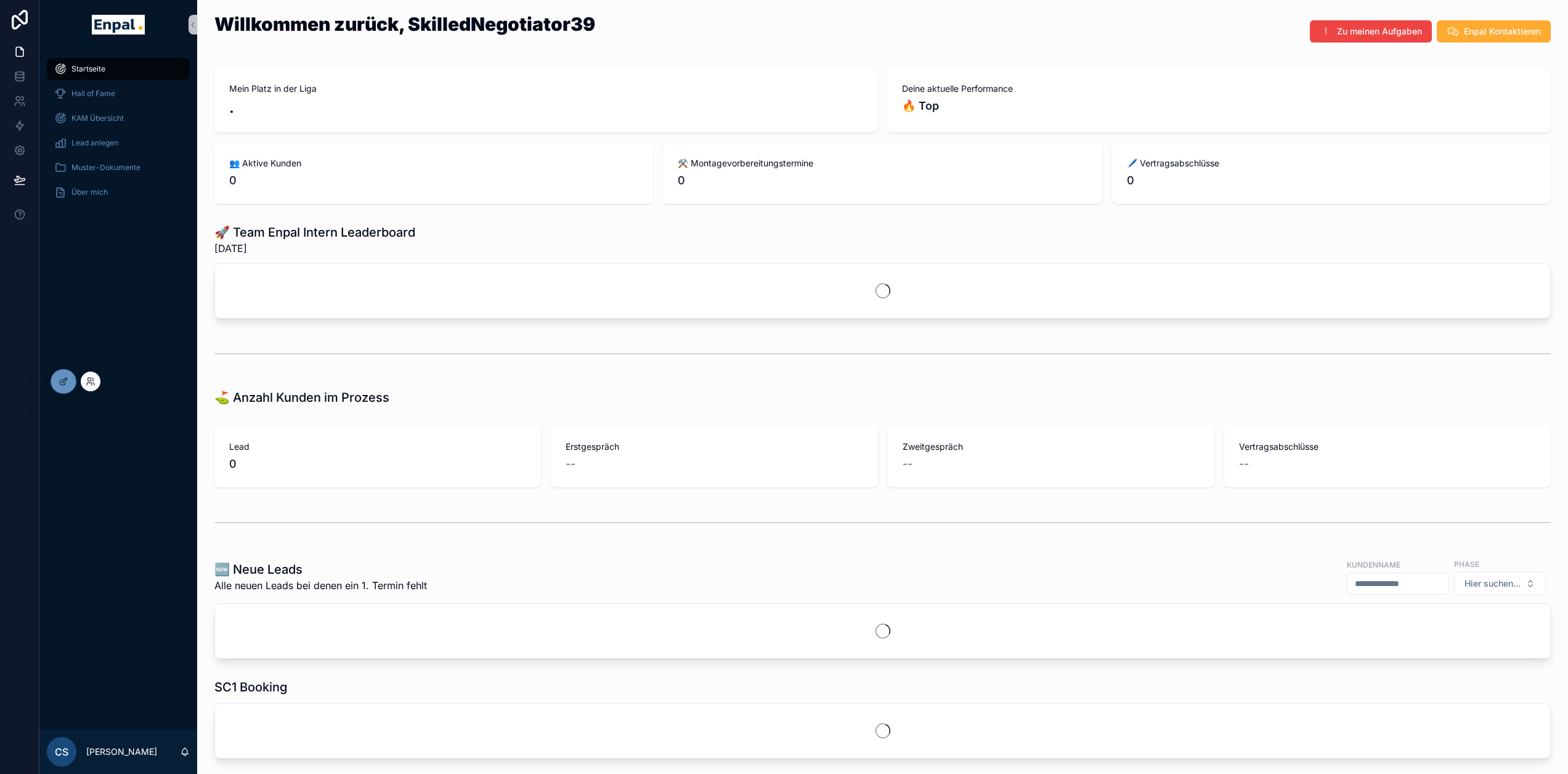
click at [85, 384] on div at bounding box center [90, 381] width 20 height 20
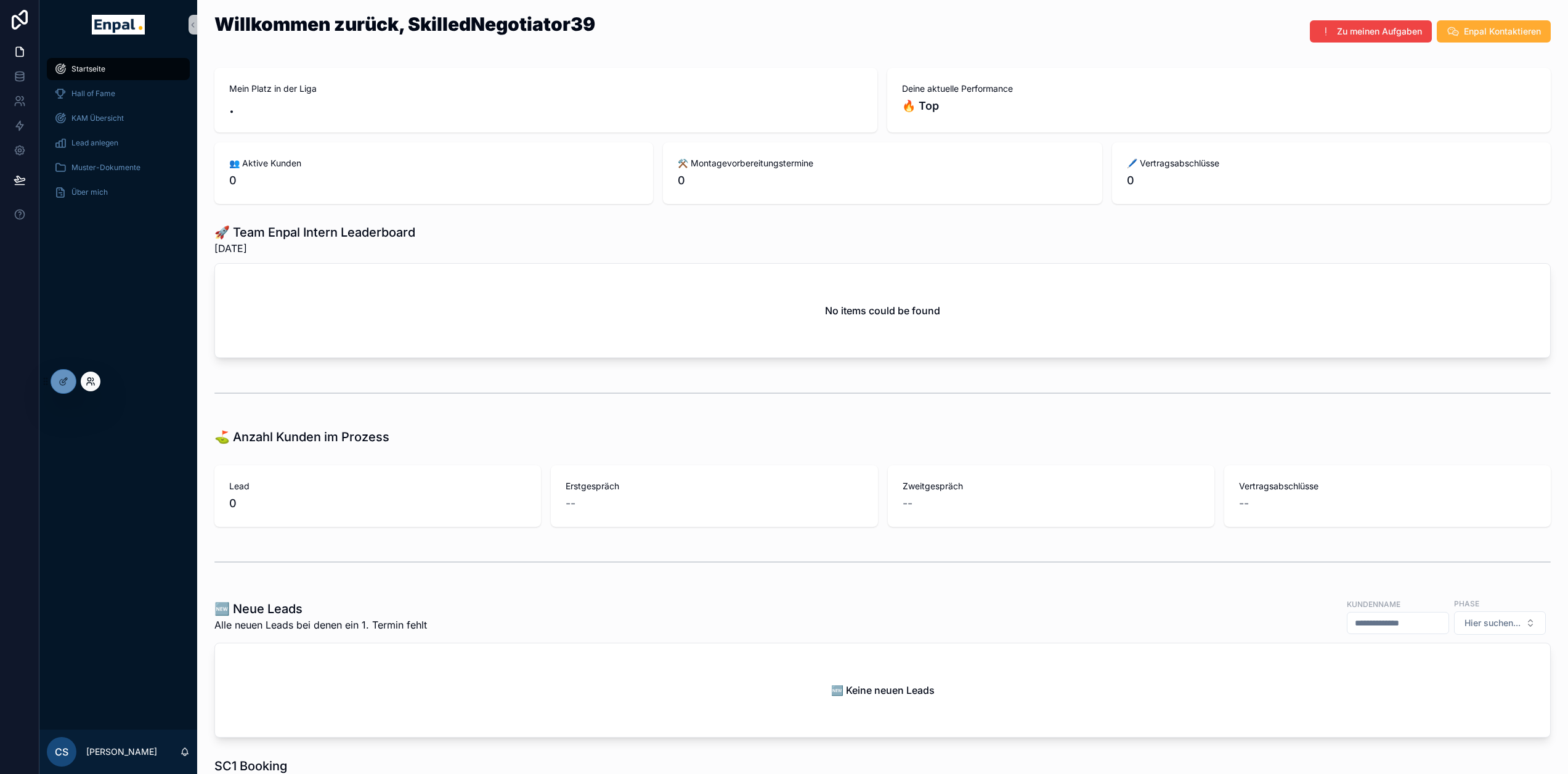
click at [89, 383] on icon at bounding box center [91, 381] width 10 height 10
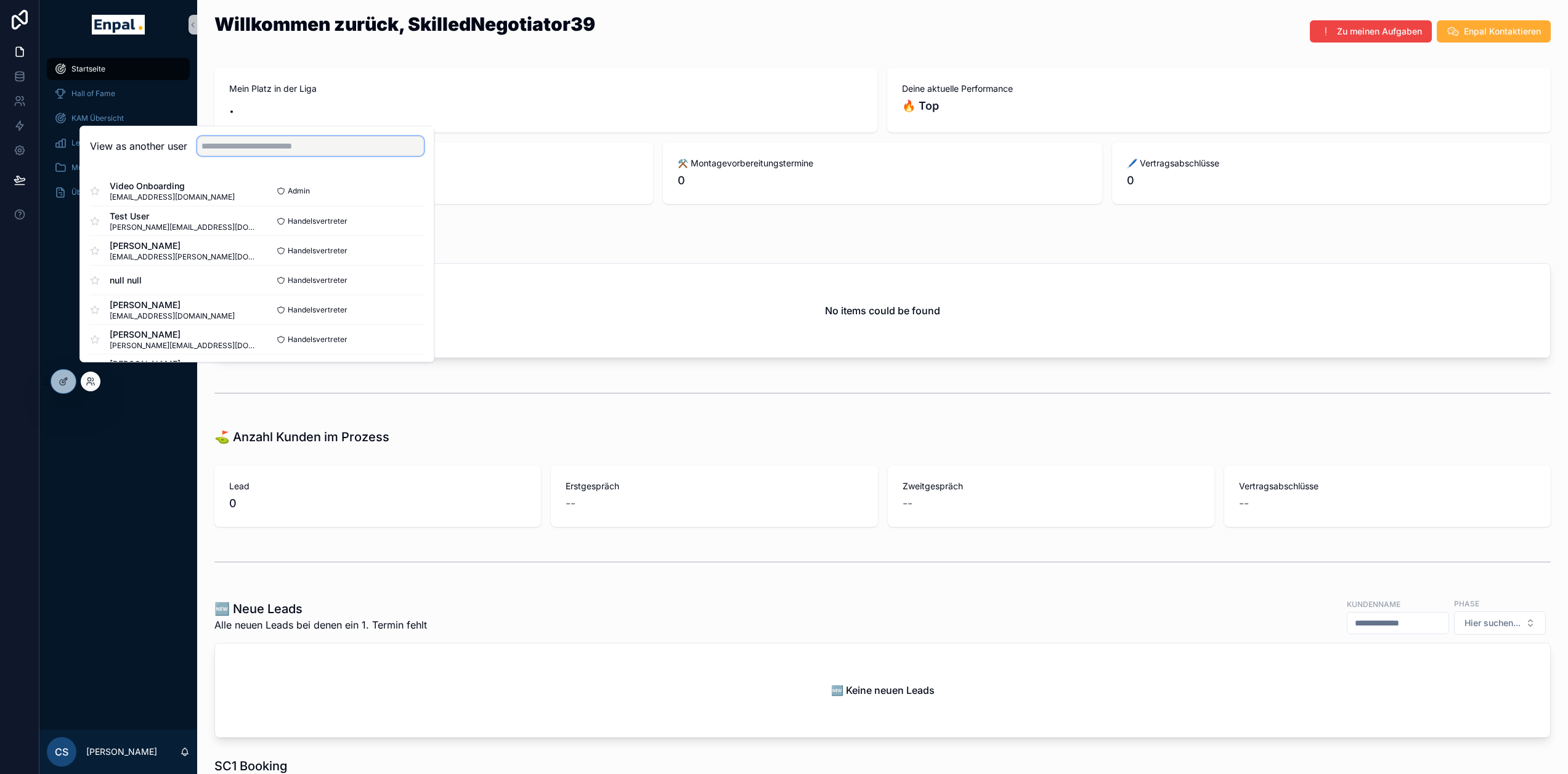
click at [232, 156] on input "text" at bounding box center [311, 146] width 227 height 20
type input "*******"
click at [413, 259] on button "Select" at bounding box center [407, 251] width 32 height 18
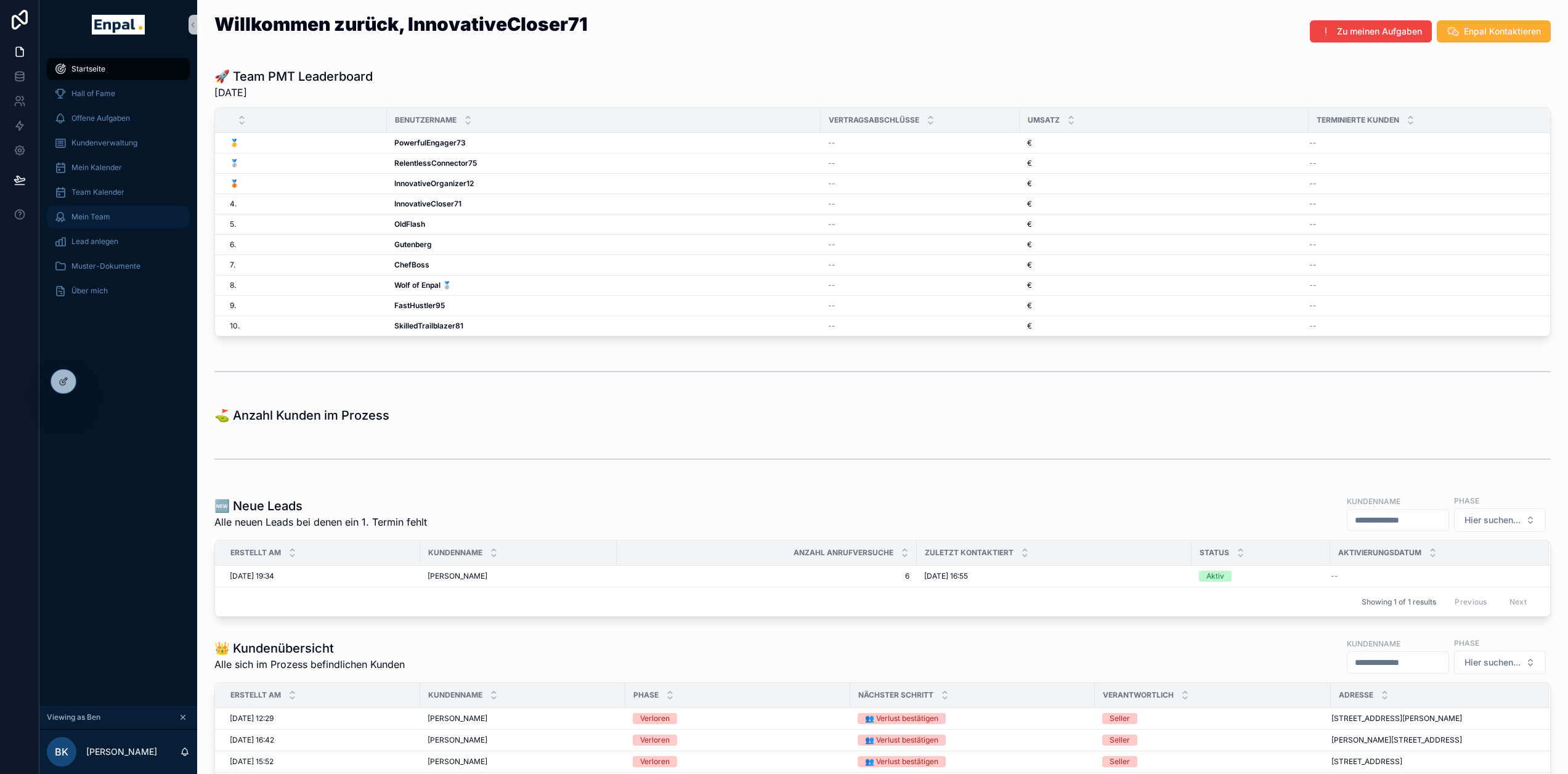
click at [130, 215] on div "Mein Team" at bounding box center [118, 216] width 128 height 20
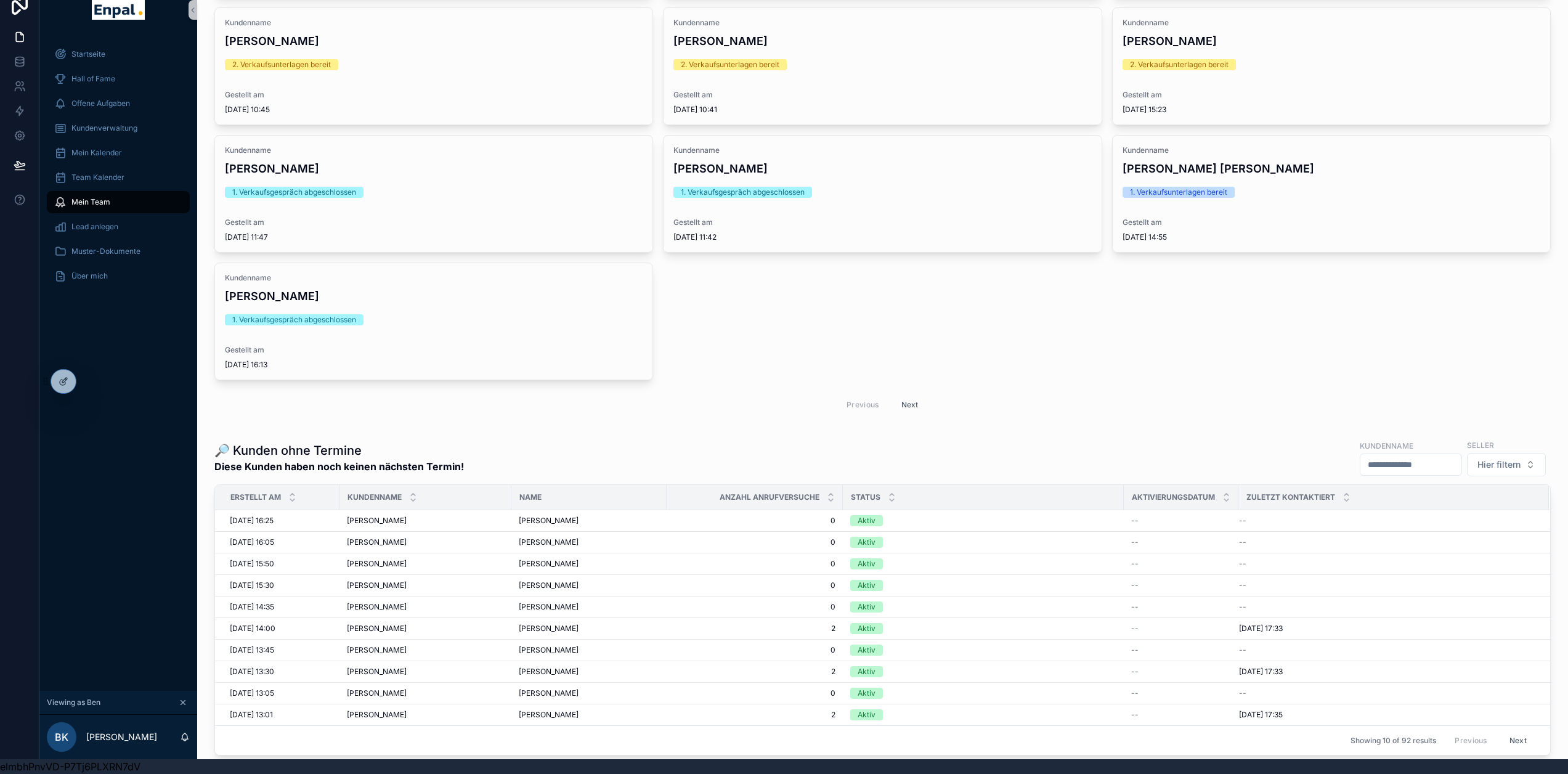
scroll to position [1356, 0]
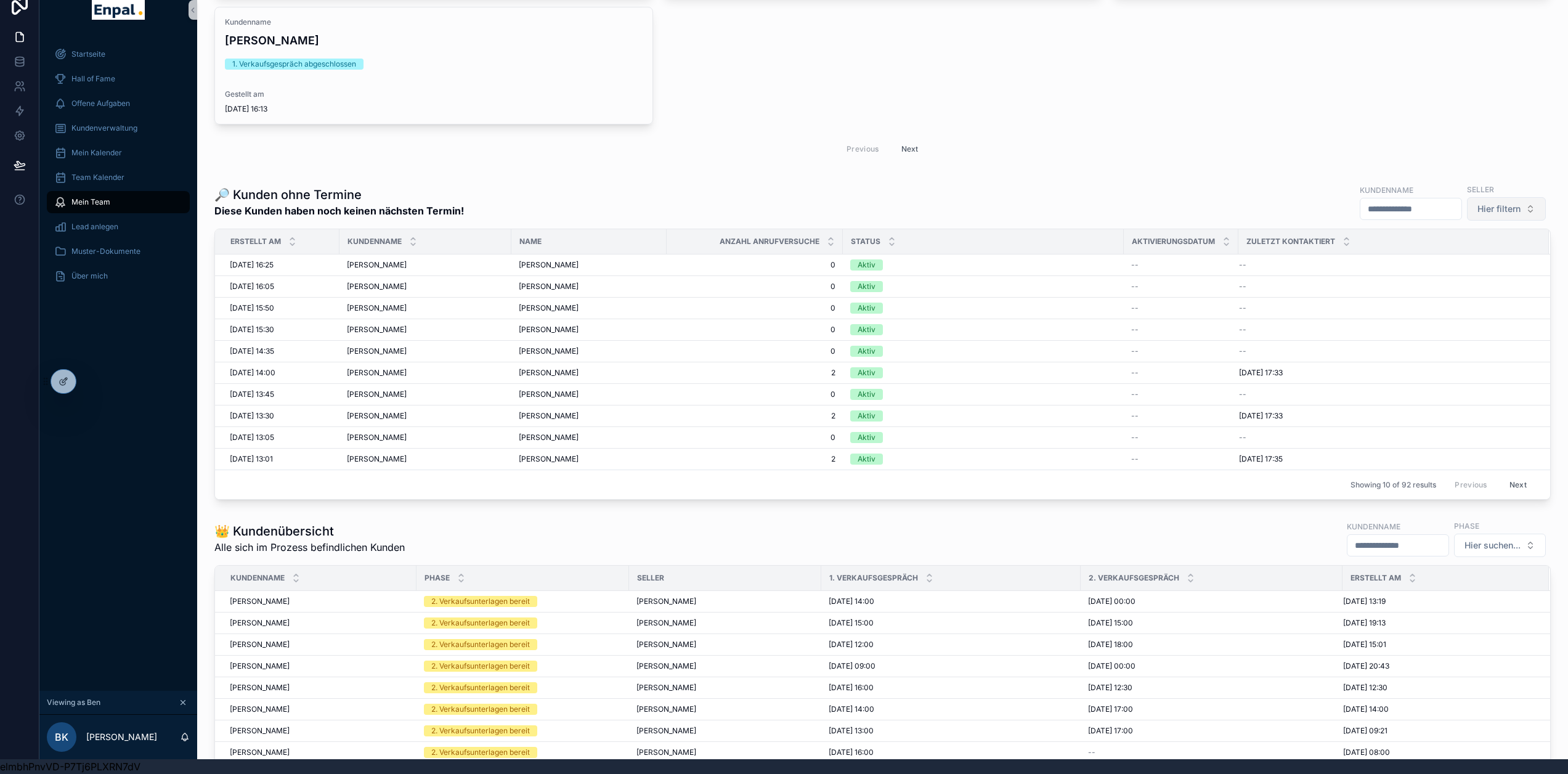
click at [1490, 211] on span "Hier filtern" at bounding box center [1499, 209] width 43 height 12
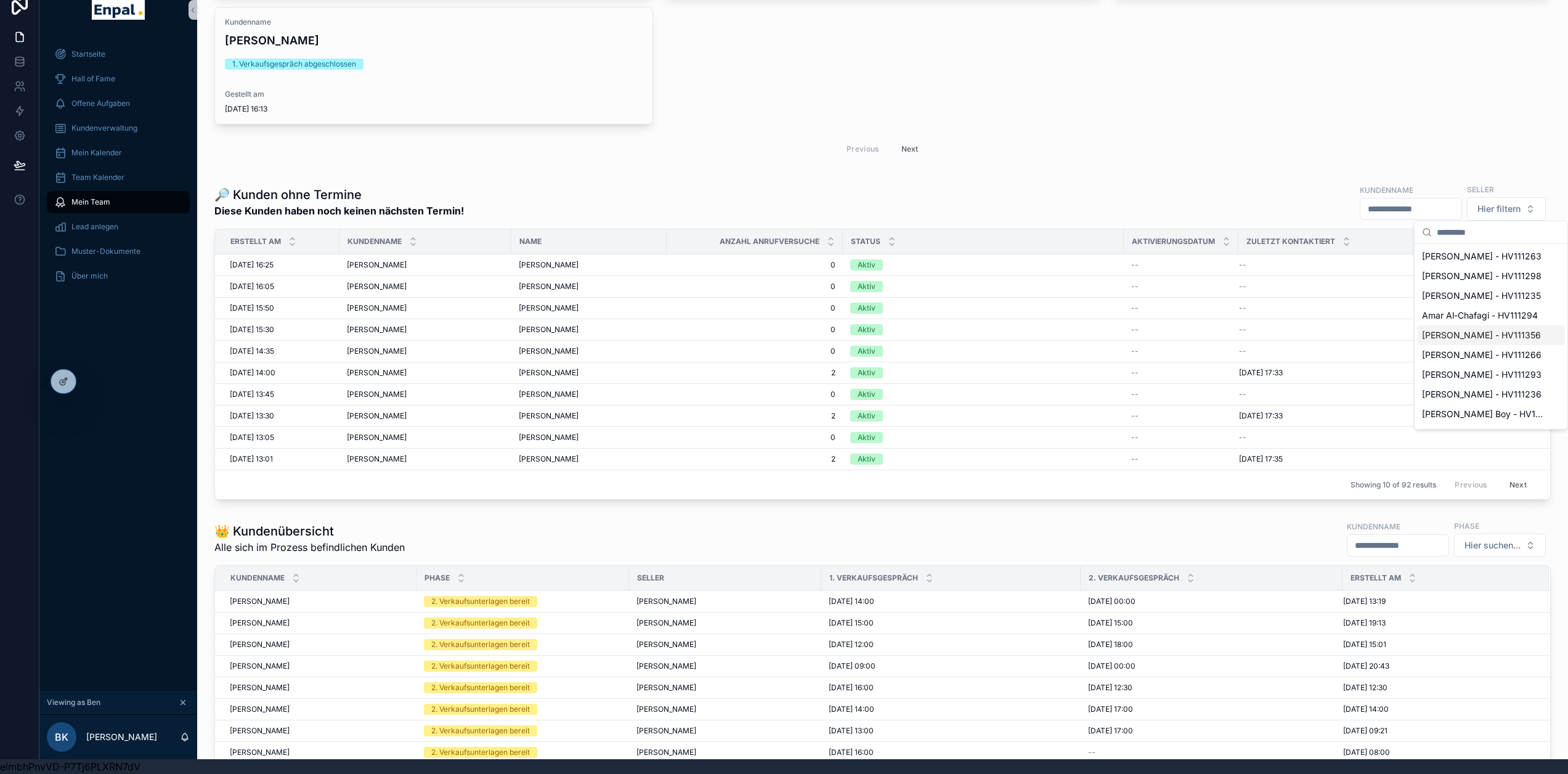
click at [1484, 341] on div "Karsten Kutzke - HV111356" at bounding box center [1491, 335] width 148 height 20
